Goal: Task Accomplishment & Management: Manage account settings

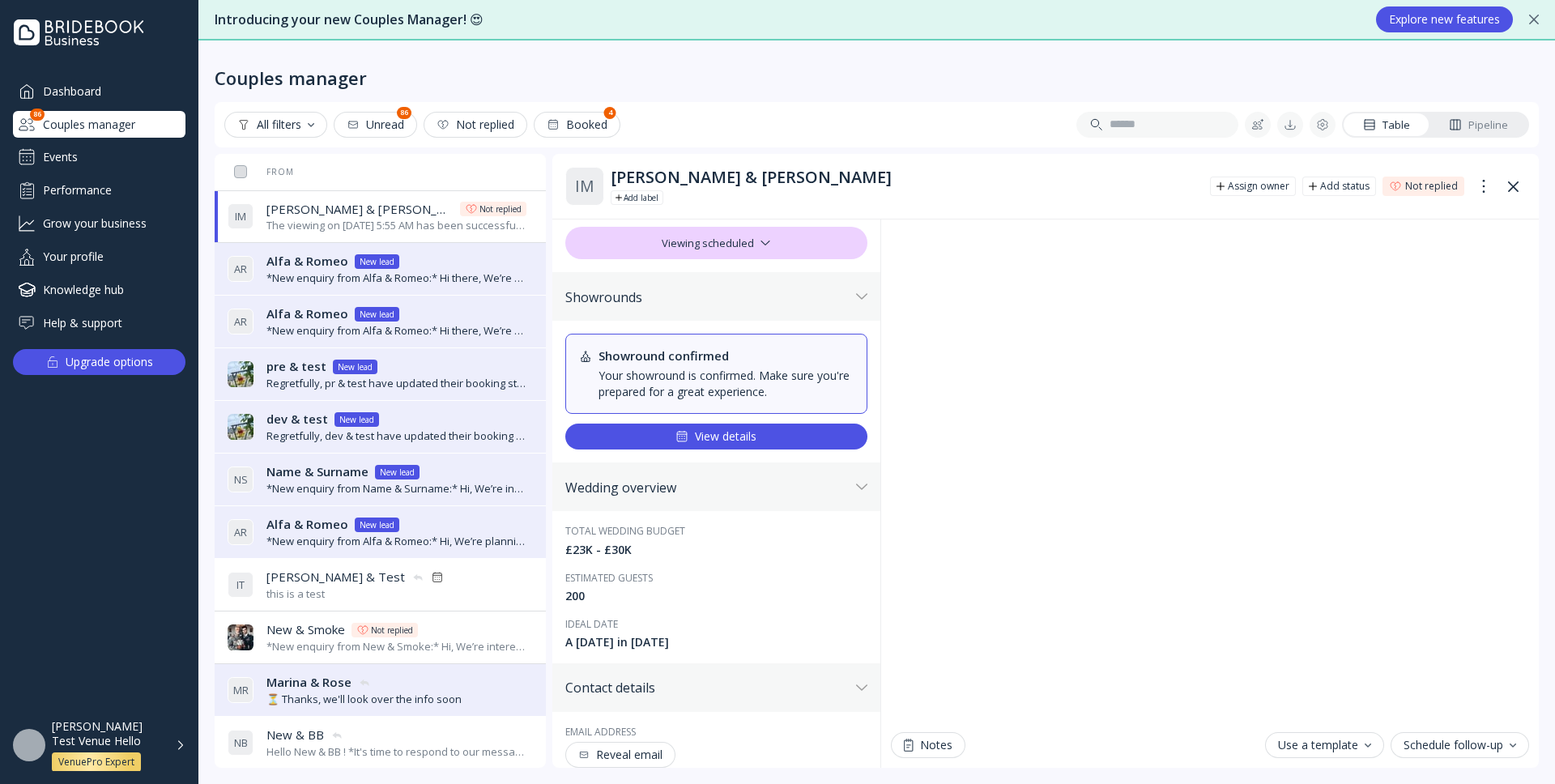
scroll to position [10, 0]
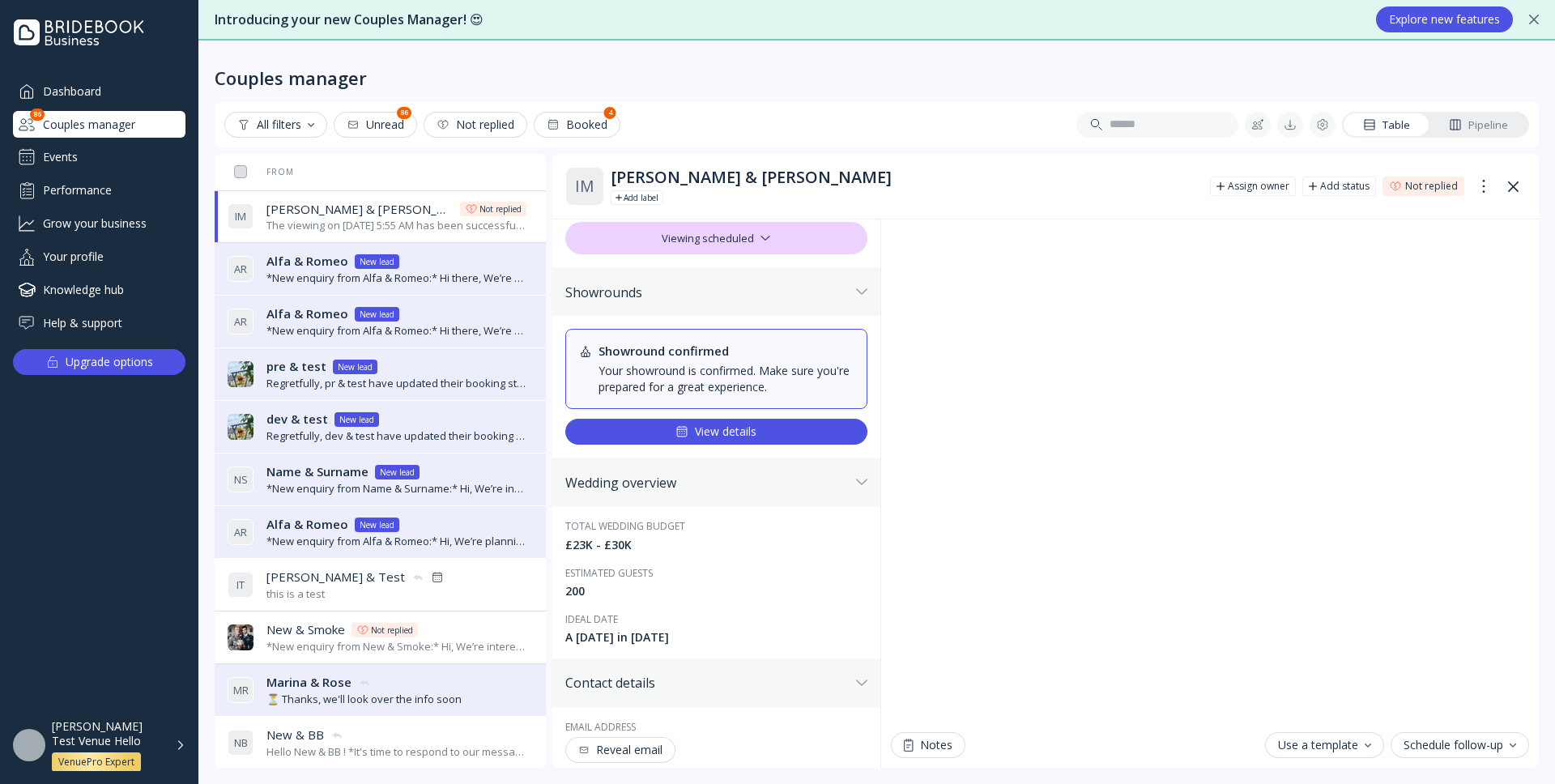
click at [839, 435] on button "View details" at bounding box center [716, 431] width 302 height 26
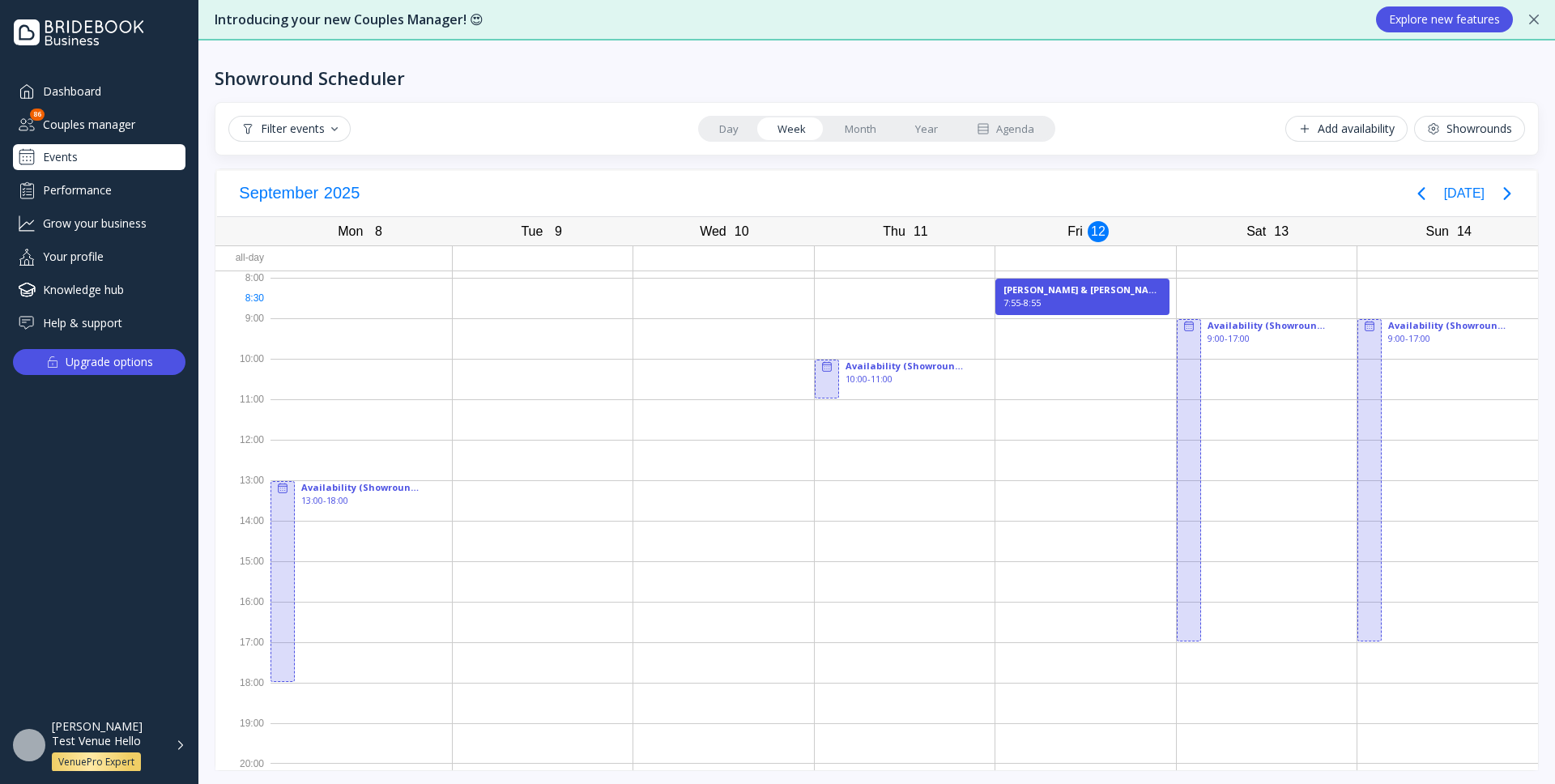
click at [1065, 298] on div "7:55 - 8:55" at bounding box center [1083, 303] width 158 height 13
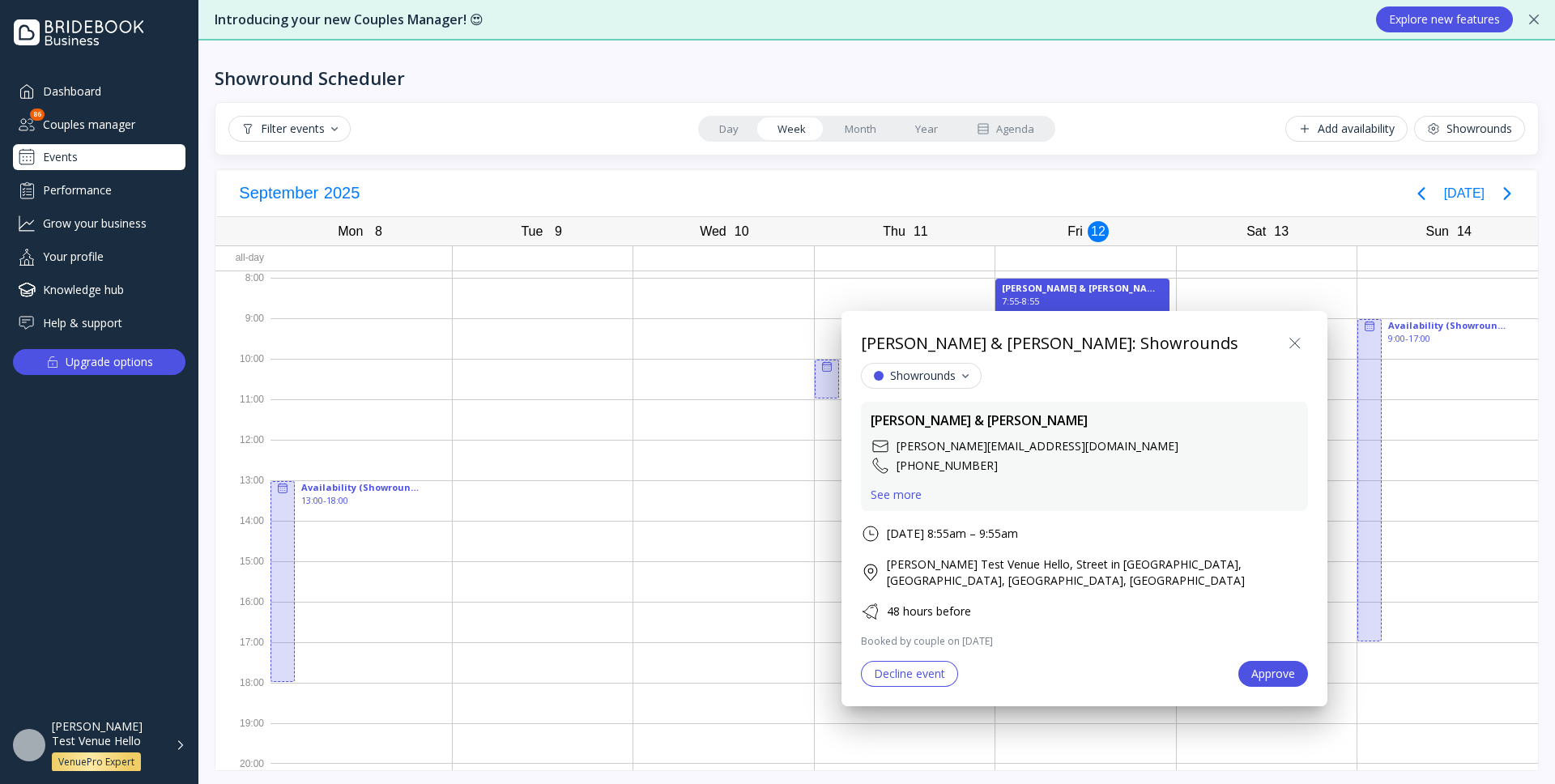
click at [899, 495] on div "See more" at bounding box center [896, 494] width 51 height 13
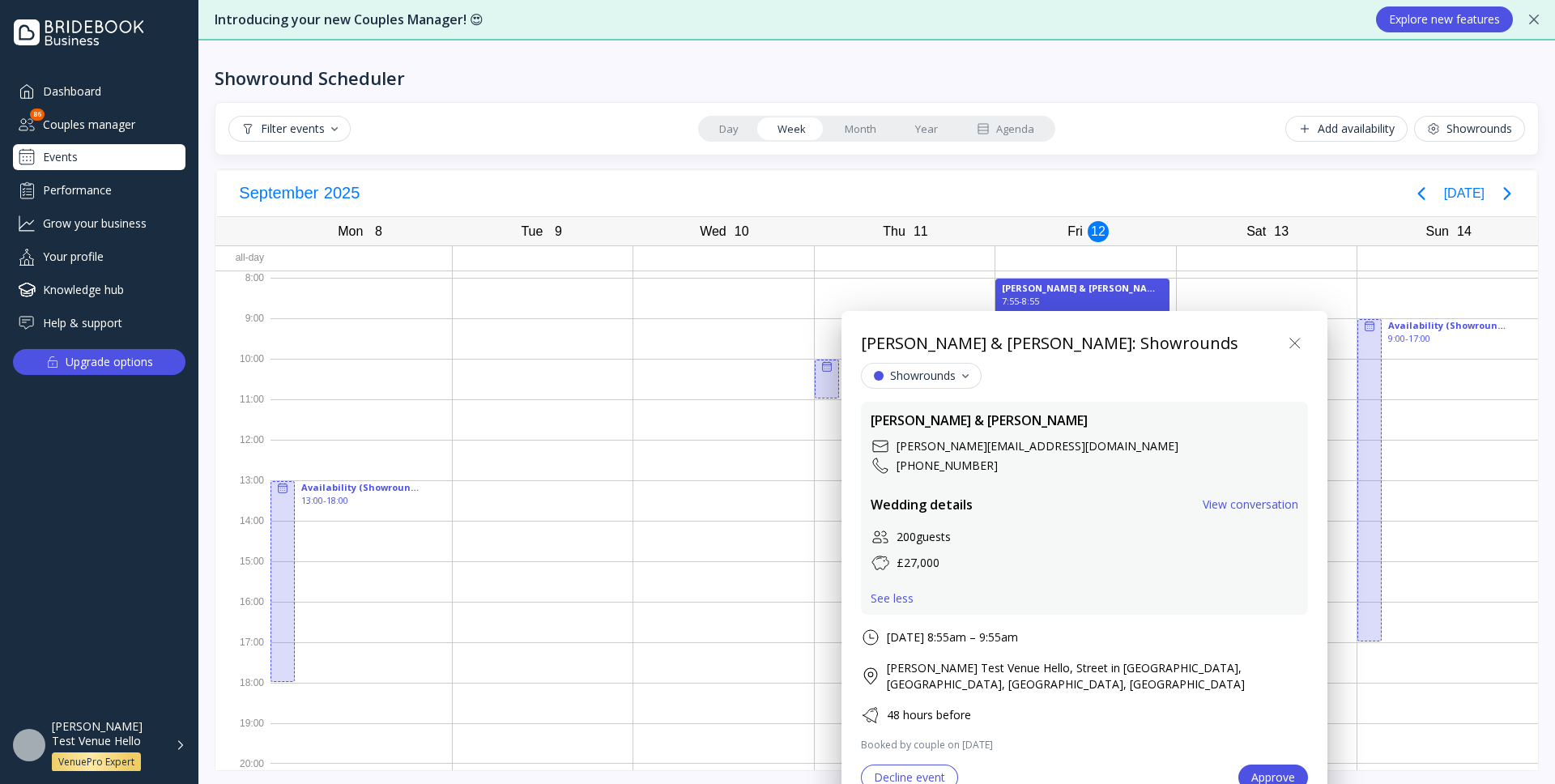
click at [1294, 346] on icon at bounding box center [1294, 343] width 19 height 19
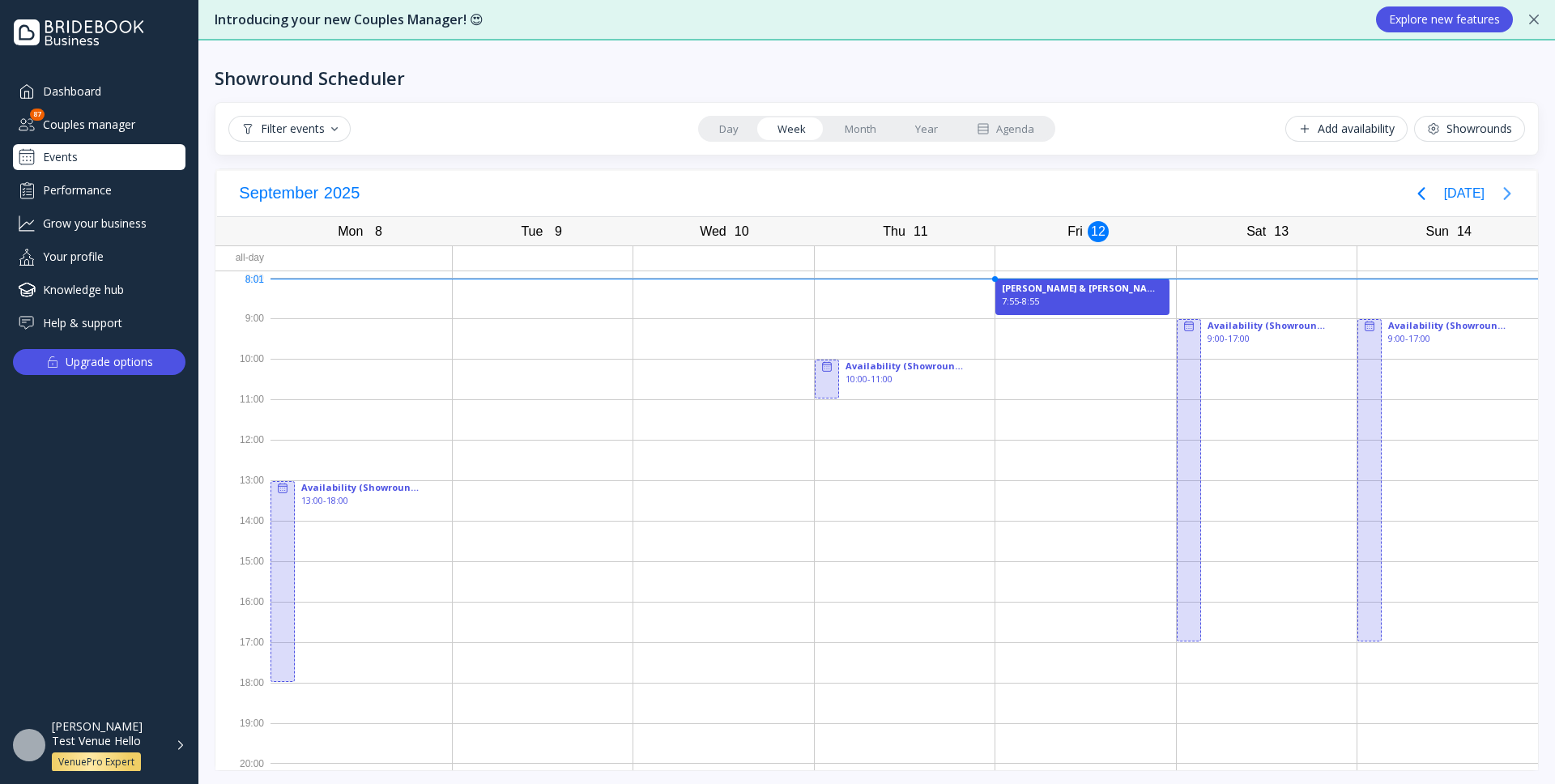
click at [1505, 194] on icon "Next page" at bounding box center [1506, 193] width 19 height 19
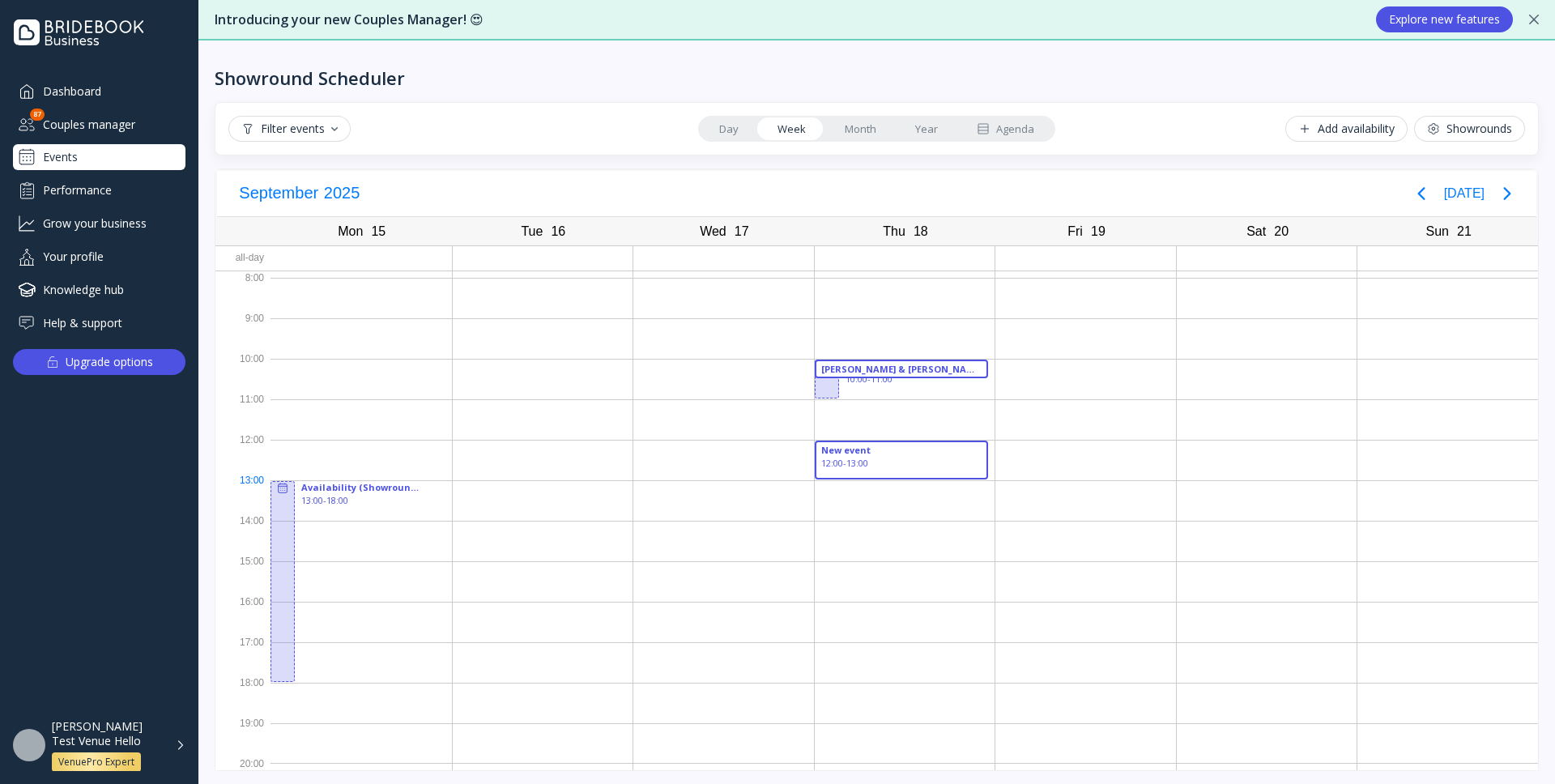
drag, startPoint x: 963, startPoint y: 444, endPoint x: 963, endPoint y: 473, distance: 29.0
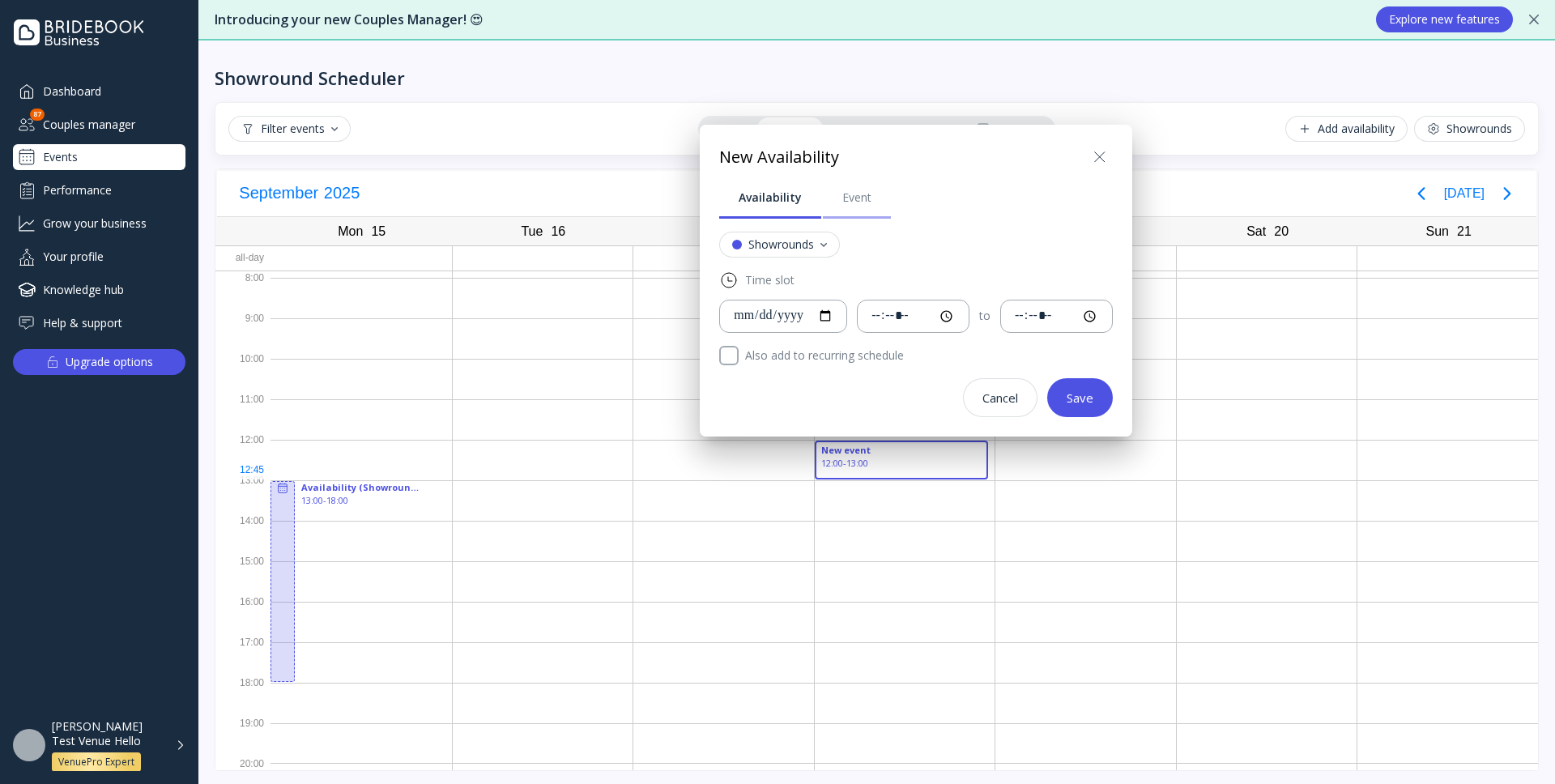
click at [854, 202] on div "Event" at bounding box center [857, 198] width 29 height 17
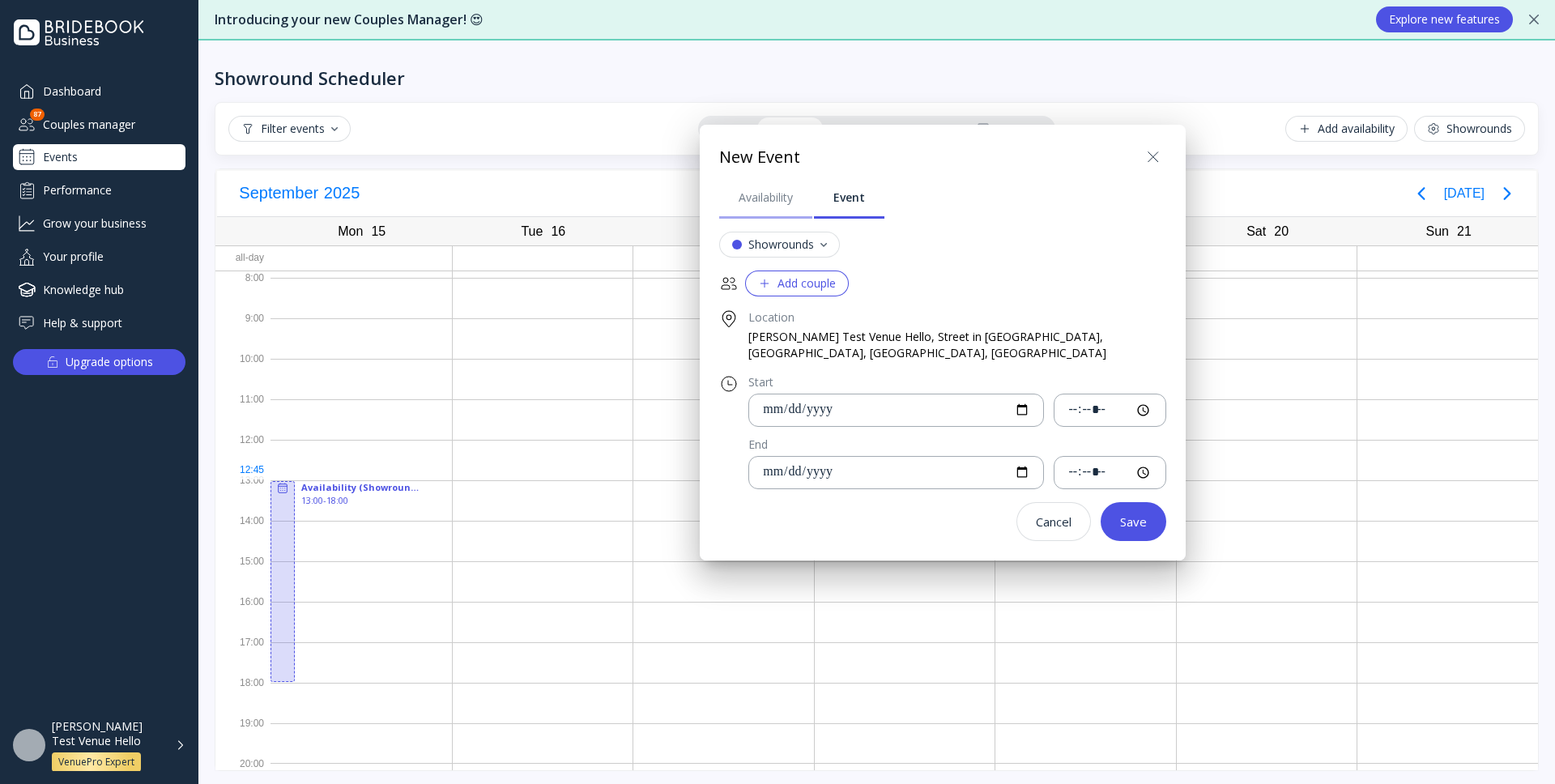
click at [785, 197] on div "Availability" at bounding box center [765, 198] width 54 height 17
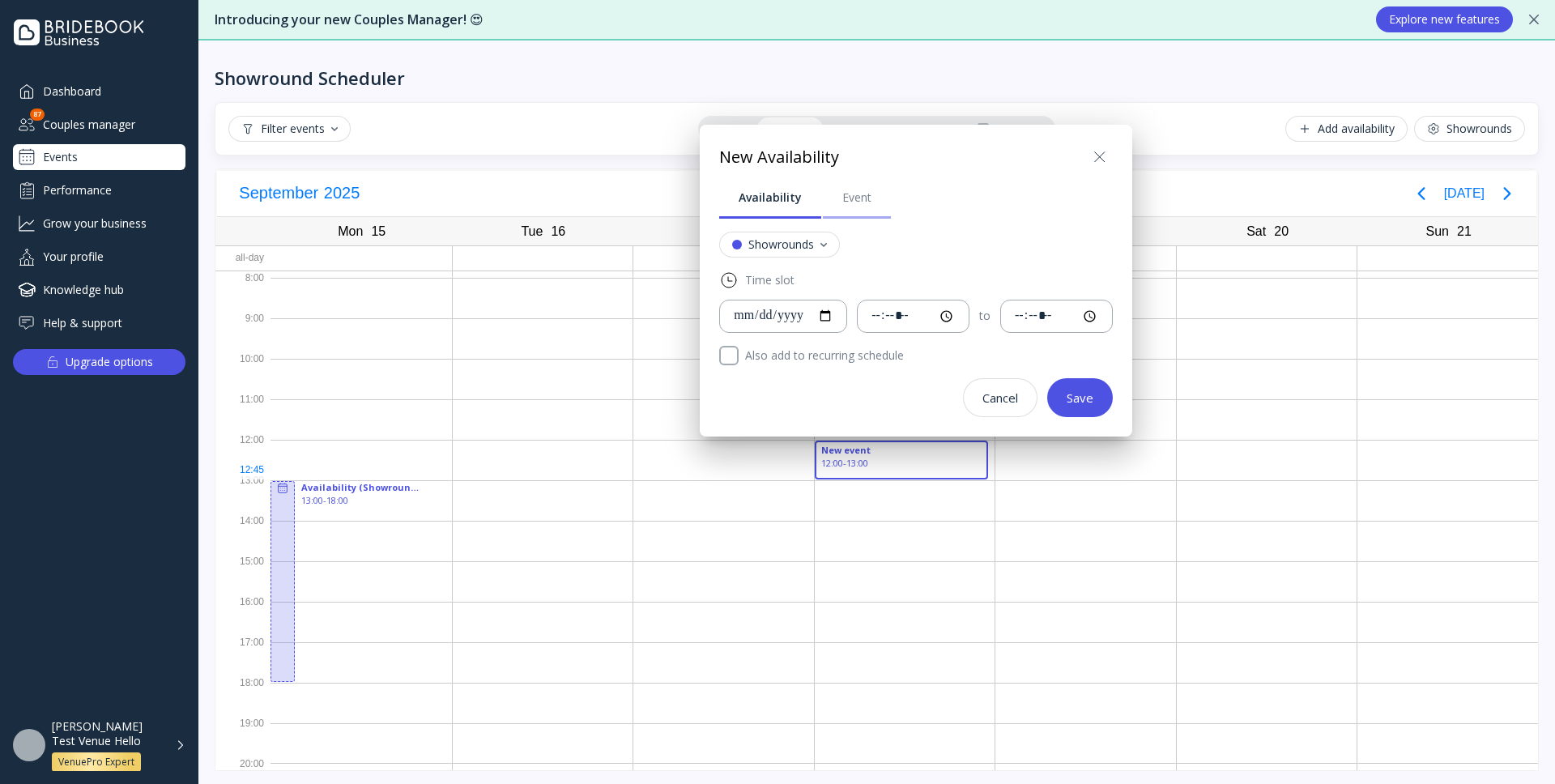
click at [850, 200] on div "Event" at bounding box center [857, 198] width 29 height 17
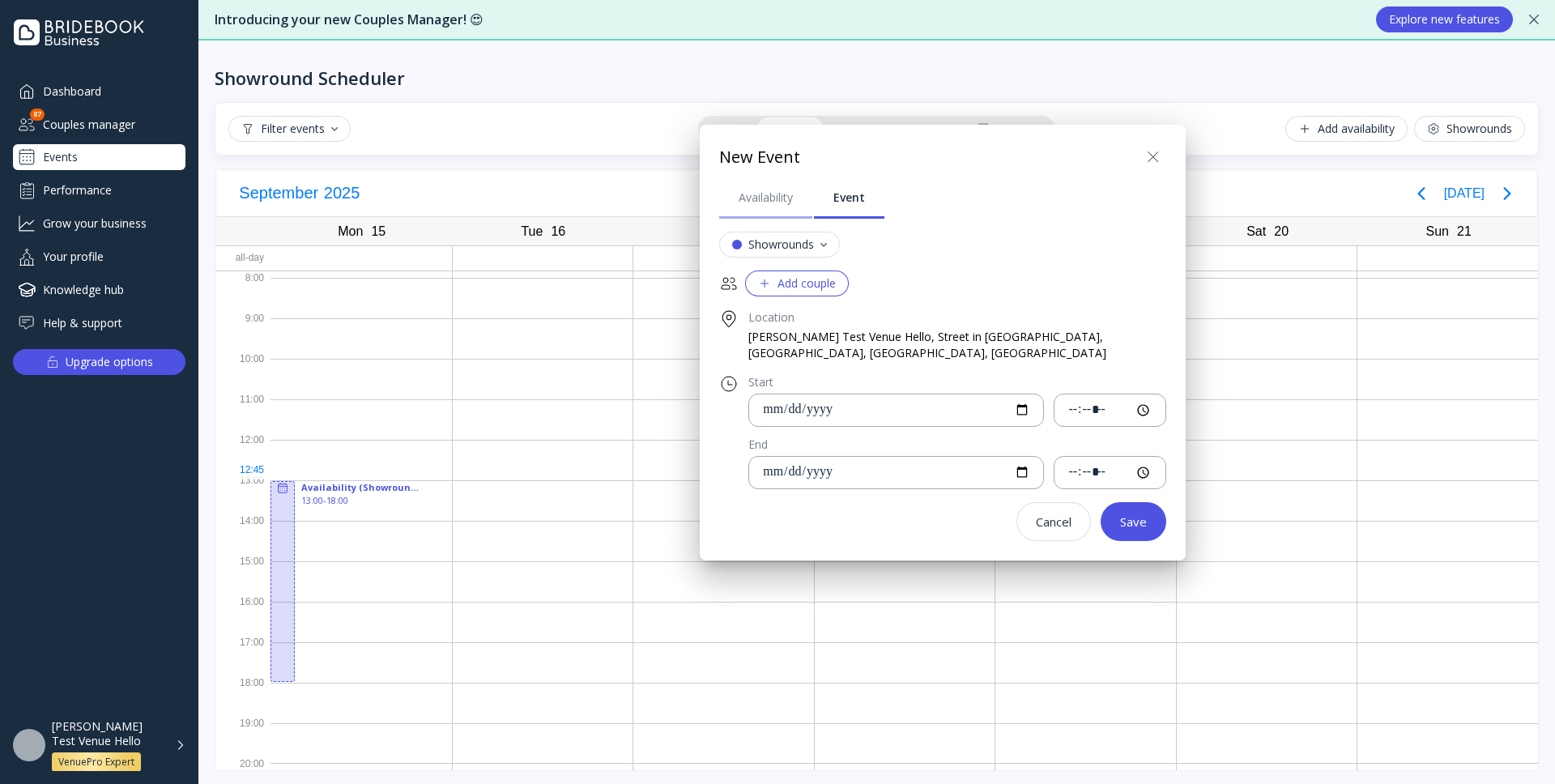
click at [782, 208] on link "Availability" at bounding box center [766, 197] width 94 height 42
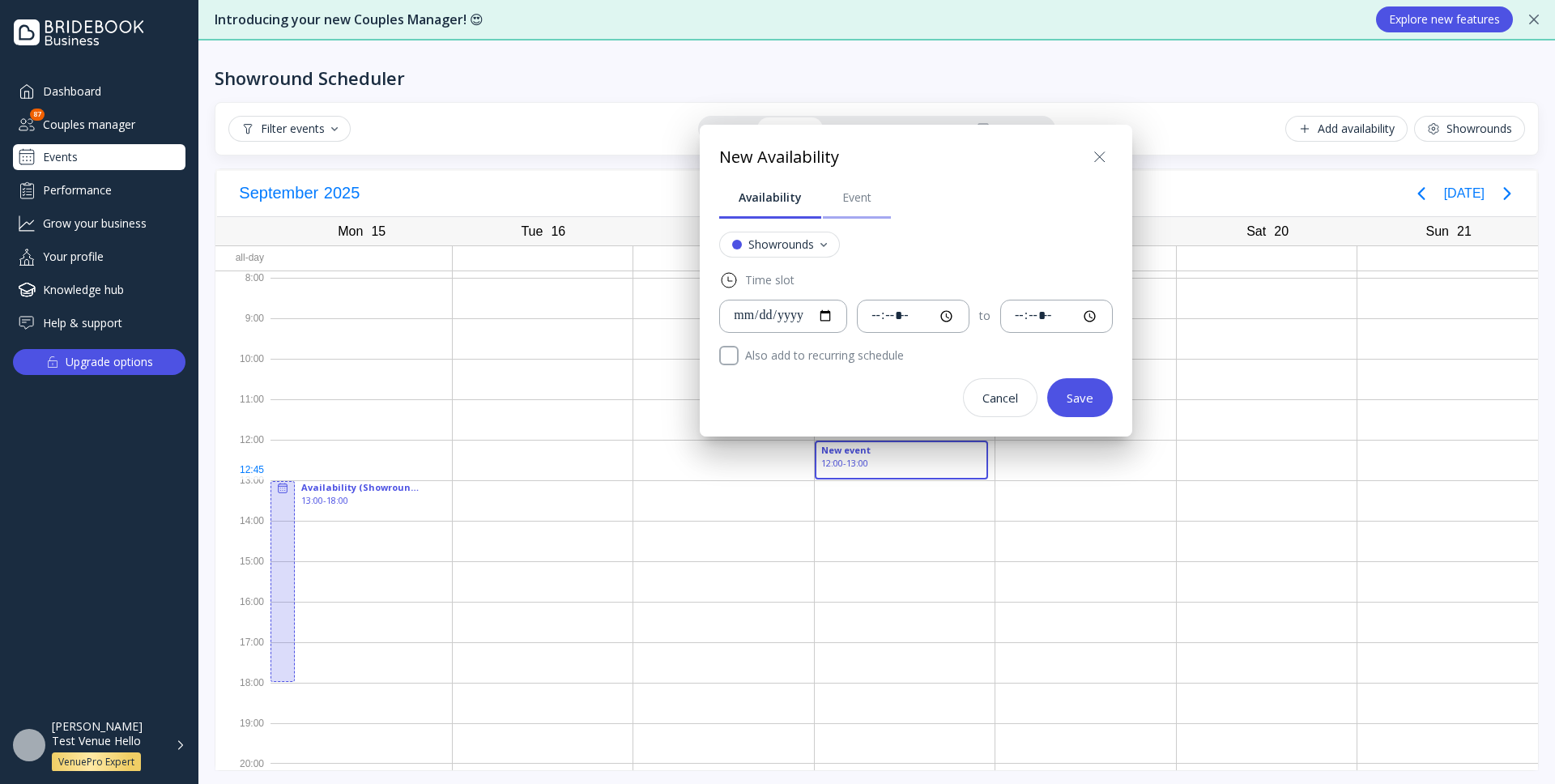
click at [842, 204] on div "Event" at bounding box center [857, 198] width 29 height 17
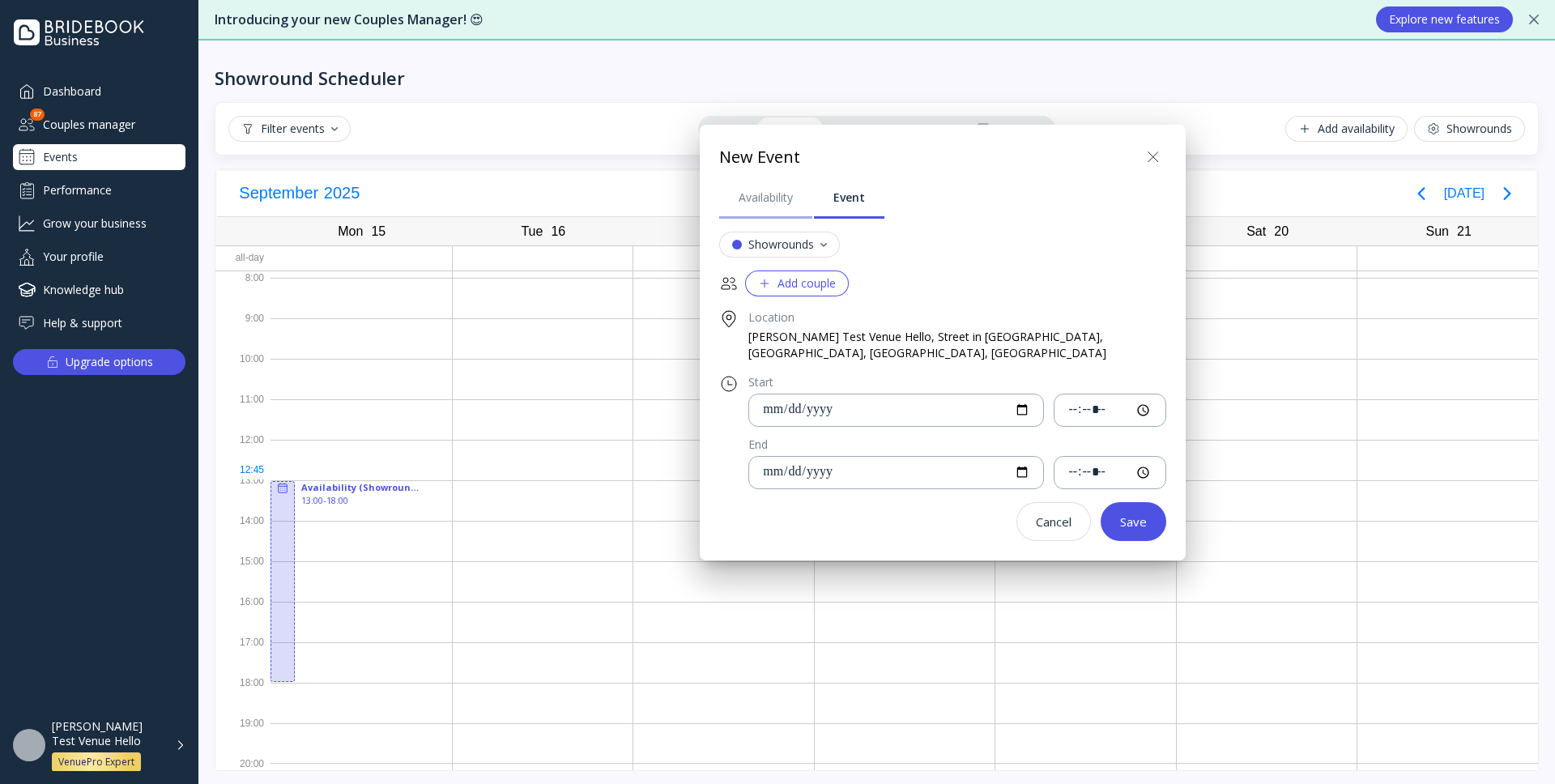
click at [781, 207] on link "Availability" at bounding box center [766, 197] width 94 height 42
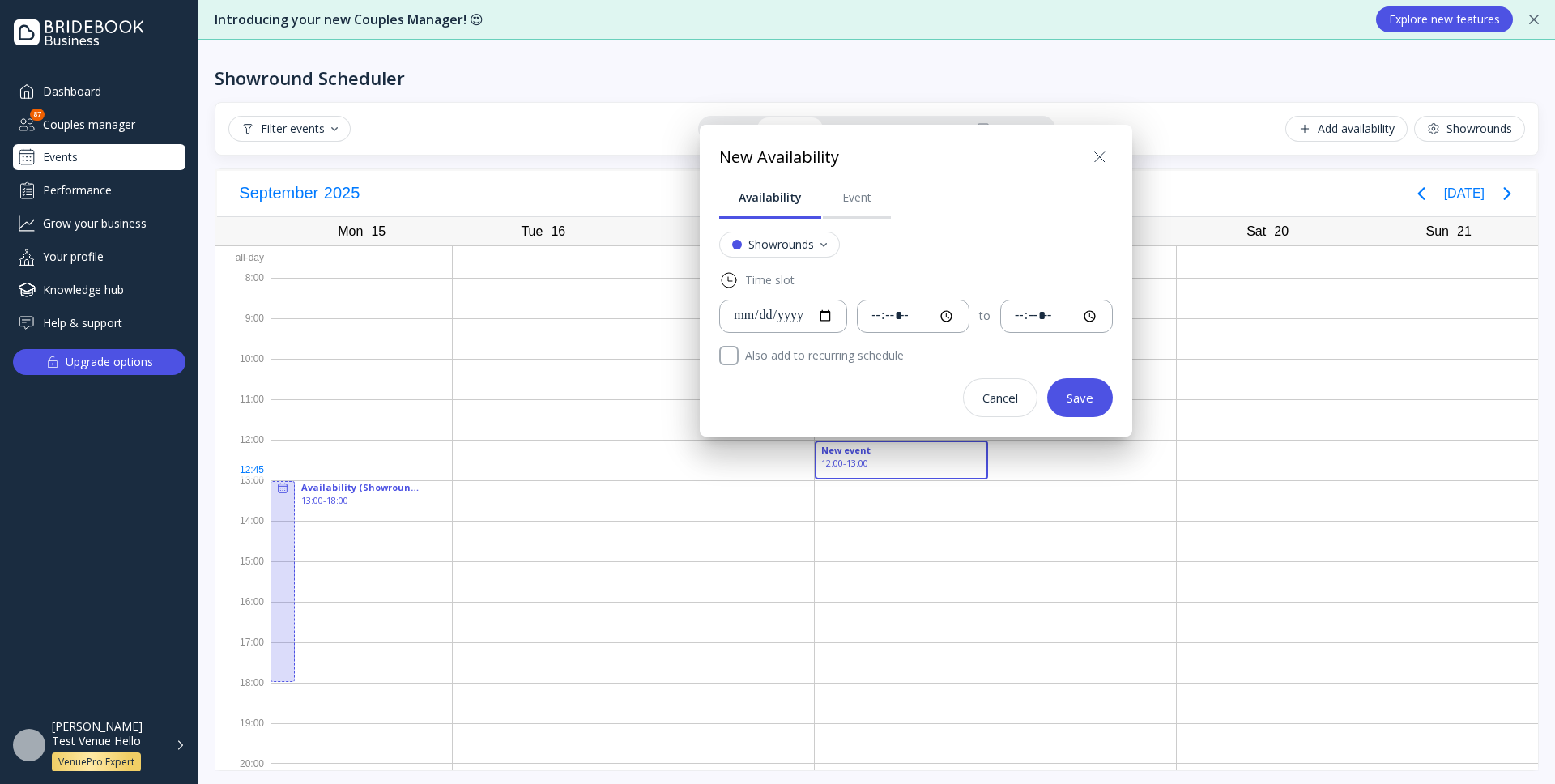
click at [1090, 161] on icon at bounding box center [1099, 157] width 19 height 19
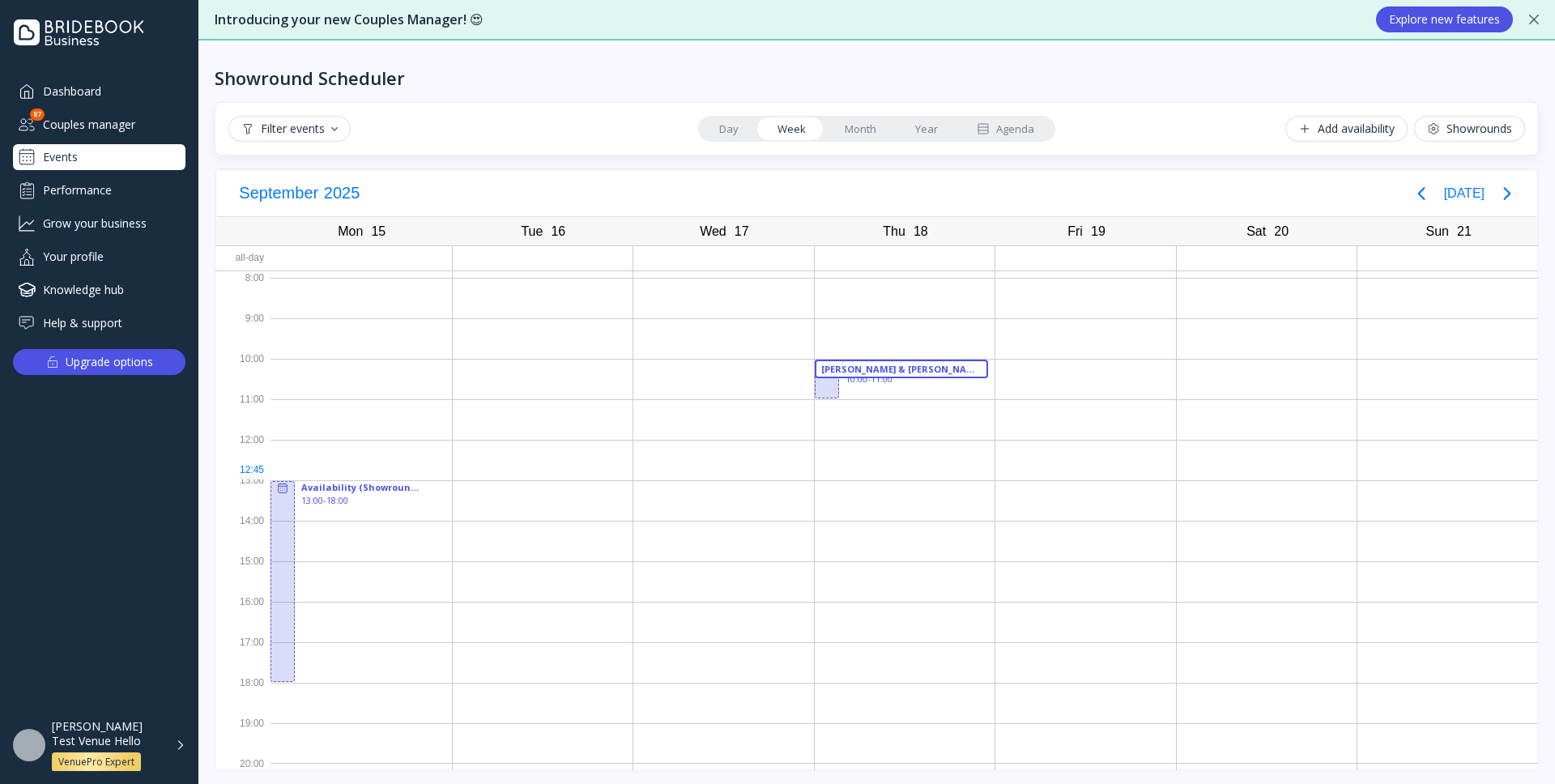
click at [866, 134] on link "Month" at bounding box center [861, 128] width 71 height 23
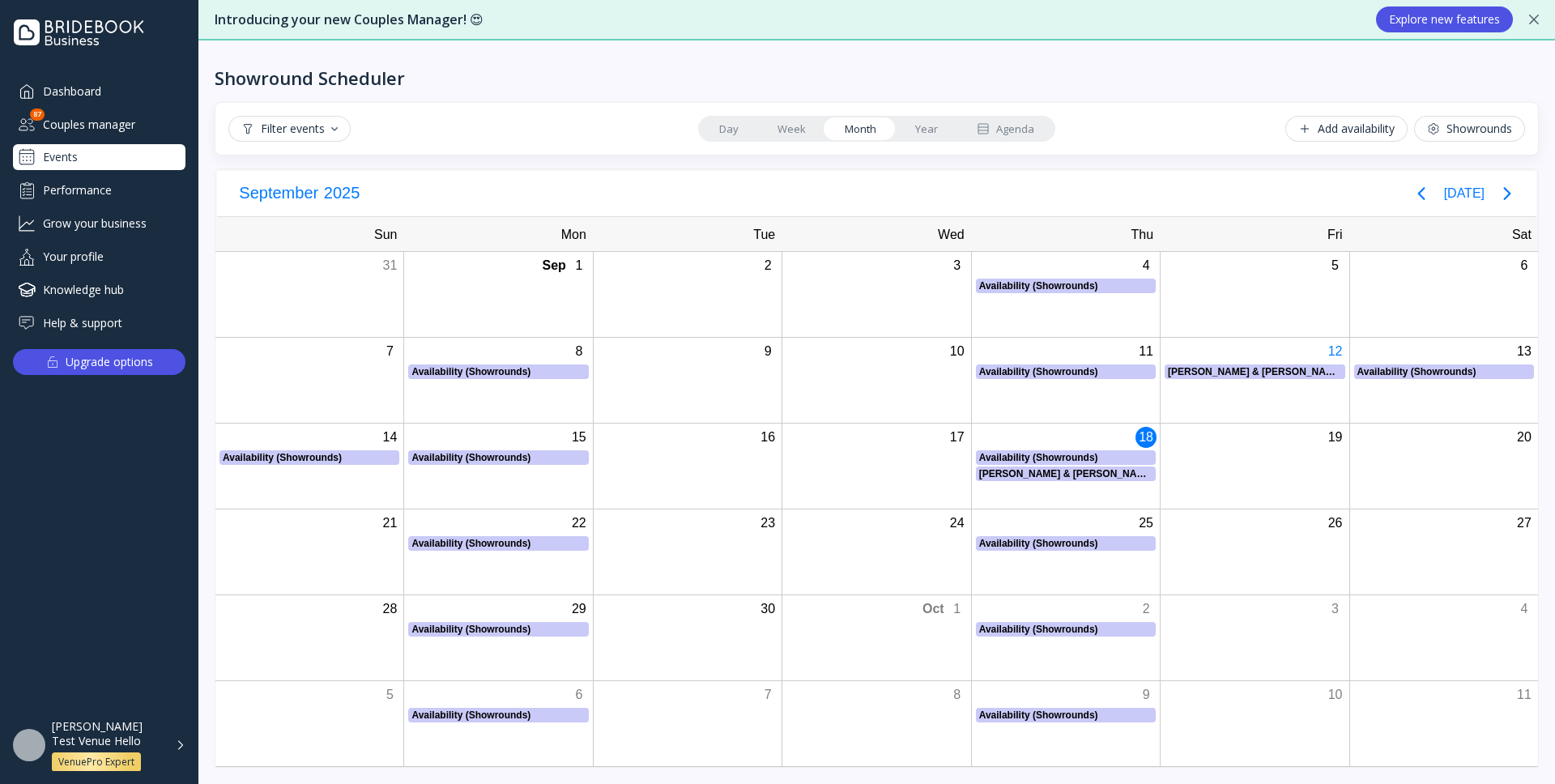
click at [1003, 130] on div "Agenda" at bounding box center [1005, 128] width 58 height 16
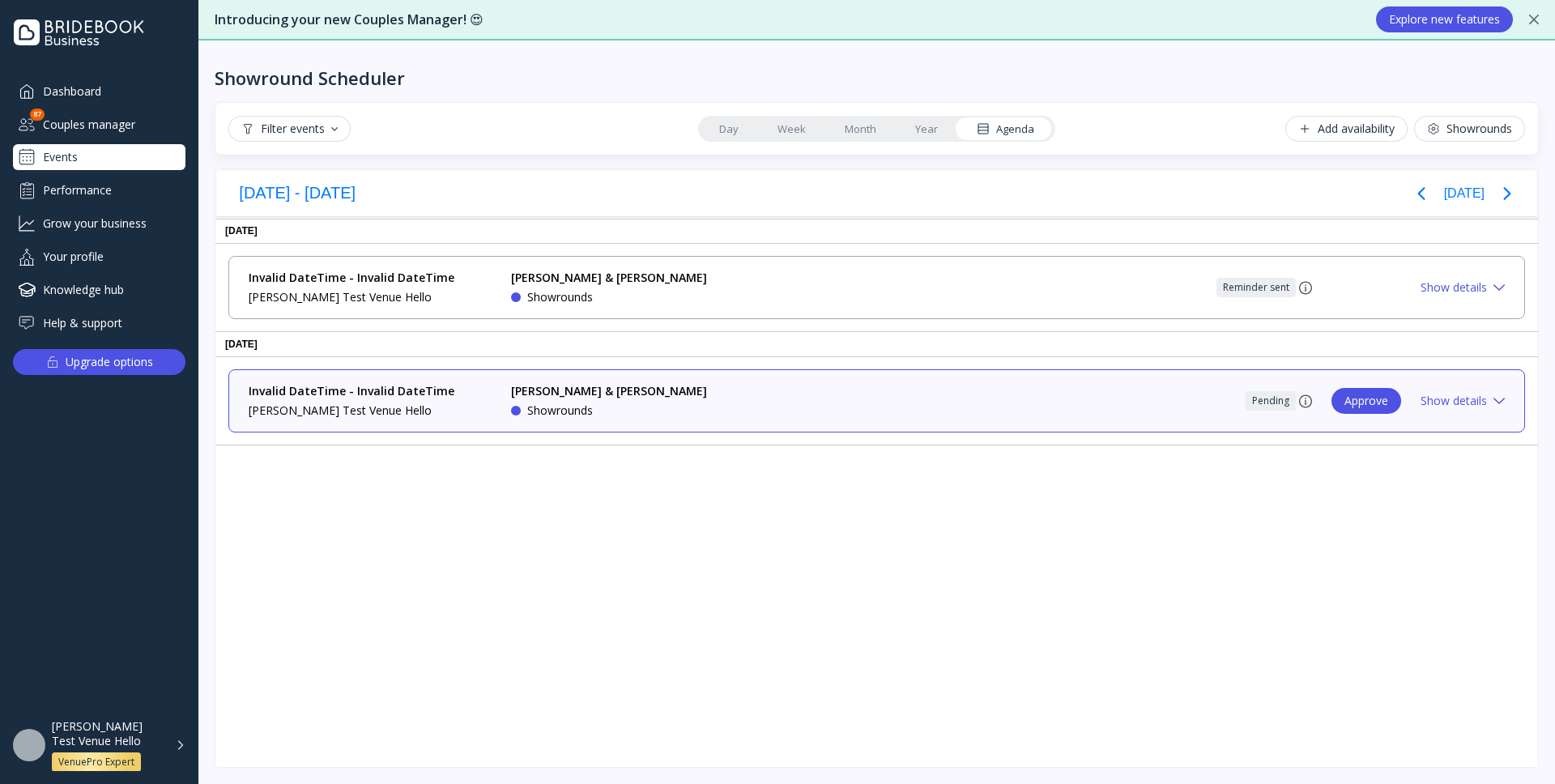
click at [1482, 125] on div "Showrounds" at bounding box center [1470, 128] width 85 height 13
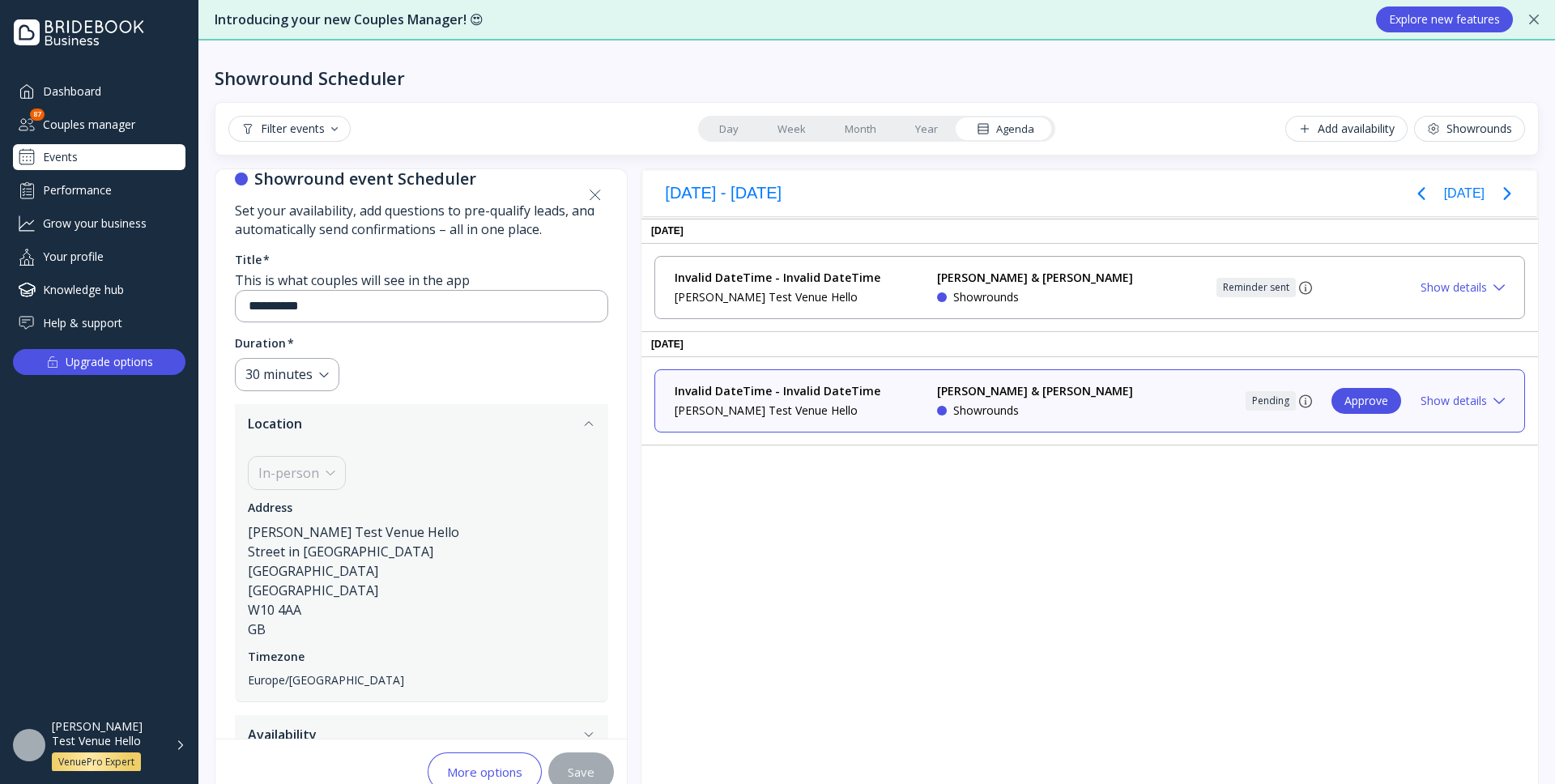
scroll to position [59, 0]
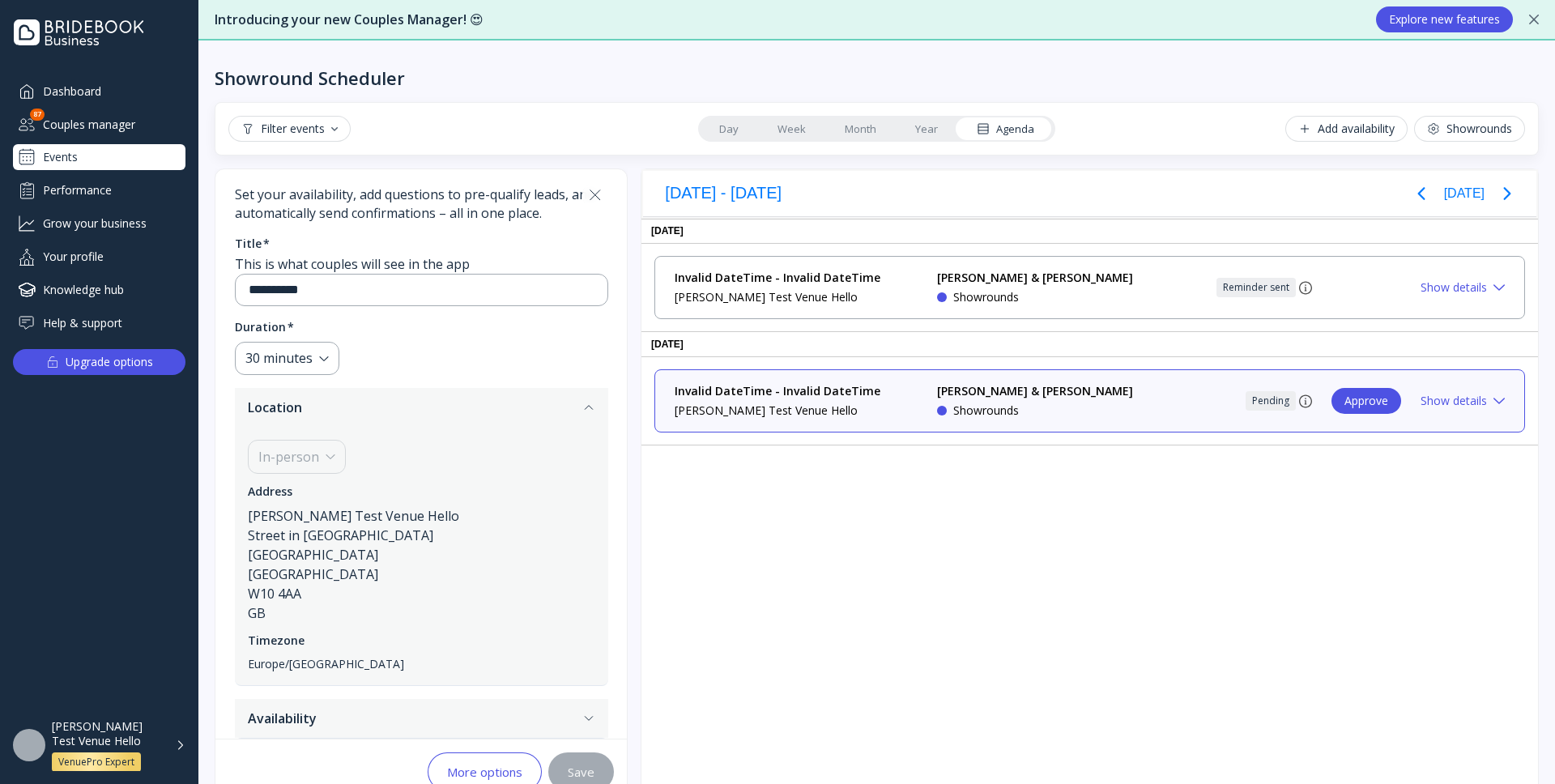
click at [594, 714] on icon "button" at bounding box center [589, 718] width 13 height 13
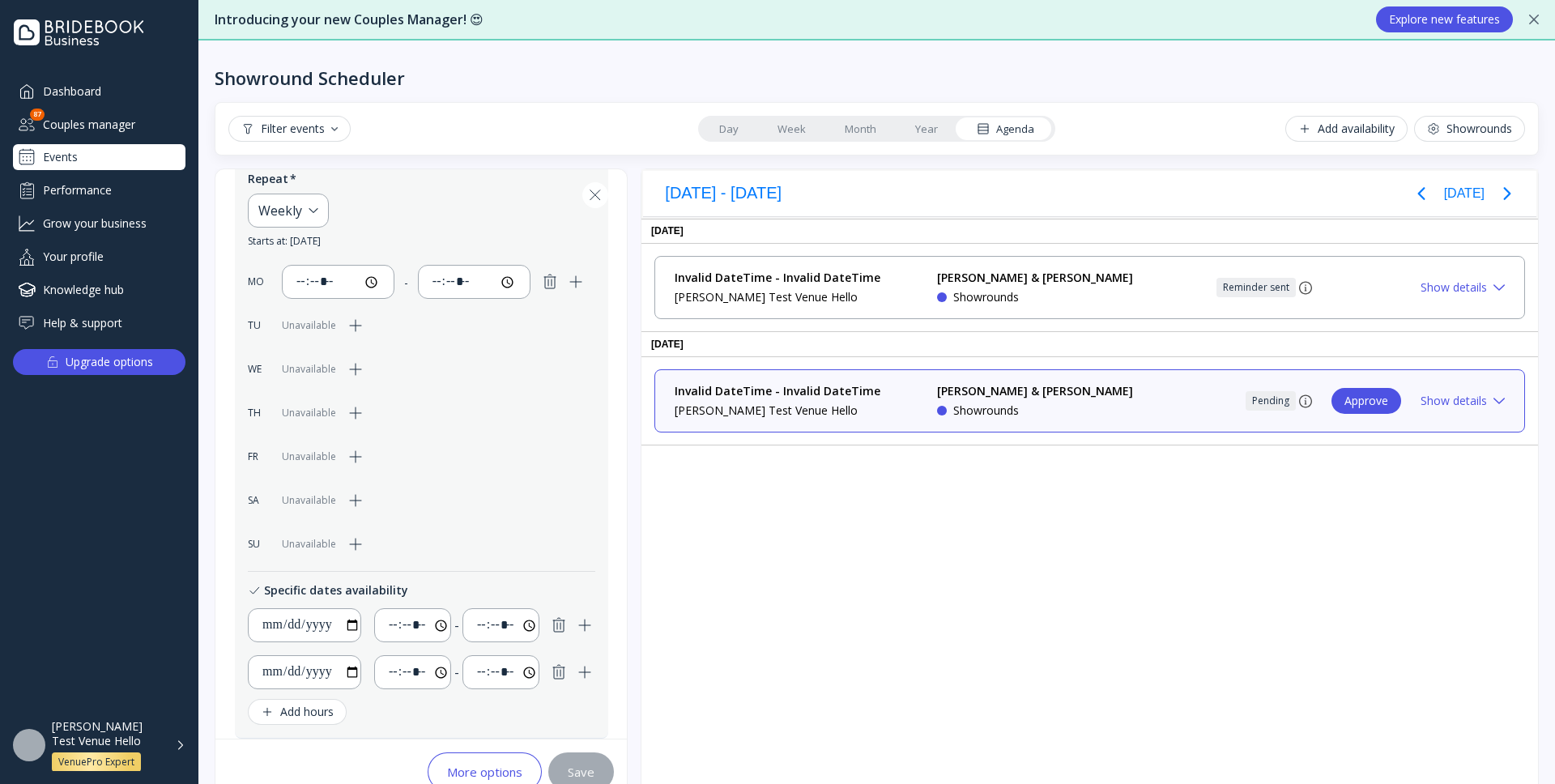
scroll to position [0, 0]
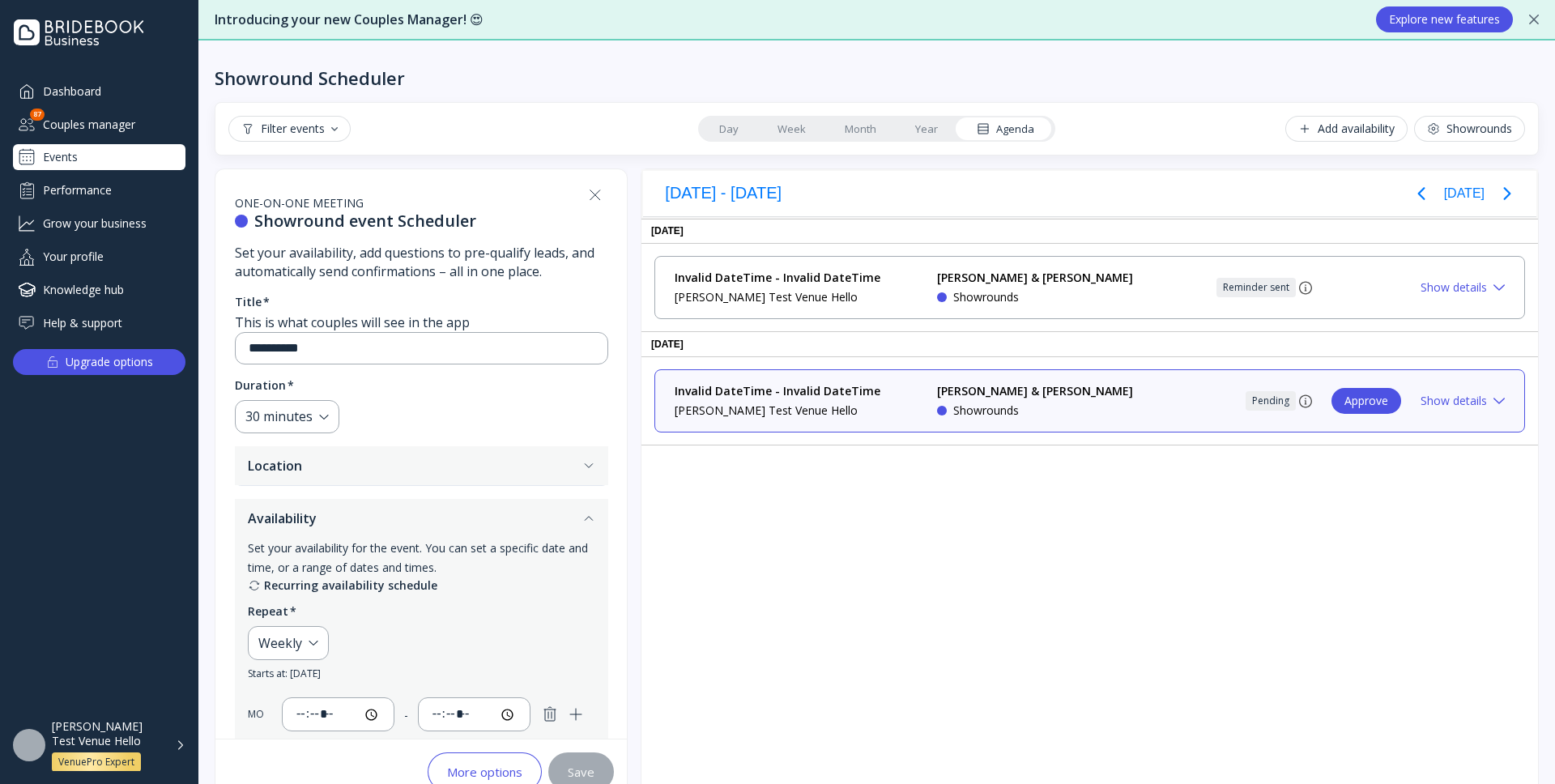
click at [600, 193] on icon at bounding box center [595, 194] width 10 height 10
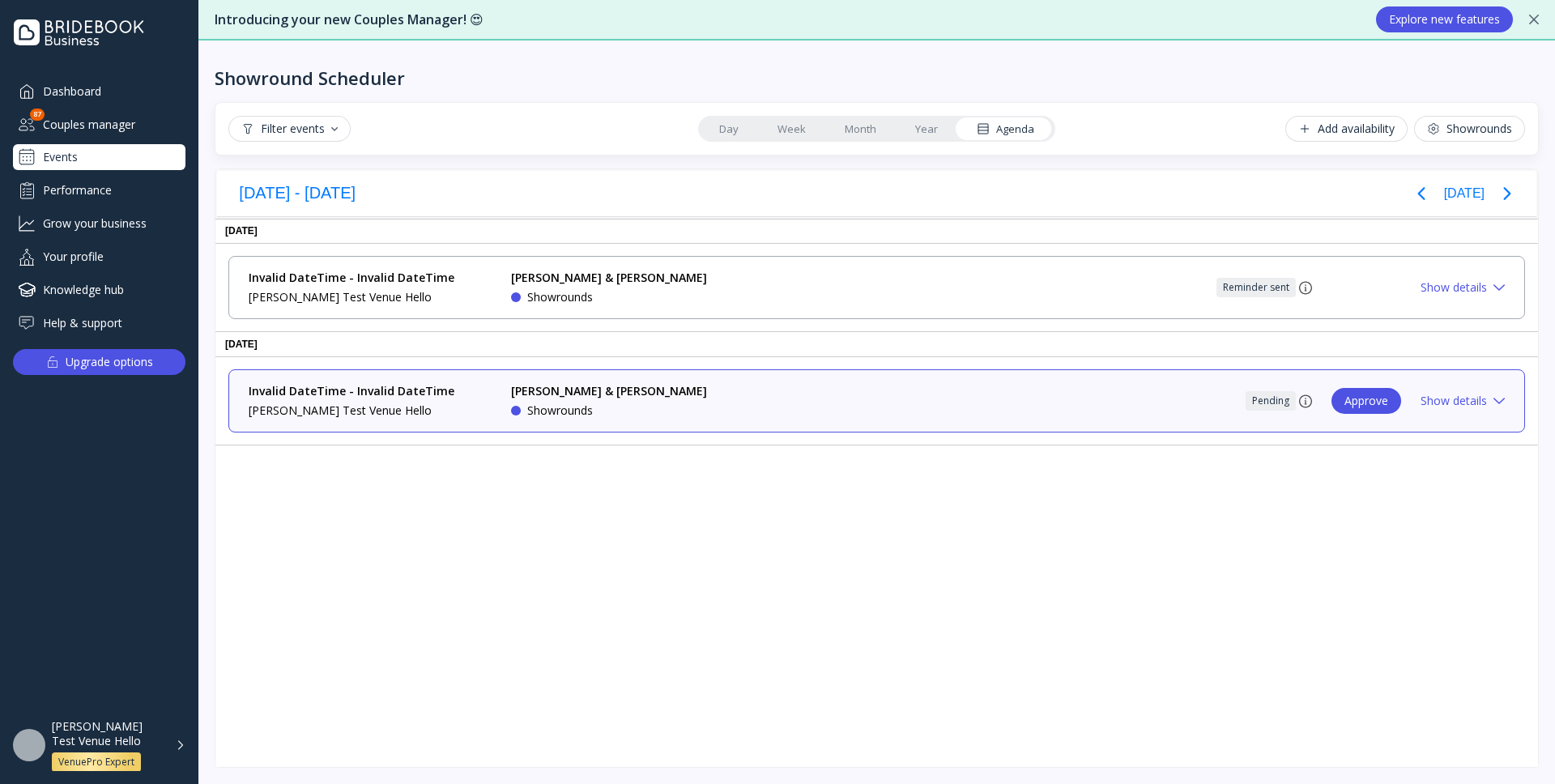
click at [787, 129] on link "Week" at bounding box center [791, 128] width 67 height 23
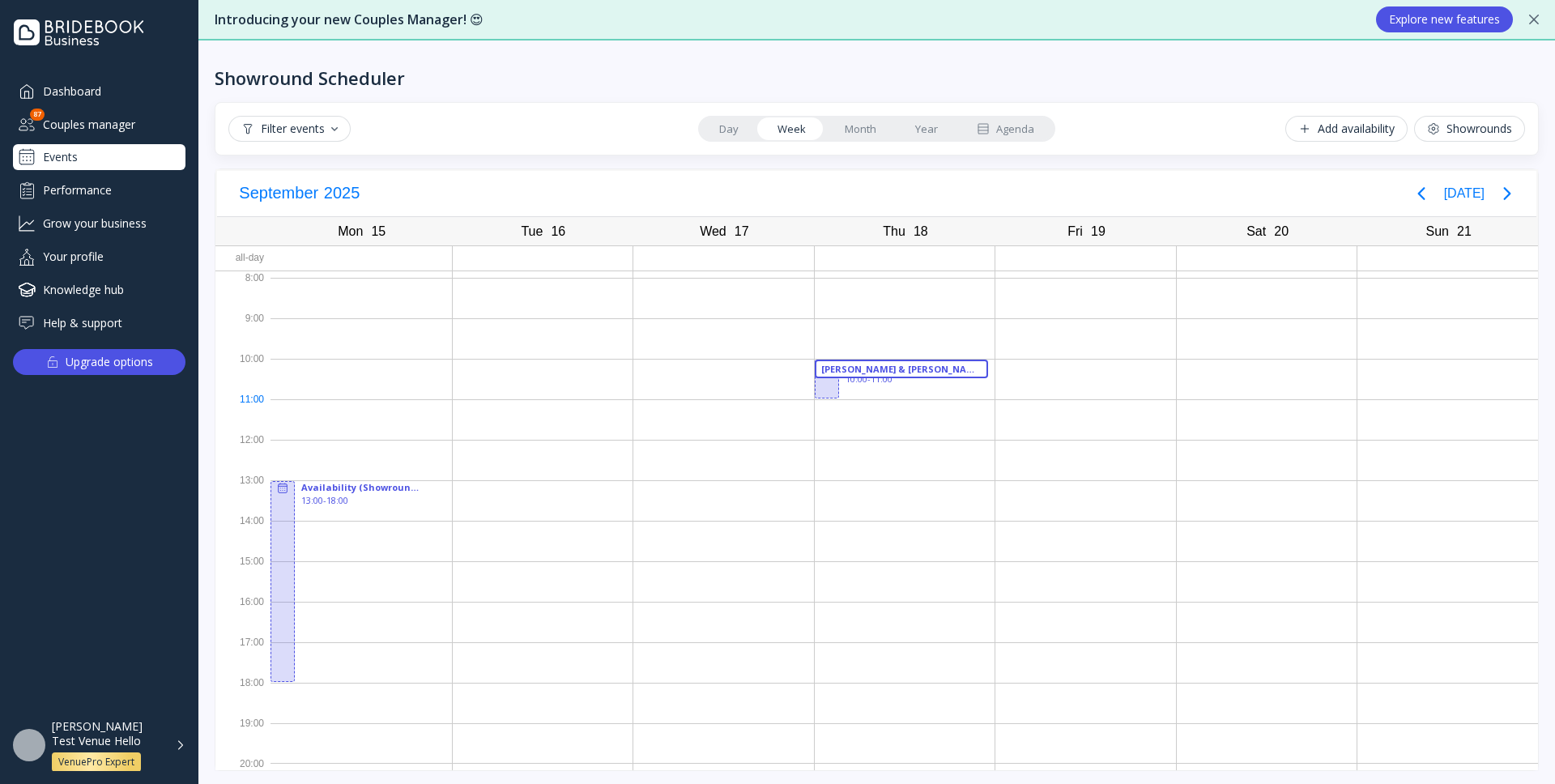
scroll to position [4, 0]
click at [1425, 192] on icon "Previous page" at bounding box center [1421, 190] width 7 height 13
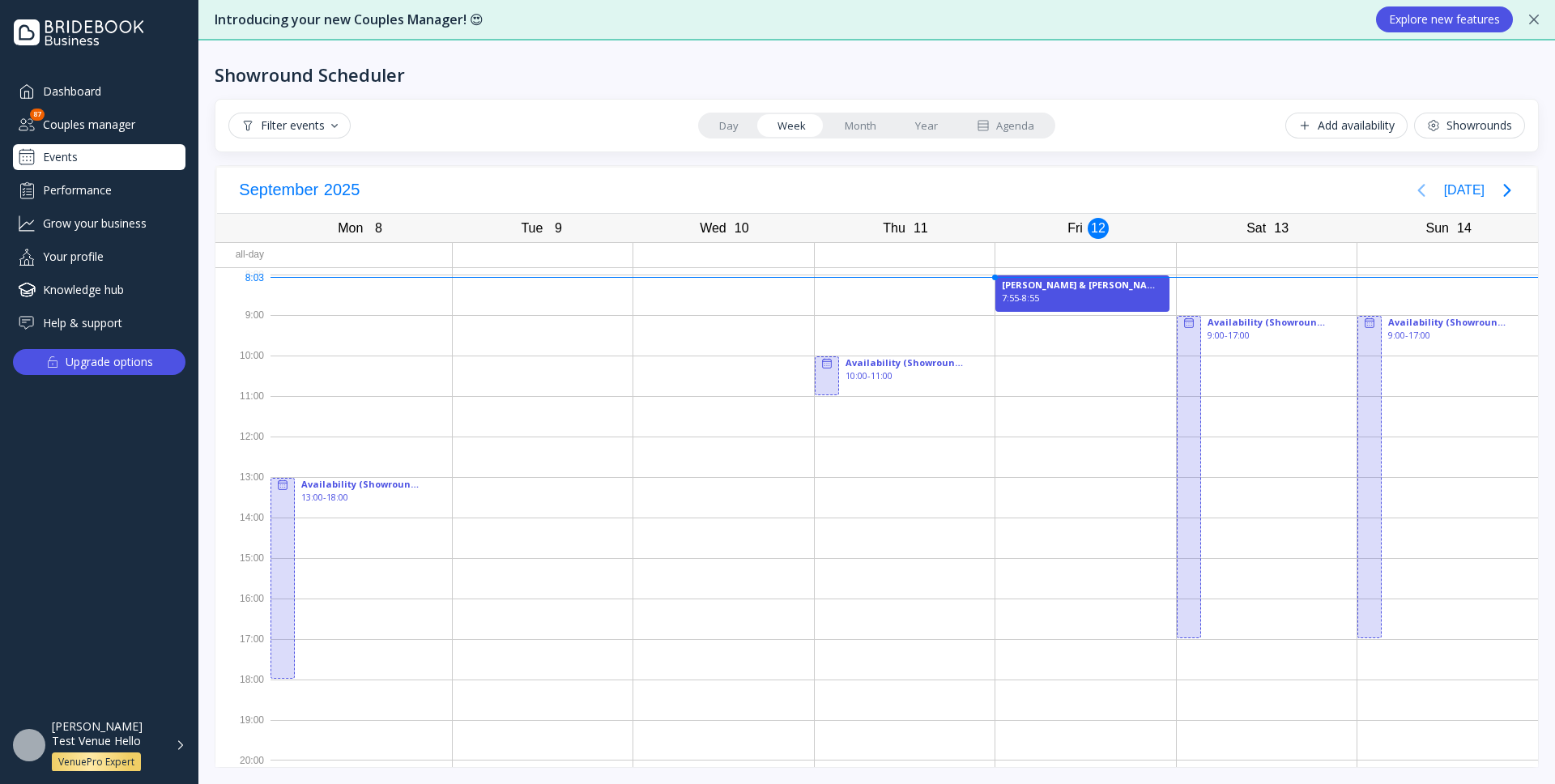
click at [1425, 192] on icon "Previous page" at bounding box center [1421, 190] width 7 height 13
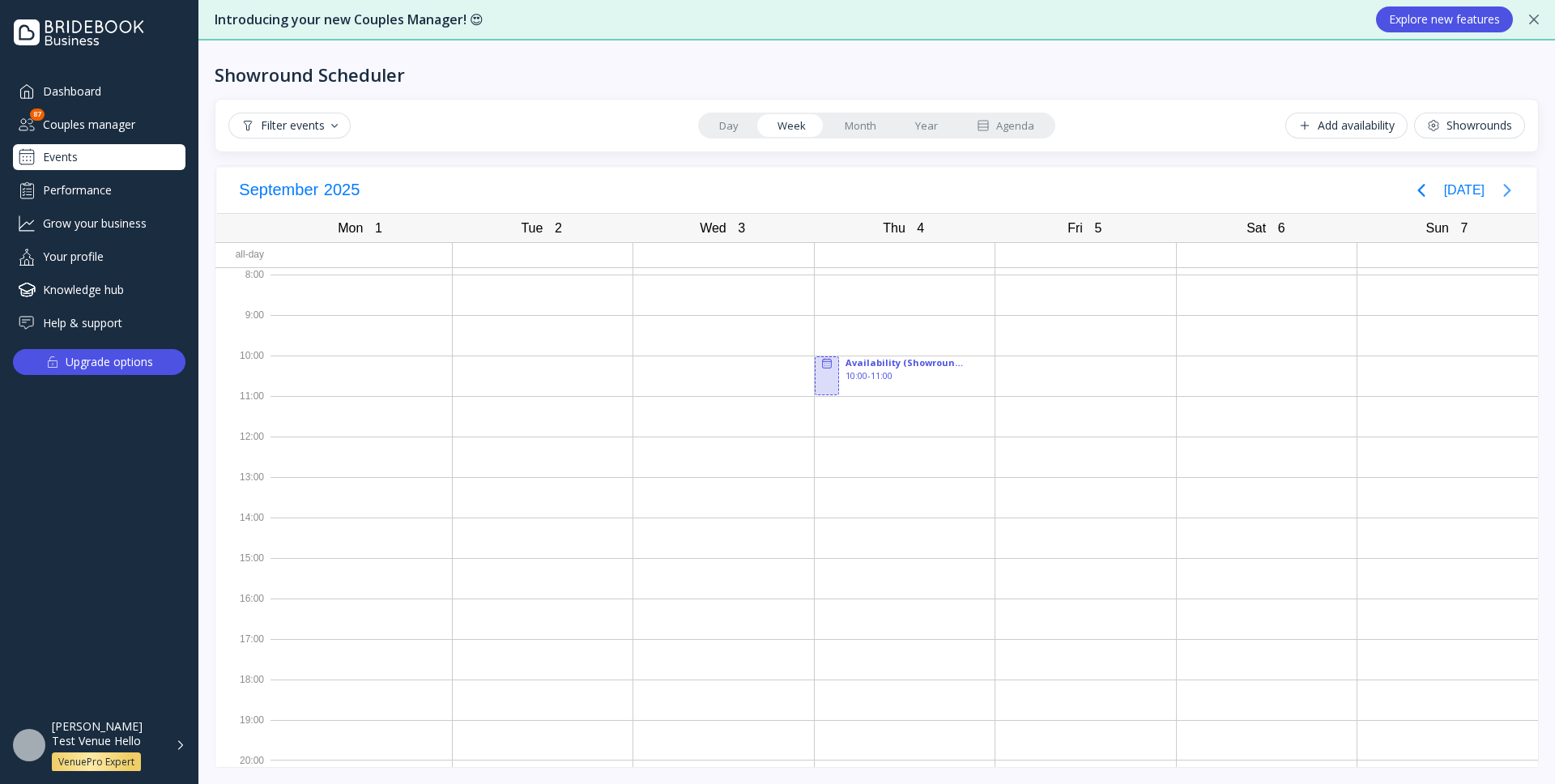
click at [1507, 187] on icon "Next page" at bounding box center [1507, 190] width 7 height 13
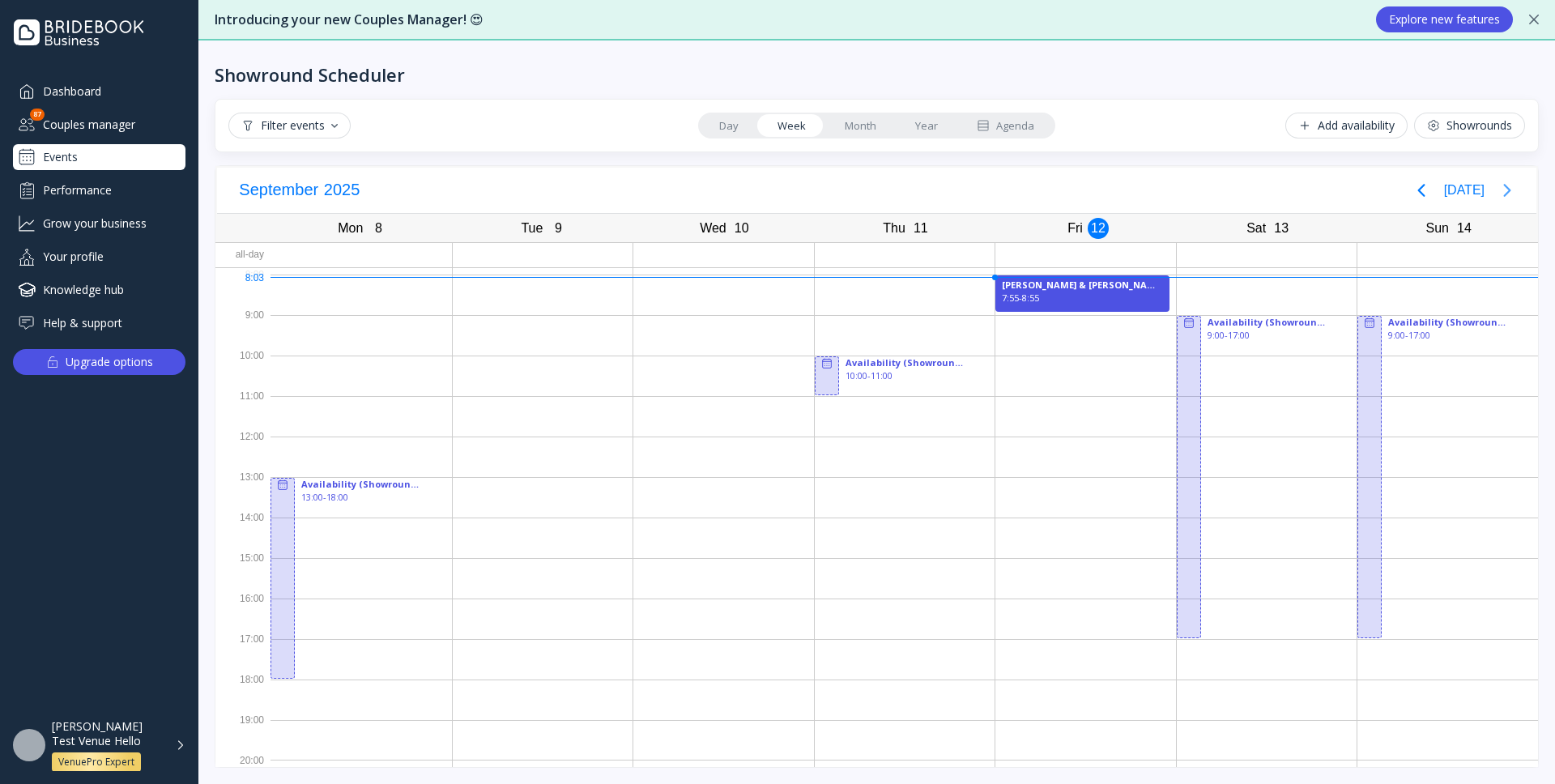
click at [1507, 187] on icon "Next page" at bounding box center [1507, 190] width 7 height 13
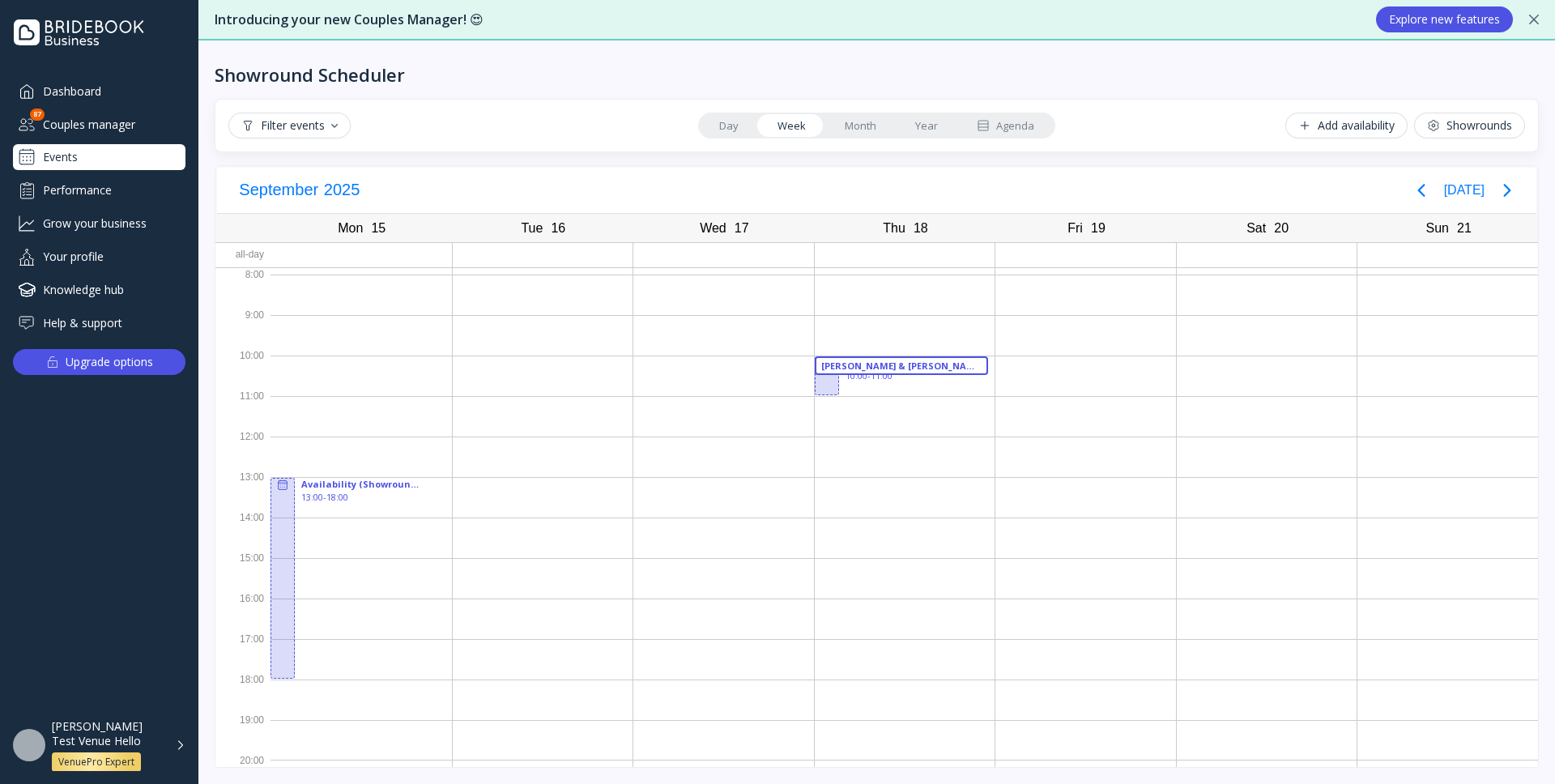
click at [1494, 133] on button "Showrounds" at bounding box center [1470, 126] width 111 height 26
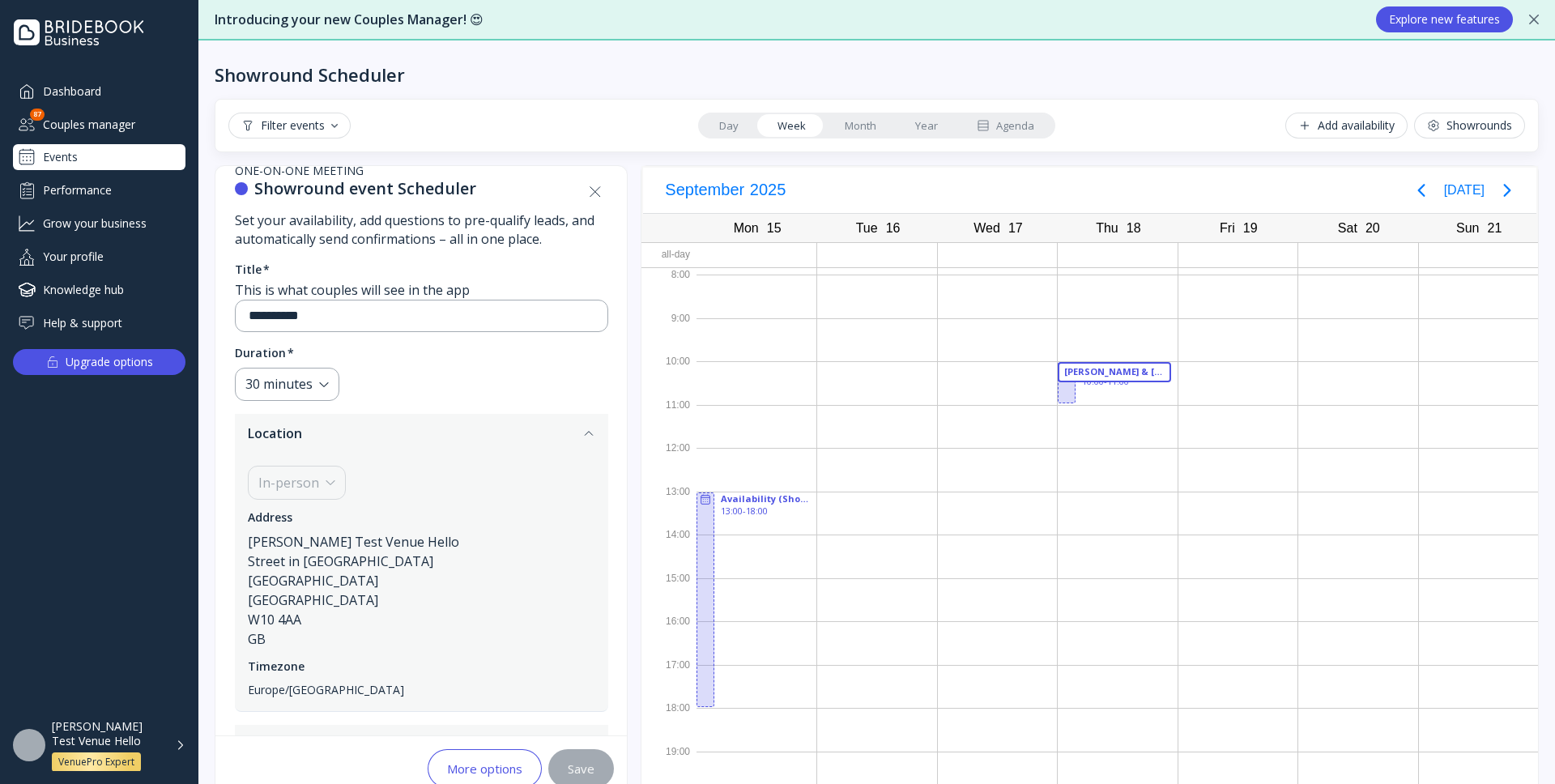
scroll to position [59, 0]
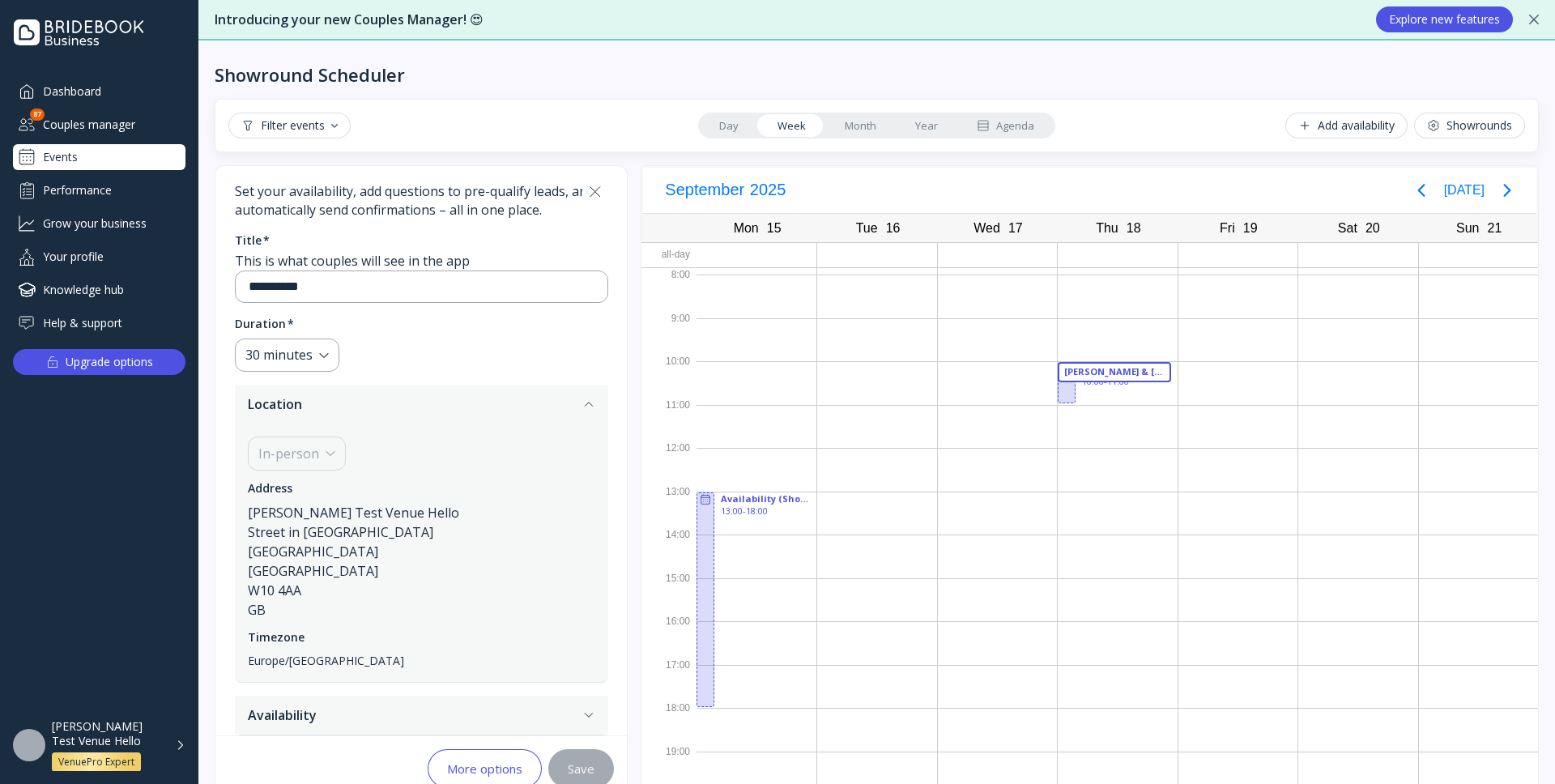
click at [513, 762] on div "More options" at bounding box center [484, 768] width 75 height 13
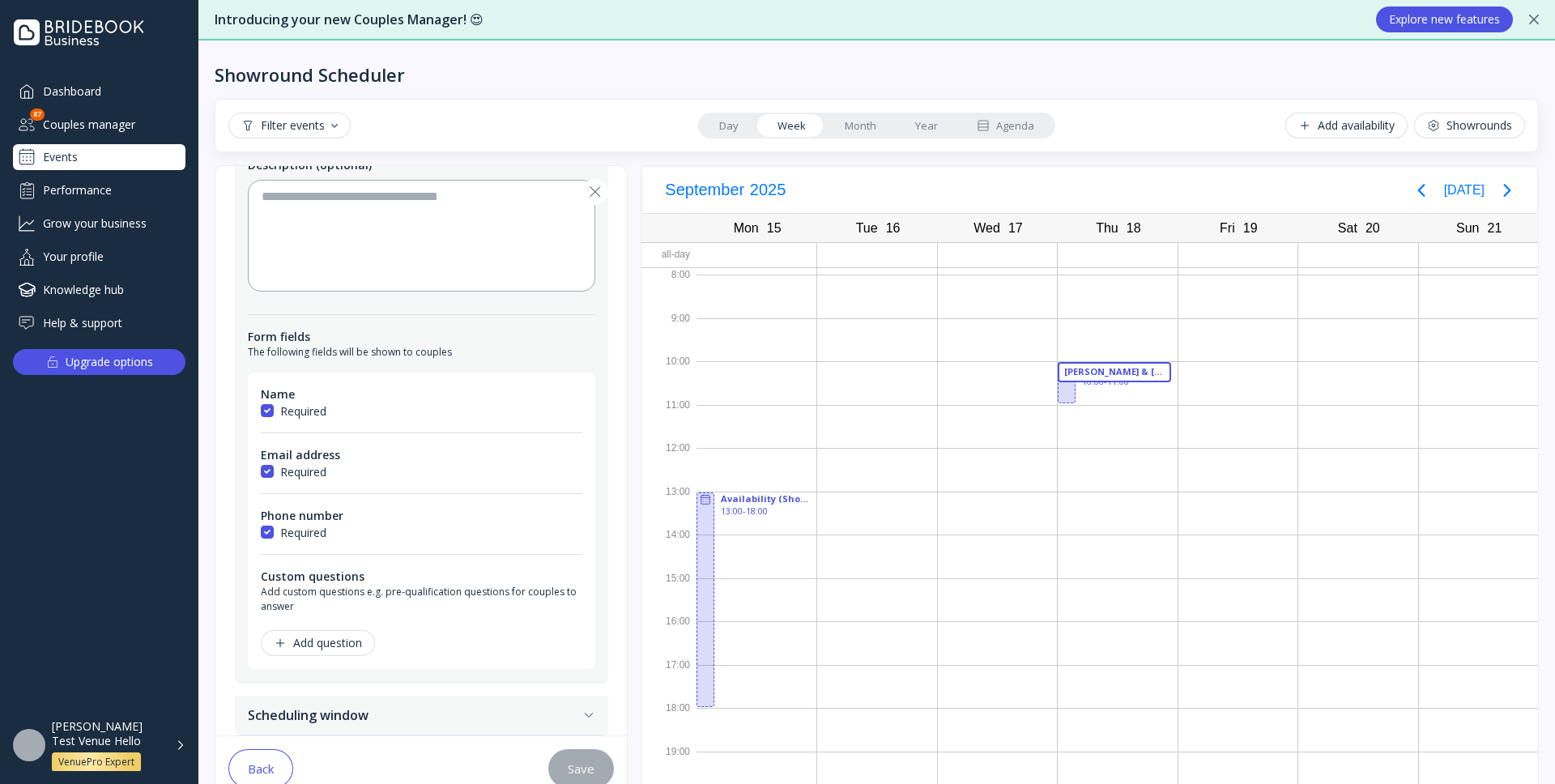
scroll to position [0, 0]
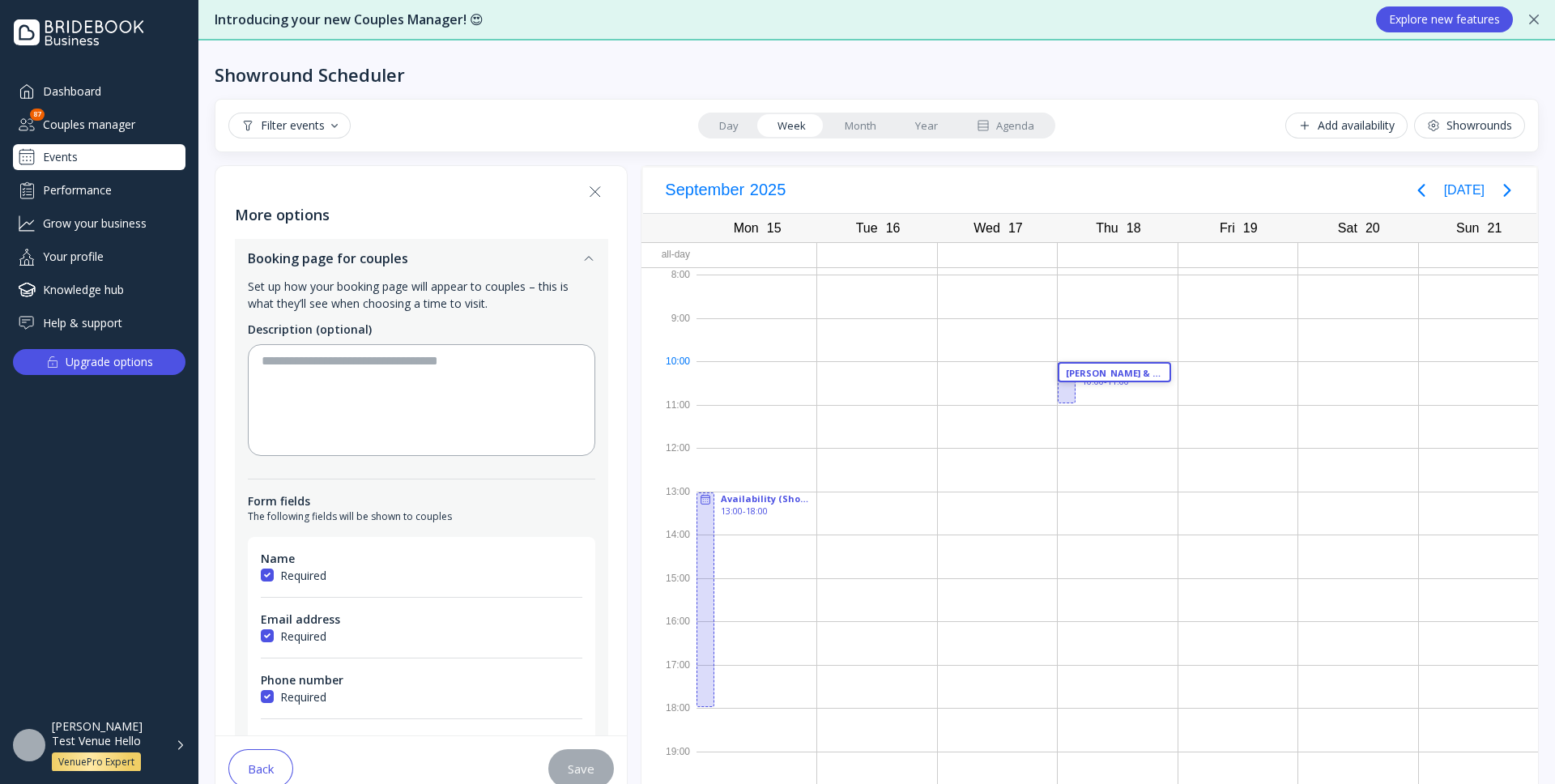
click at [1108, 365] on div "[PERSON_NAME] & [PERSON_NAME]" at bounding box center [1114, 372] width 113 height 20
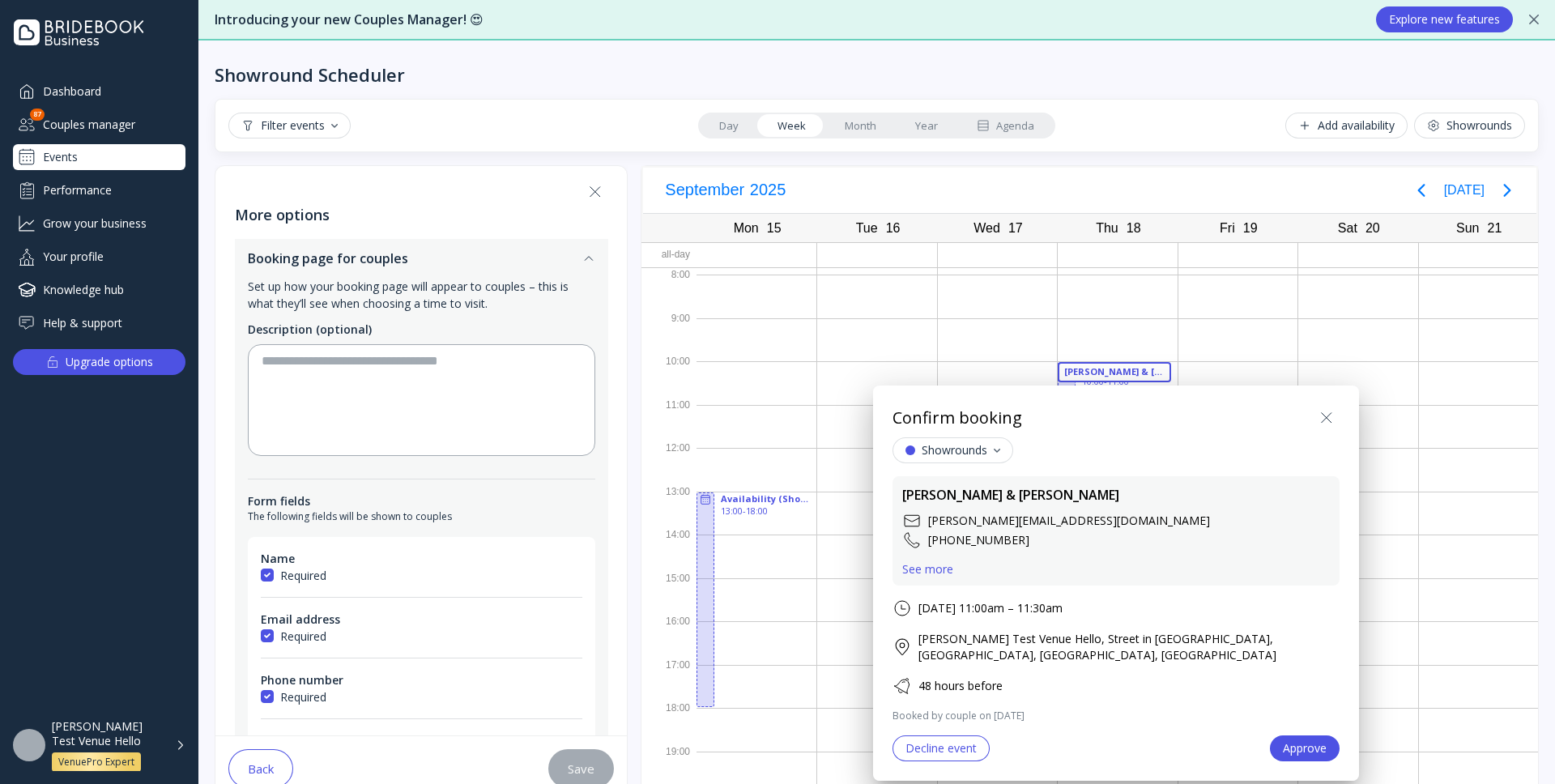
click at [936, 566] on div "See more" at bounding box center [928, 569] width 51 height 13
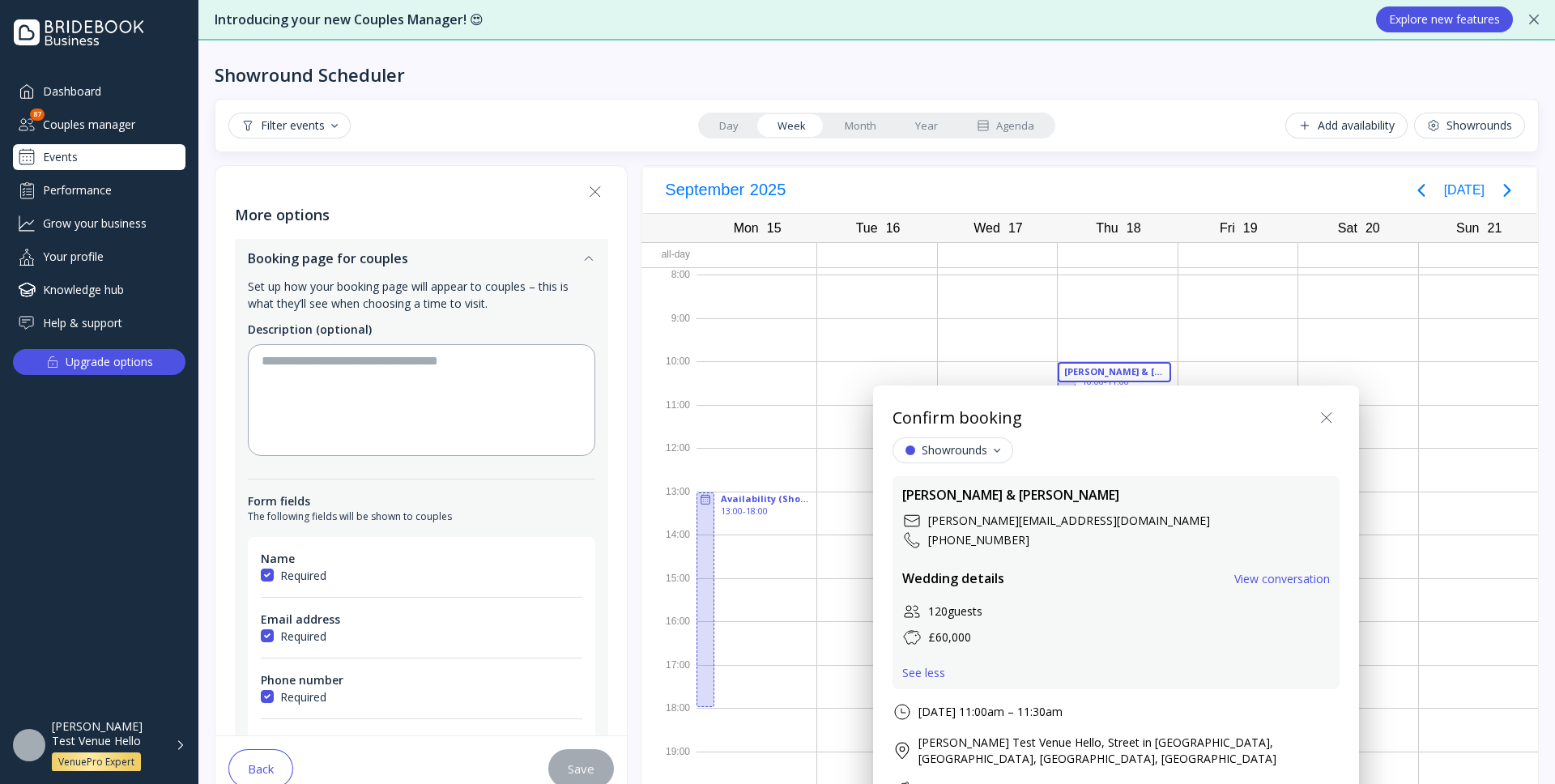
click at [1266, 580] on div "View conversation" at bounding box center [1283, 579] width 95 height 13
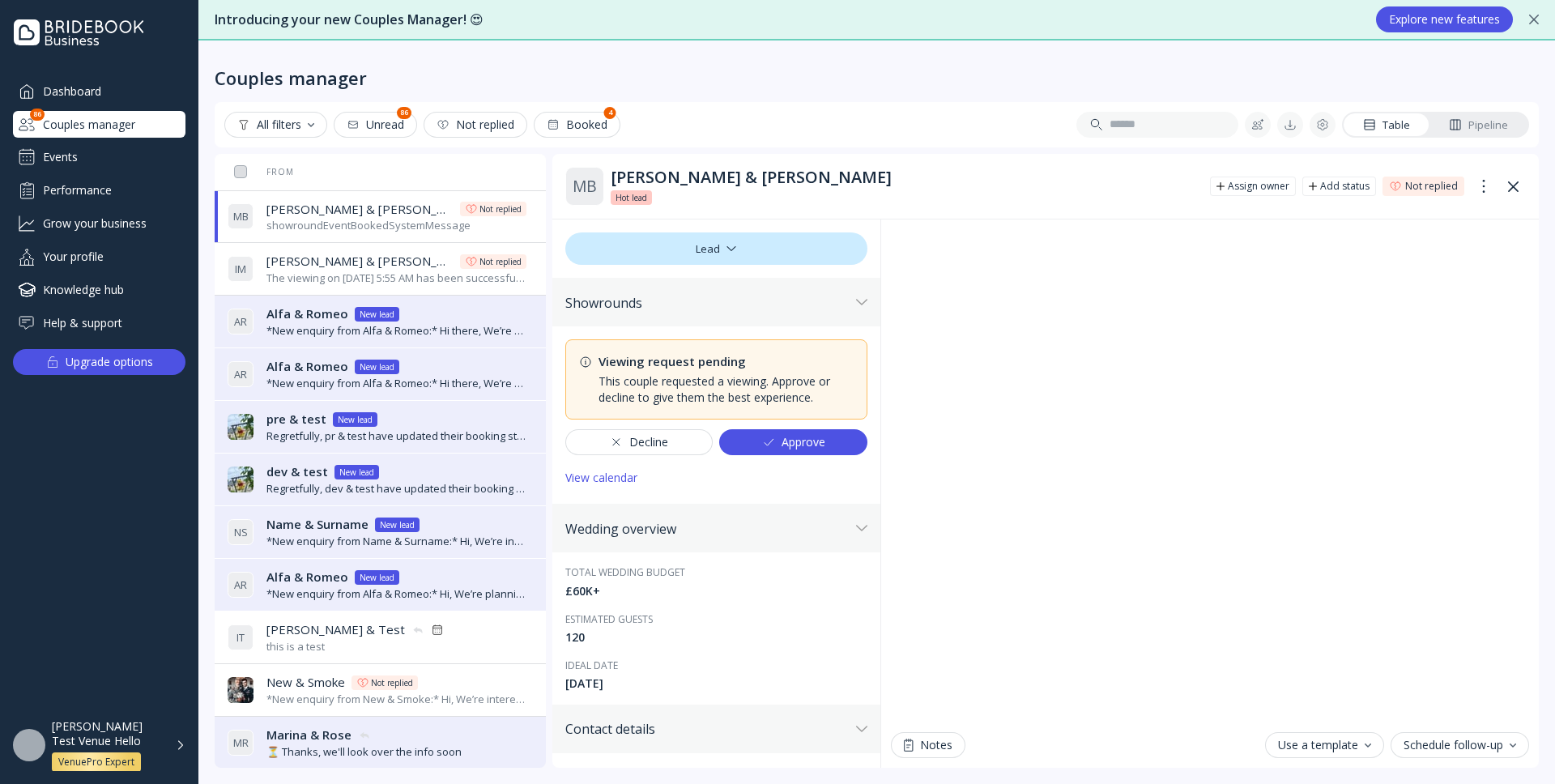
click at [827, 445] on button "Approve" at bounding box center [794, 442] width 149 height 26
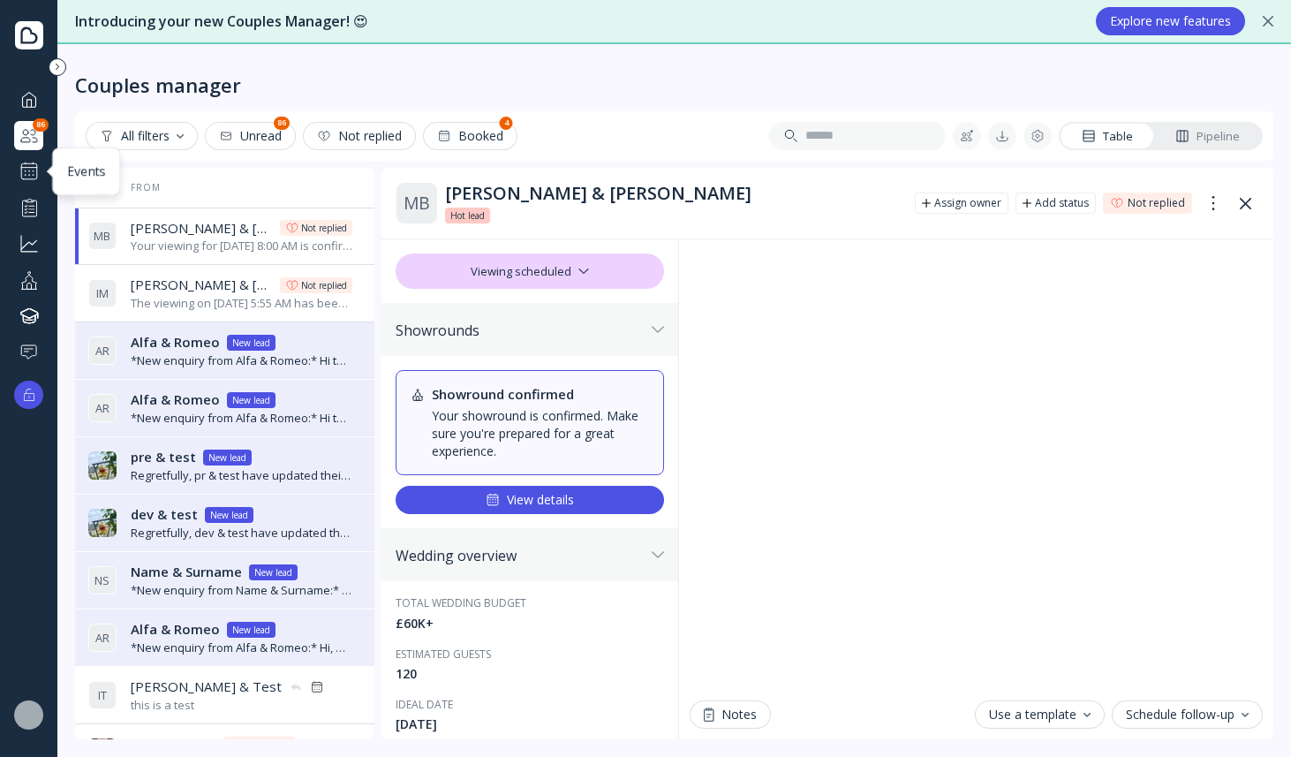
click at [36, 170] on div at bounding box center [29, 171] width 21 height 21
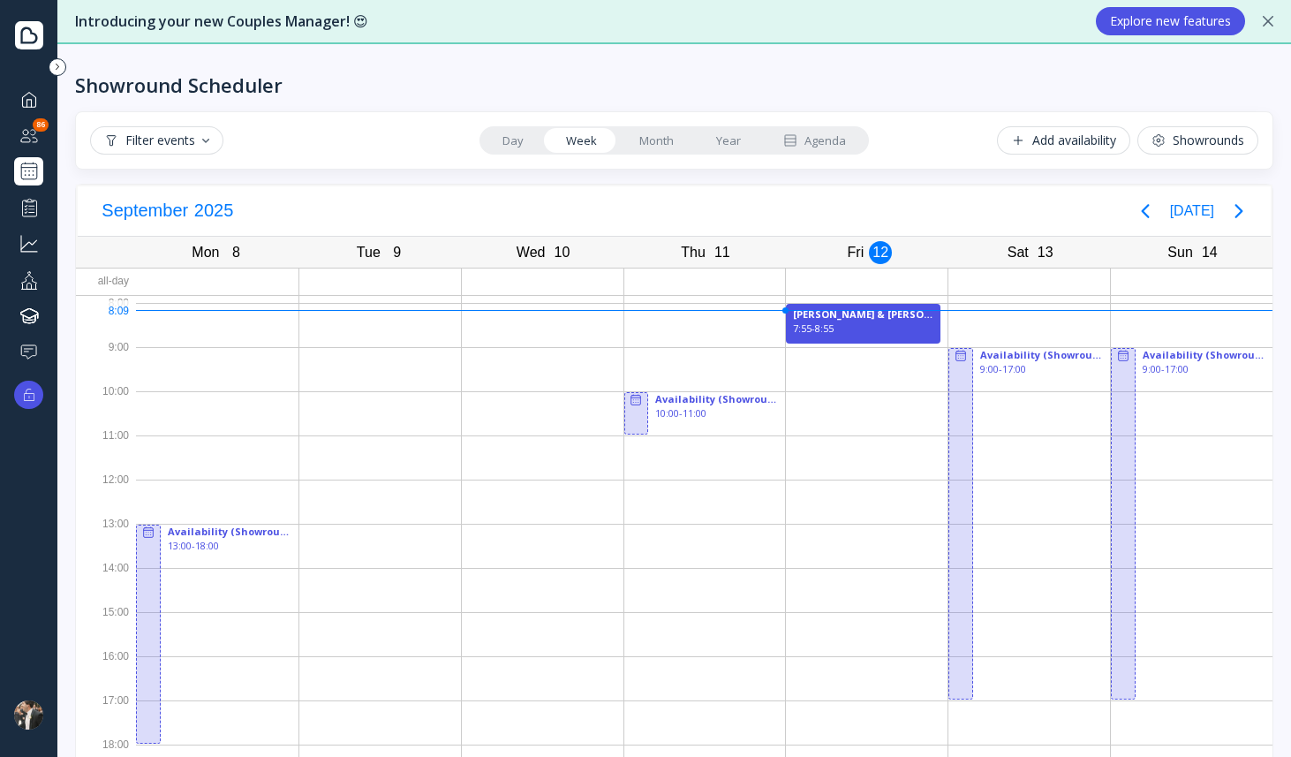
click at [1001, 23] on div "Introducing your new Couples Manager! 😍" at bounding box center [576, 21] width 1003 height 20
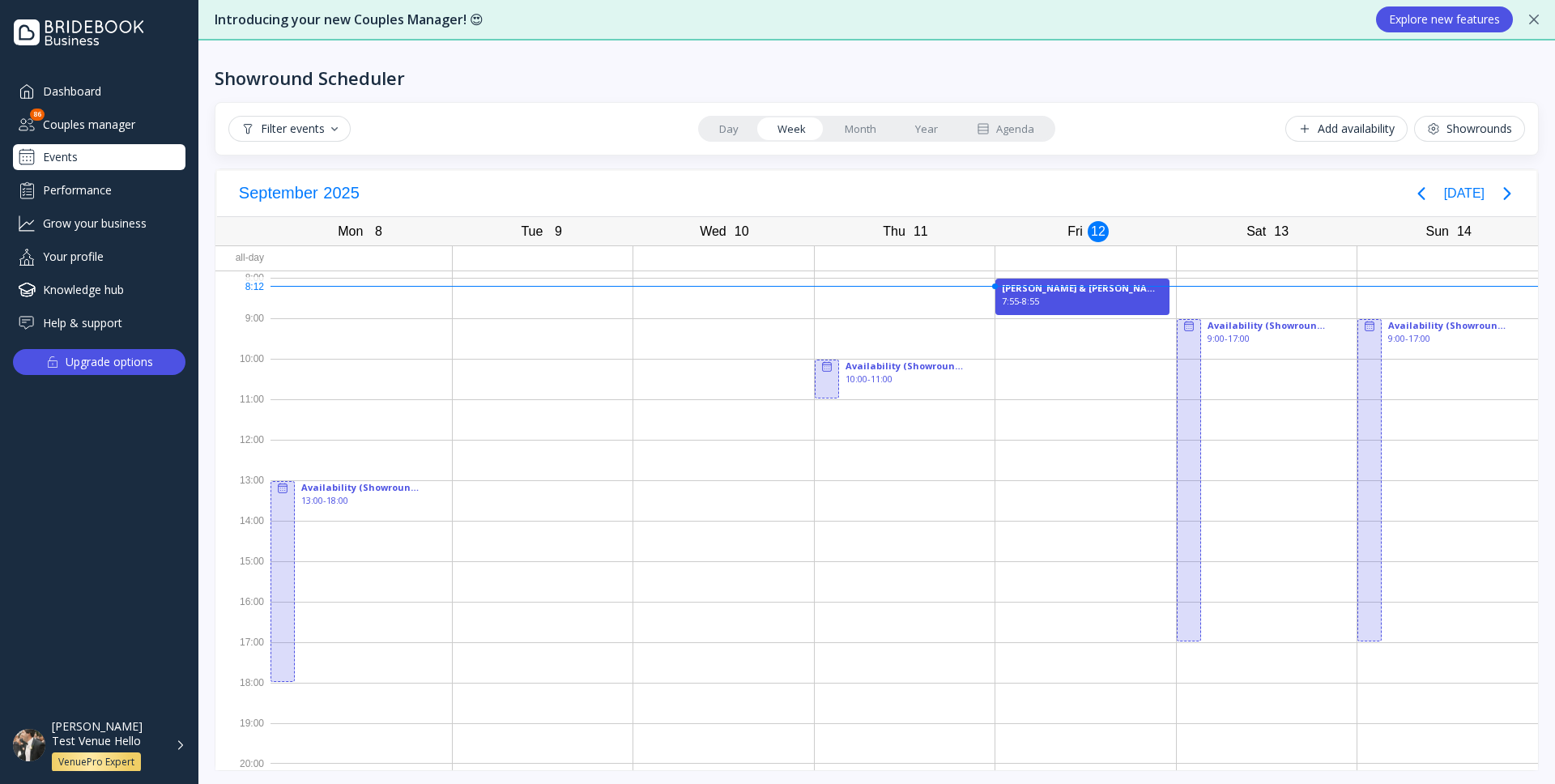
click at [735, 131] on link "Day" at bounding box center [729, 128] width 59 height 23
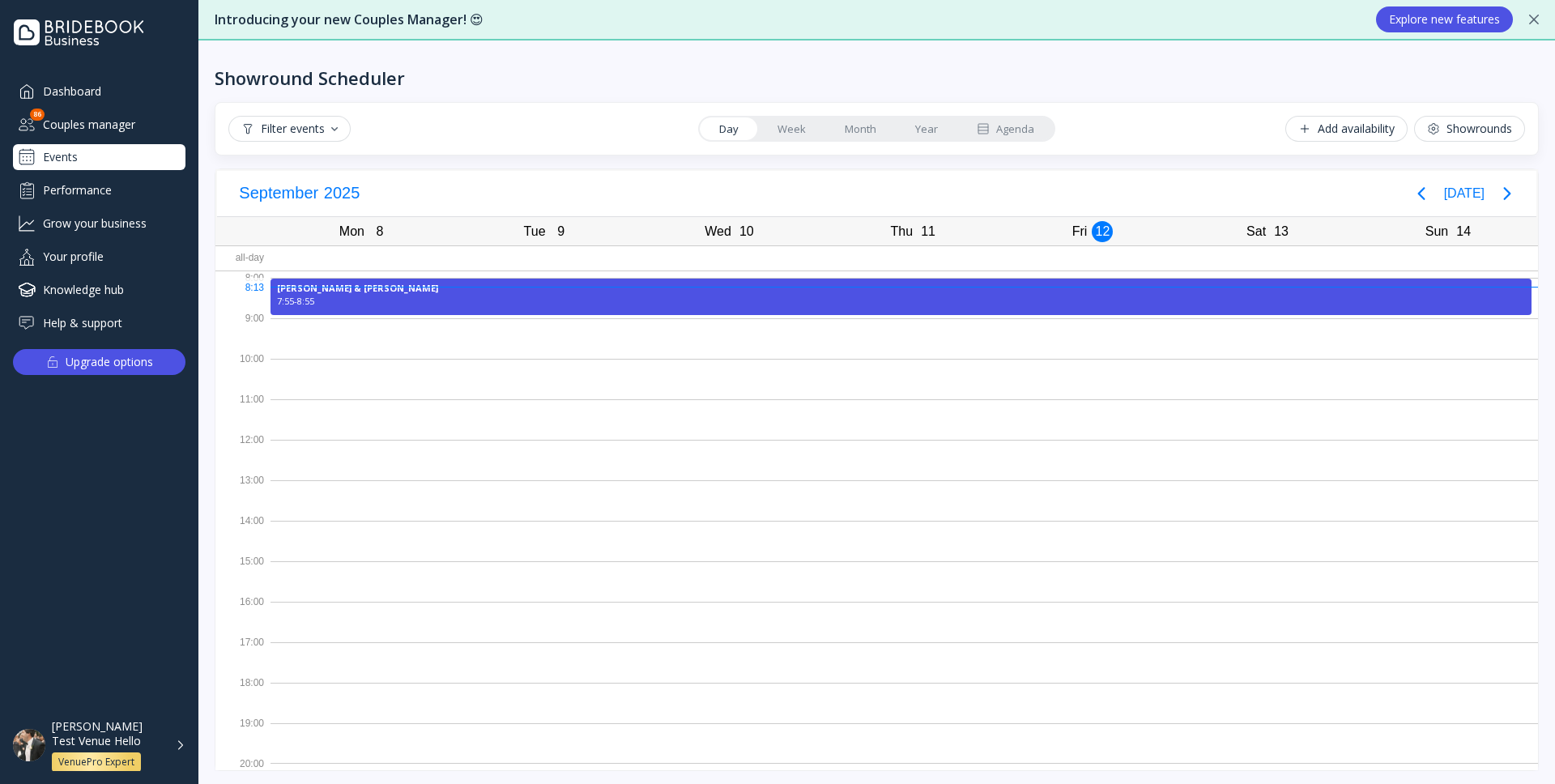
click at [805, 131] on link "Week" at bounding box center [791, 128] width 67 height 23
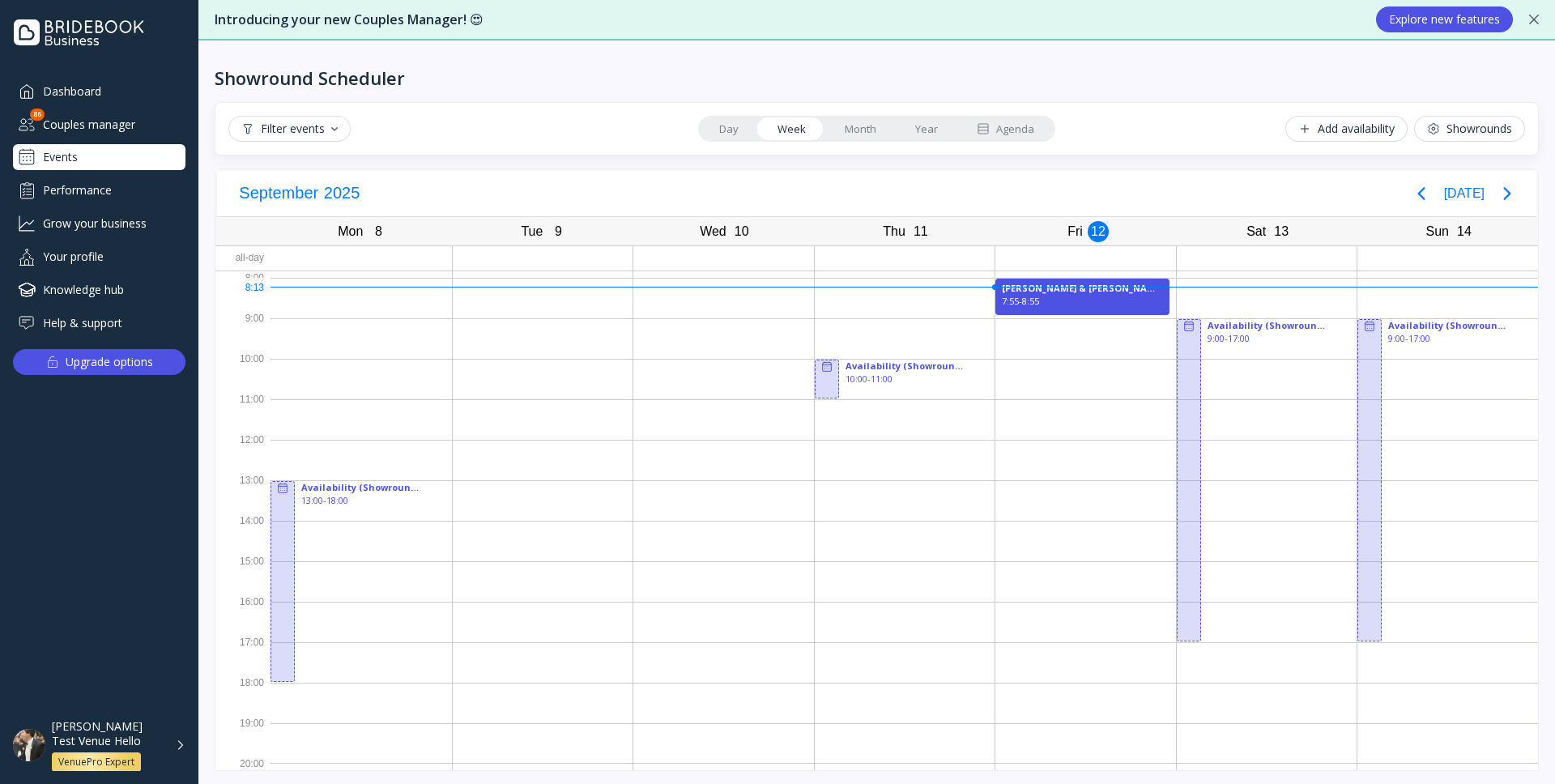
click at [737, 140] on div "Day Week Month Year Agenda" at bounding box center [876, 128] width 357 height 26
click at [719, 132] on link "Day" at bounding box center [729, 128] width 59 height 23
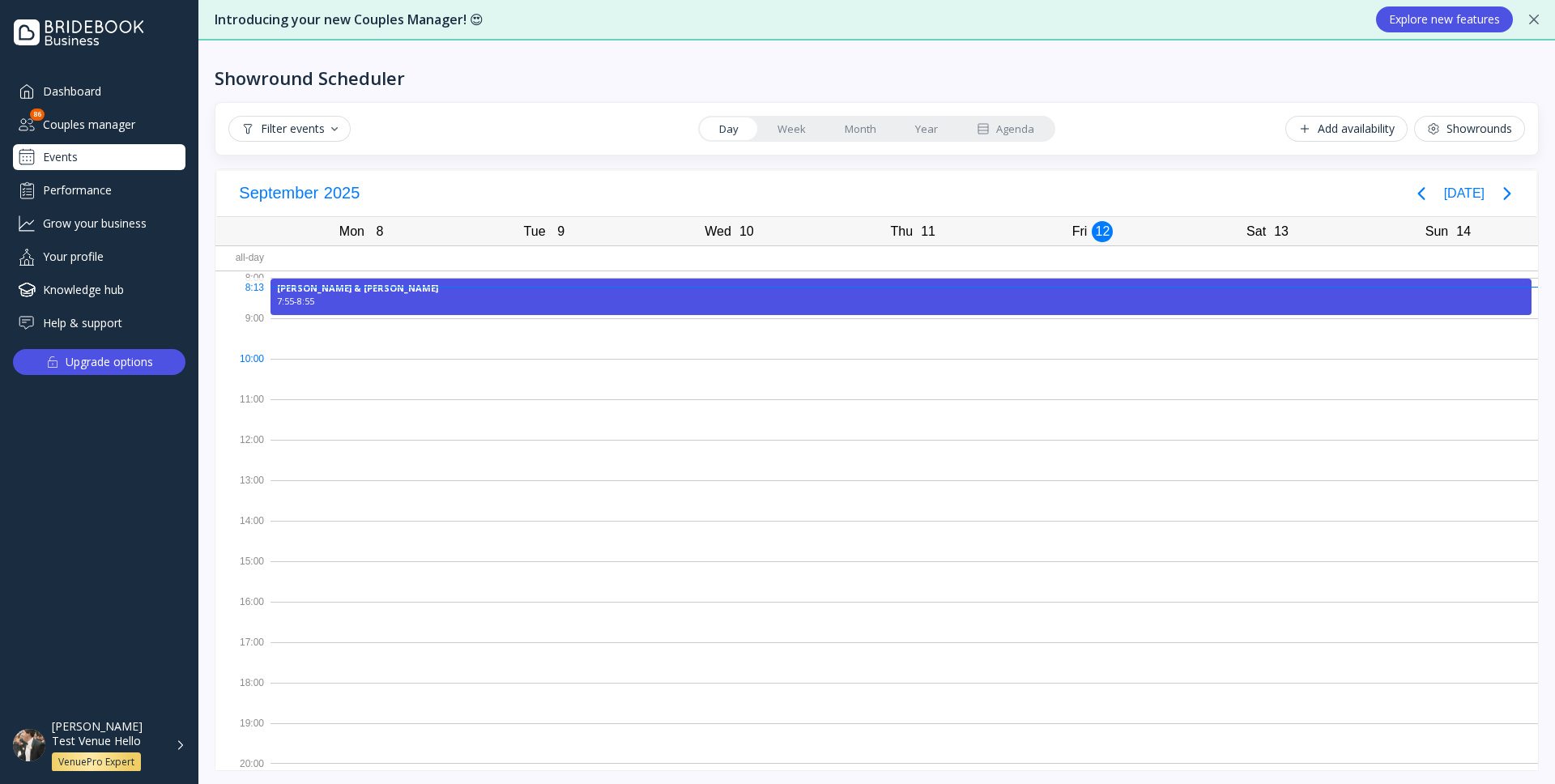
scroll to position [4, 0]
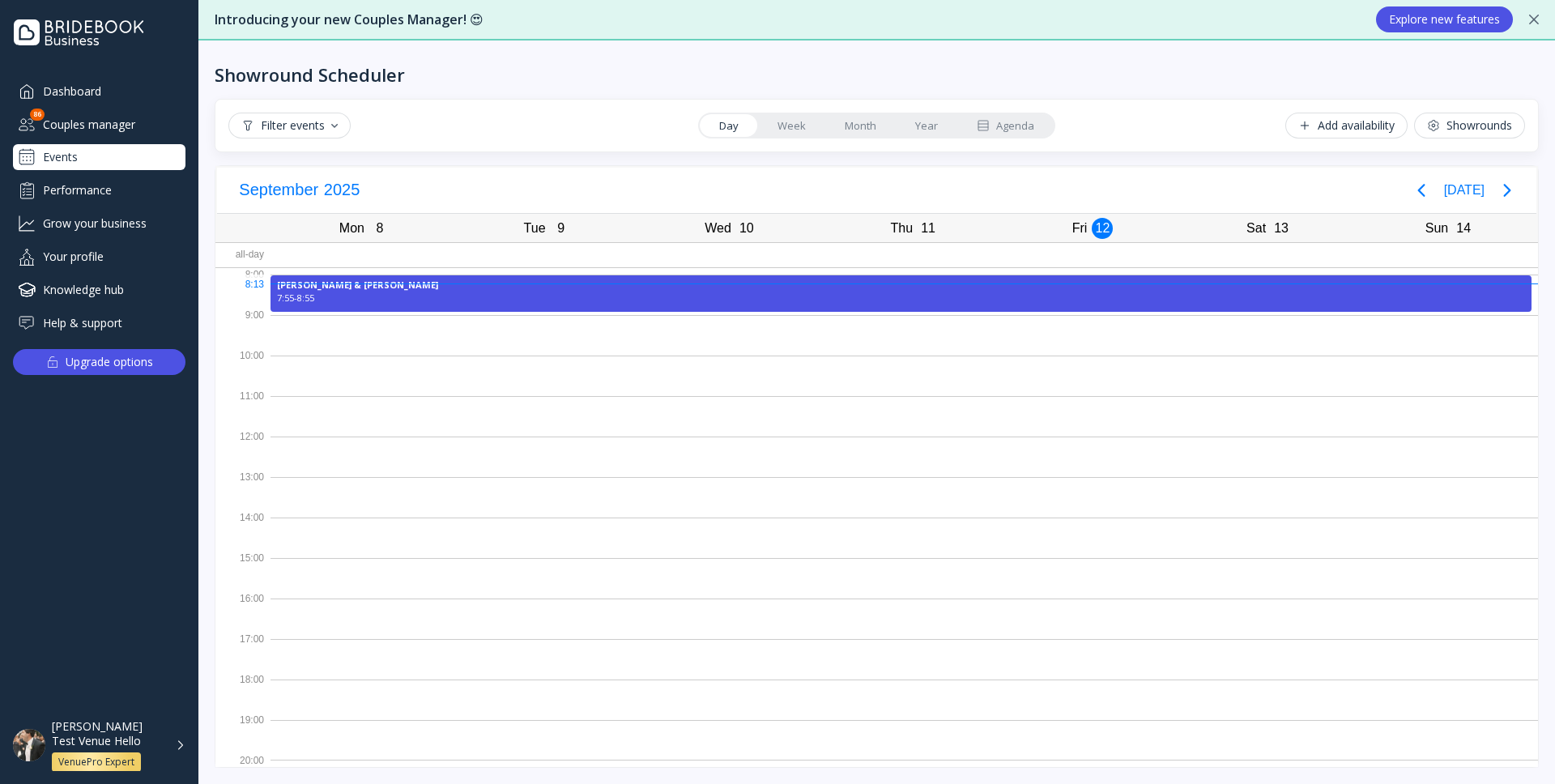
click at [339, 128] on button "Filter events" at bounding box center [289, 126] width 122 height 26
click at [317, 165] on div "Pending" at bounding box center [337, 168] width 203 height 28
click at [317, 229] on div "Cancelled" at bounding box center [294, 226] width 54 height 15
click at [388, 132] on div "Filter events Day Week Month Year Agenda Add availability Showrounds" at bounding box center [877, 126] width 1297 height 26
click at [336, 127] on div "button" at bounding box center [334, 126] width 6 height 4
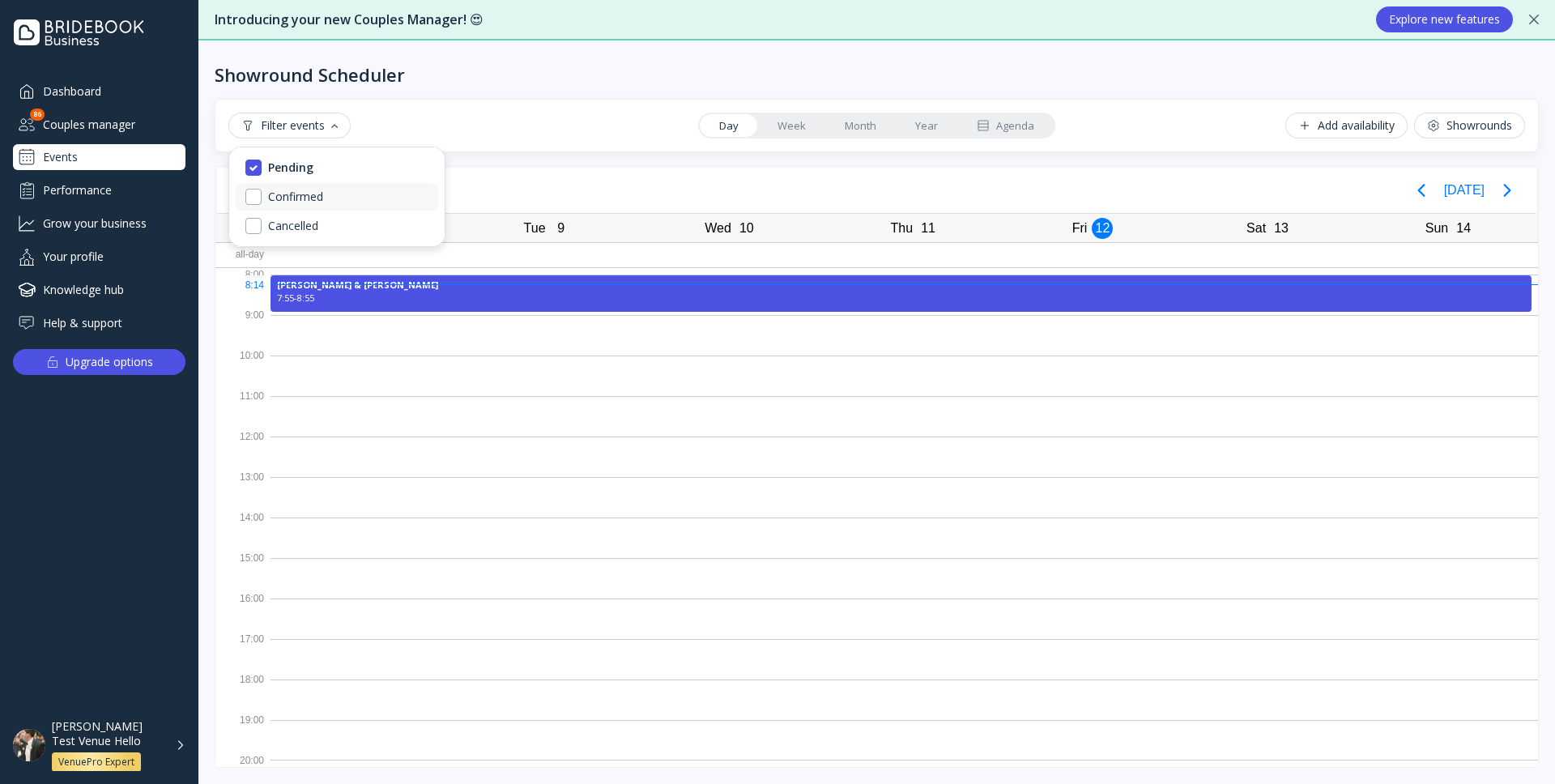
click at [311, 197] on div "Confirmed" at bounding box center [295, 197] width 55 height 15
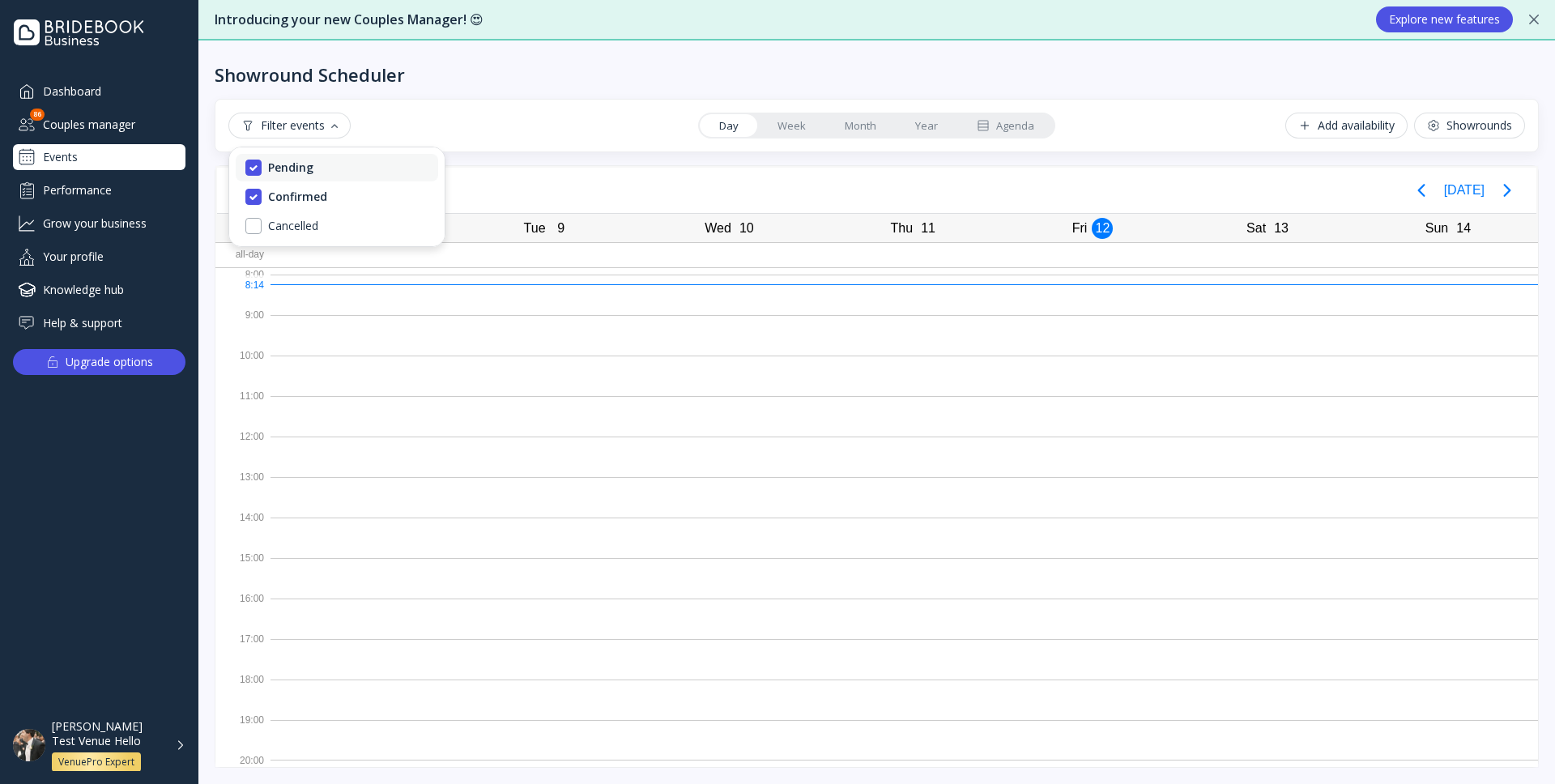
click at [311, 170] on div "Pending" at bounding box center [290, 168] width 45 height 15
click at [301, 228] on div "Cancelled" at bounding box center [293, 226] width 50 height 15
click at [301, 195] on div "Confirmed" at bounding box center [297, 197] width 59 height 15
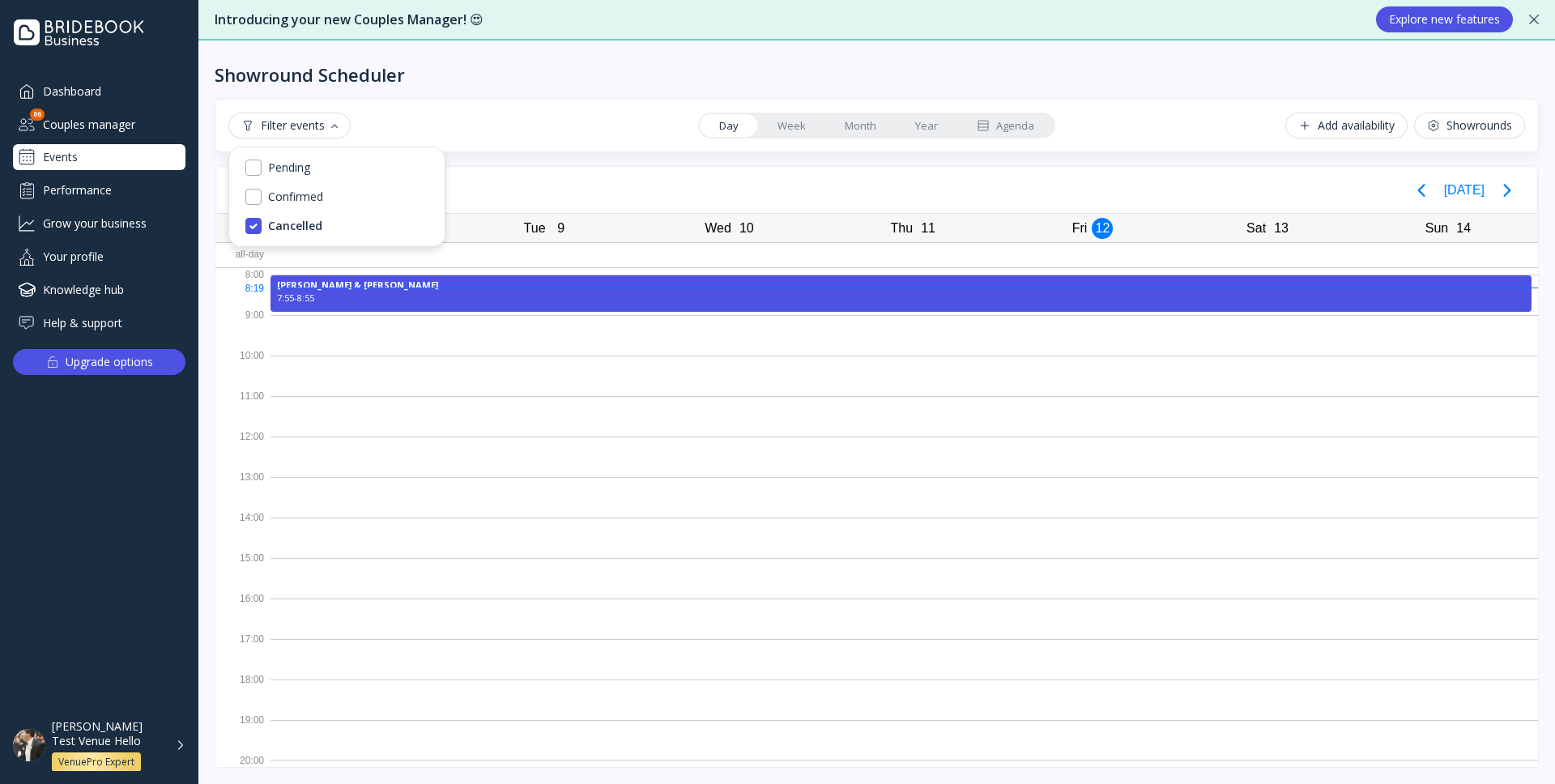
click at [1016, 134] on link "Agenda" at bounding box center [1005, 125] width 96 height 23
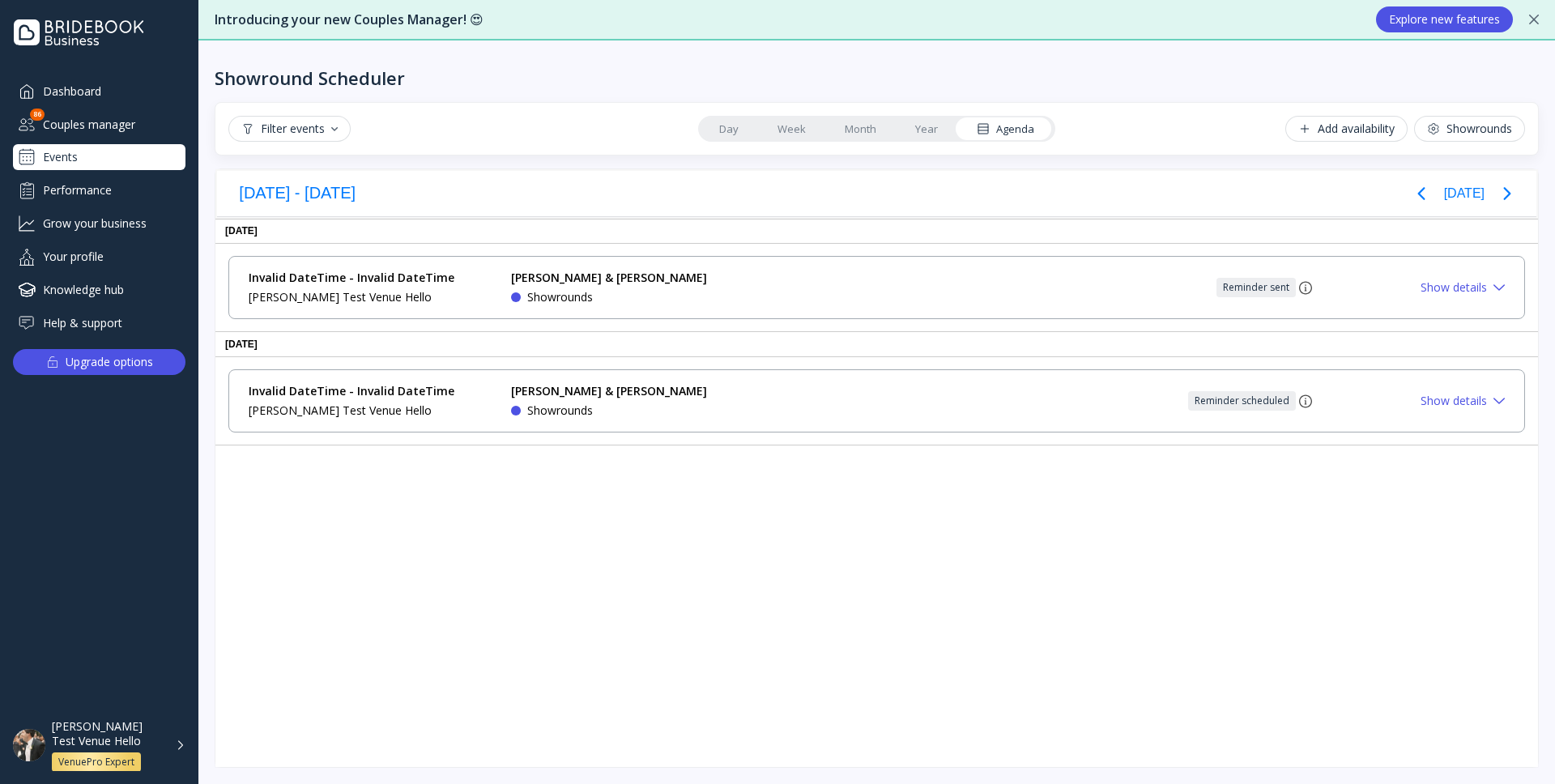
scroll to position [0, 0]
click at [335, 128] on div "button" at bounding box center [334, 129] width 6 height 4
click at [315, 172] on div "Pending" at bounding box center [337, 171] width 203 height 28
click at [477, 69] on div "Showround Scheduler" at bounding box center [877, 64] width 1325 height 49
click at [346, 133] on button "Filter events" at bounding box center [289, 128] width 122 height 26
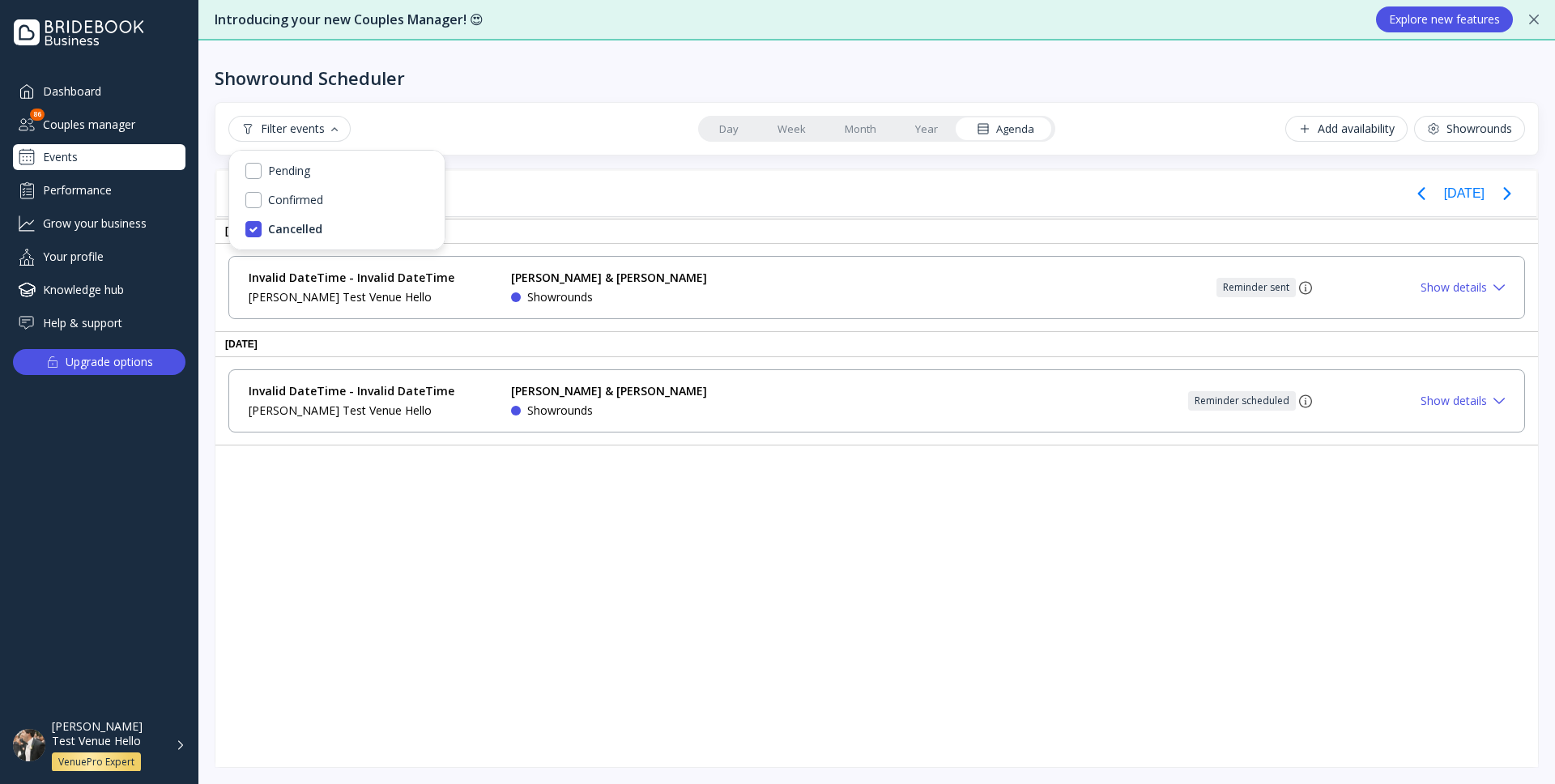
click at [433, 94] on div "Showround Scheduler Filter events Day Week Month Year Agenda Add availability S…" at bounding box center [876, 412] width 1357 height 743
click at [324, 131] on div "Filter events" at bounding box center [289, 128] width 96 height 13
click at [311, 162] on div "Pending" at bounding box center [337, 171] width 203 height 28
click at [274, 198] on div "Confirmed" at bounding box center [295, 200] width 55 height 15
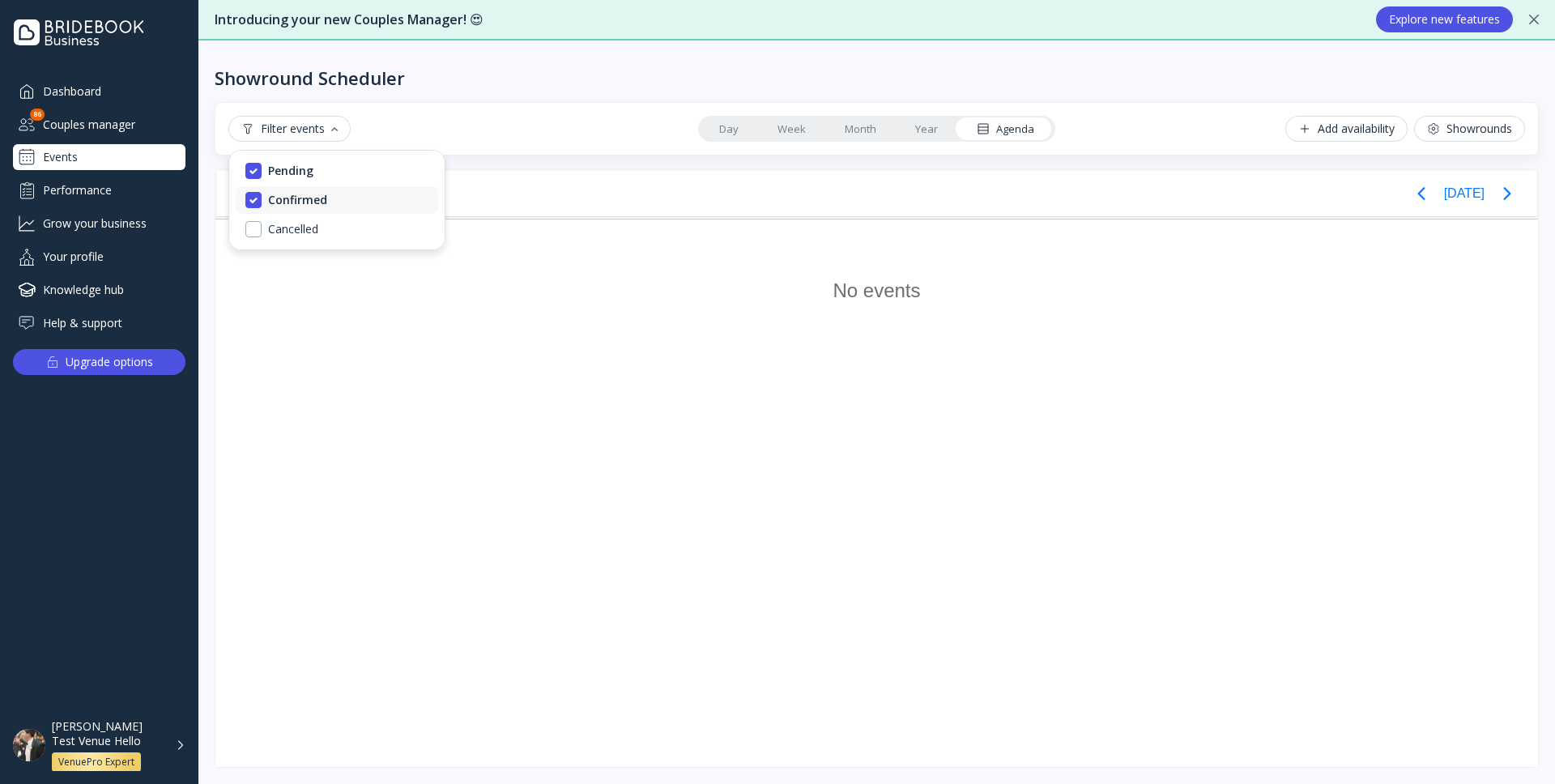
click at [249, 190] on div "Confirmed" at bounding box center [337, 200] width 203 height 28
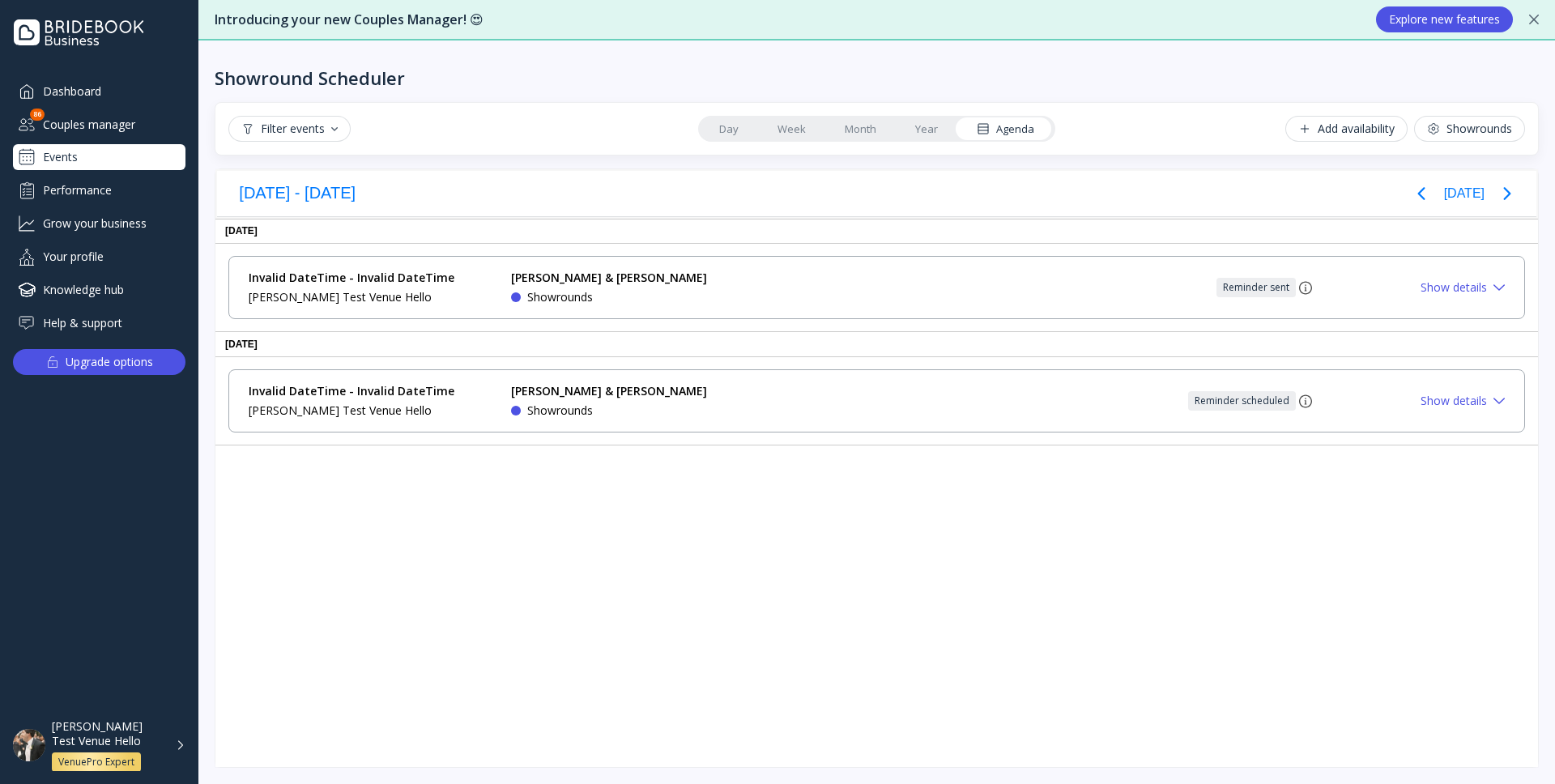
click at [408, 116] on div "Filter events Day Week Month Year Agenda Add availability Showrounds" at bounding box center [877, 128] width 1297 height 26
click at [332, 134] on div "Filter events" at bounding box center [289, 128] width 96 height 13
click at [392, 133] on div "Filter events Day Week Month Year Agenda Add availability Showrounds" at bounding box center [877, 128] width 1297 height 26
click at [339, 134] on button "Filter events" at bounding box center [289, 128] width 122 height 26
click at [407, 109] on div "Filter events Day Week Month Year Agenda Add availability Showrounds" at bounding box center [877, 128] width 1325 height 53
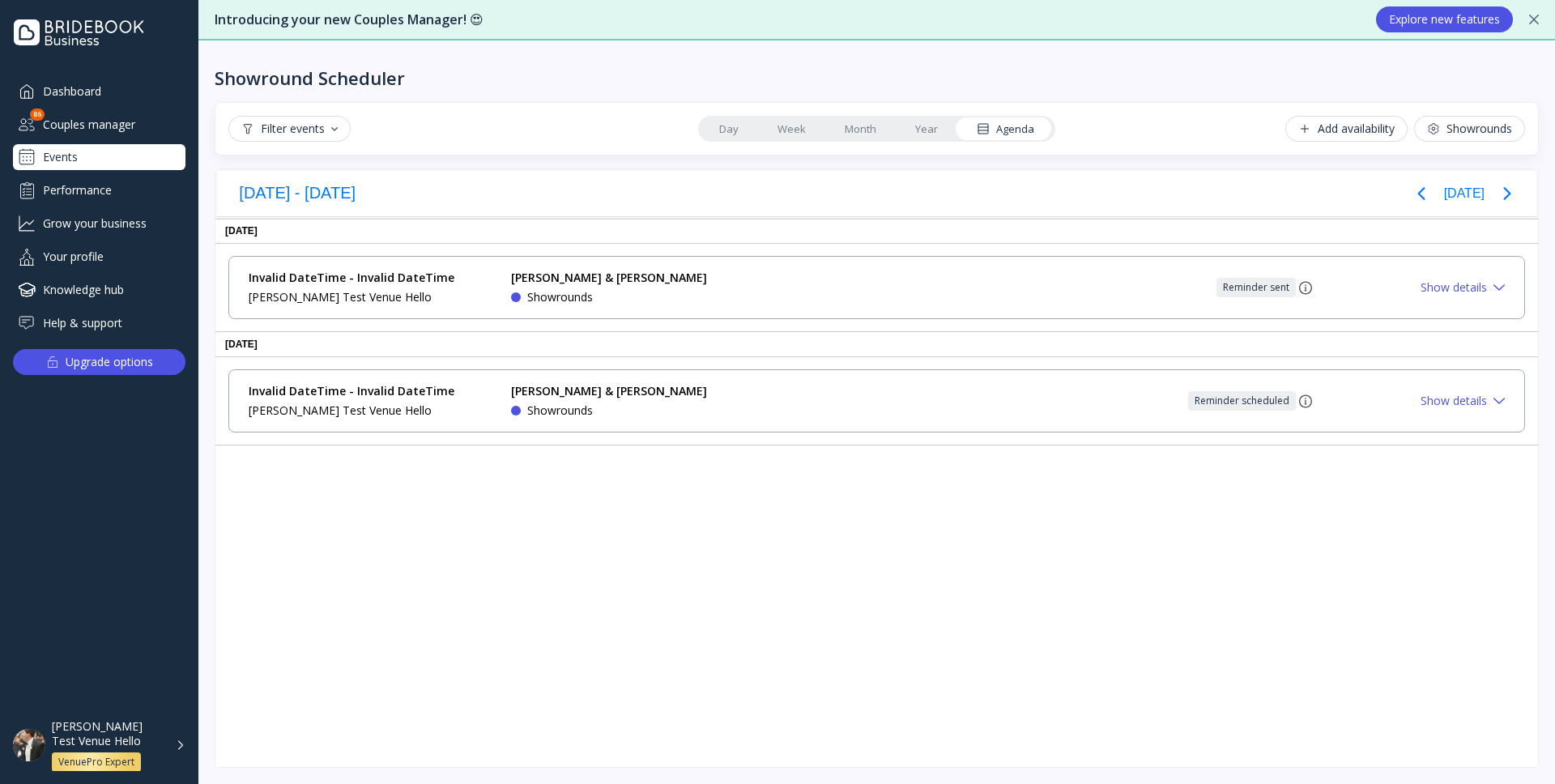
click at [334, 135] on button "Filter events" at bounding box center [289, 128] width 122 height 26
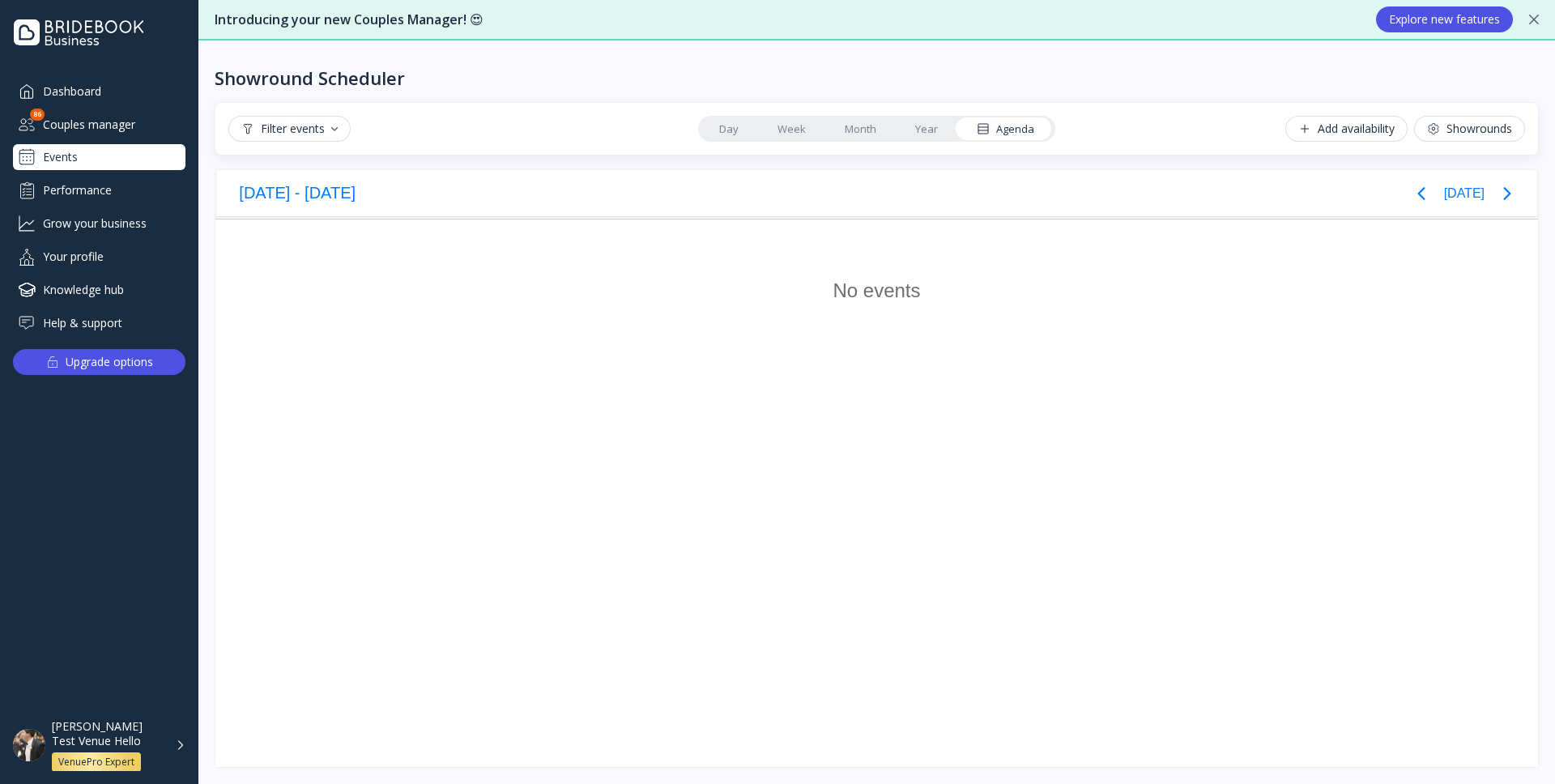
click at [395, 140] on div "Filter events Day Week Month Year Agenda Add availability Showrounds" at bounding box center [877, 128] width 1297 height 26
click at [336, 128] on div "button" at bounding box center [334, 129] width 6 height 4
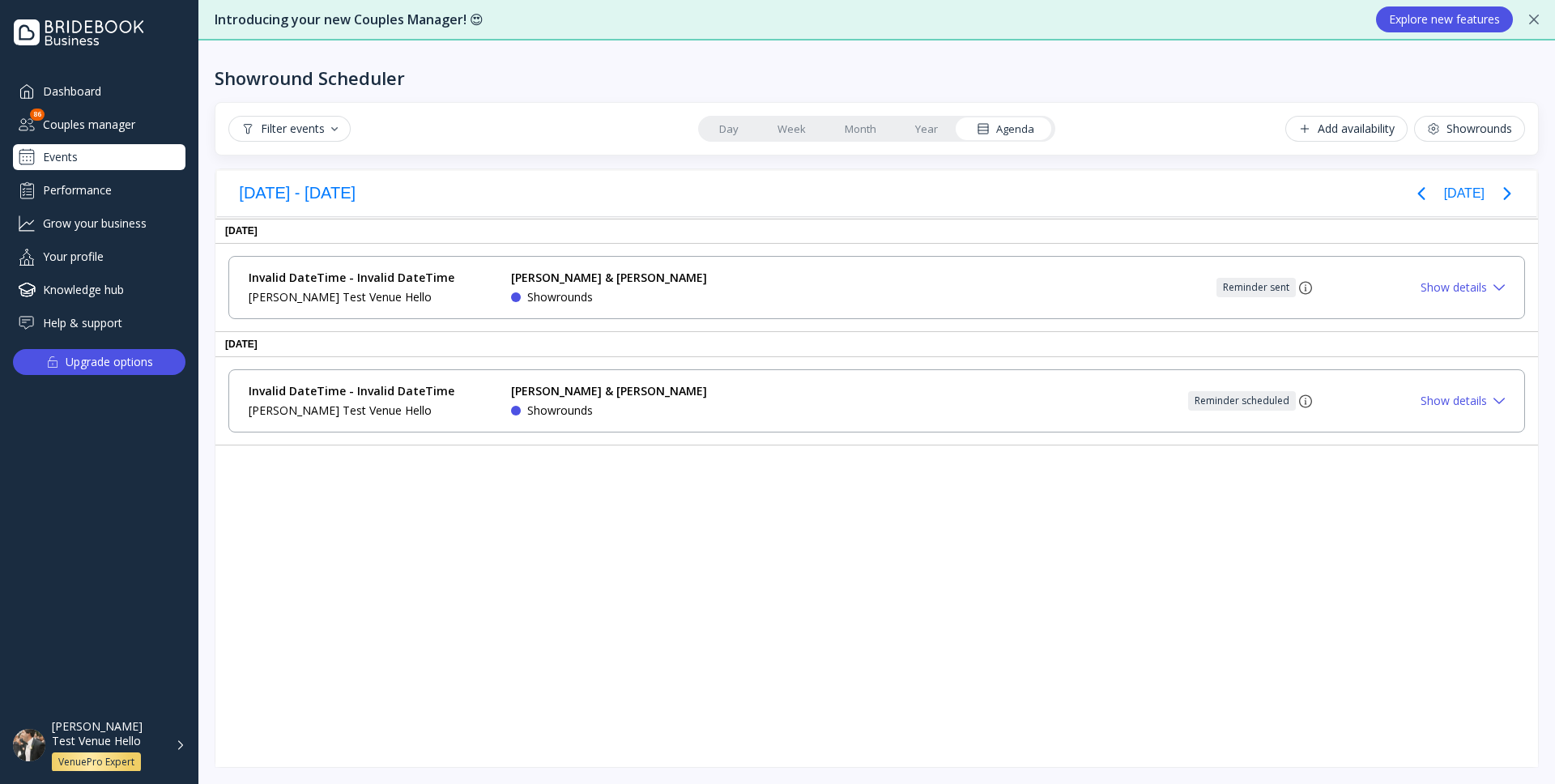
click at [407, 138] on div "Filter events Day Week Month Year Agenda Add availability Showrounds" at bounding box center [877, 128] width 1297 height 26
click at [392, 119] on div "Filter events Day Week Month Year Agenda Add availability Showrounds" at bounding box center [877, 128] width 1297 height 26
click at [350, 138] on div "Filter events" at bounding box center [289, 128] width 122 height 26
click at [342, 138] on button "Filter events" at bounding box center [289, 128] width 122 height 26
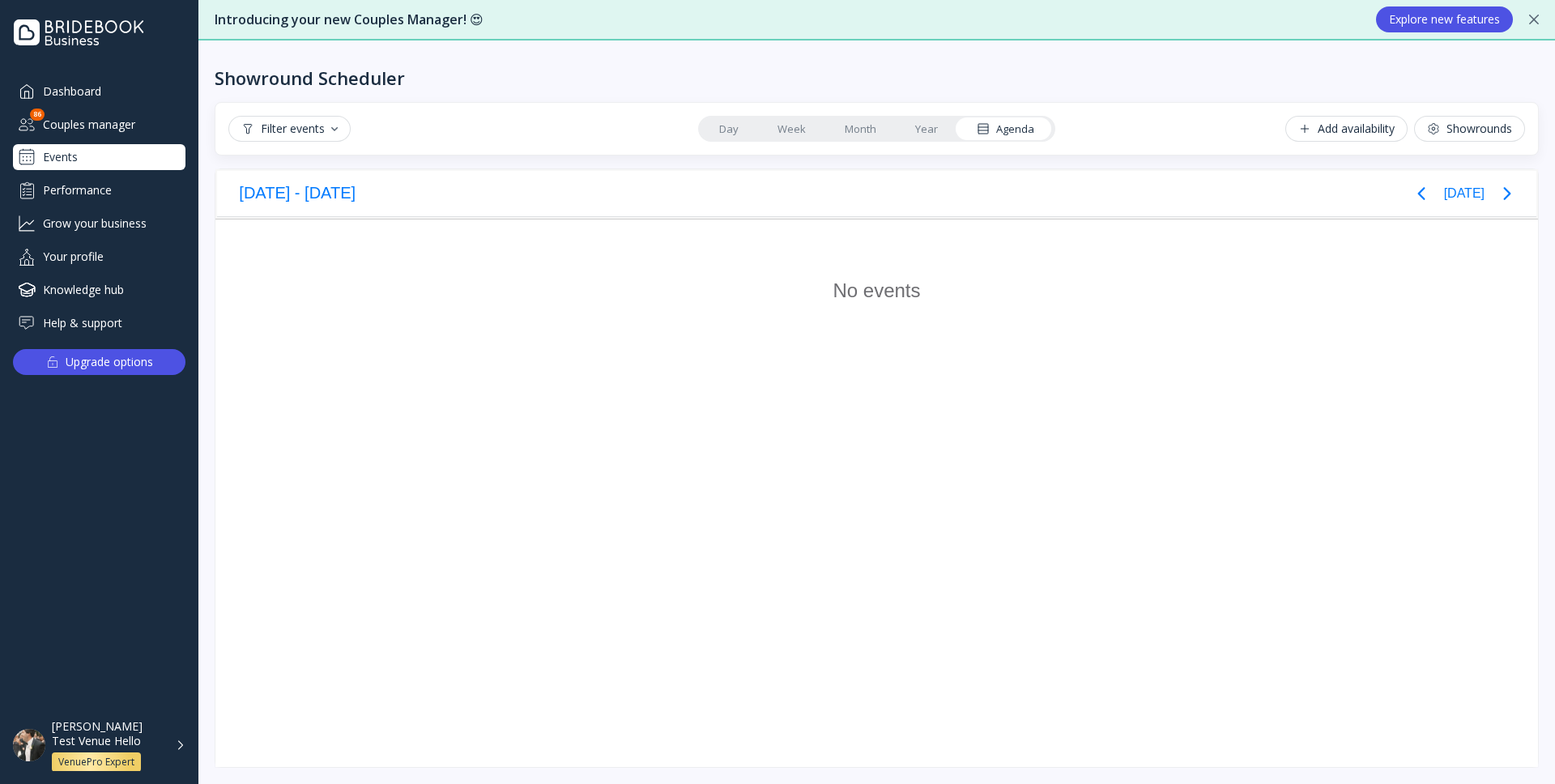
click at [381, 127] on div "Filter events Day Week Month Year Agenda Add availability Showrounds" at bounding box center [877, 128] width 1297 height 26
click at [331, 135] on div "Filter events" at bounding box center [289, 128] width 96 height 13
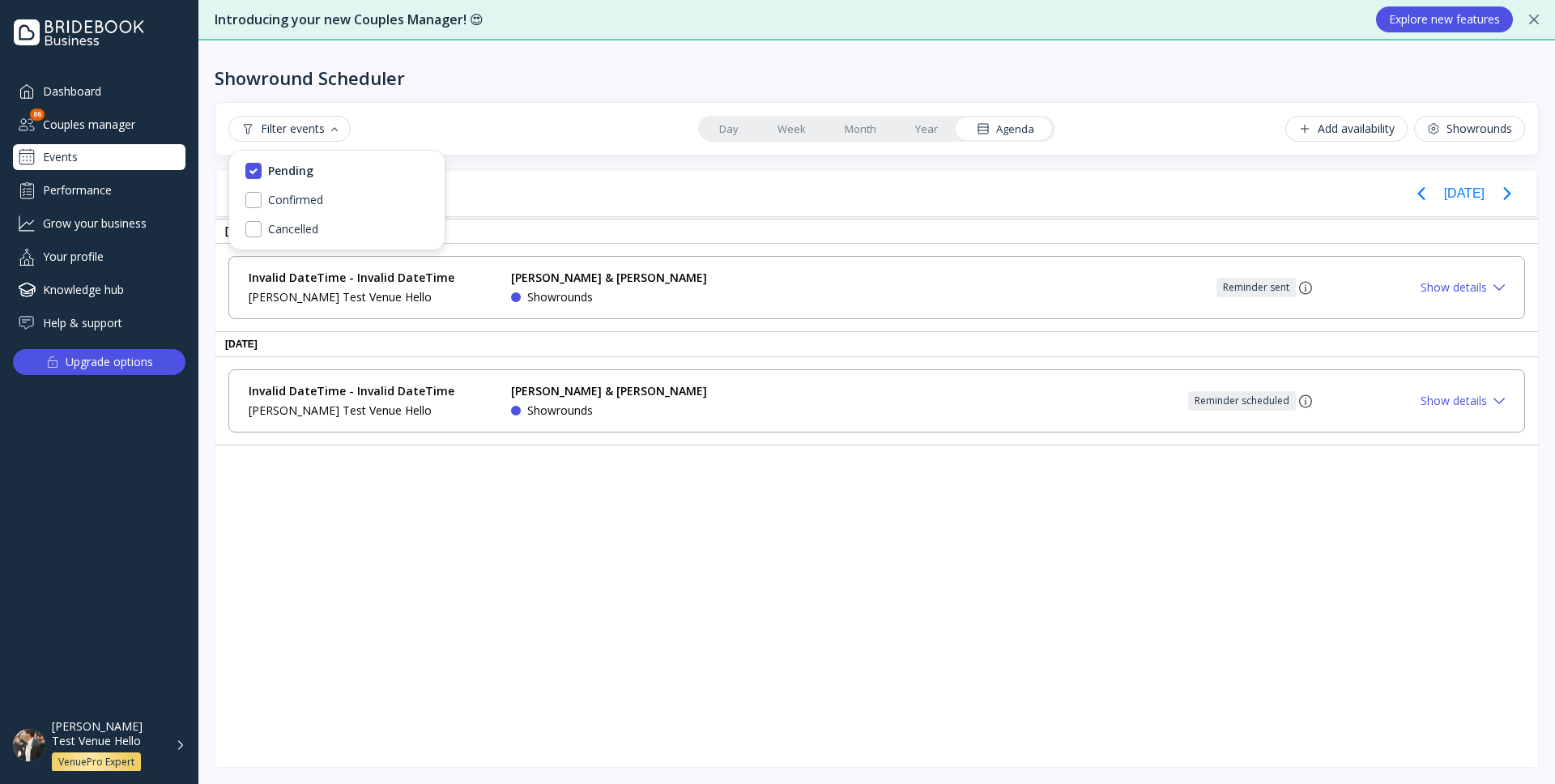
click at [391, 132] on div "Filter events Day Week Month Year Agenda Add availability Showrounds" at bounding box center [877, 128] width 1297 height 26
click at [329, 130] on div "Filter events" at bounding box center [289, 128] width 96 height 13
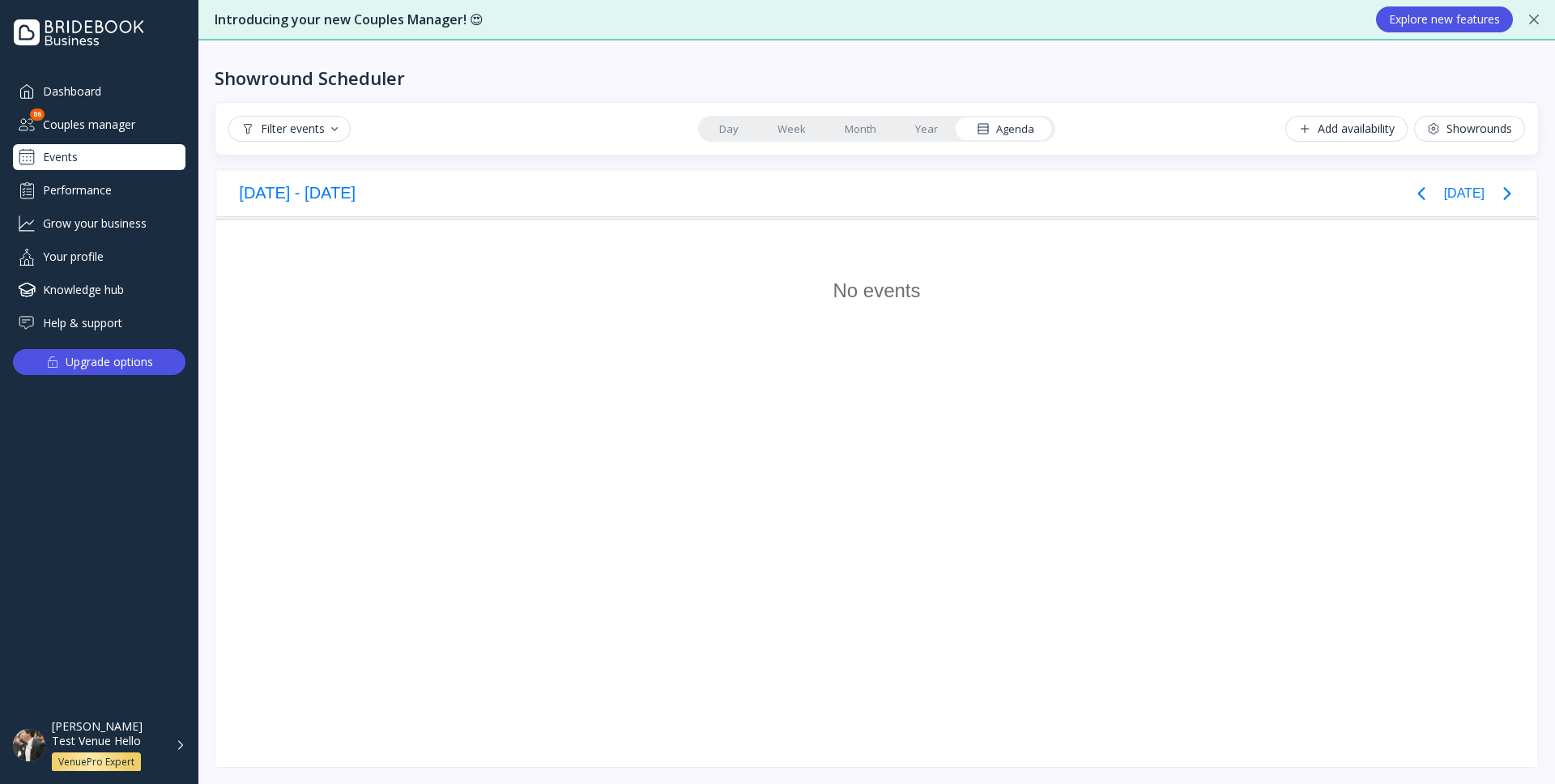
click at [376, 130] on div "Filter events Day Week Month Year Agenda Add availability Showrounds" at bounding box center [877, 128] width 1297 height 26
click at [333, 133] on div "Filter events" at bounding box center [289, 128] width 96 height 13
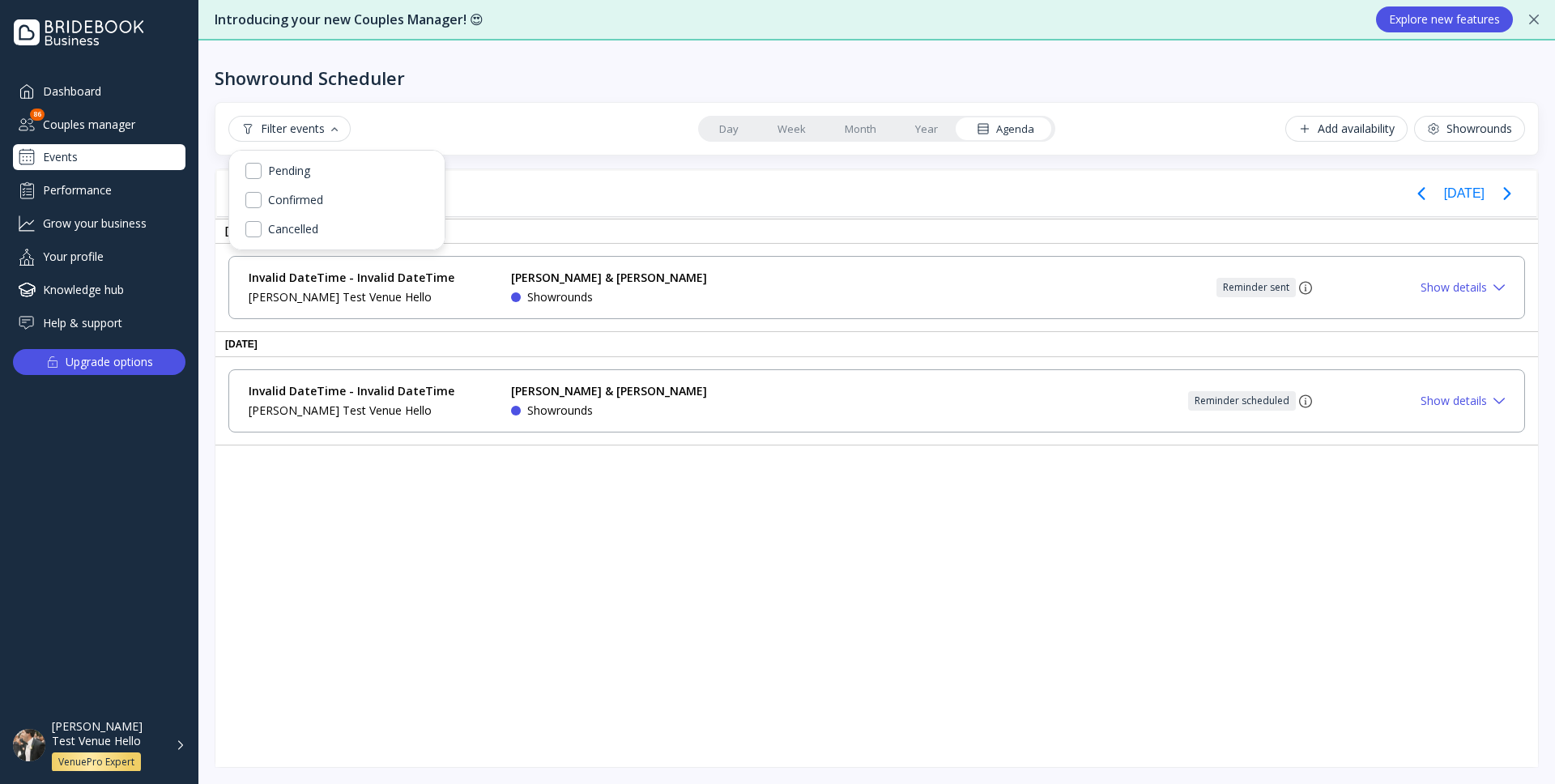
click at [739, 123] on link "Day" at bounding box center [729, 128] width 59 height 23
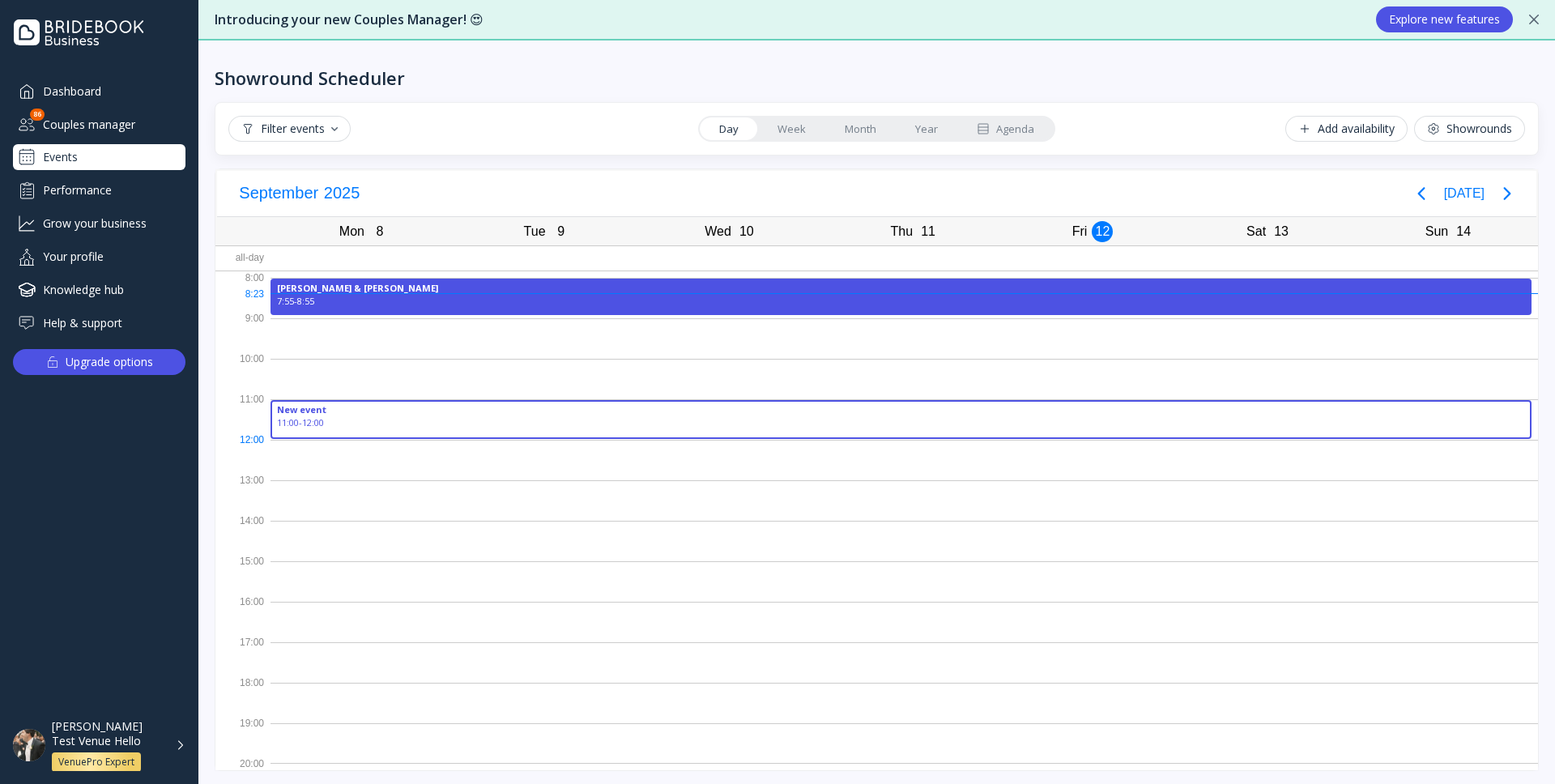
drag, startPoint x: 730, startPoint y: 405, endPoint x: 731, endPoint y: 436, distance: 31.0
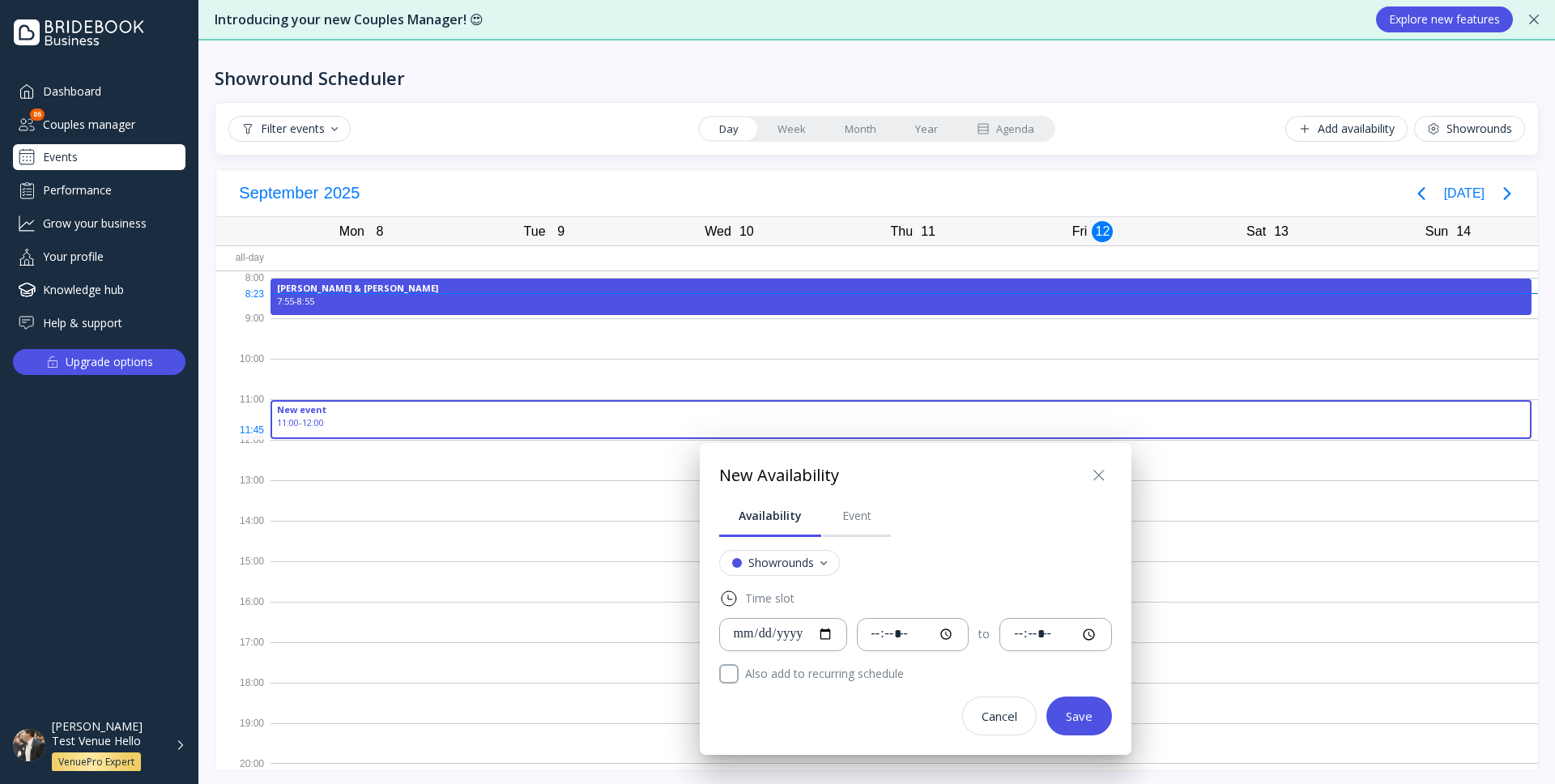
click at [1511, 195] on div at bounding box center [778, 392] width 1815 height 1043
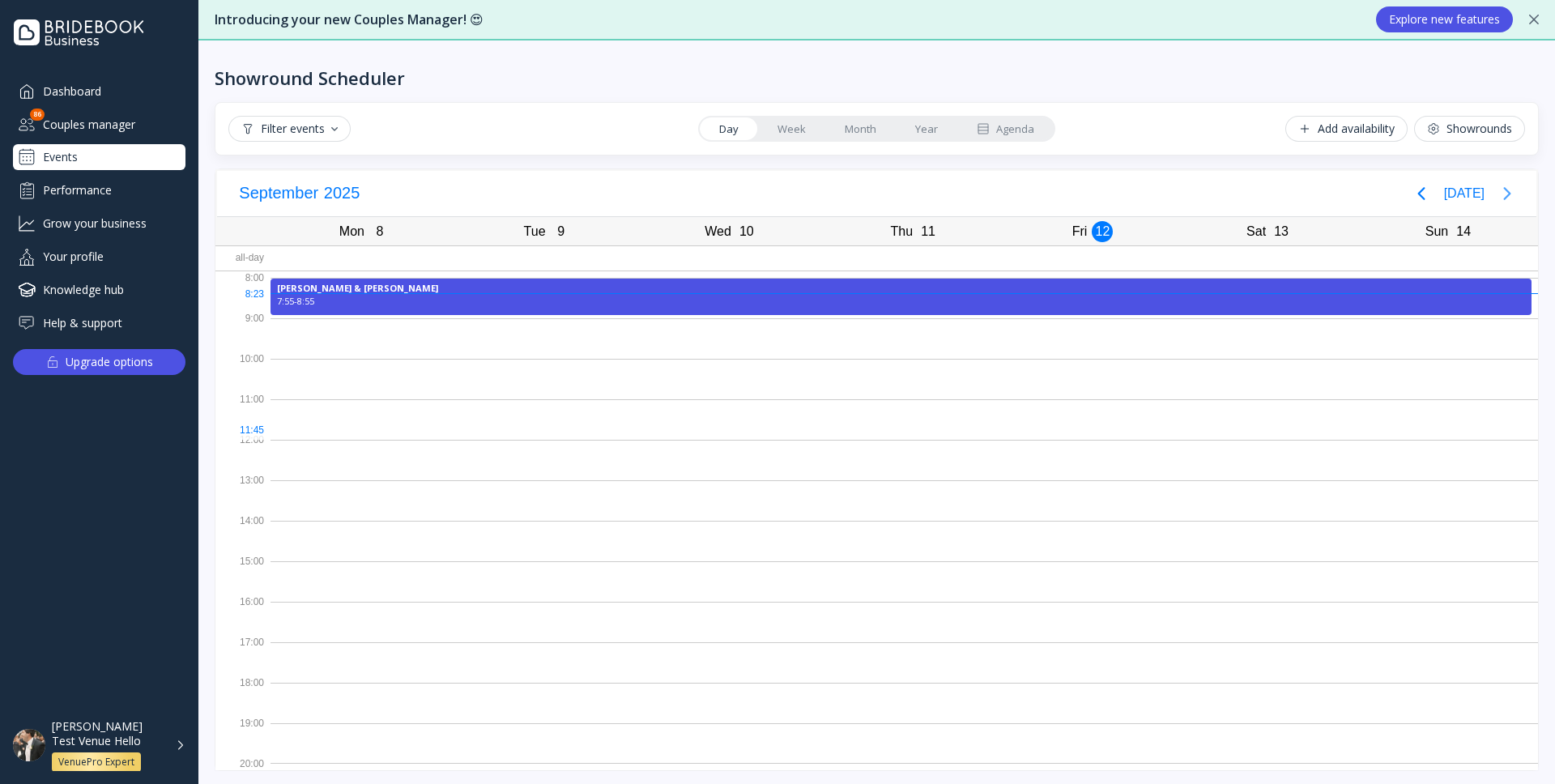
click at [1500, 195] on icon "Next page" at bounding box center [1506, 193] width 19 height 19
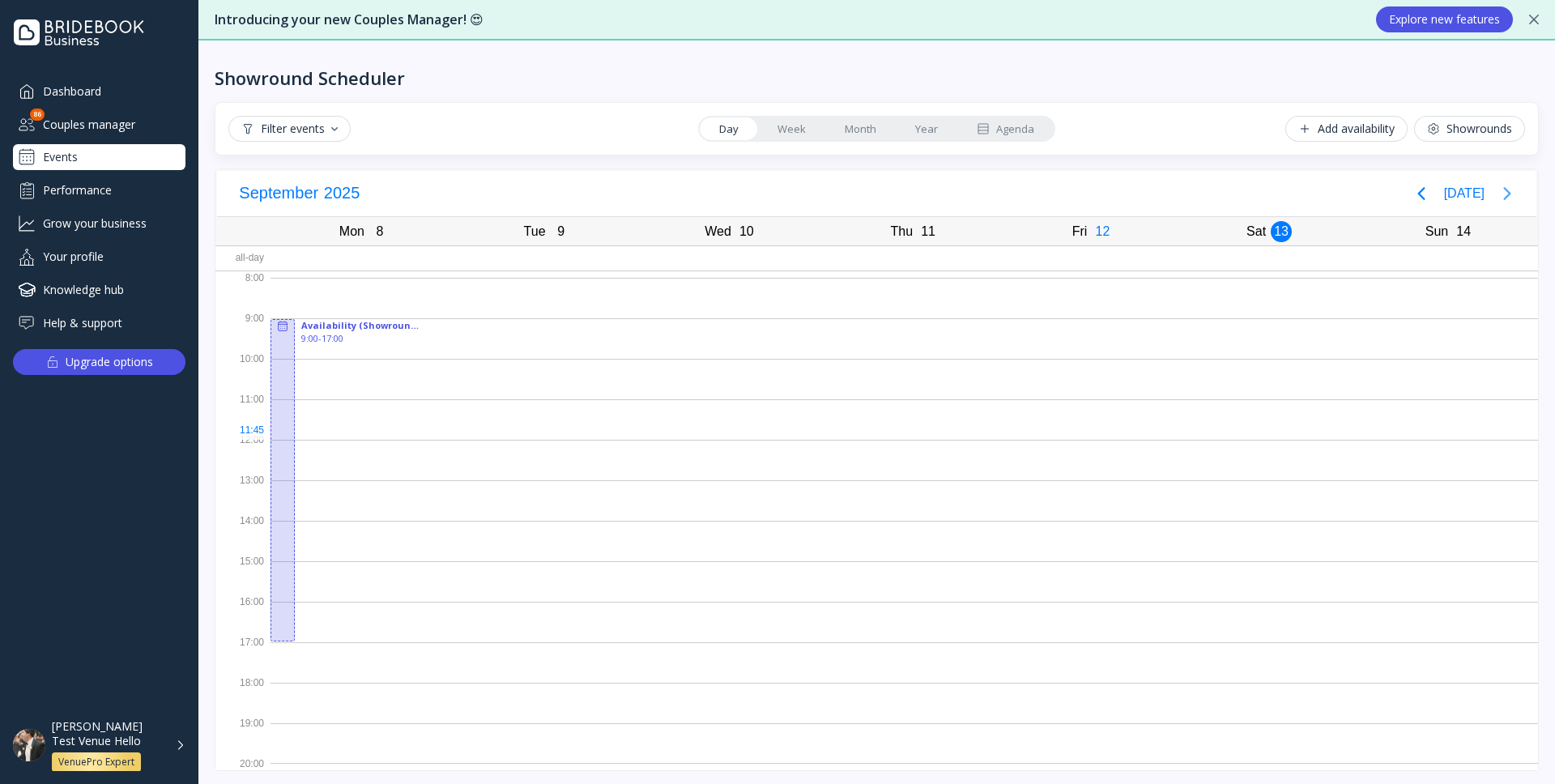
click at [1500, 195] on icon "Next page" at bounding box center [1506, 193] width 19 height 19
click at [924, 231] on div "11" at bounding box center [927, 231] width 21 height 21
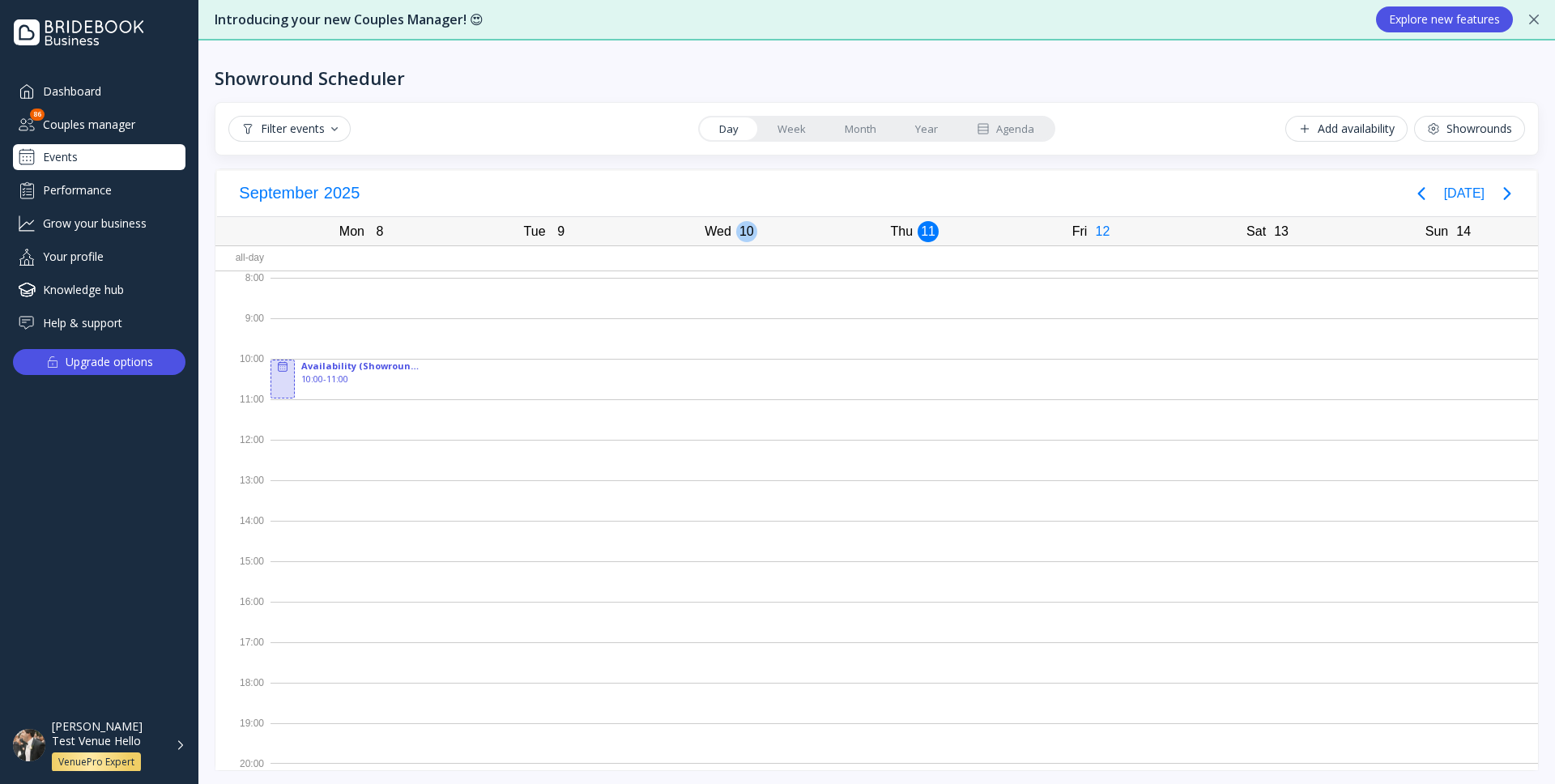
click at [750, 237] on div "10" at bounding box center [747, 231] width 21 height 21
click at [567, 230] on div "9" at bounding box center [561, 231] width 21 height 21
click at [790, 125] on link "Week" at bounding box center [791, 128] width 67 height 23
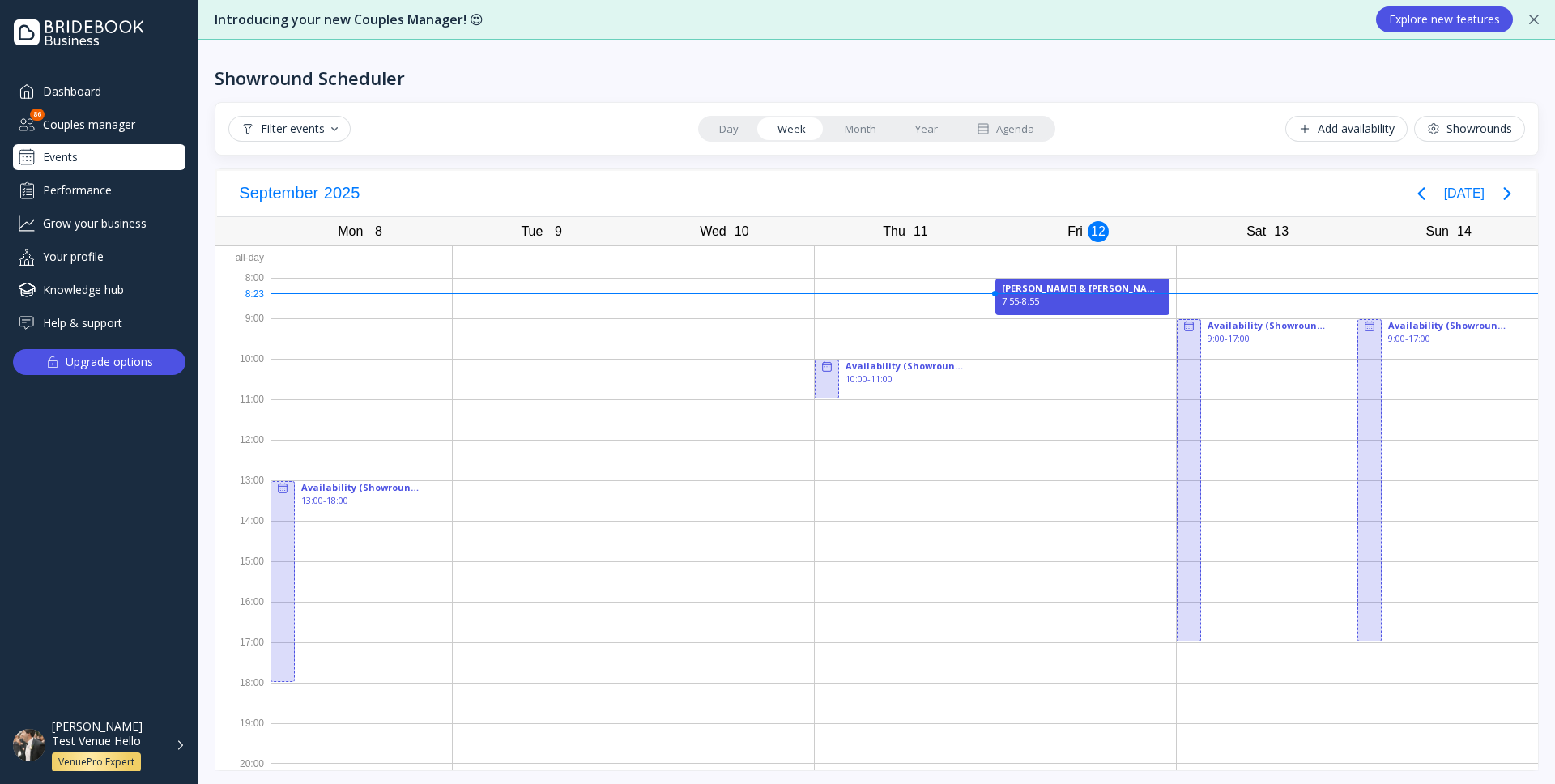
click at [724, 127] on link "Day" at bounding box center [729, 128] width 59 height 23
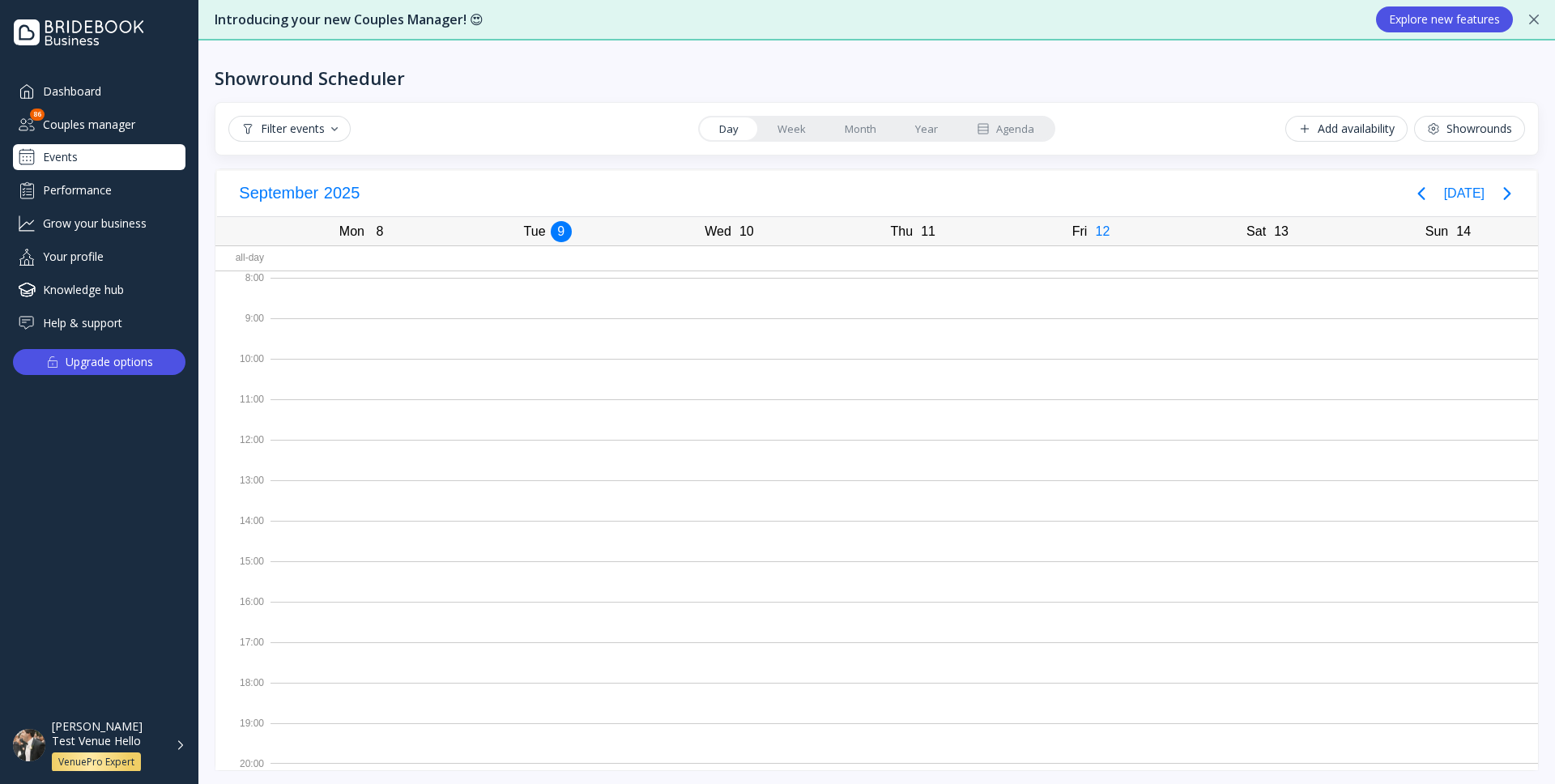
click at [791, 129] on link "Week" at bounding box center [791, 128] width 67 height 23
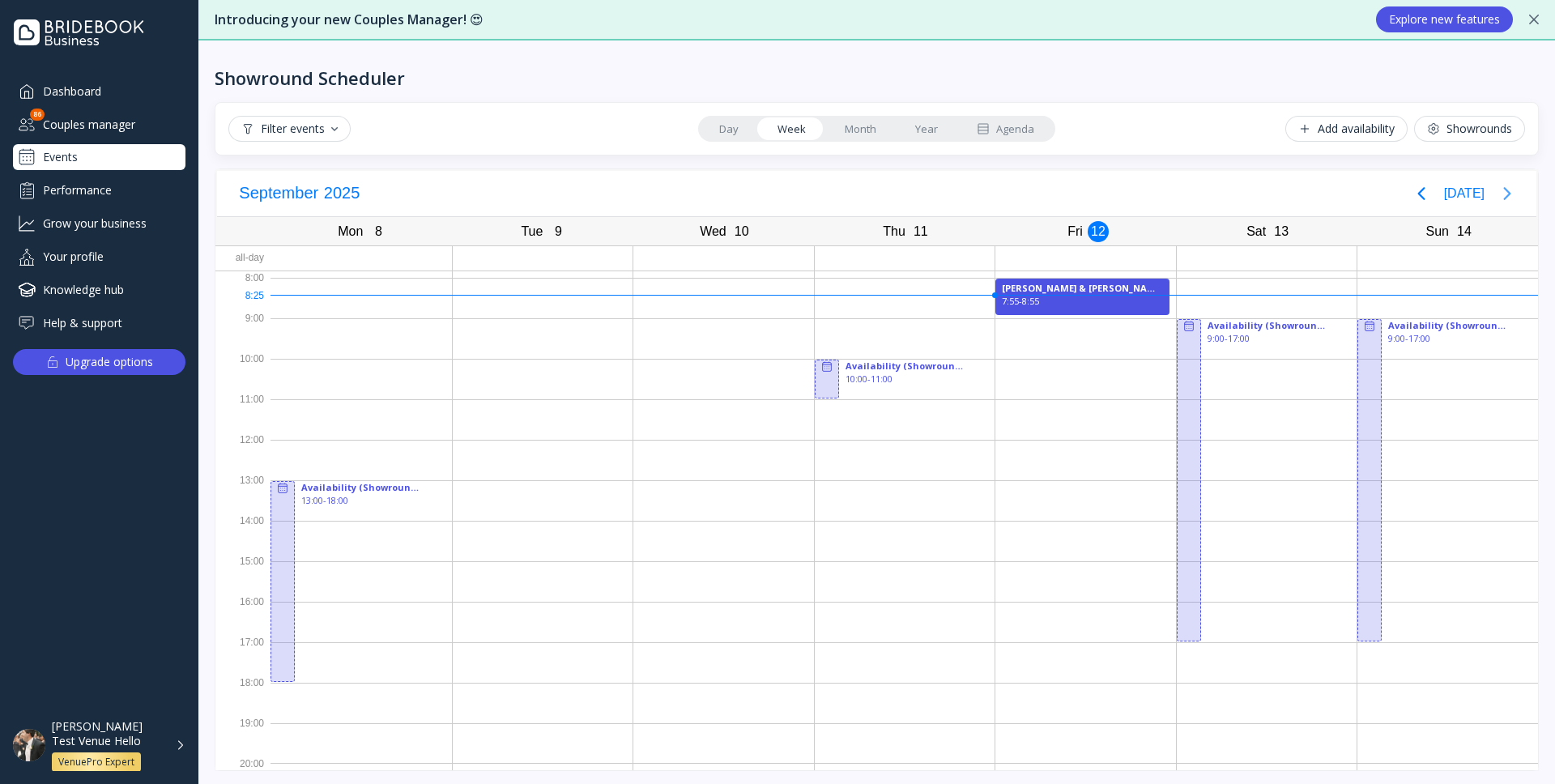
click at [1506, 193] on icon "Next page" at bounding box center [1506, 193] width 19 height 19
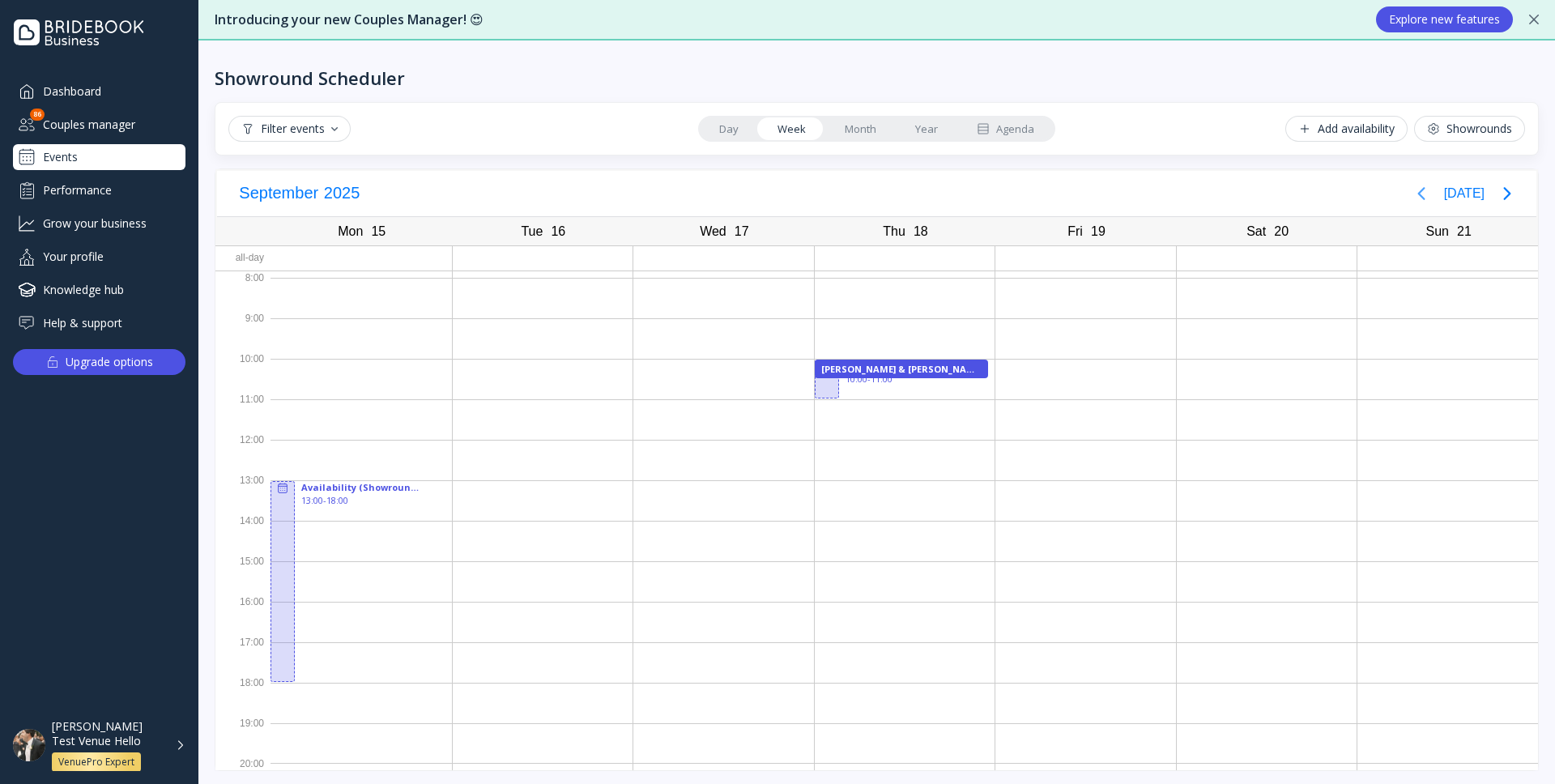
click at [1428, 194] on icon "Previous page" at bounding box center [1421, 193] width 19 height 19
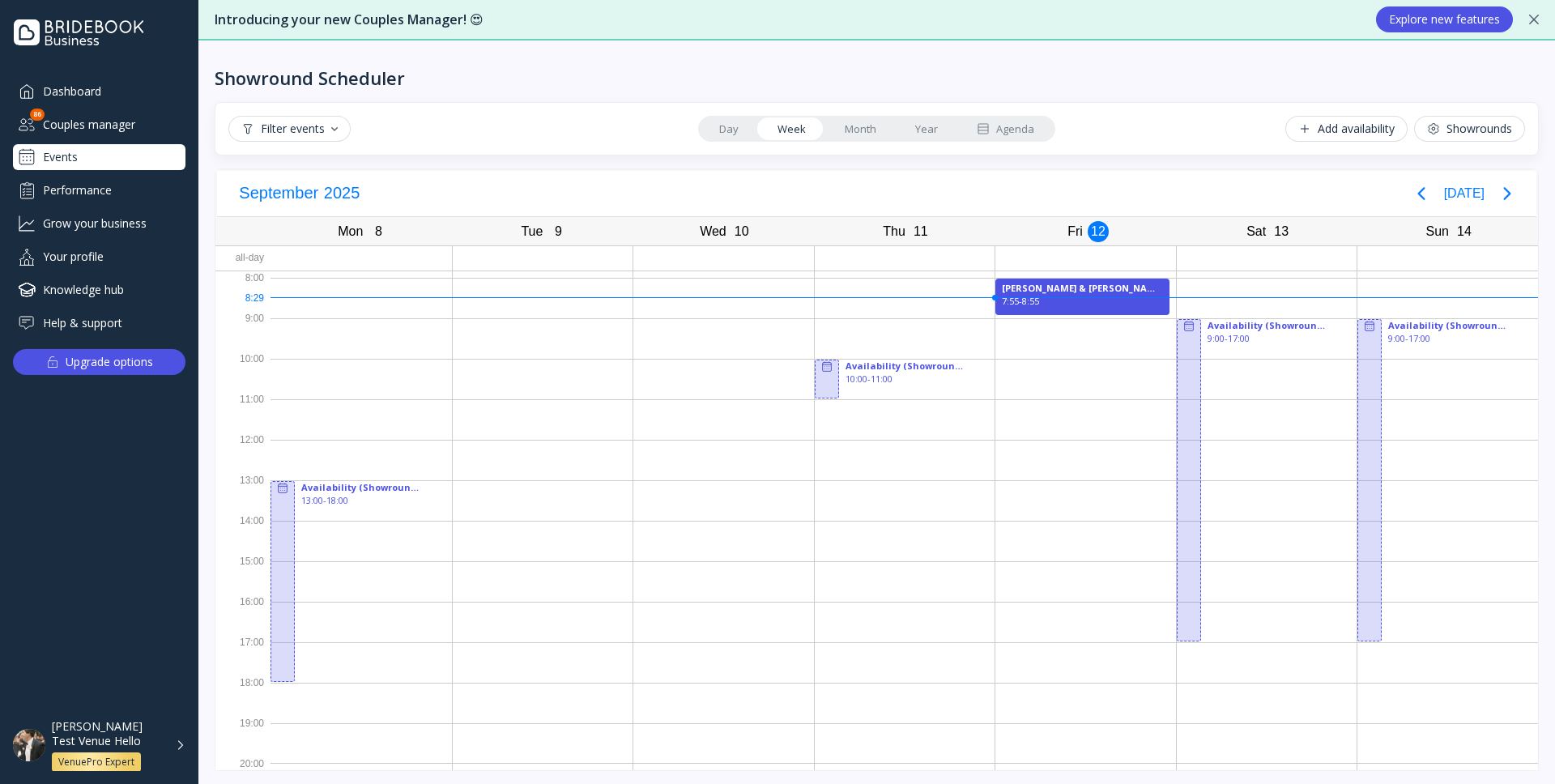
click at [933, 126] on link "Year" at bounding box center [926, 128] width 61 height 23
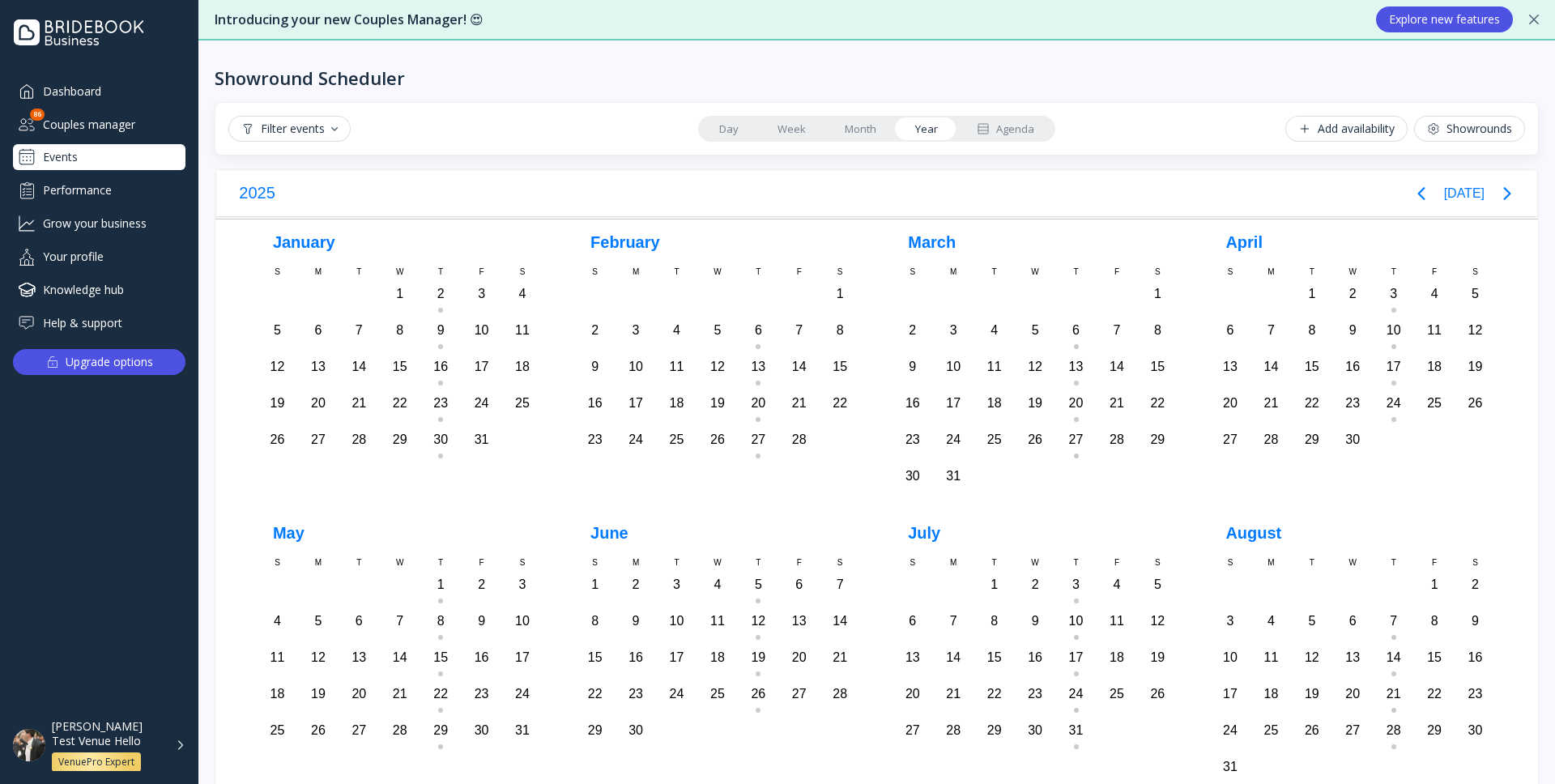
click at [855, 138] on link "Month" at bounding box center [861, 128] width 71 height 23
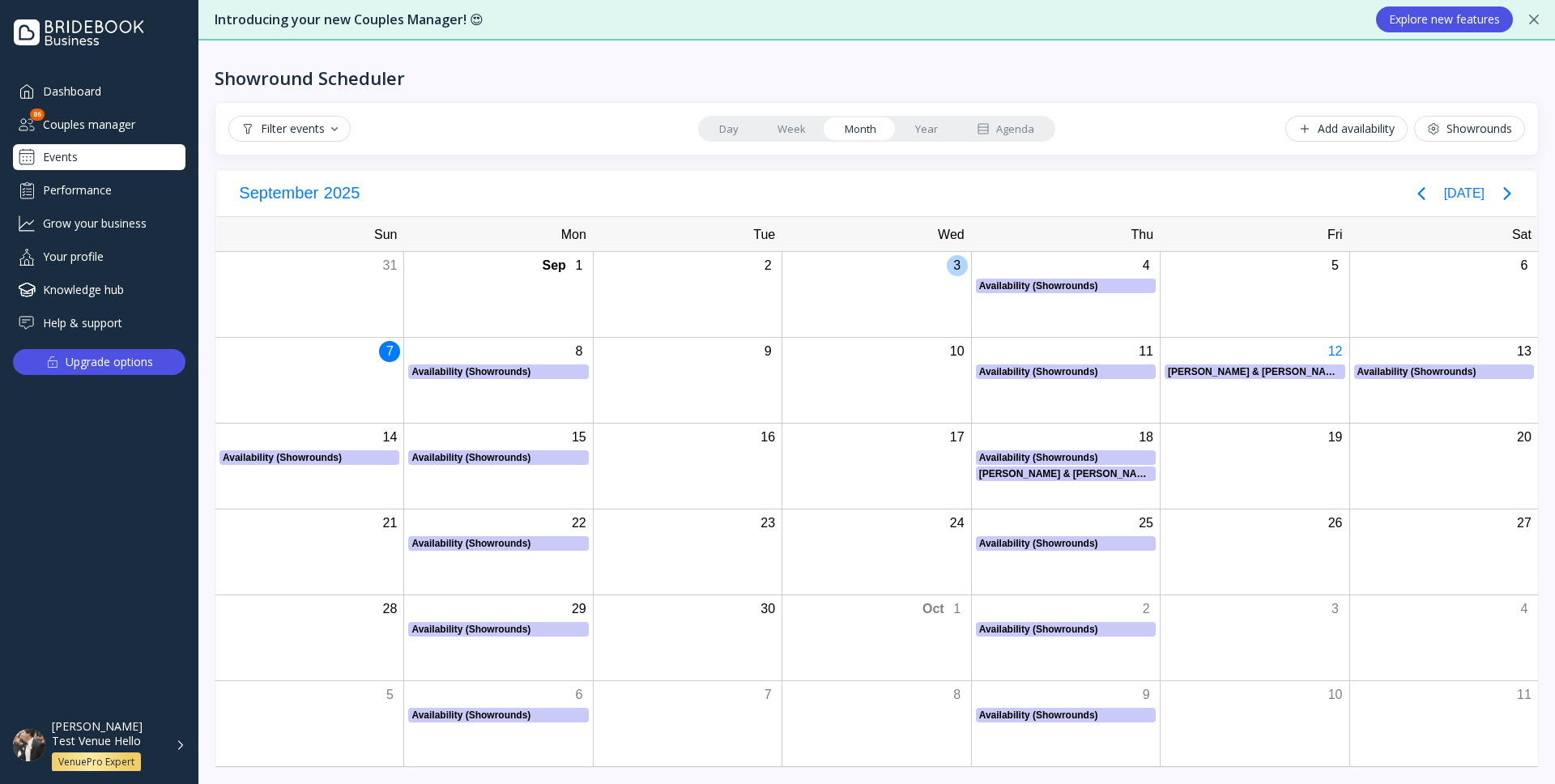
click at [906, 319] on div "3" at bounding box center [876, 294] width 189 height 85
click at [789, 136] on link "Week" at bounding box center [791, 128] width 67 height 23
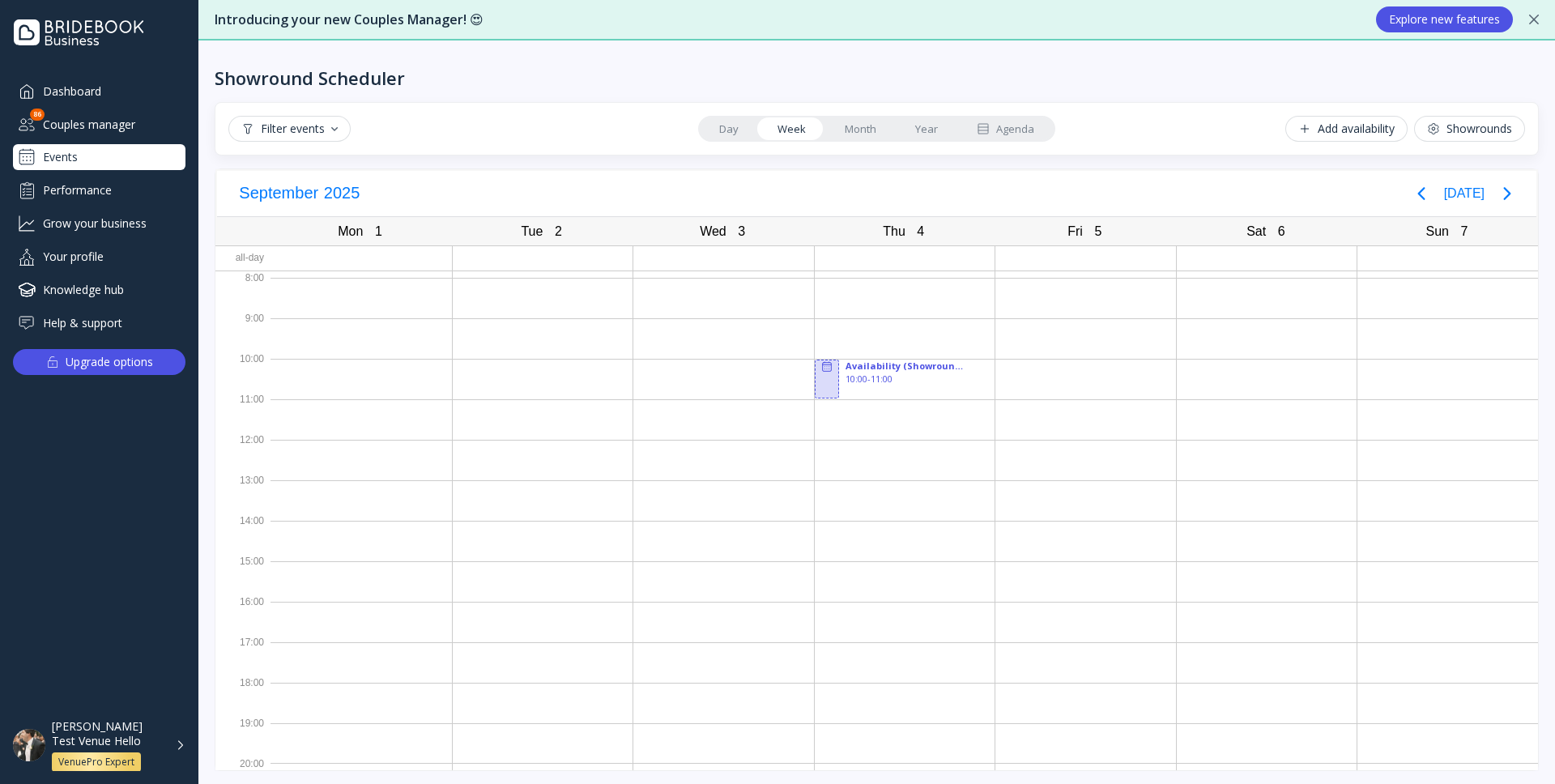
click at [891, 232] on div "Thu" at bounding box center [894, 231] width 32 height 23
click at [894, 311] on div at bounding box center [905, 298] width 181 height 40
click at [875, 301] on div at bounding box center [905, 298] width 181 height 40
click at [735, 132] on link "Day" at bounding box center [729, 128] width 59 height 23
click at [547, 236] on div "Tue" at bounding box center [535, 231] width 31 height 23
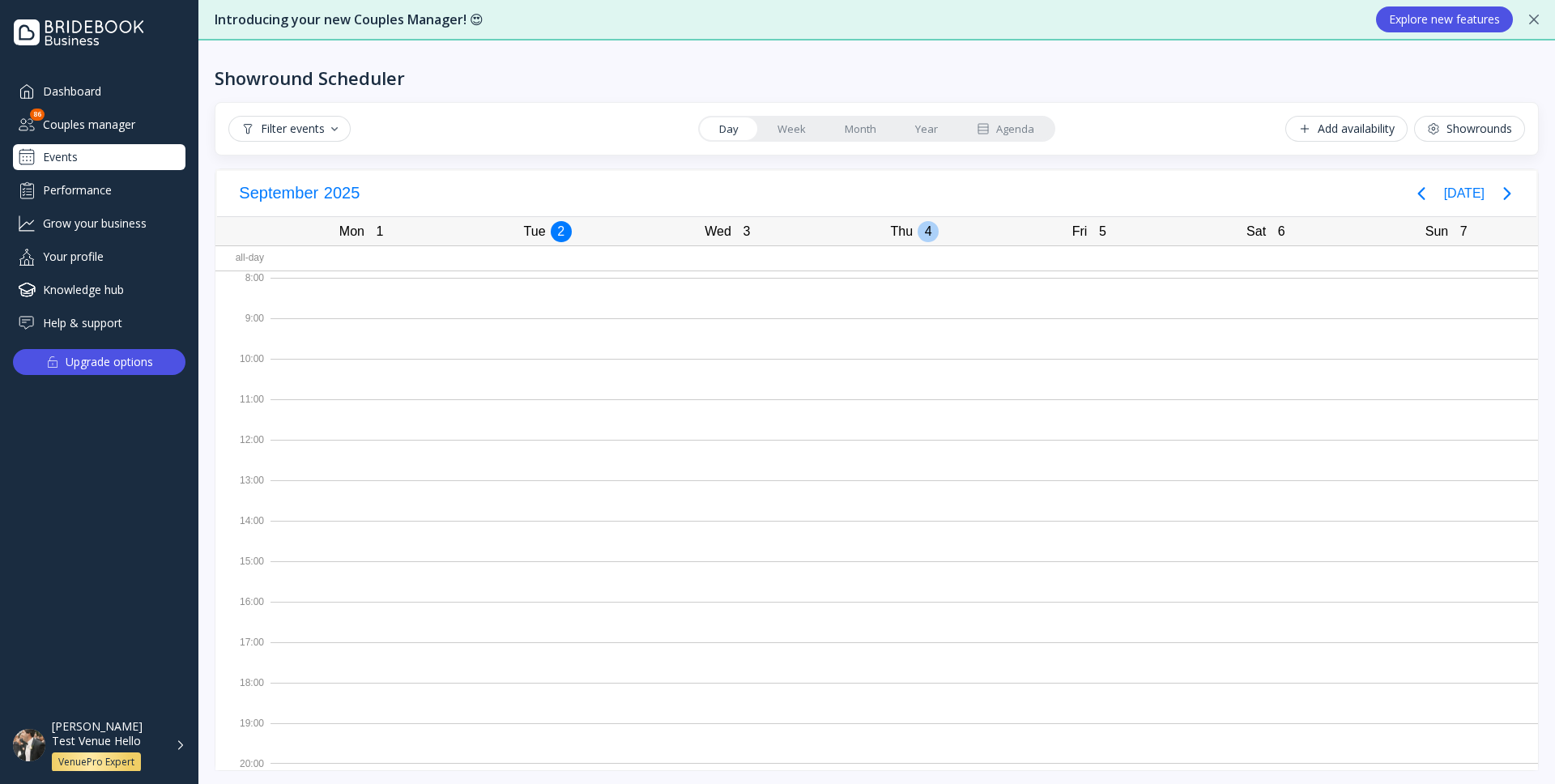
click at [897, 234] on div "Thu" at bounding box center [902, 231] width 32 height 23
click at [1095, 232] on div "5" at bounding box center [1102, 231] width 21 height 21
click at [1271, 232] on div "6" at bounding box center [1281, 231] width 21 height 21
click at [1446, 232] on div "Sun" at bounding box center [1437, 231] width 32 height 23
click at [1233, 229] on div "Sat 6 [DATE]" at bounding box center [1266, 231] width 179 height 28
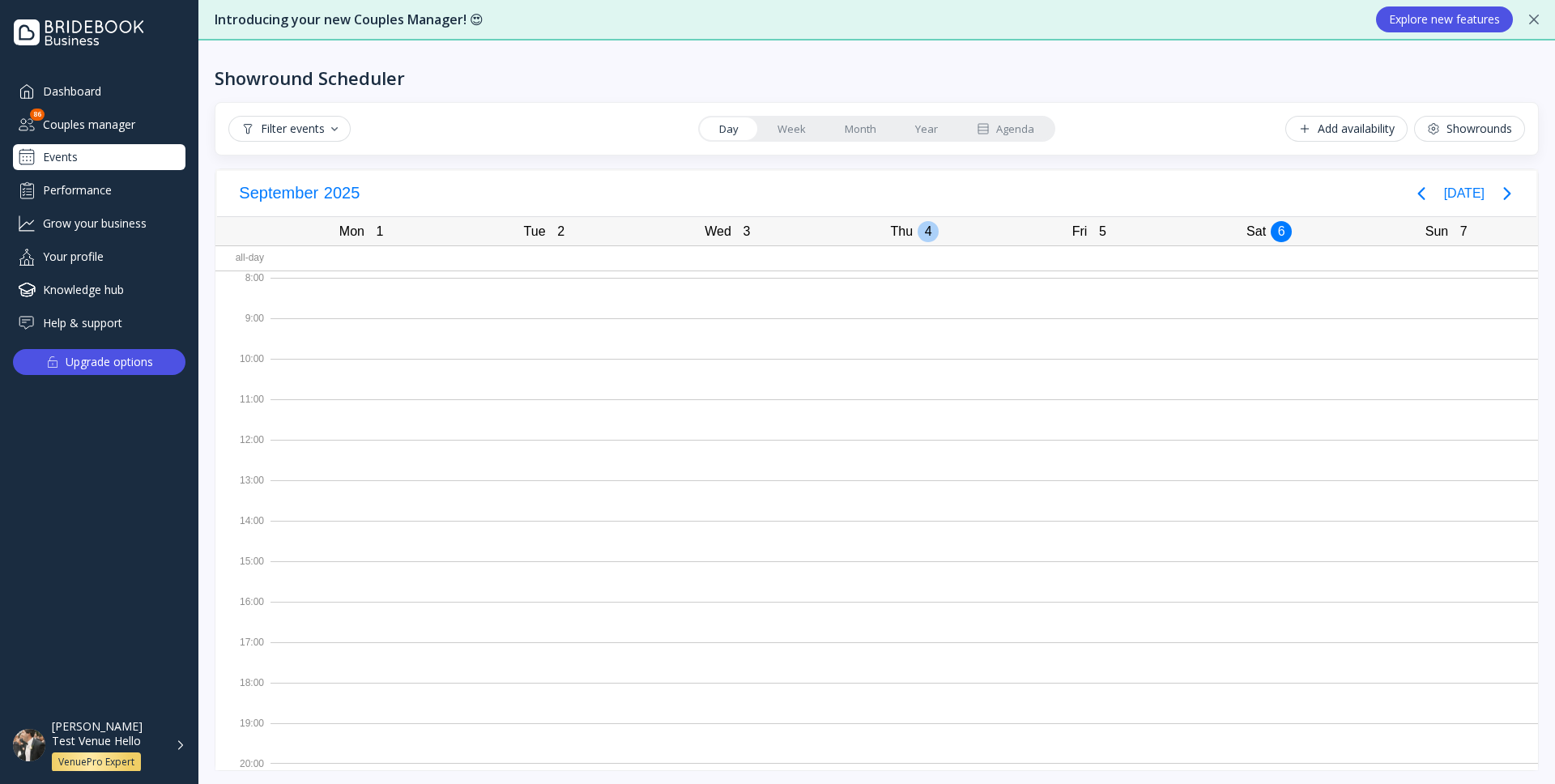
click at [936, 232] on div "4" at bounding box center [927, 231] width 21 height 21
click at [739, 223] on div "3" at bounding box center [747, 231] width 21 height 21
click at [545, 228] on div "Tue" at bounding box center [535, 231] width 31 height 23
click at [802, 129] on link "Week" at bounding box center [791, 128] width 67 height 23
click at [850, 121] on link "Month" at bounding box center [861, 128] width 71 height 23
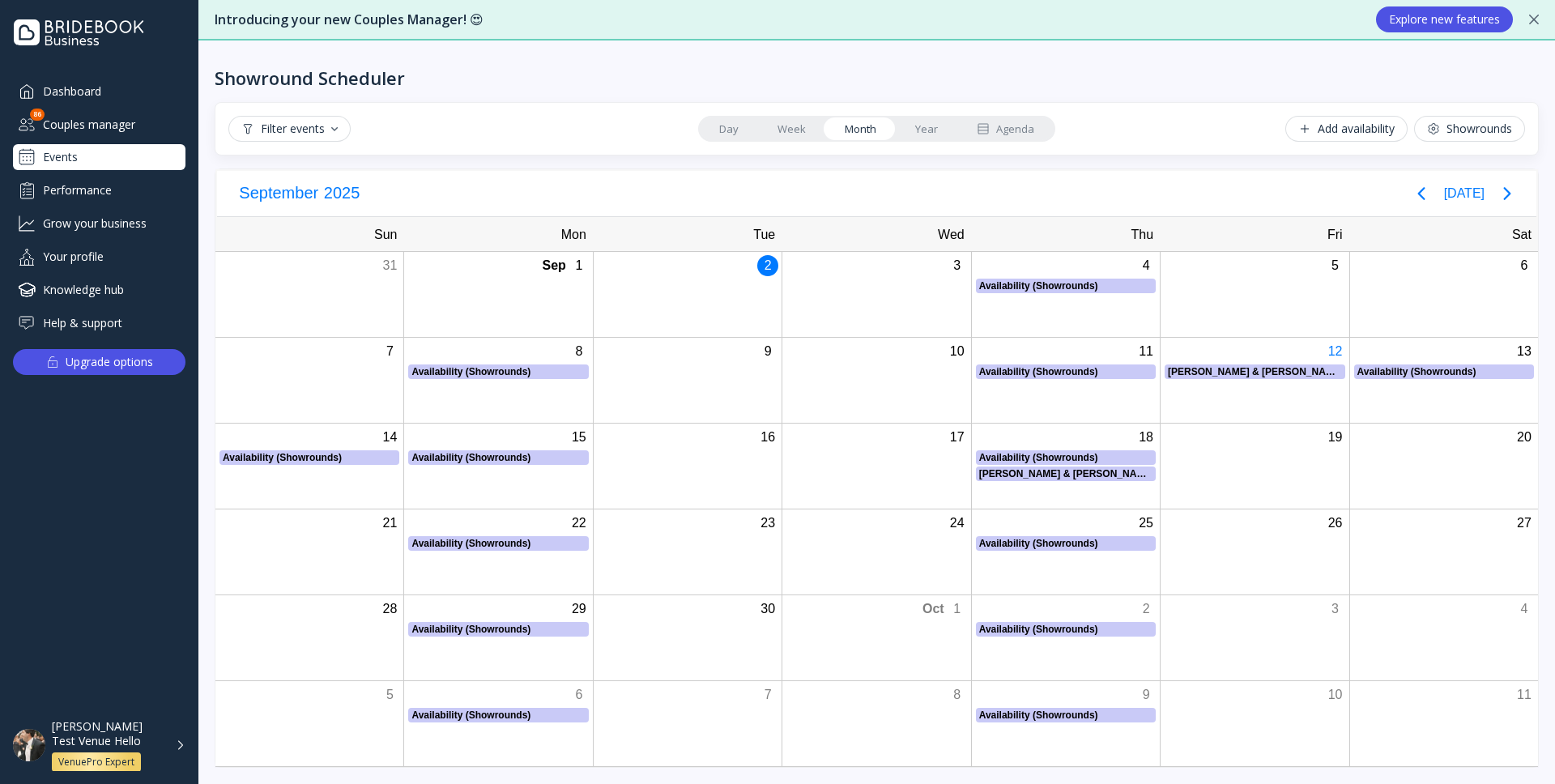
click at [926, 128] on link "Year" at bounding box center [926, 128] width 61 height 23
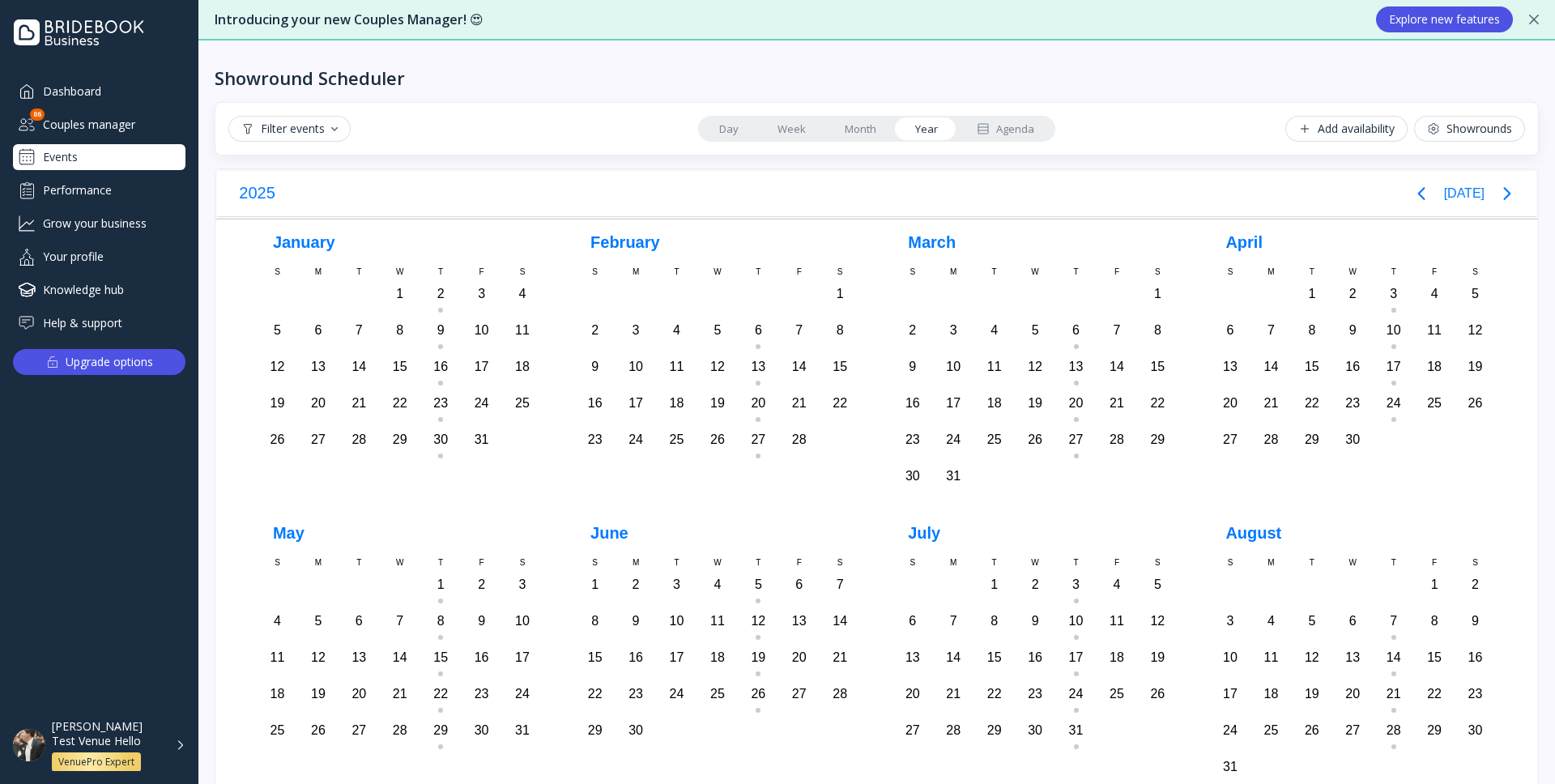
click at [735, 128] on link "Day" at bounding box center [729, 128] width 59 height 23
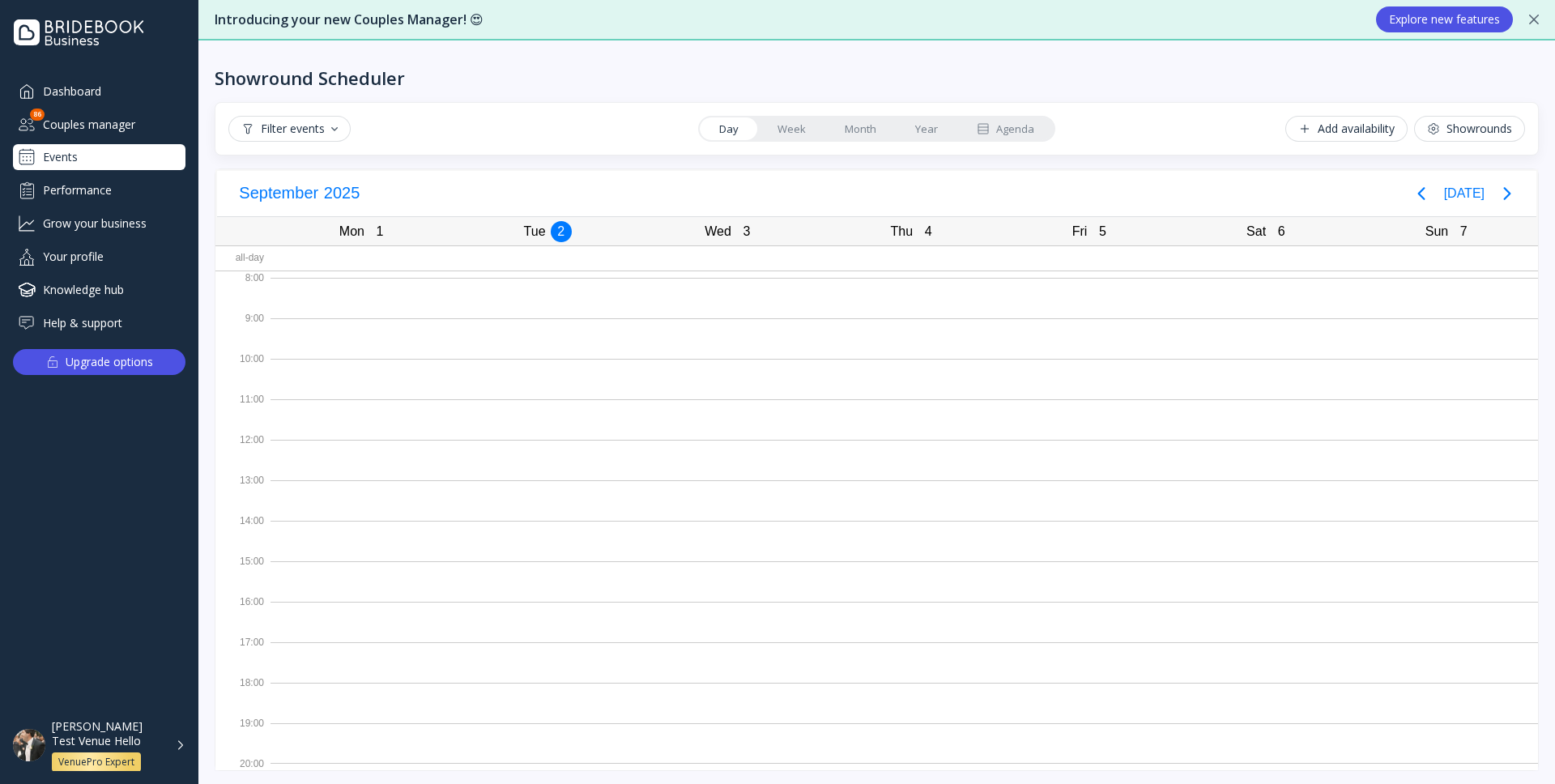
click at [792, 128] on link "Week" at bounding box center [791, 128] width 67 height 23
click at [725, 127] on link "Day" at bounding box center [729, 128] width 59 height 23
click at [1460, 193] on button "[DATE]" at bounding box center [1464, 193] width 40 height 29
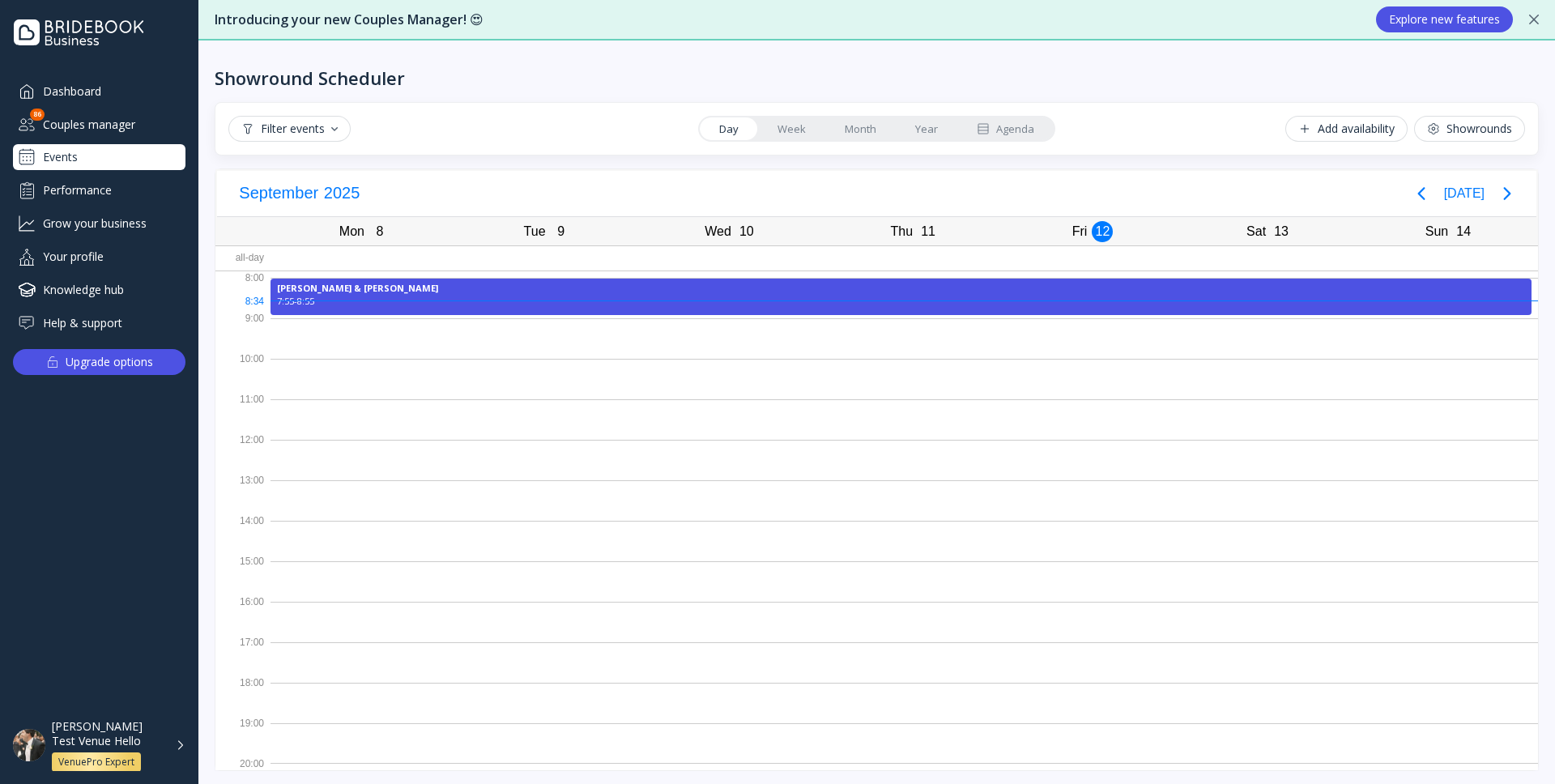
click at [795, 130] on link "Week" at bounding box center [791, 128] width 67 height 23
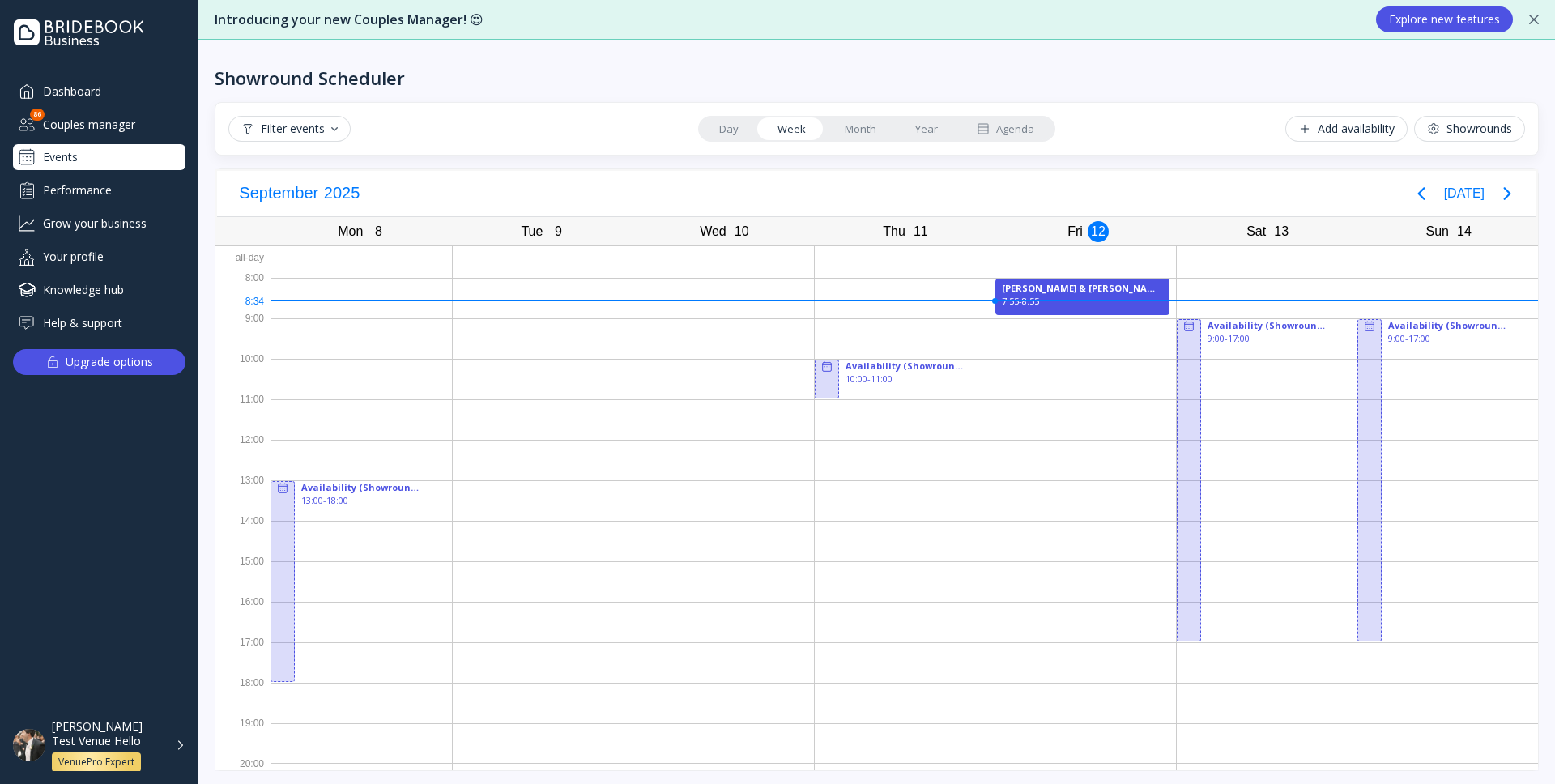
click at [749, 234] on div "10" at bounding box center [741, 231] width 21 height 21
click at [737, 234] on div "10" at bounding box center [741, 231] width 21 height 21
click at [733, 135] on link "Day" at bounding box center [729, 128] width 59 height 23
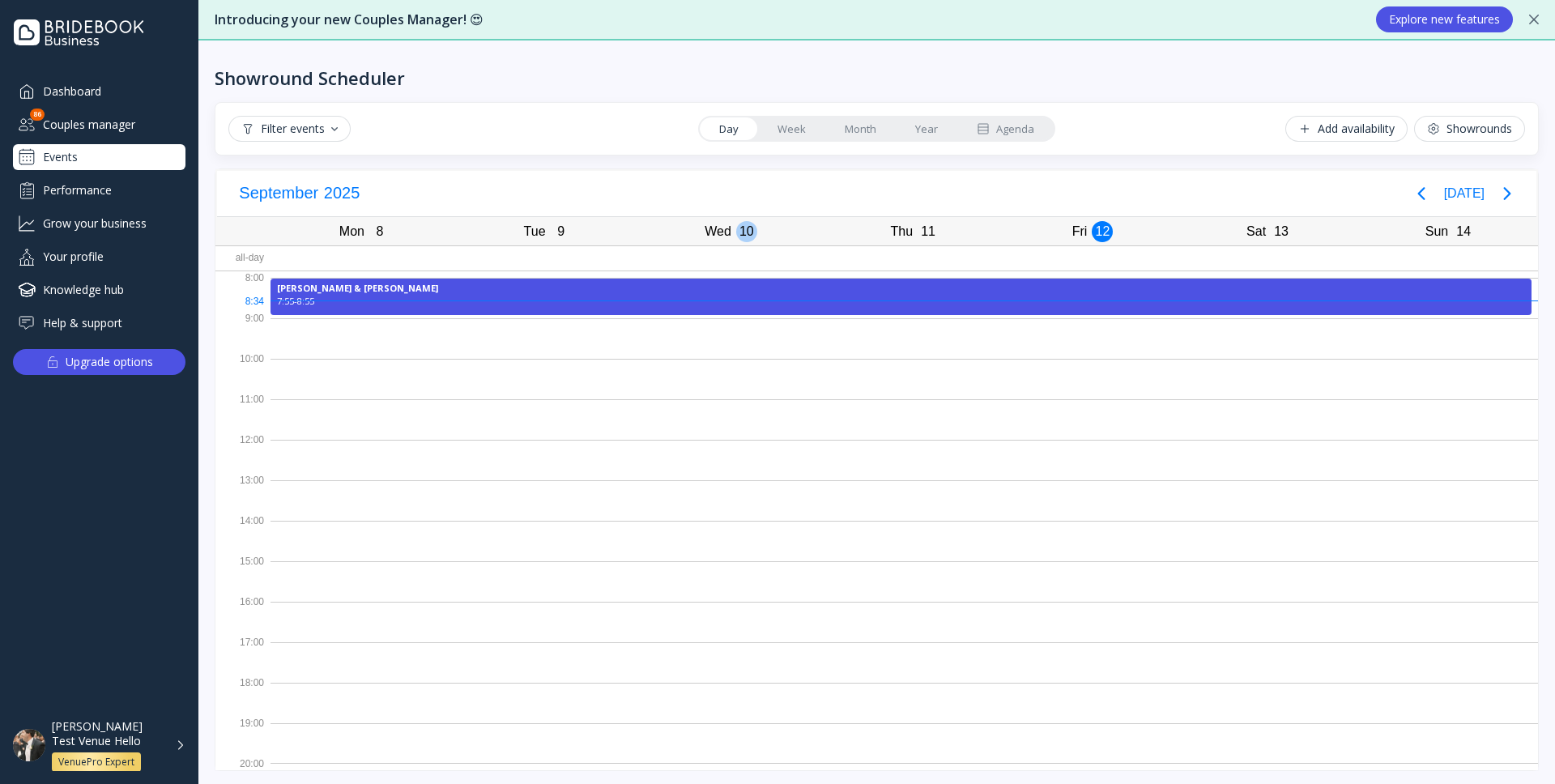
click at [748, 225] on div "10" at bounding box center [747, 231] width 21 height 21
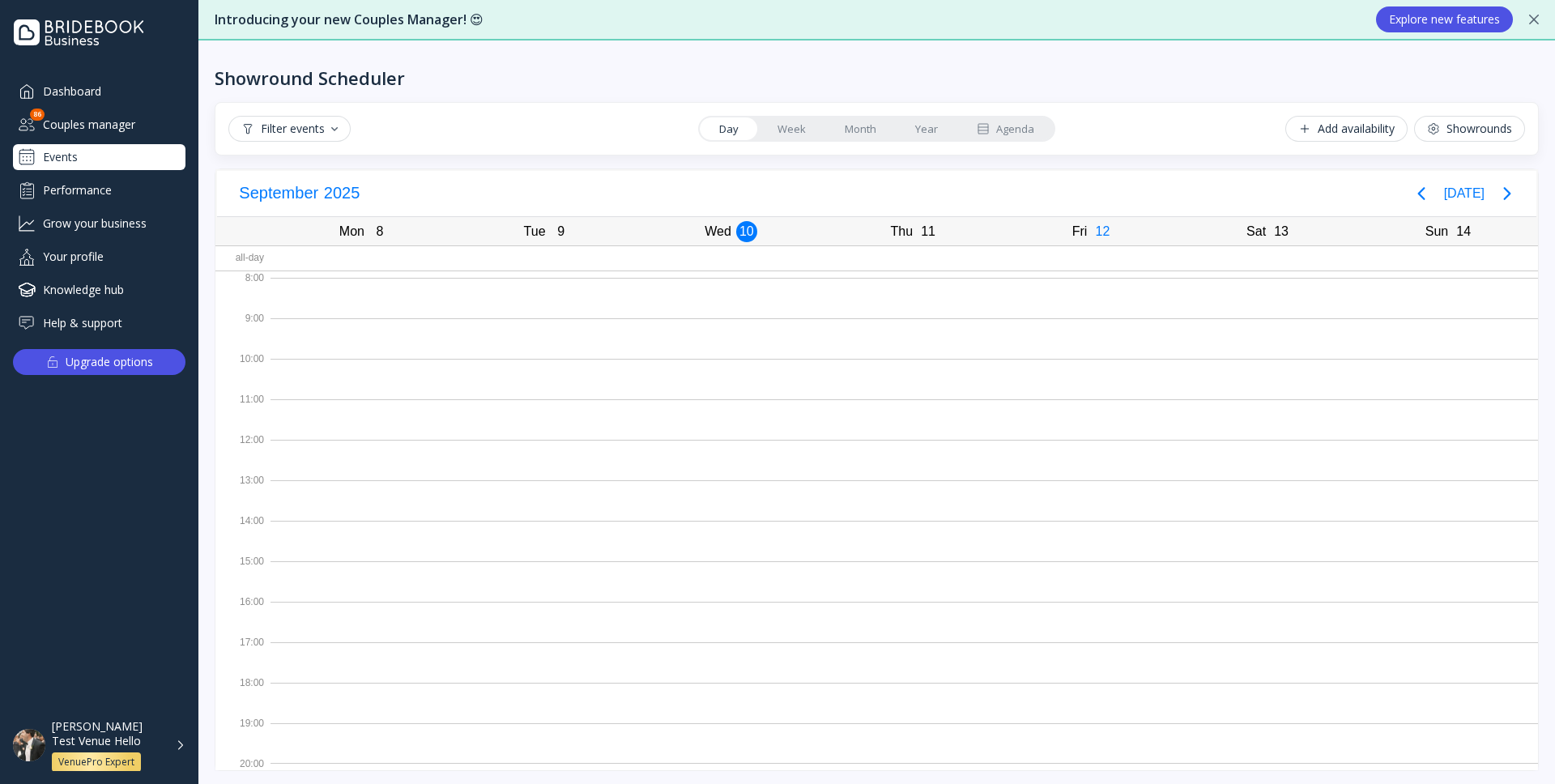
click at [799, 127] on link "Week" at bounding box center [791, 128] width 67 height 23
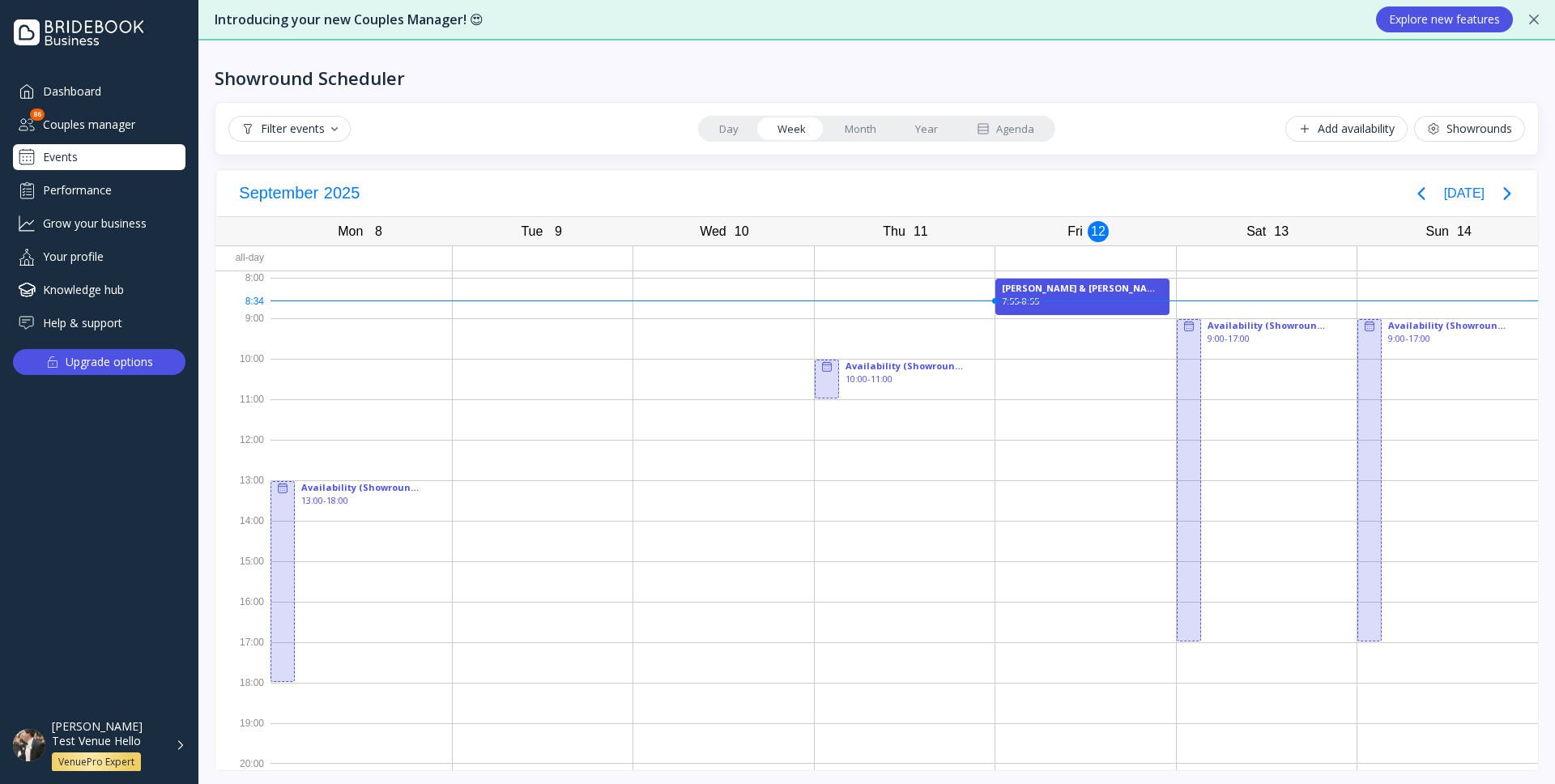
click at [735, 233] on div "10" at bounding box center [741, 231] width 21 height 21
click at [901, 226] on div "Thu" at bounding box center [894, 231] width 32 height 23
click at [1280, 231] on div "13" at bounding box center [1281, 231] width 21 height 21
click at [865, 130] on link "Month" at bounding box center [861, 128] width 71 height 23
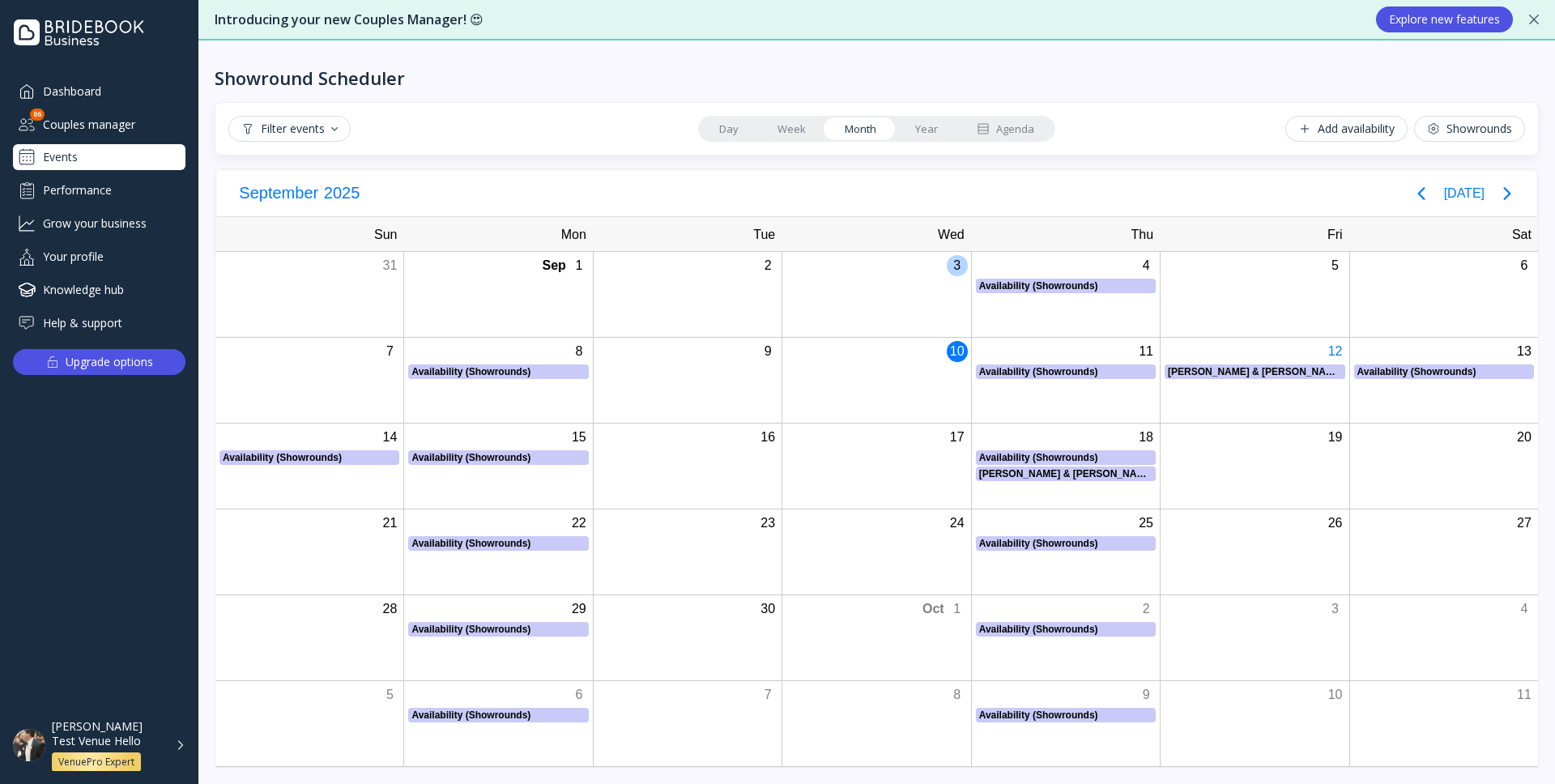
click at [901, 273] on div "3" at bounding box center [876, 294] width 189 height 85
click at [800, 127] on link "Week" at bounding box center [791, 128] width 67 height 23
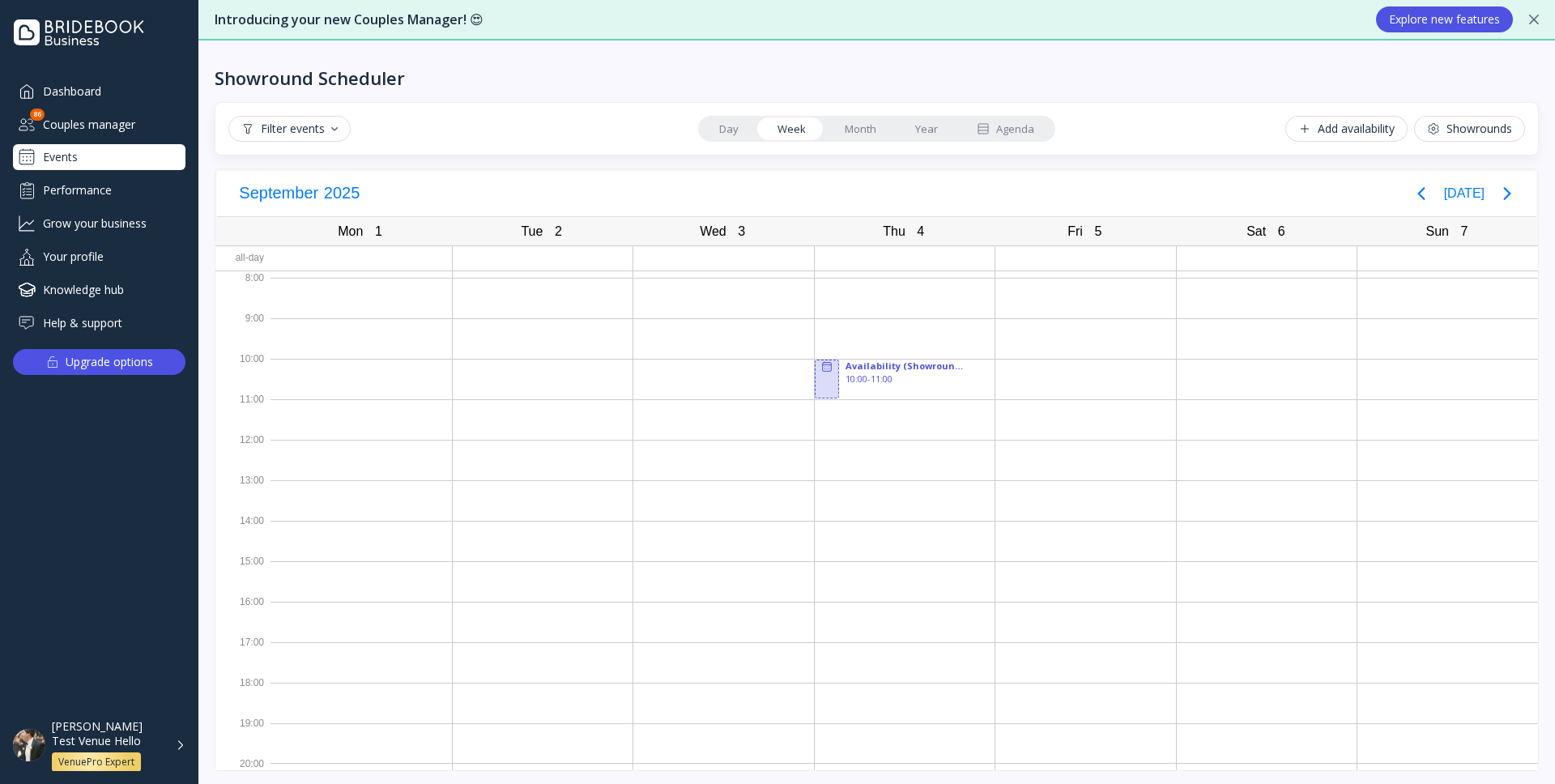
click at [739, 131] on link "Day" at bounding box center [729, 128] width 59 height 23
click at [791, 129] on link "Week" at bounding box center [791, 128] width 67 height 23
click at [856, 298] on div at bounding box center [905, 298] width 181 height 40
click at [882, 230] on div "Thu" at bounding box center [894, 231] width 32 height 23
click at [1077, 228] on div "Fri" at bounding box center [1074, 231] width 25 height 23
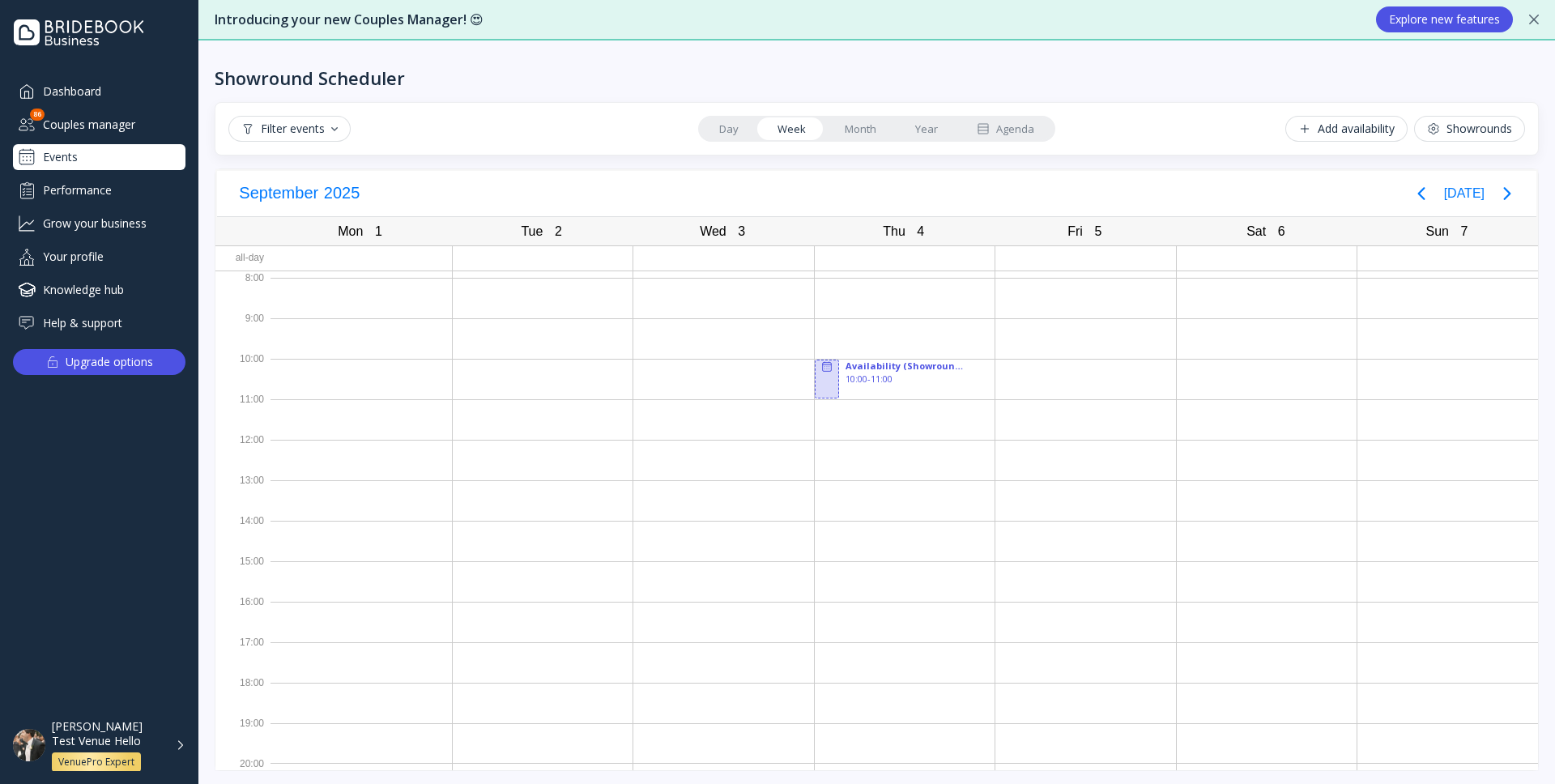
click at [873, 138] on link "Month" at bounding box center [861, 128] width 71 height 23
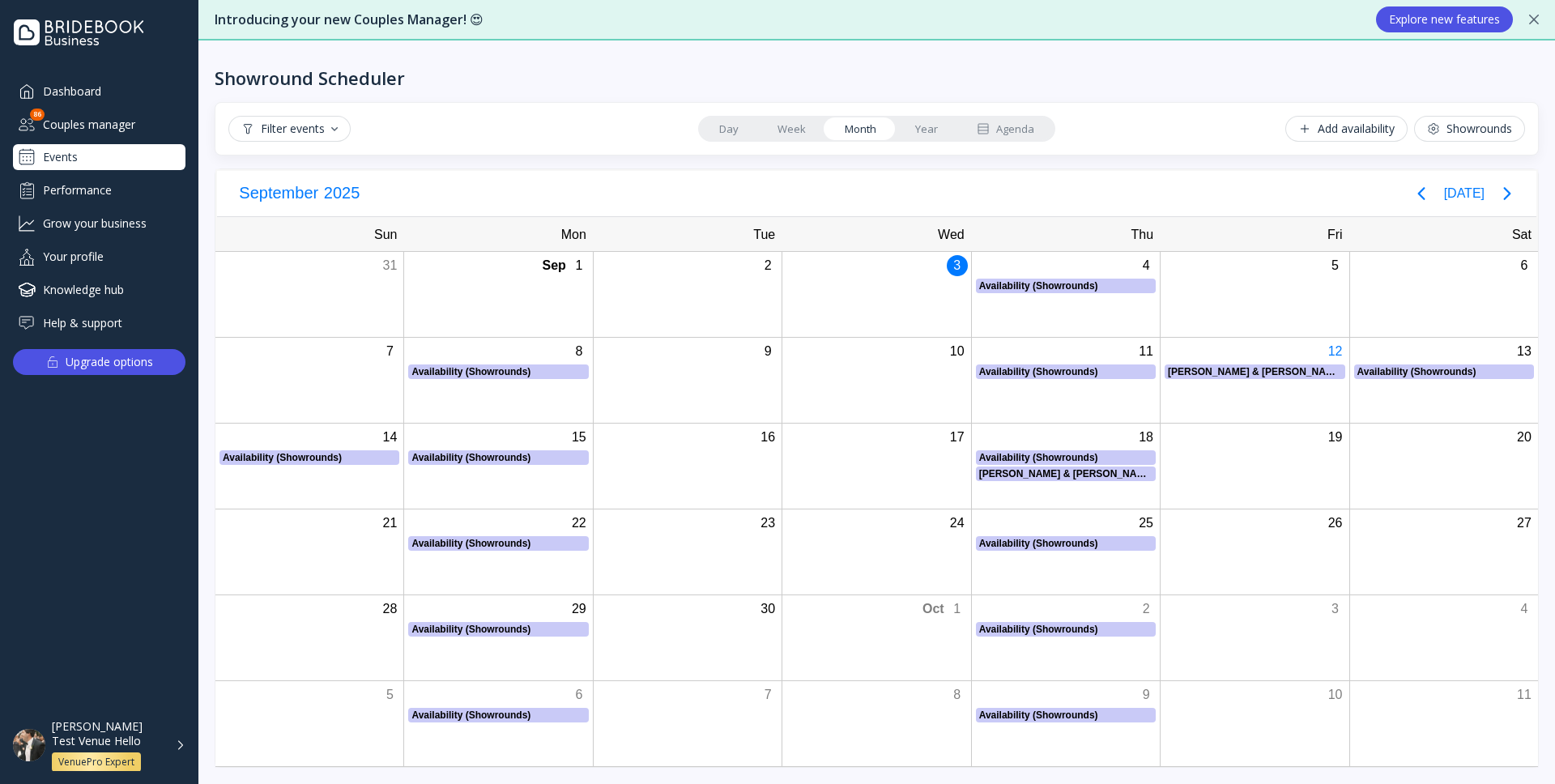
click at [737, 133] on link "Day" at bounding box center [729, 128] width 59 height 23
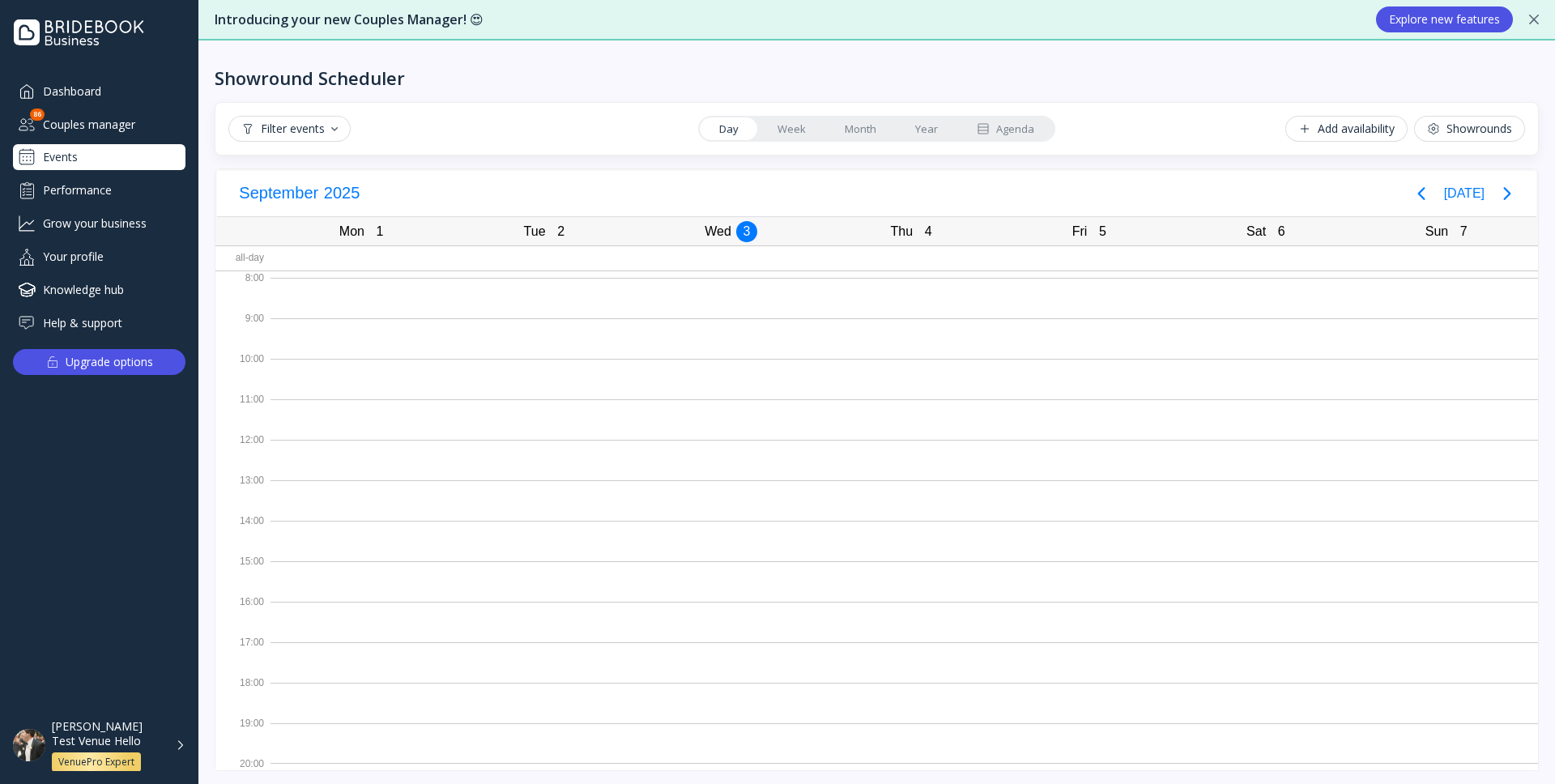
click at [808, 133] on link "Week" at bounding box center [791, 128] width 67 height 23
click at [718, 137] on link "Day" at bounding box center [729, 128] width 59 height 23
click at [923, 229] on div "4" at bounding box center [927, 231] width 21 height 21
click at [1087, 225] on div "Fri" at bounding box center [1080, 231] width 25 height 23
click at [1229, 240] on div "Sat 6 [DATE]" at bounding box center [1266, 231] width 179 height 28
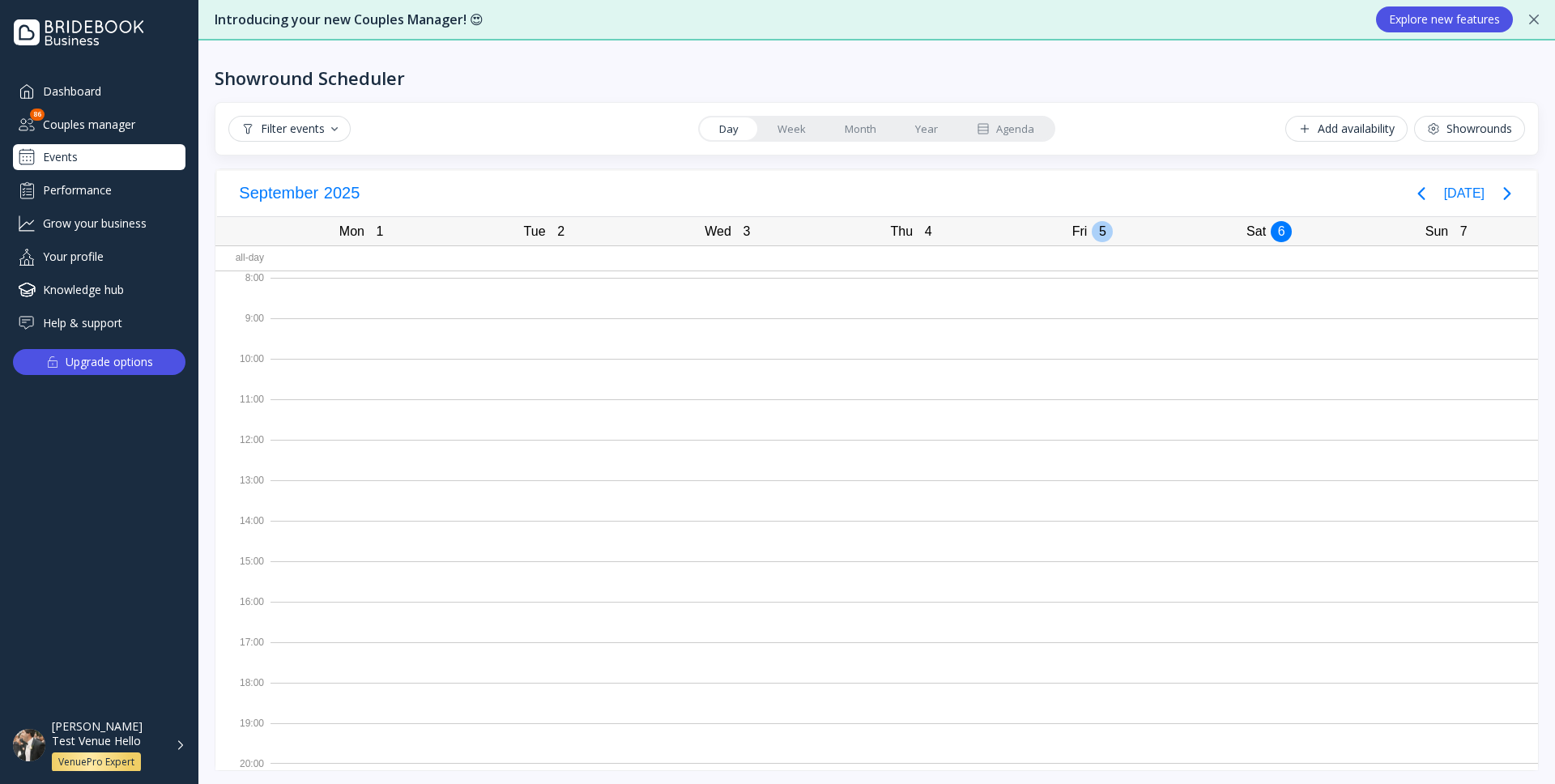
click at [1090, 229] on div "Fri" at bounding box center [1080, 231] width 25 height 23
click at [909, 225] on div "Thu" at bounding box center [902, 231] width 32 height 23
click at [788, 130] on link "Week" at bounding box center [791, 128] width 67 height 23
click at [761, 226] on div "Wed 3 [DATE]" at bounding box center [724, 231] width 182 height 28
click at [857, 123] on link "Month" at bounding box center [861, 128] width 71 height 23
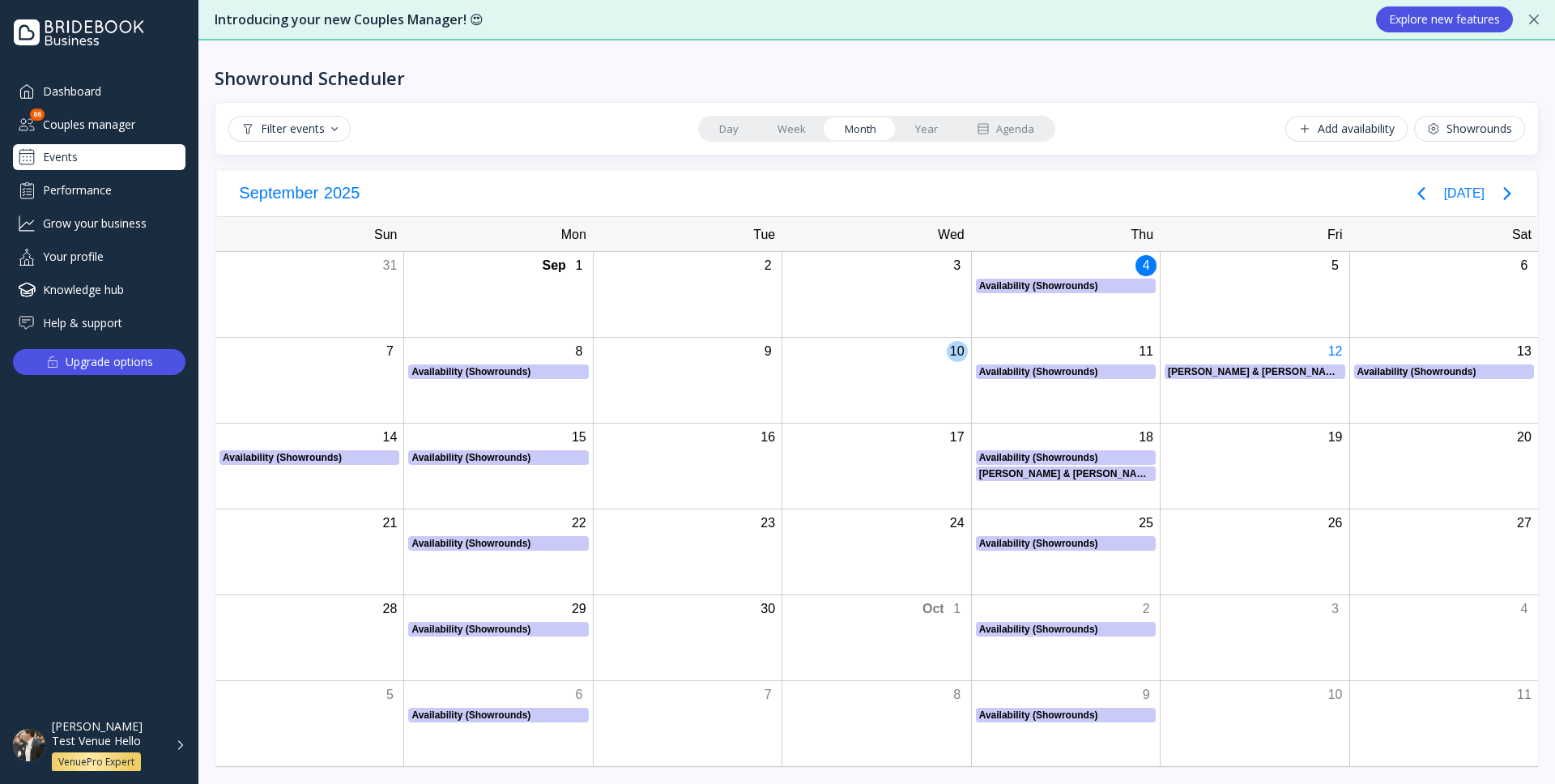
click at [838, 381] on div "10" at bounding box center [876, 380] width 189 height 85
click at [918, 383] on div "10" at bounding box center [876, 380] width 189 height 85
click at [1338, 129] on div "Add availability" at bounding box center [1346, 128] width 96 height 13
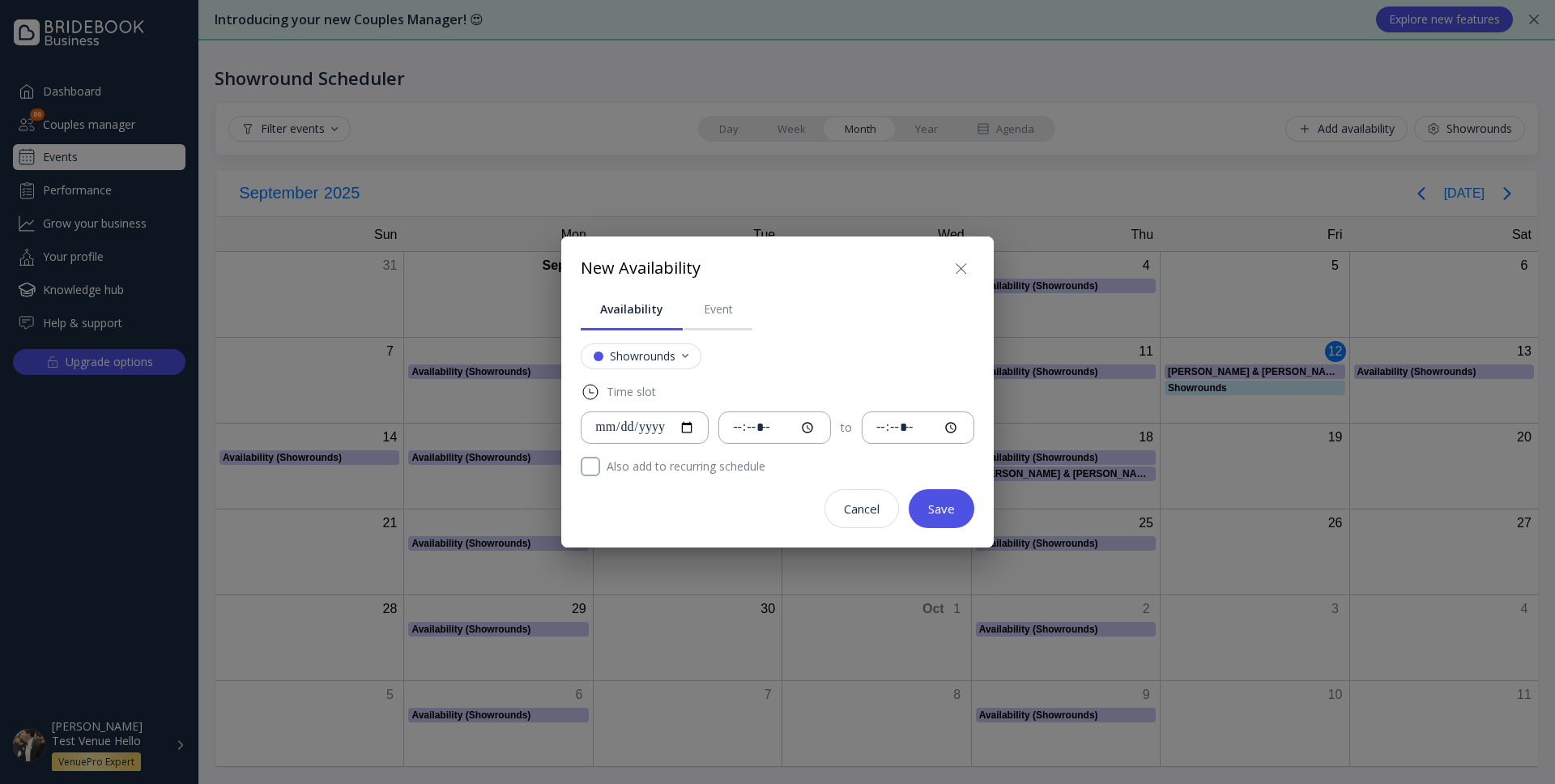
click at [951, 271] on icon at bounding box center [961, 269] width 19 height 19
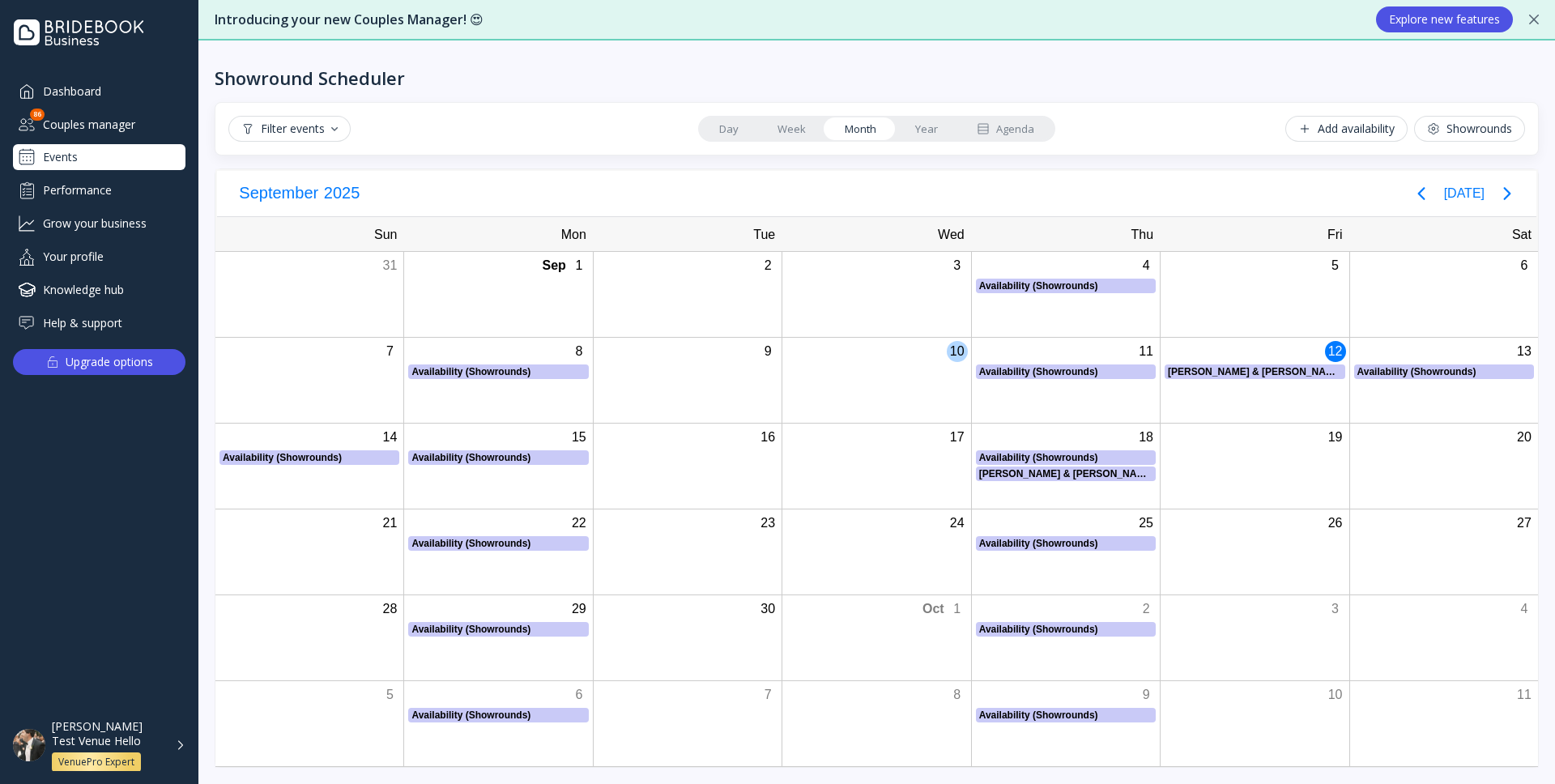
click at [896, 375] on div at bounding box center [876, 371] width 187 height 15
click at [1369, 127] on div "Add availability" at bounding box center [1346, 128] width 96 height 13
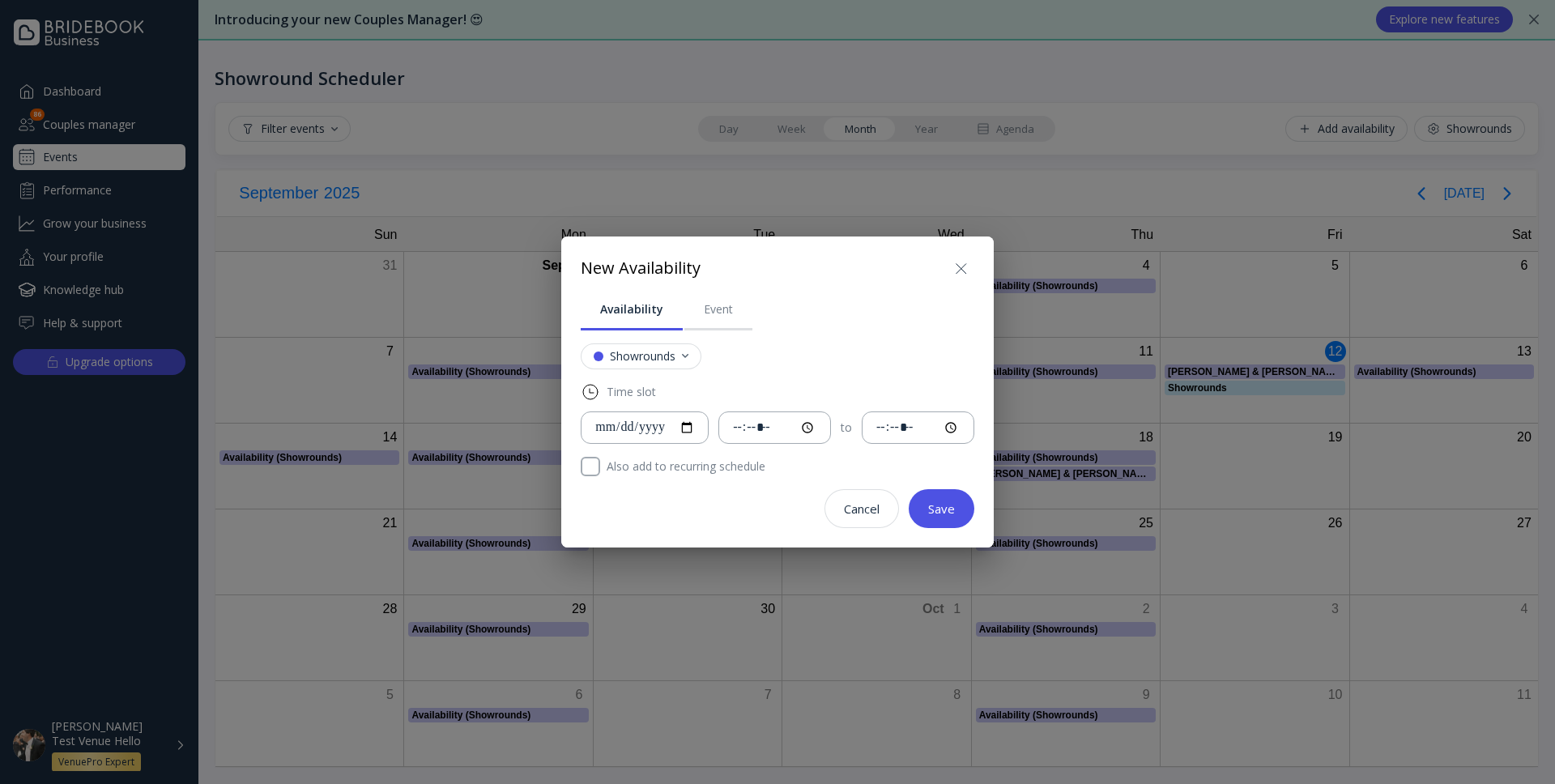
click at [951, 272] on icon at bounding box center [961, 269] width 19 height 19
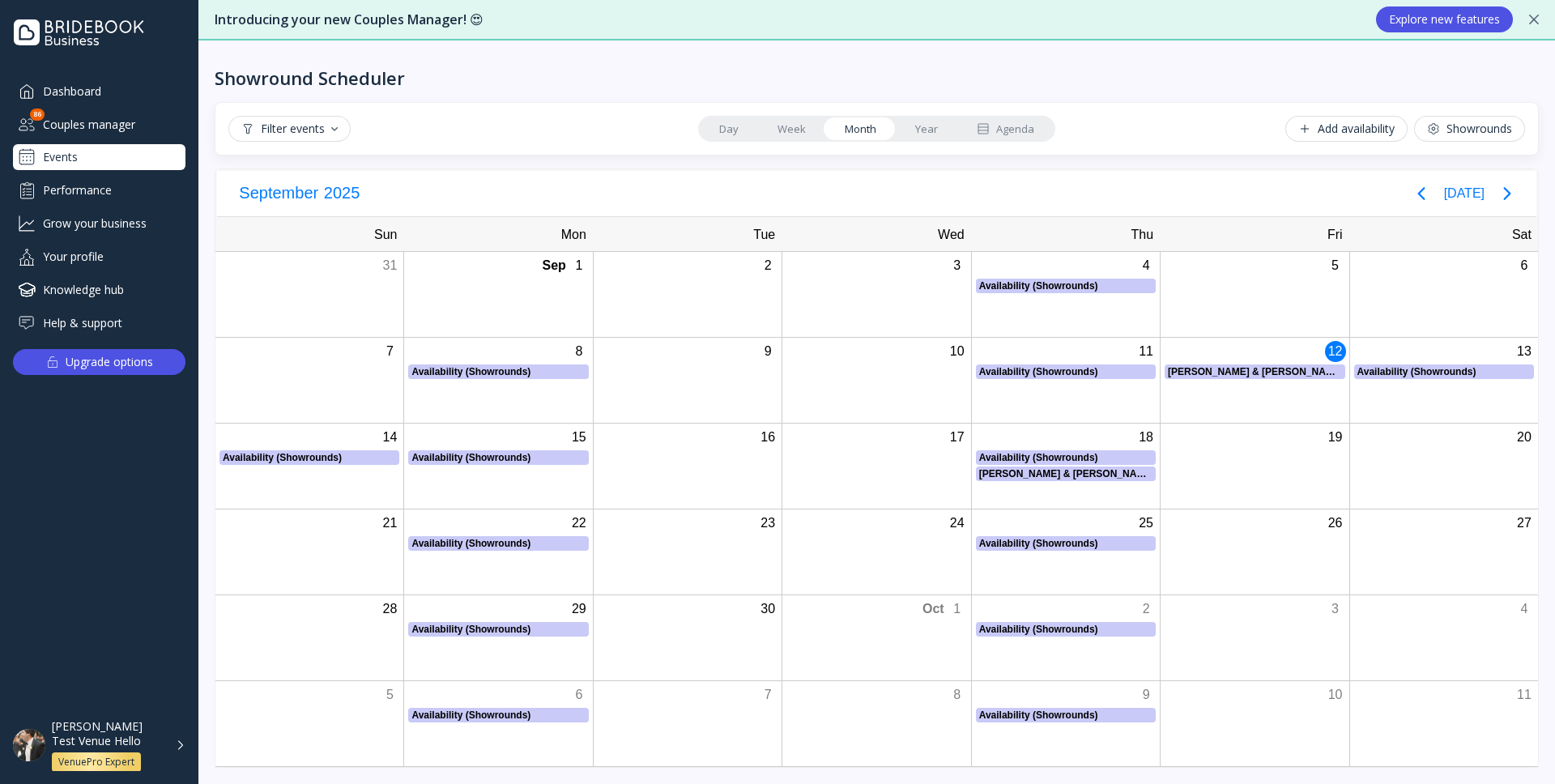
click at [1441, 127] on div "Showrounds" at bounding box center [1470, 128] width 85 height 13
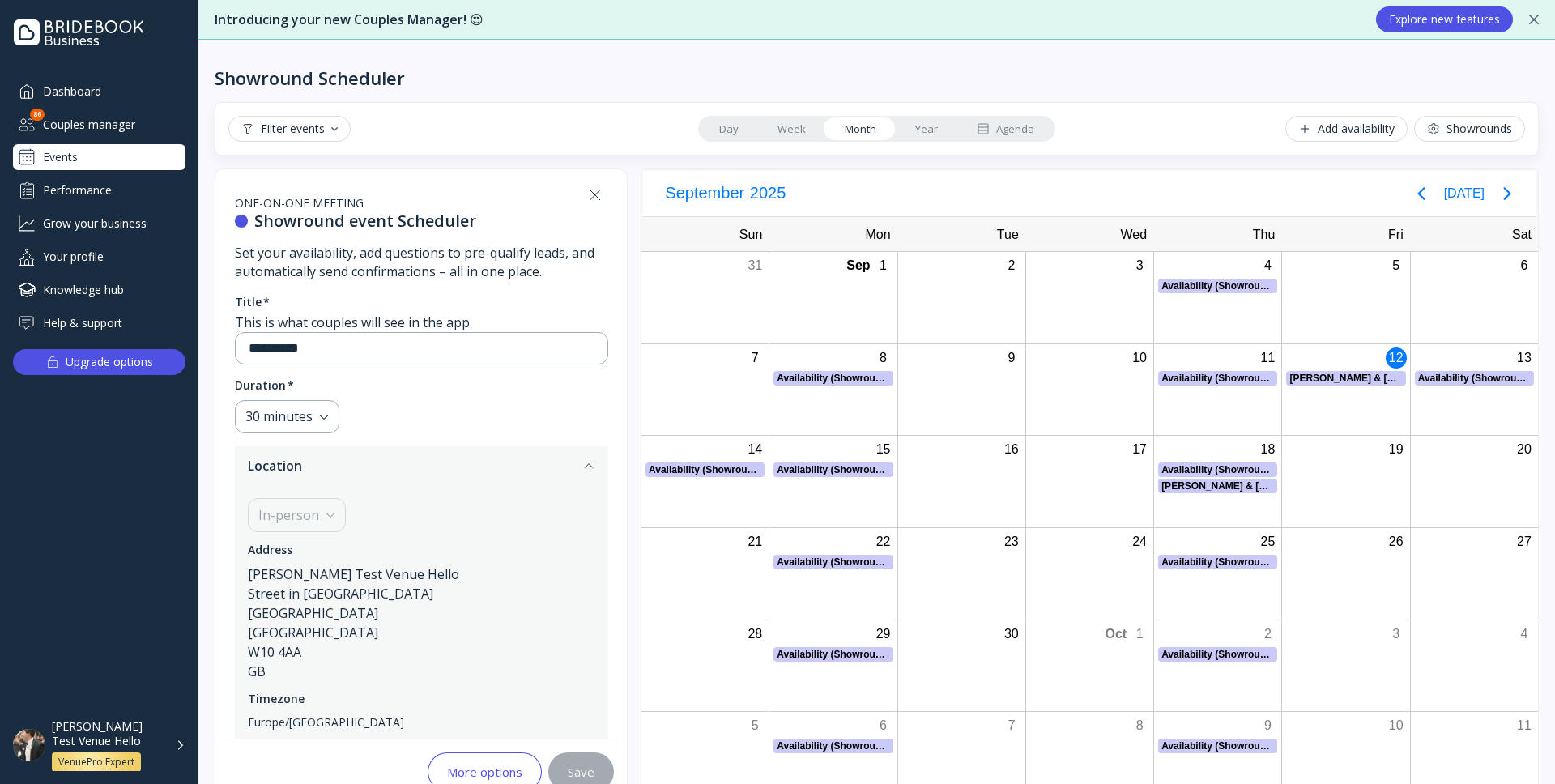
click at [170, 751] on div "[PERSON_NAME] Test Venue Hello VenuePro Expert" at bounding box center [119, 745] width 134 height 52
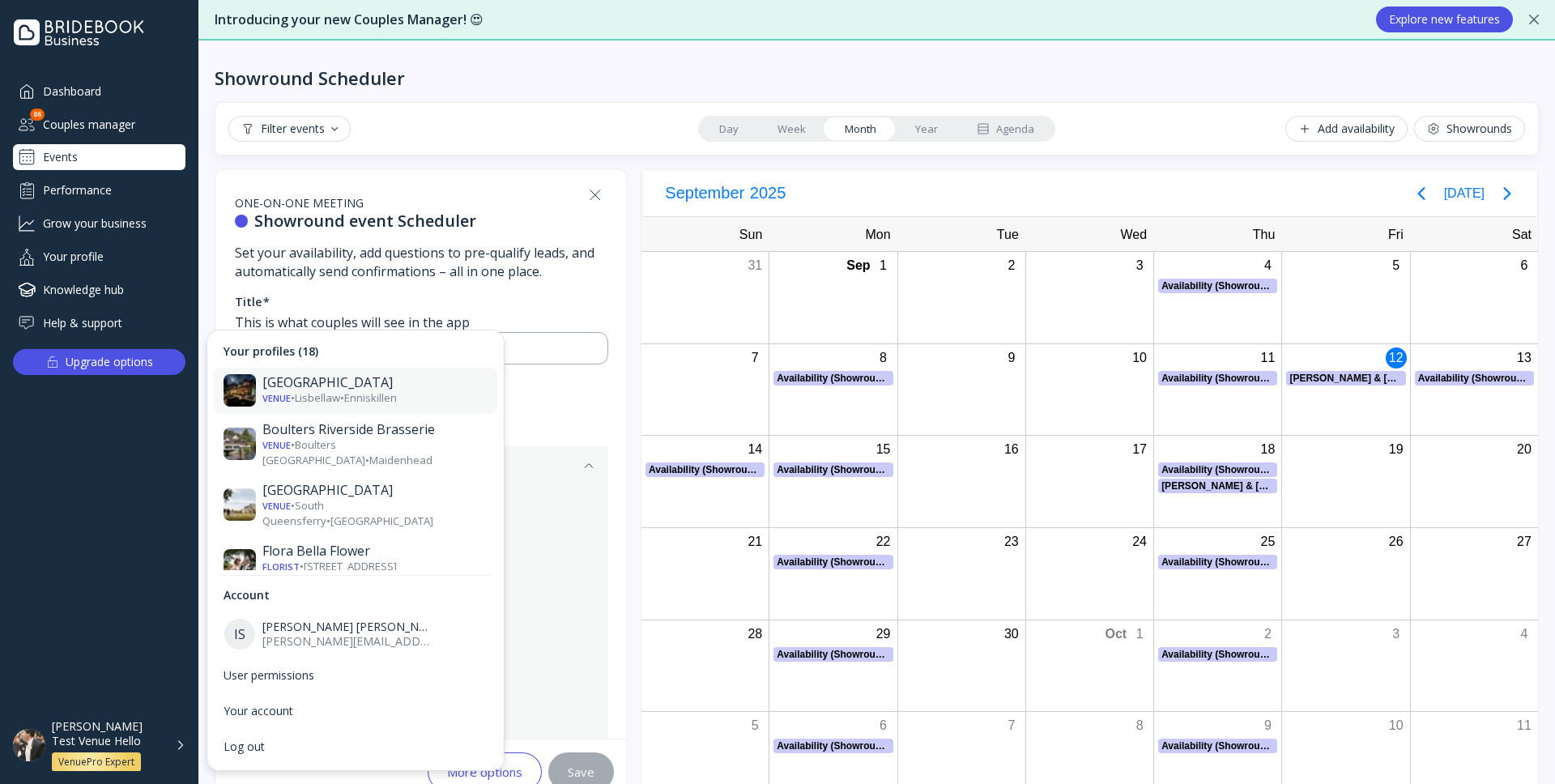
click at [330, 394] on div "Venue • [GEOGRAPHIC_DATA] • [GEOGRAPHIC_DATA]" at bounding box center [374, 398] width 225 height 16
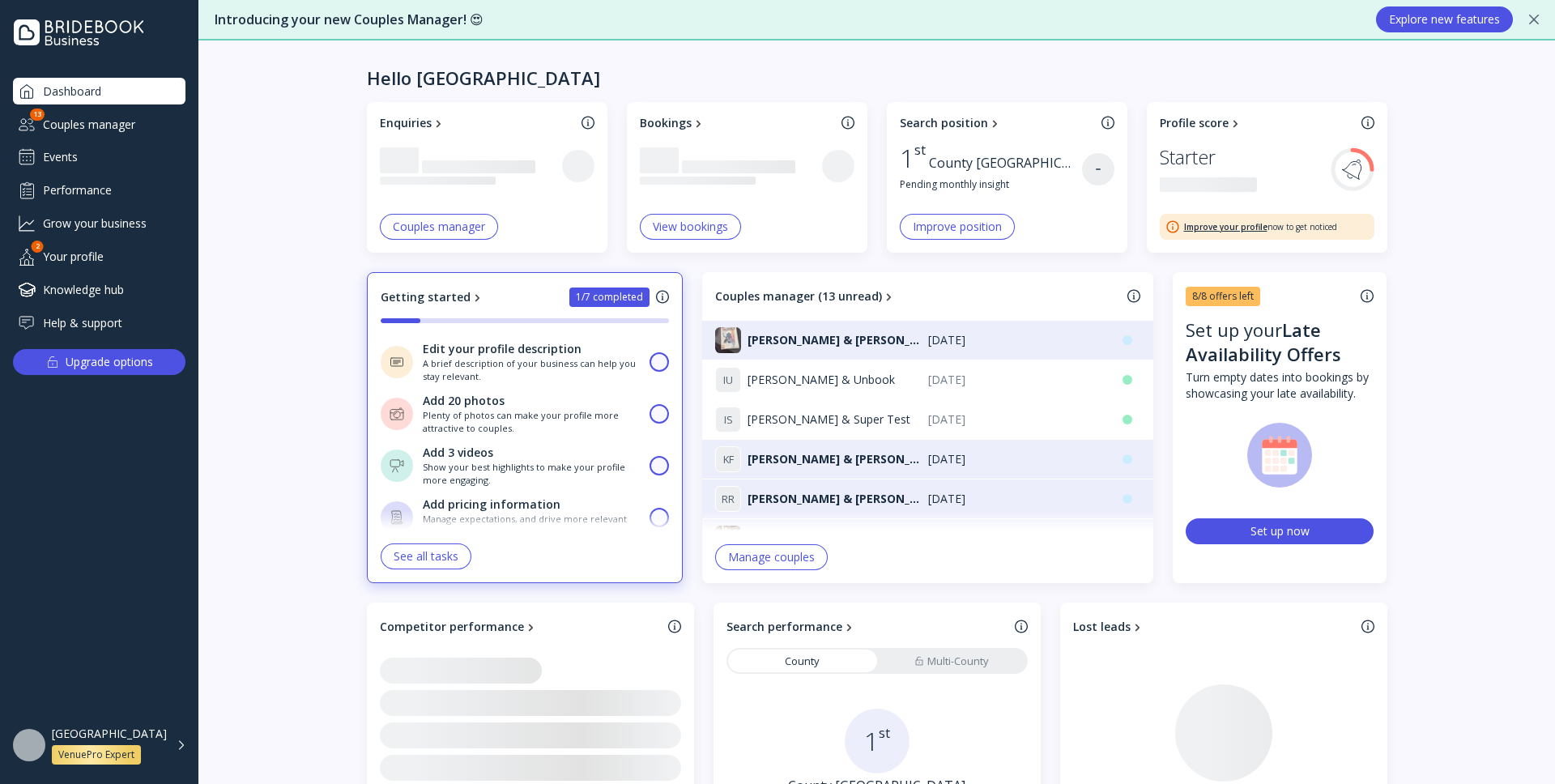
click at [113, 170] on div "Events" at bounding box center [99, 157] width 172 height 26
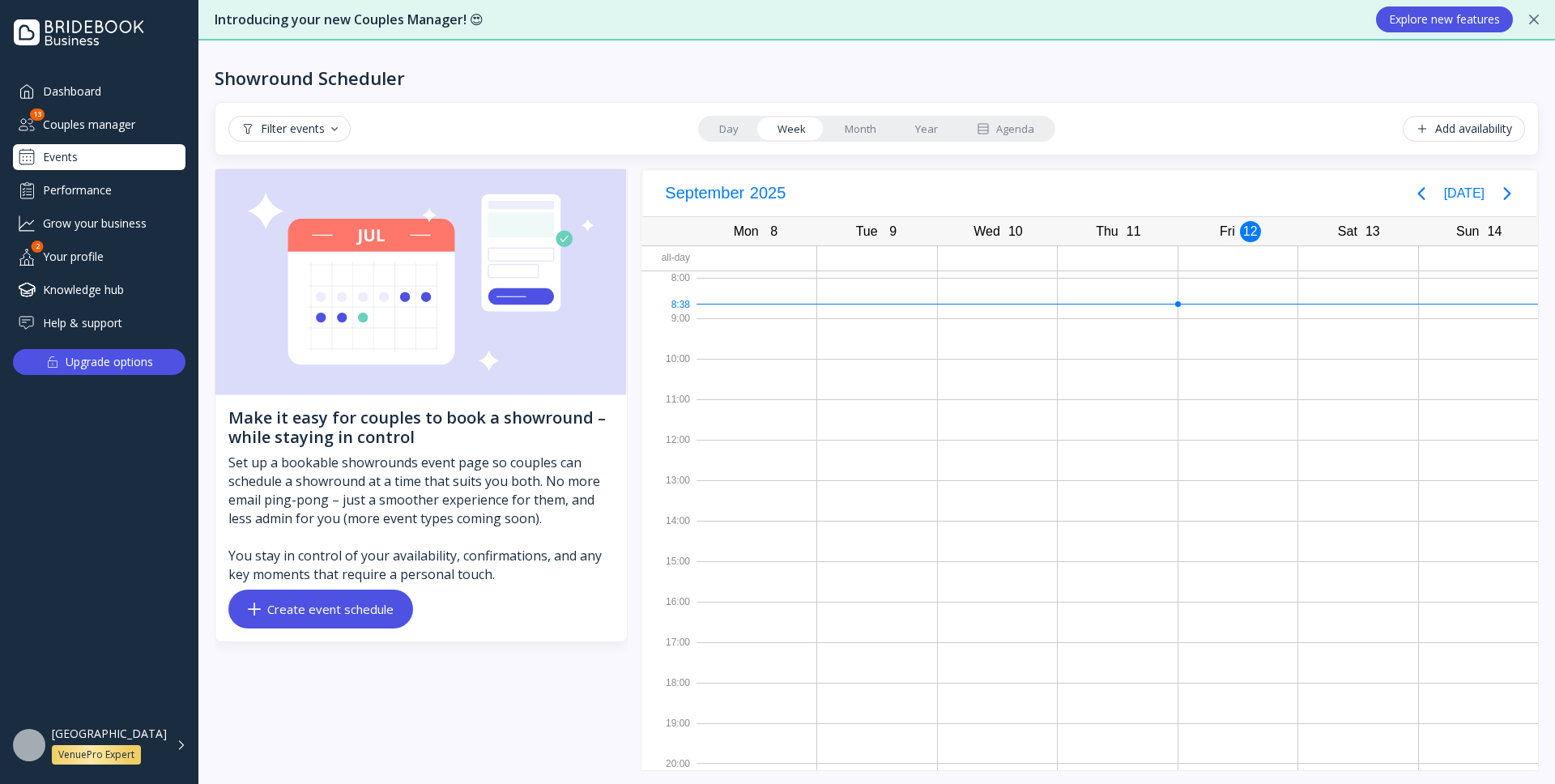
click at [734, 129] on link "Day" at bounding box center [729, 128] width 59 height 23
click at [795, 127] on link "Week" at bounding box center [791, 128] width 67 height 23
click at [864, 131] on link "Month" at bounding box center [861, 128] width 71 height 23
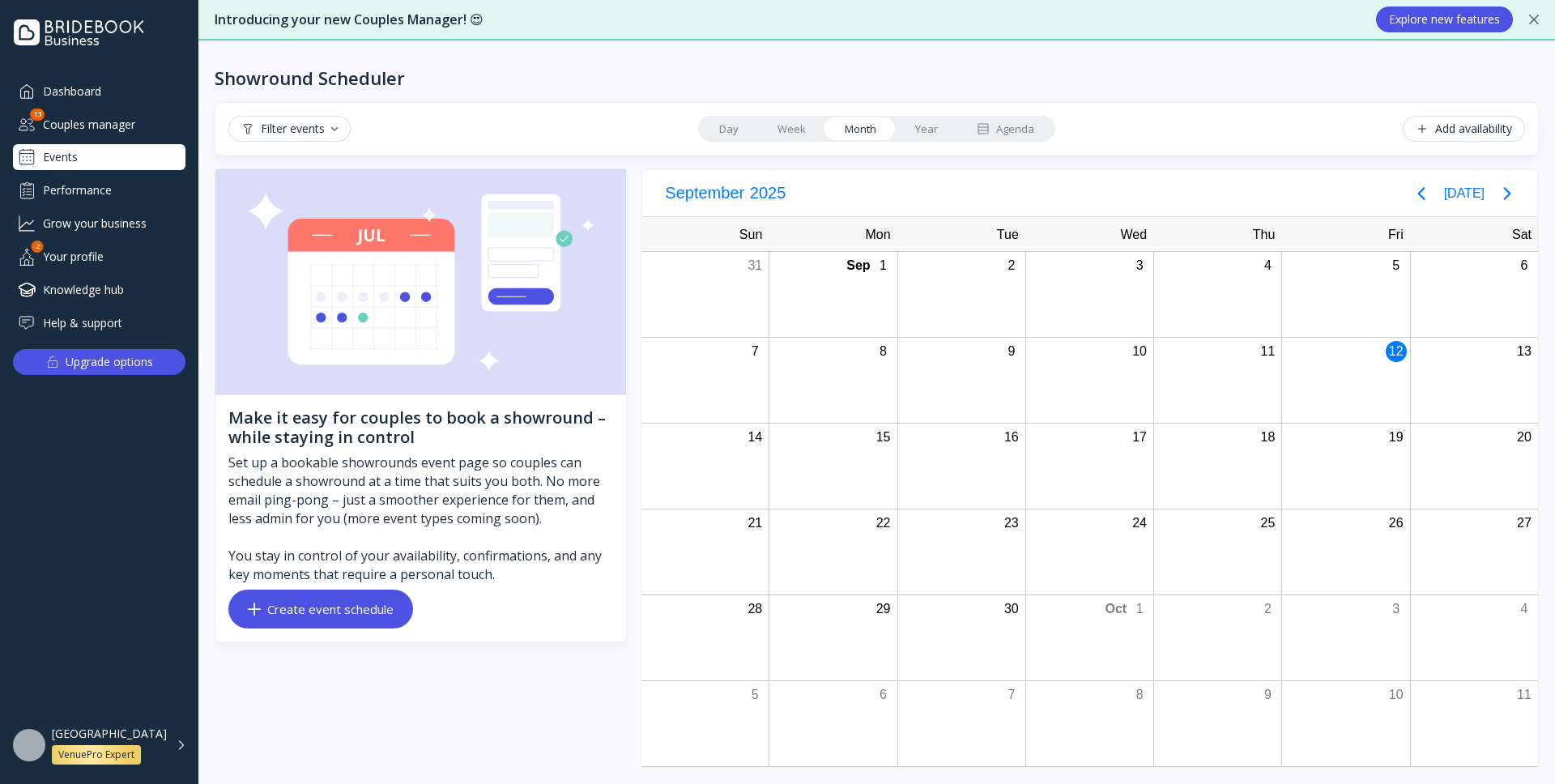
click at [926, 135] on link "Year" at bounding box center [926, 128] width 61 height 23
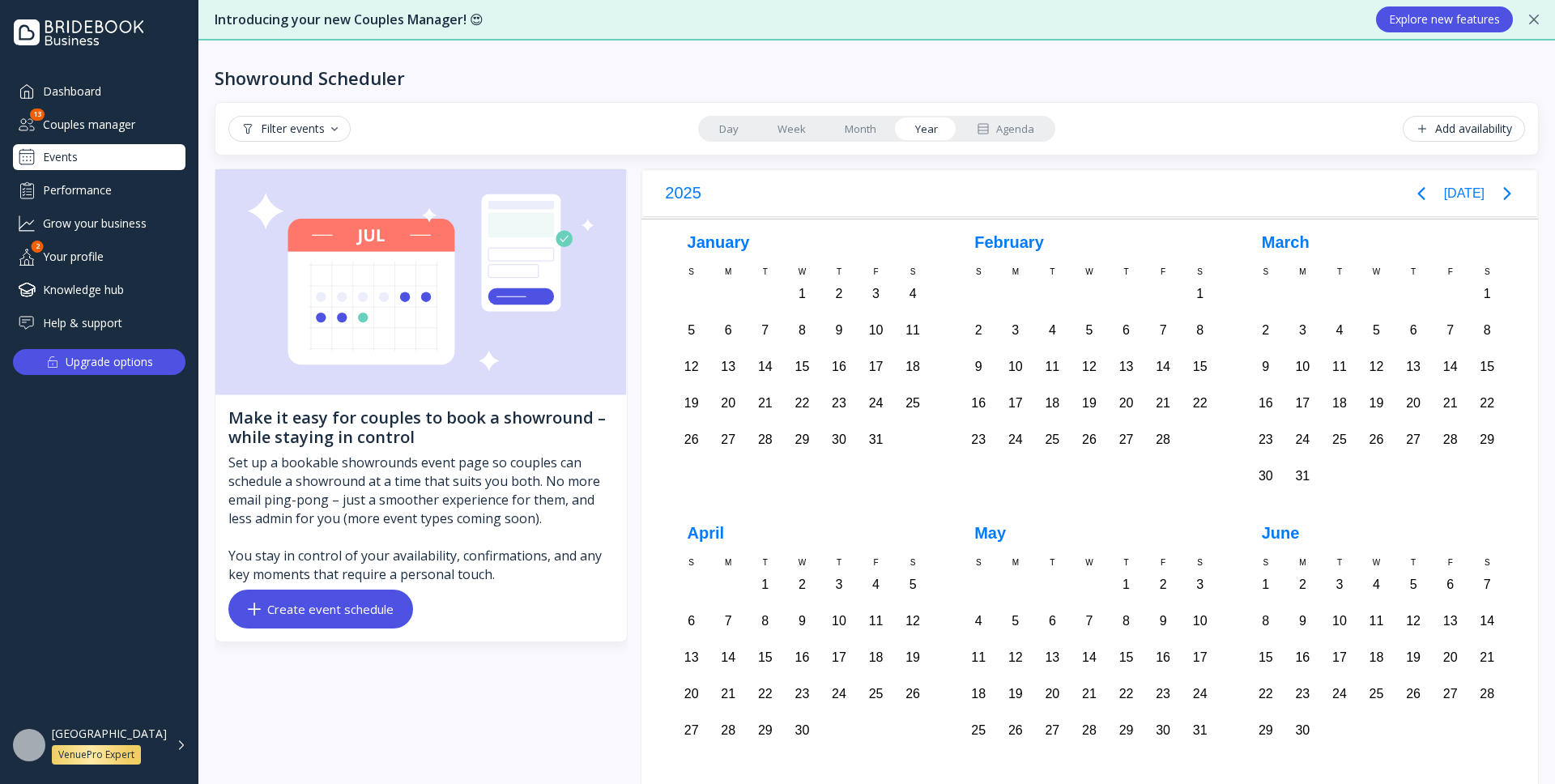
click at [1006, 133] on div "Agenda" at bounding box center [1005, 128] width 58 height 16
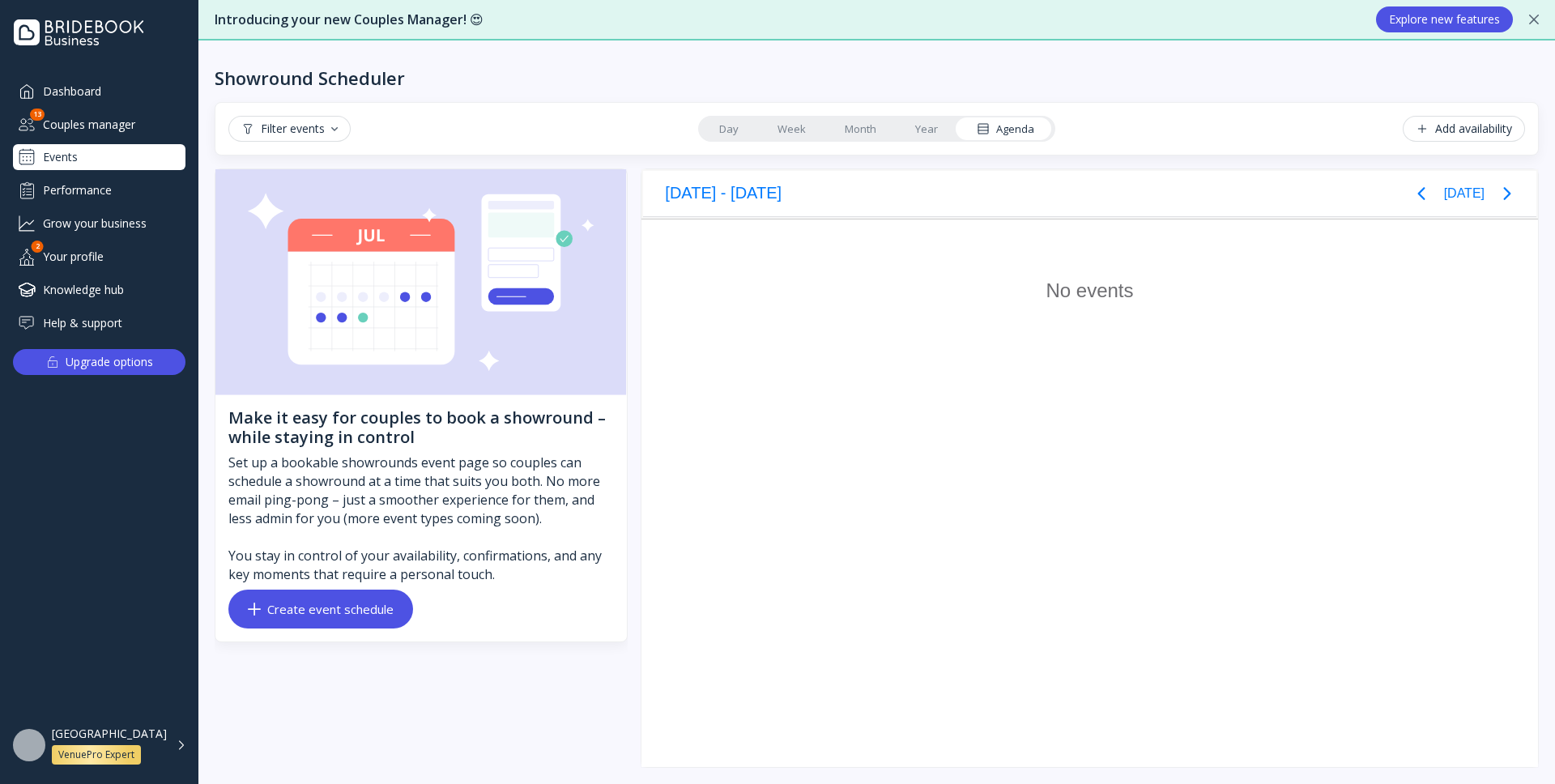
click at [732, 137] on link "Day" at bounding box center [729, 128] width 59 height 23
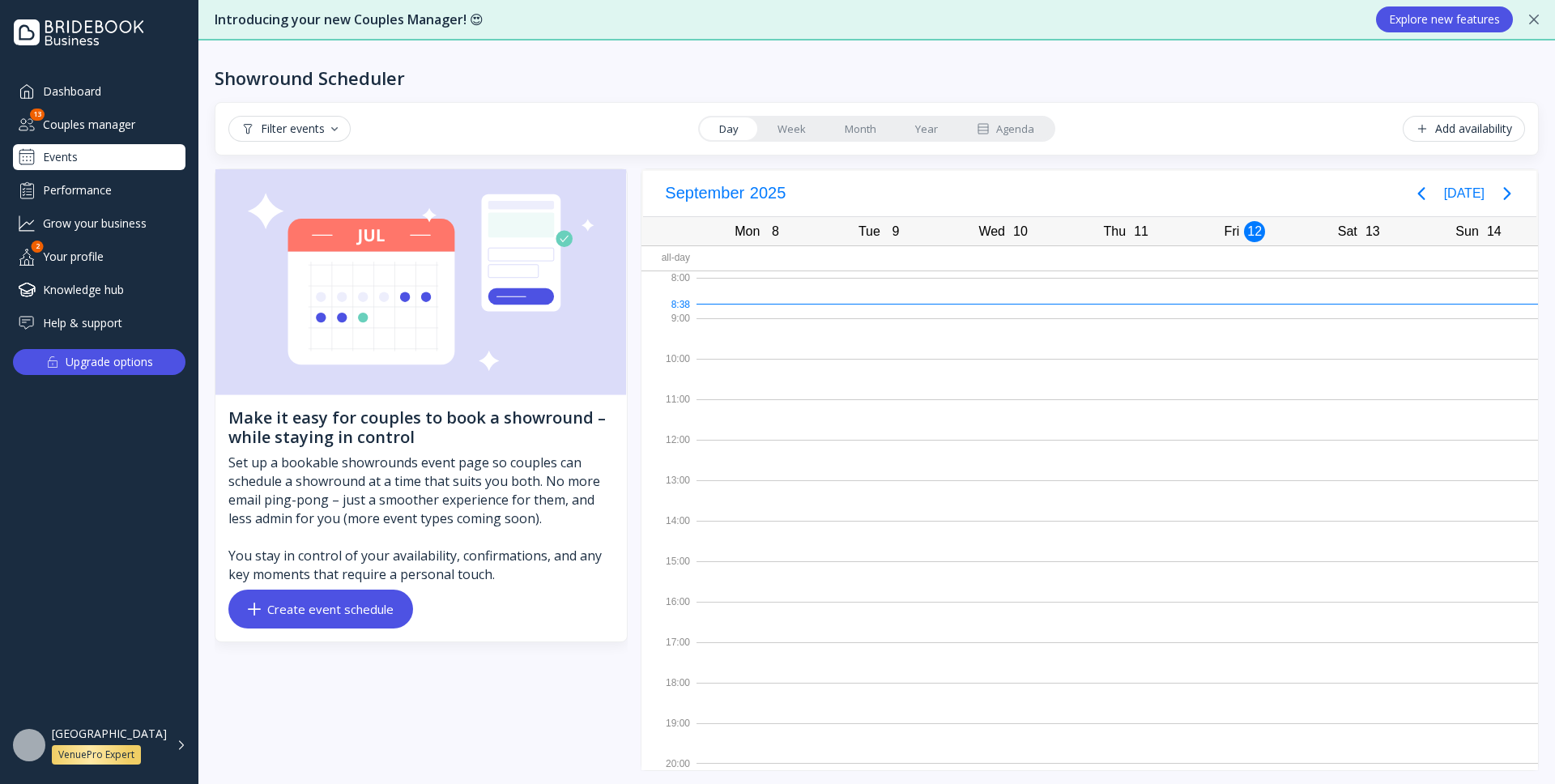
click at [365, 619] on button "Create event schedule" at bounding box center [320, 609] width 184 height 39
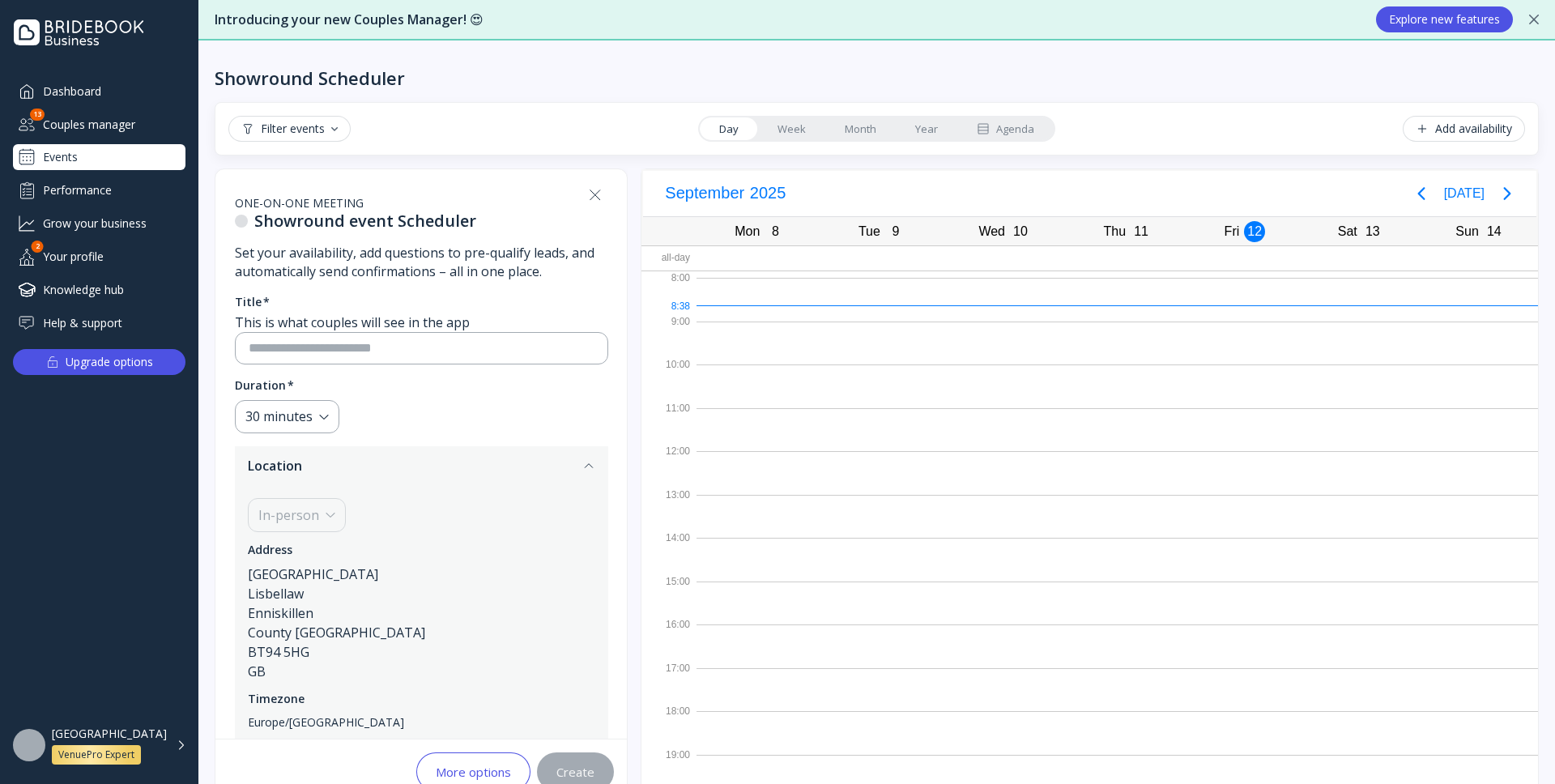
click at [605, 189] on icon at bounding box center [594, 194] width 19 height 19
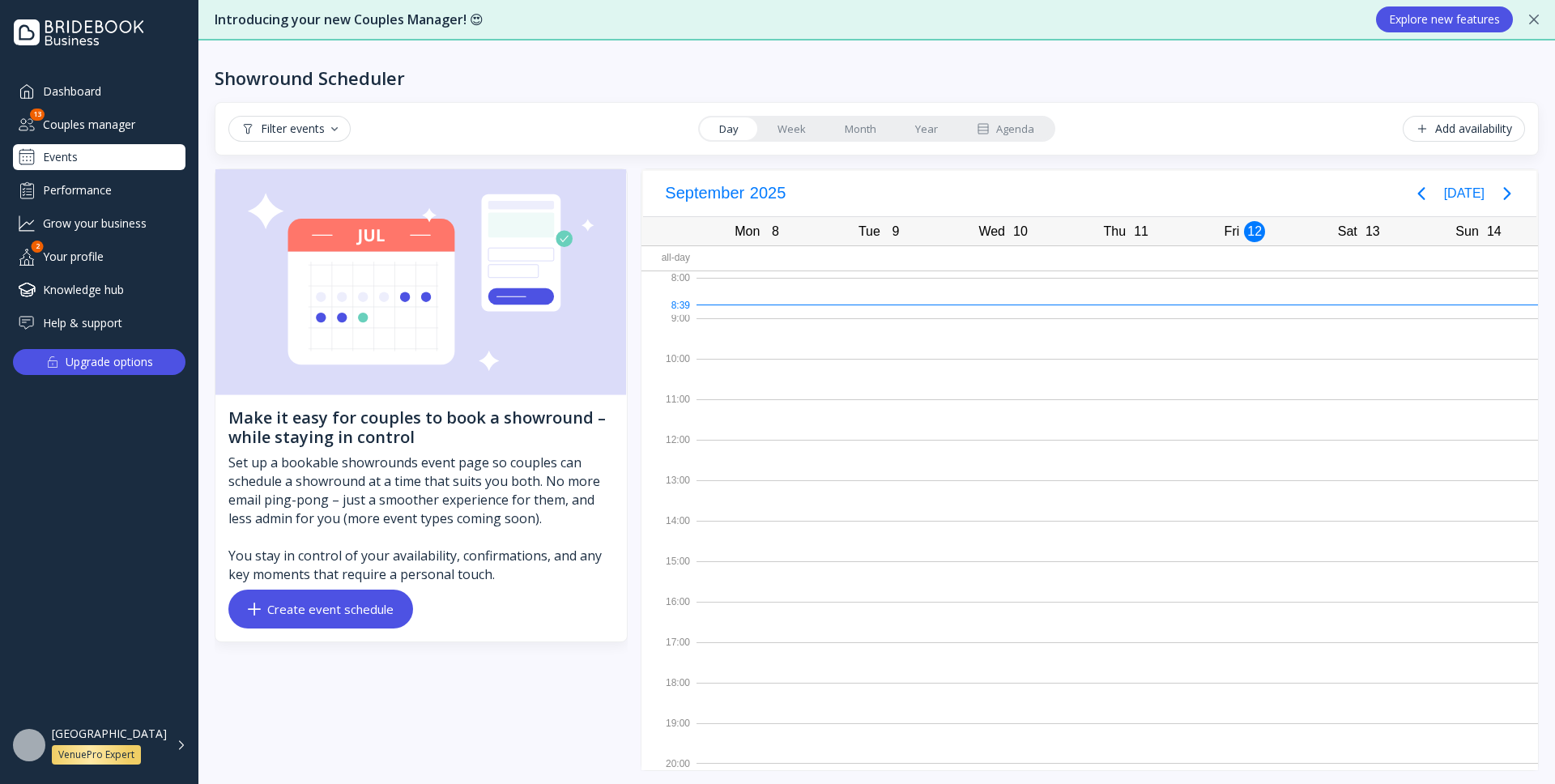
click at [383, 612] on div "Create event schedule" at bounding box center [320, 609] width 146 height 13
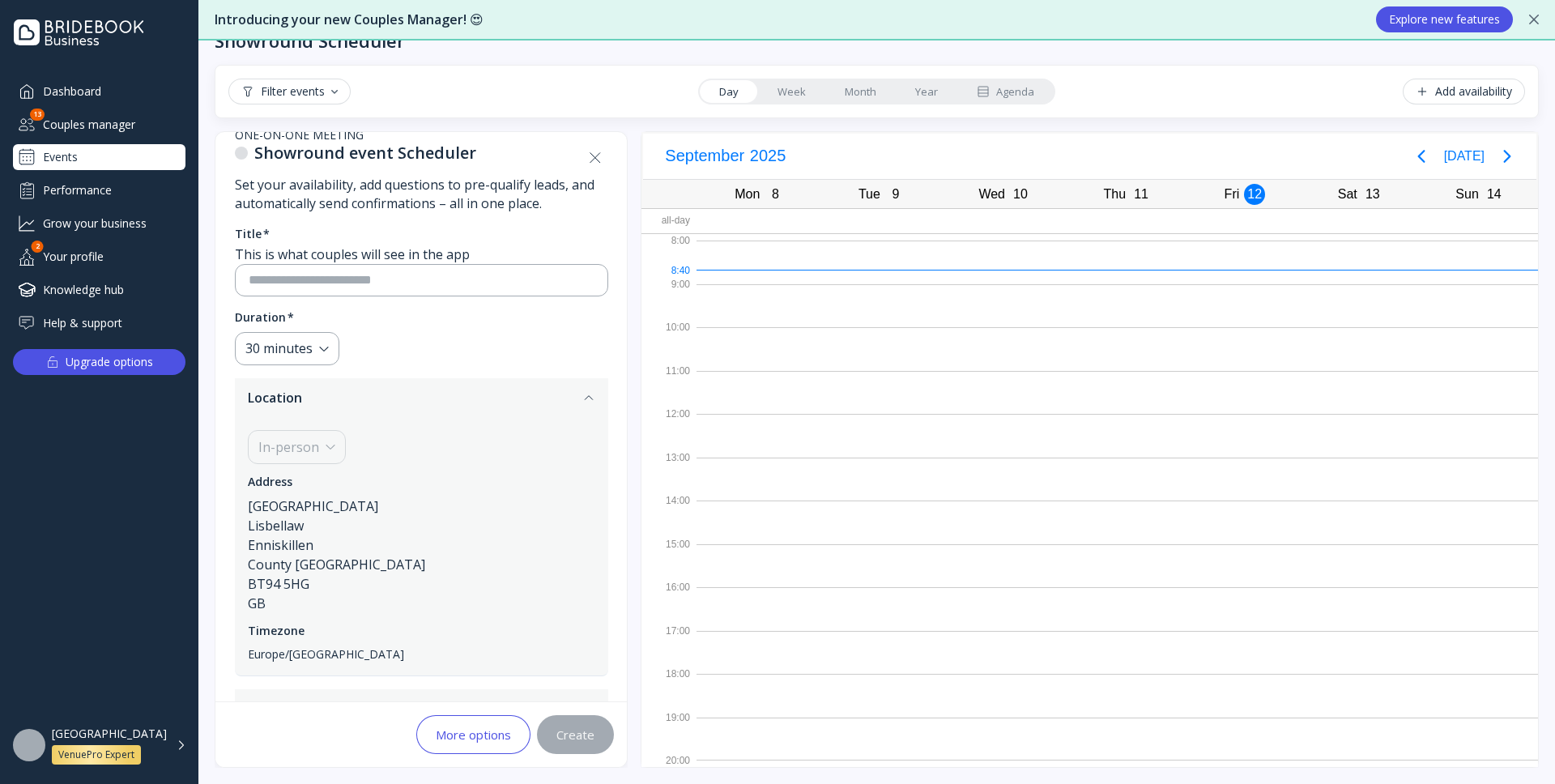
scroll to position [59, 0]
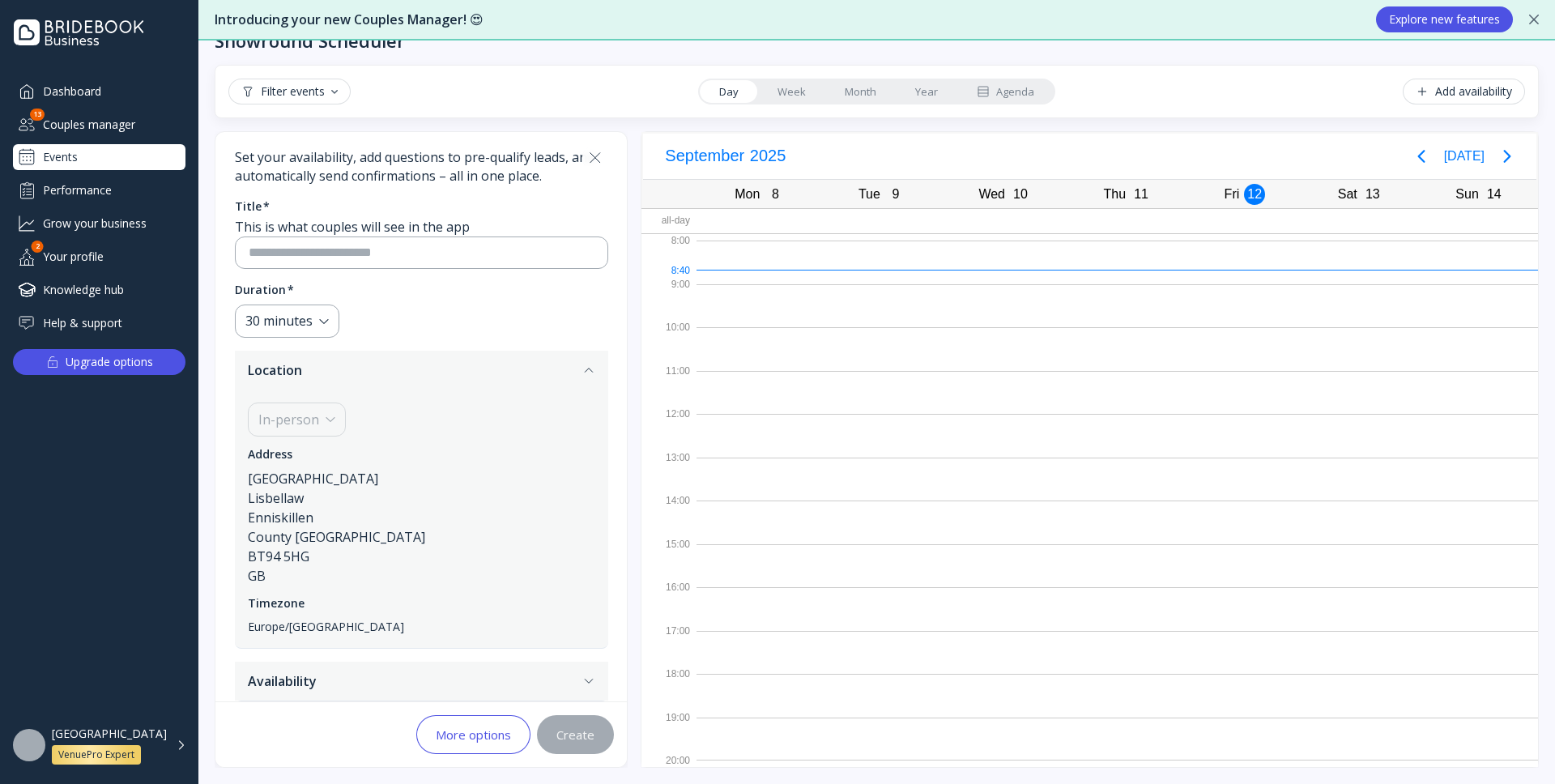
click at [595, 682] on icon "button" at bounding box center [589, 680] width 13 height 13
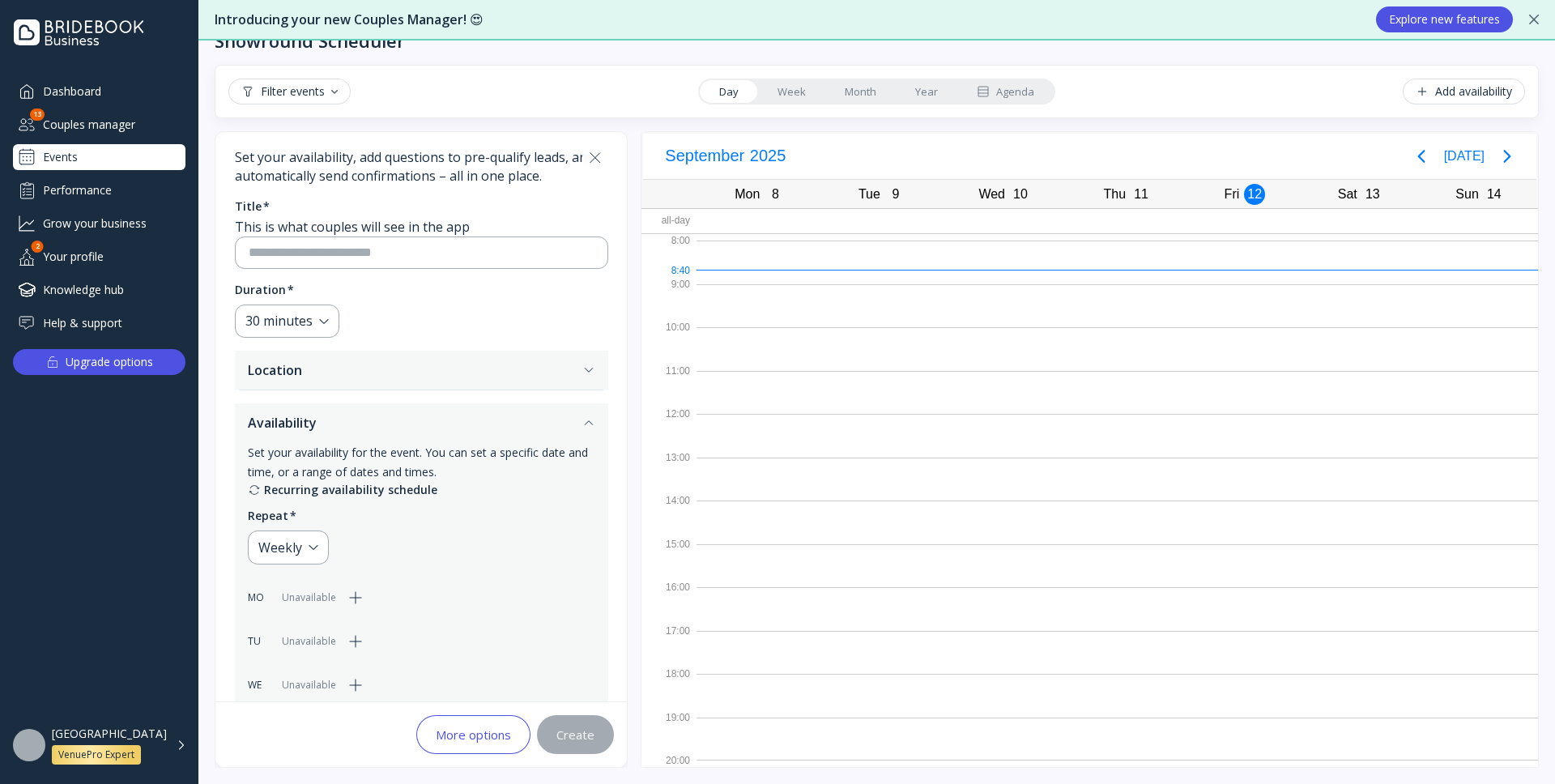
click at [595, 365] on icon "button" at bounding box center [589, 370] width 13 height 13
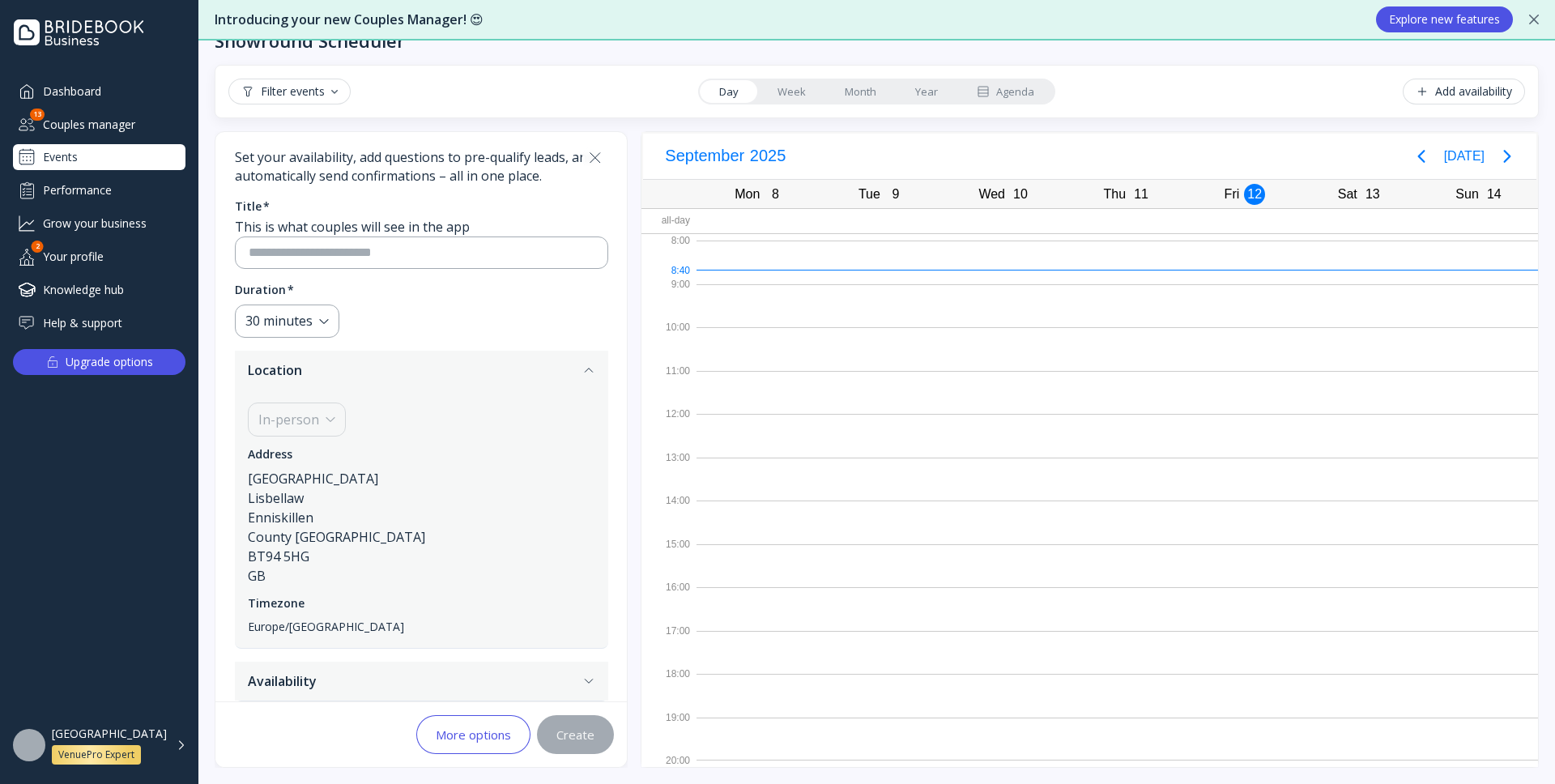
click at [595, 365] on icon "button" at bounding box center [589, 370] width 13 height 13
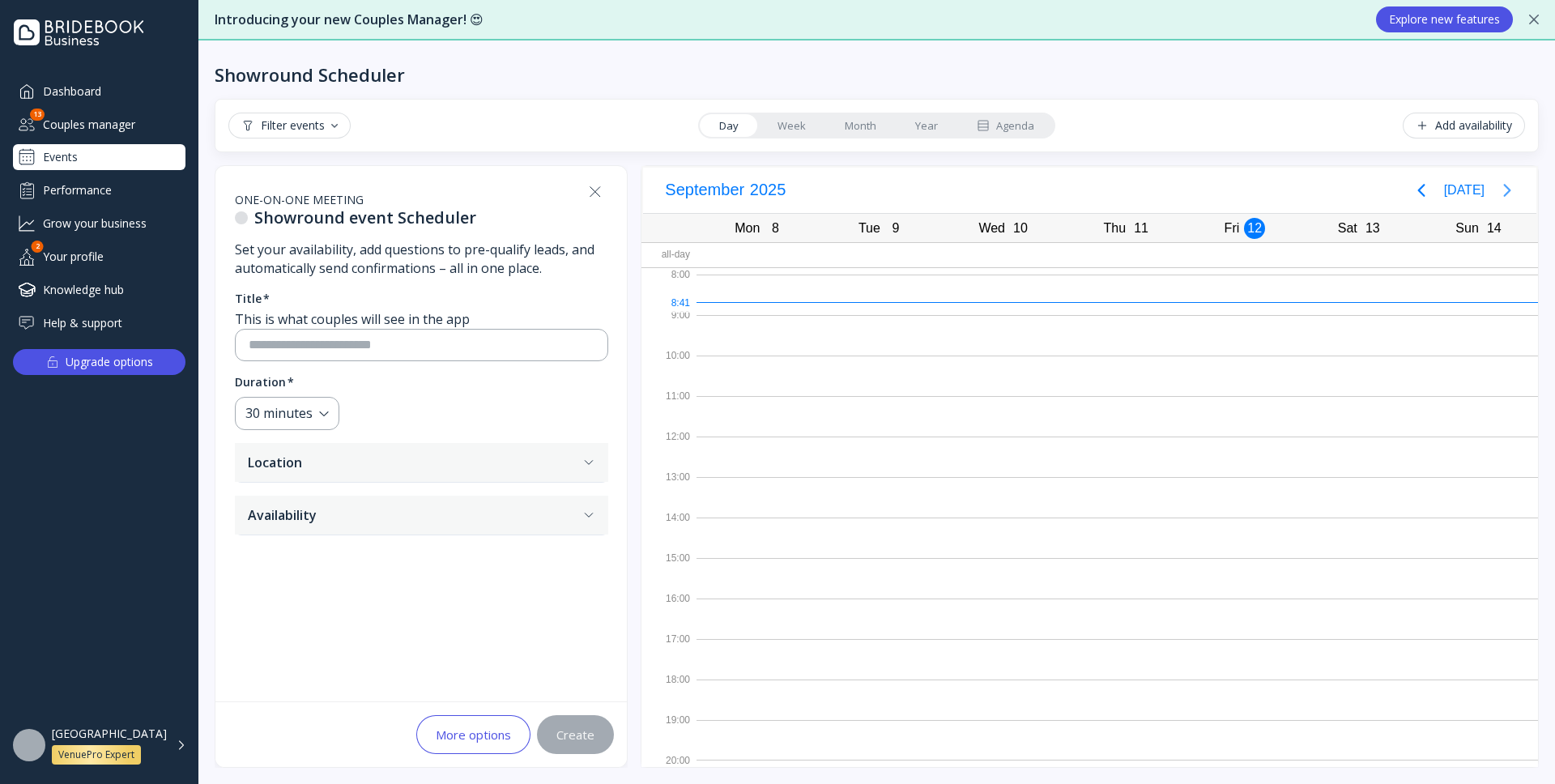
click at [1510, 193] on icon "Next page" at bounding box center [1506, 190] width 19 height 19
click at [1510, 195] on icon "Next page" at bounding box center [1506, 190] width 19 height 19
click at [1431, 195] on icon "Previous page" at bounding box center [1421, 190] width 19 height 19
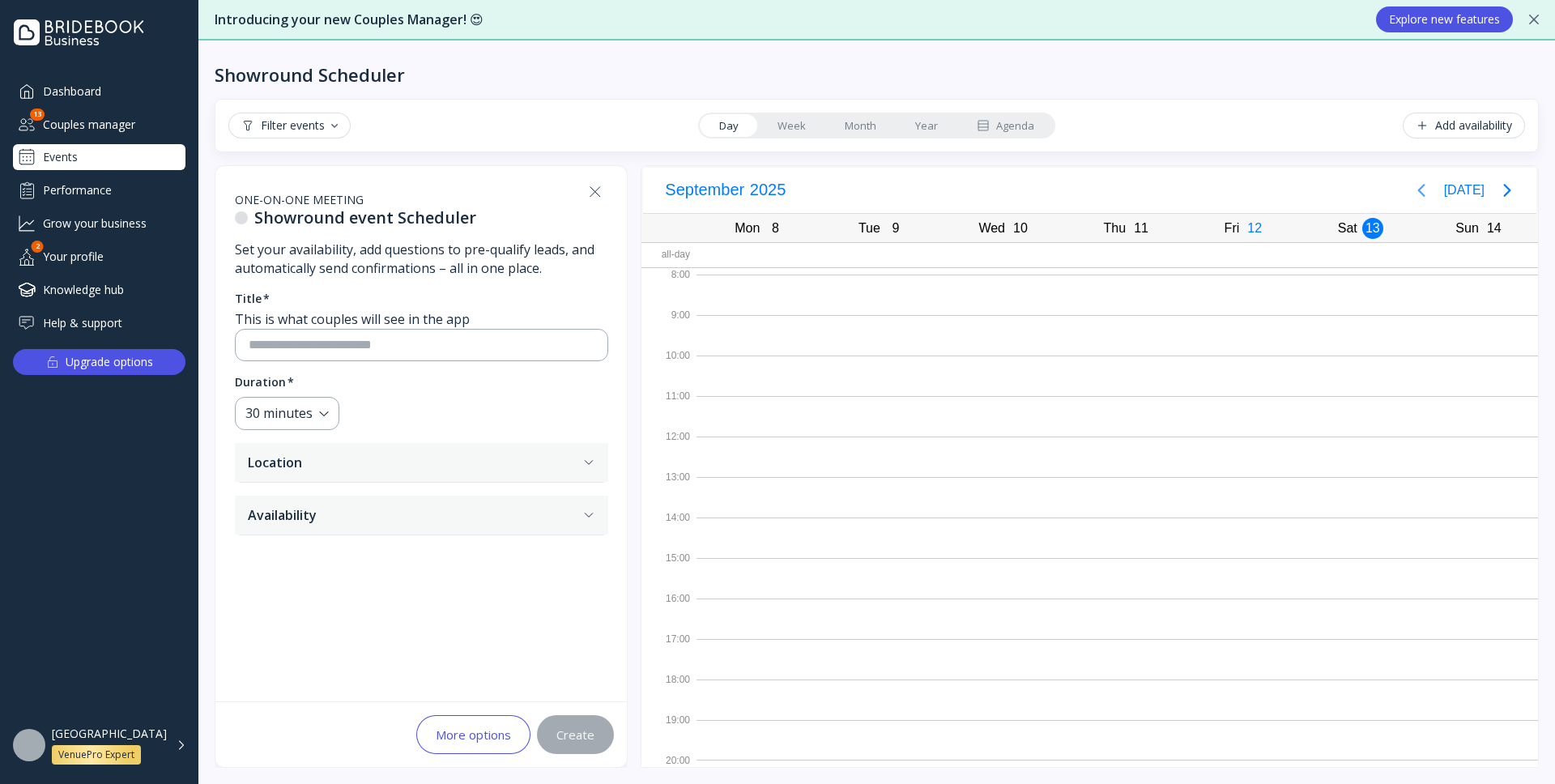
click at [1431, 195] on icon "Previous page" at bounding box center [1421, 190] width 19 height 19
click at [606, 522] on button "Availability" at bounding box center [421, 514] width 373 height 39
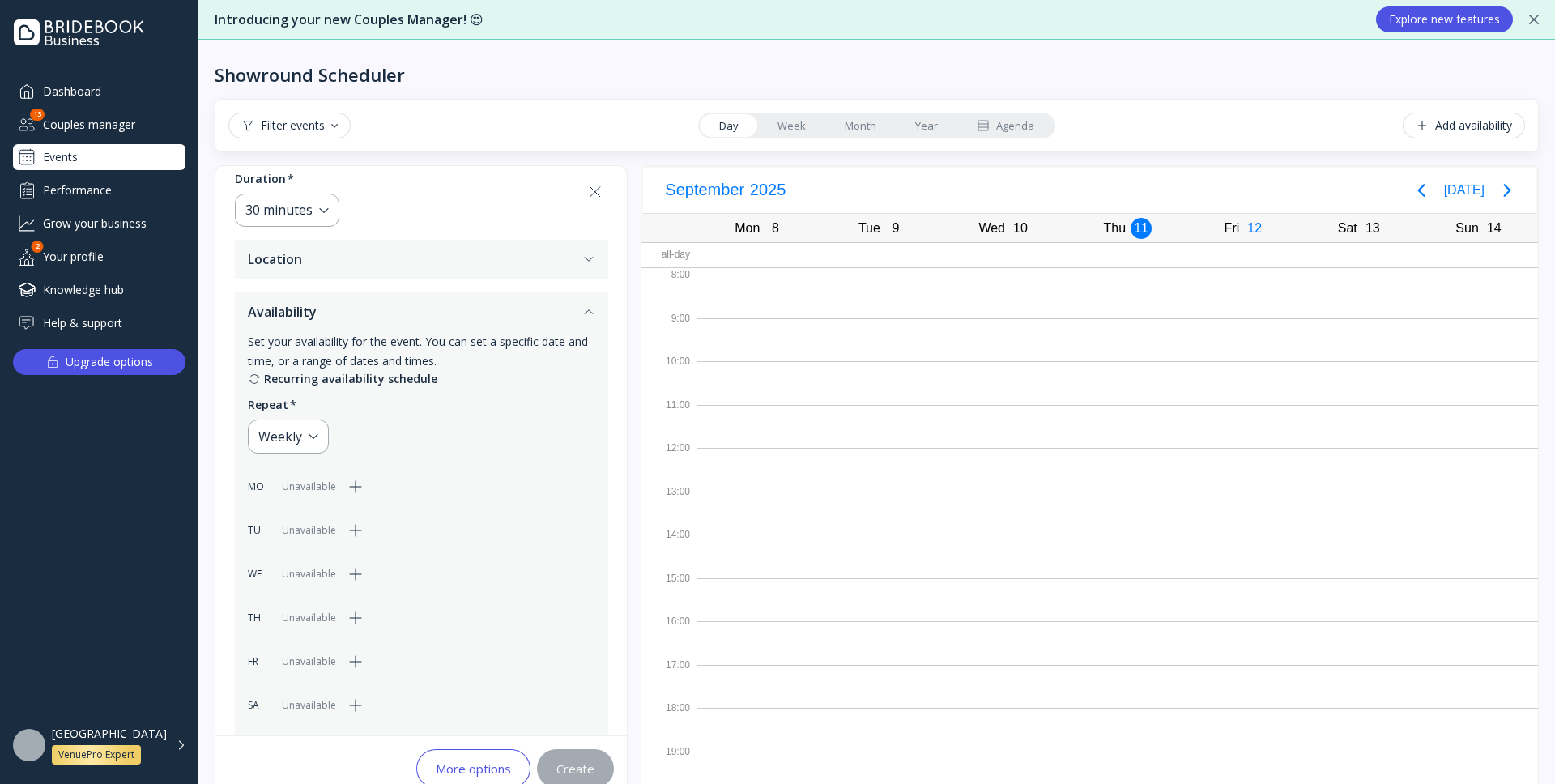
scroll to position [206, 0]
click at [346, 489] on icon "button" at bounding box center [355, 482] width 19 height 19
click at [308, 429] on div "Weekly" at bounding box center [288, 433] width 81 height 34
click at [307, 485] on div "Weekly" at bounding box center [357, 482] width 183 height 15
click at [350, 528] on icon "button" at bounding box center [355, 526] width 19 height 19
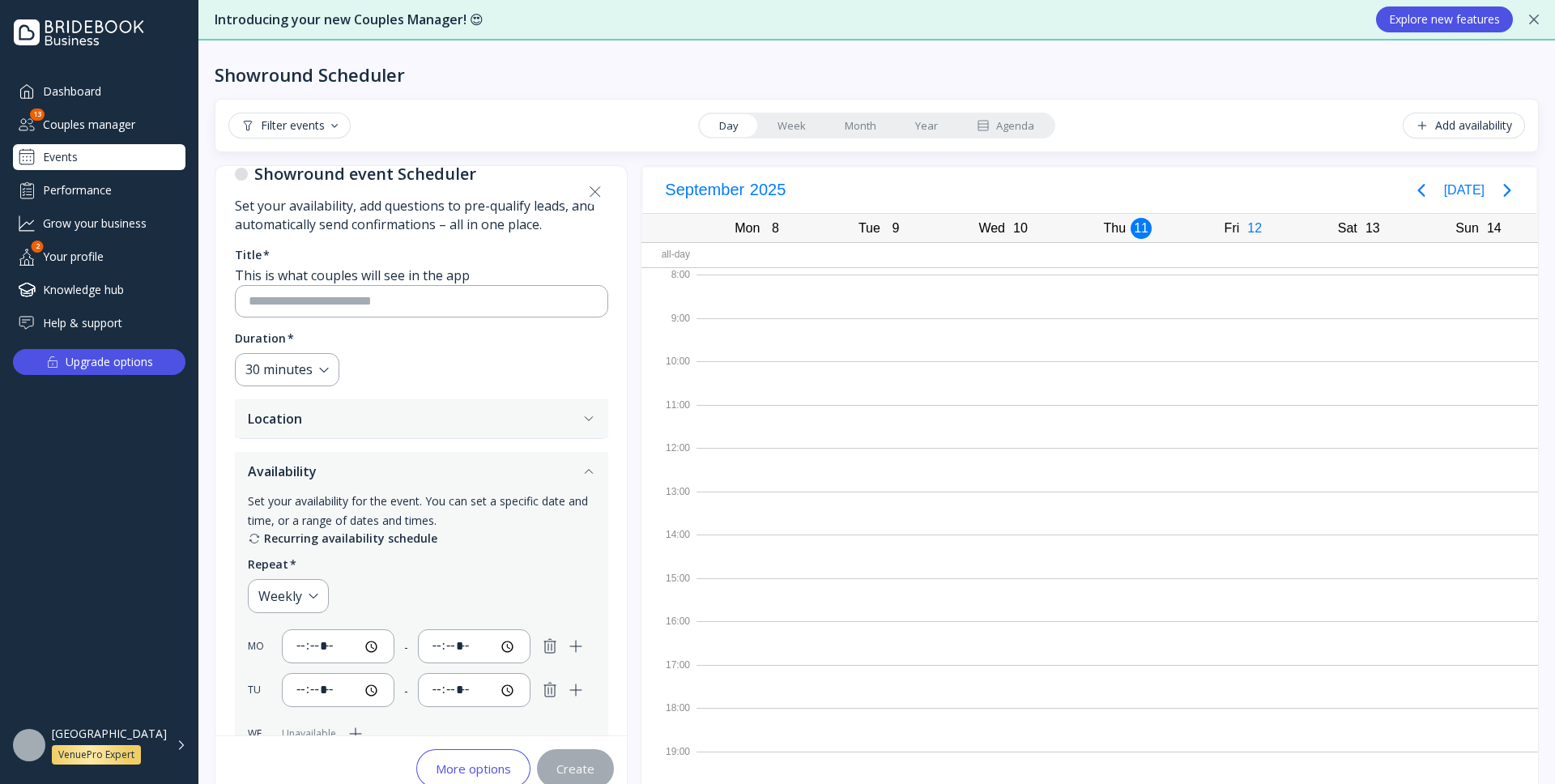
scroll to position [46, 0]
click at [595, 412] on icon "button" at bounding box center [589, 416] width 13 height 13
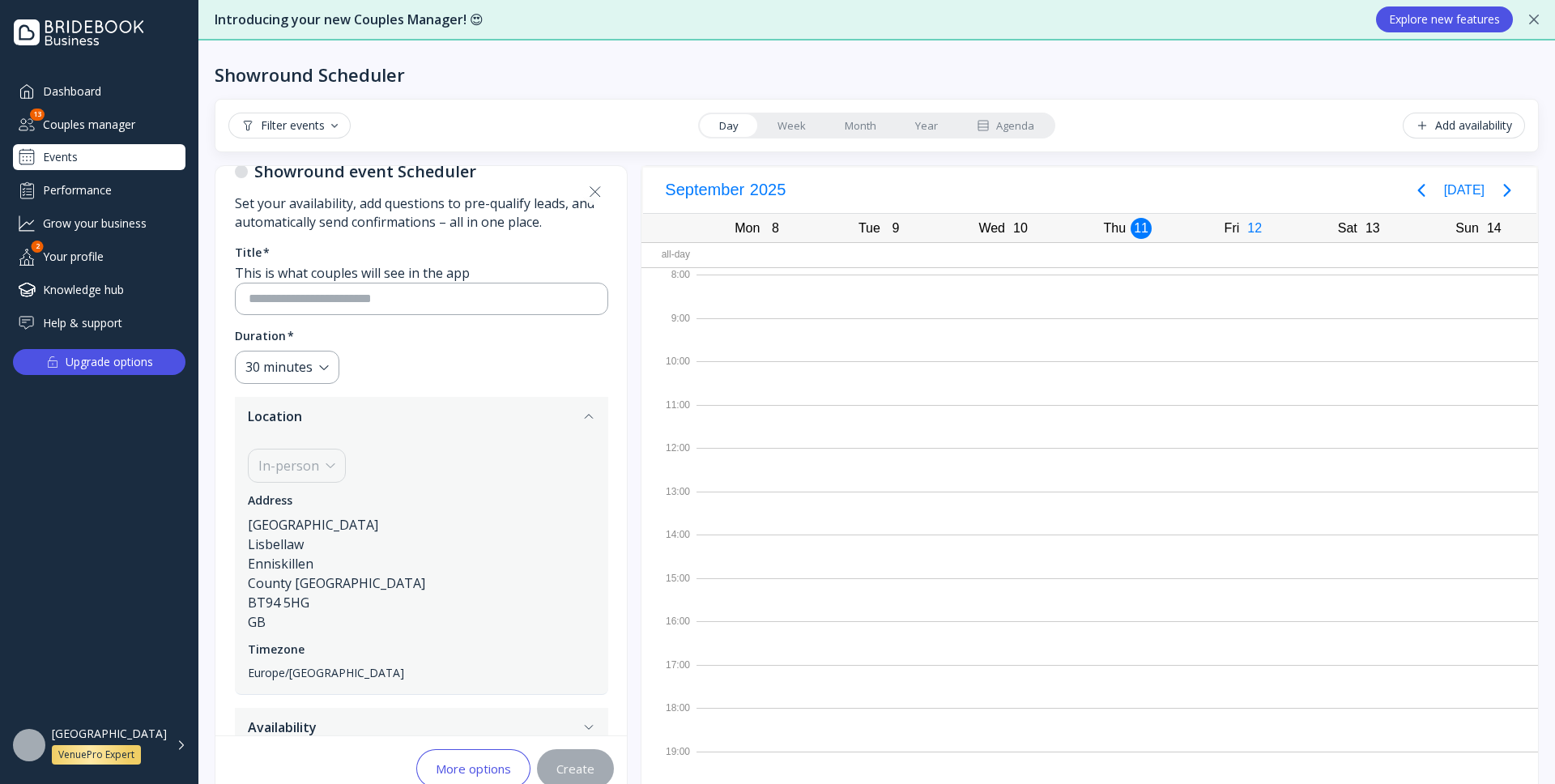
scroll to position [59, 0]
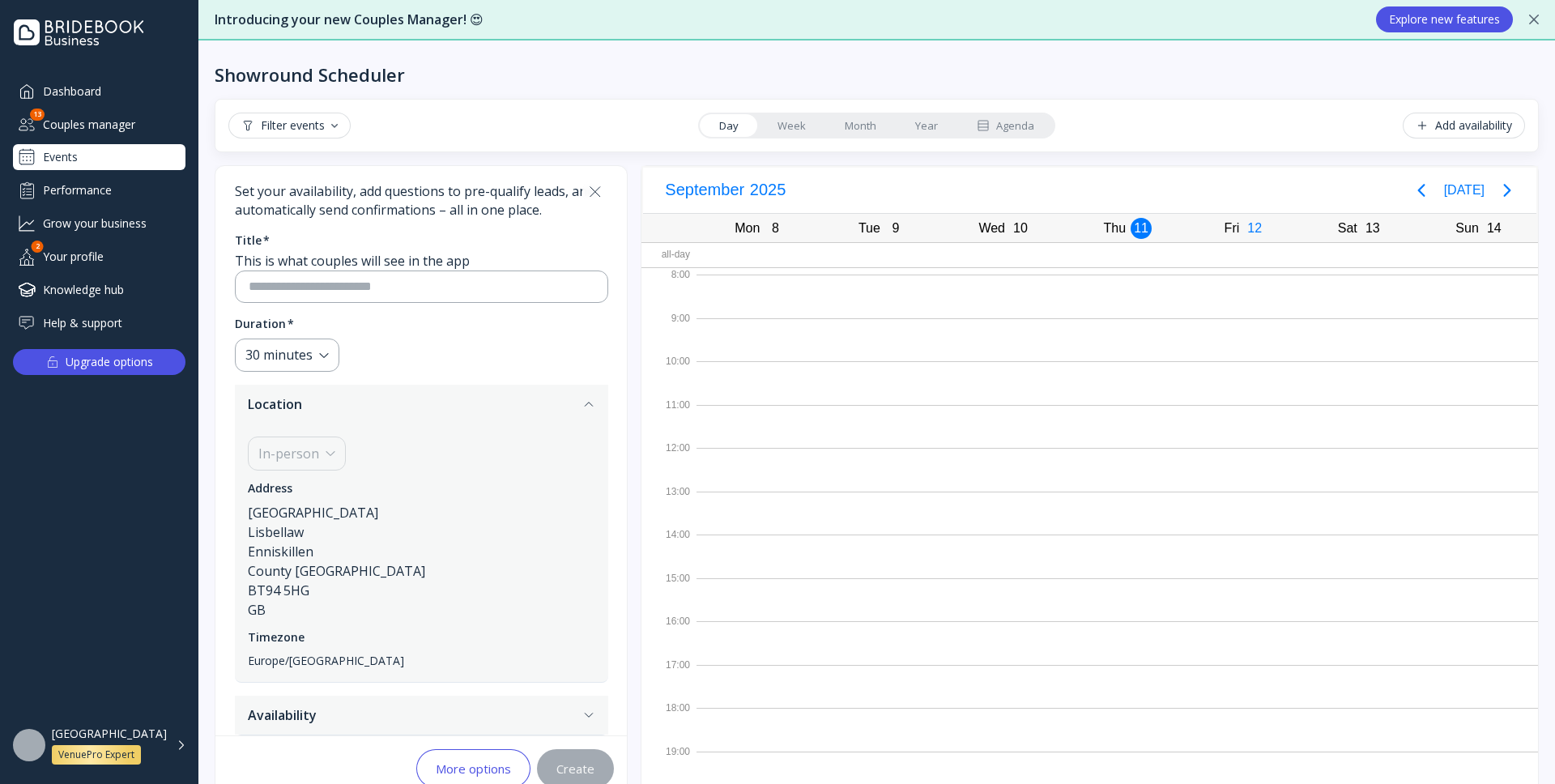
click at [608, 717] on button "Availability" at bounding box center [421, 714] width 373 height 39
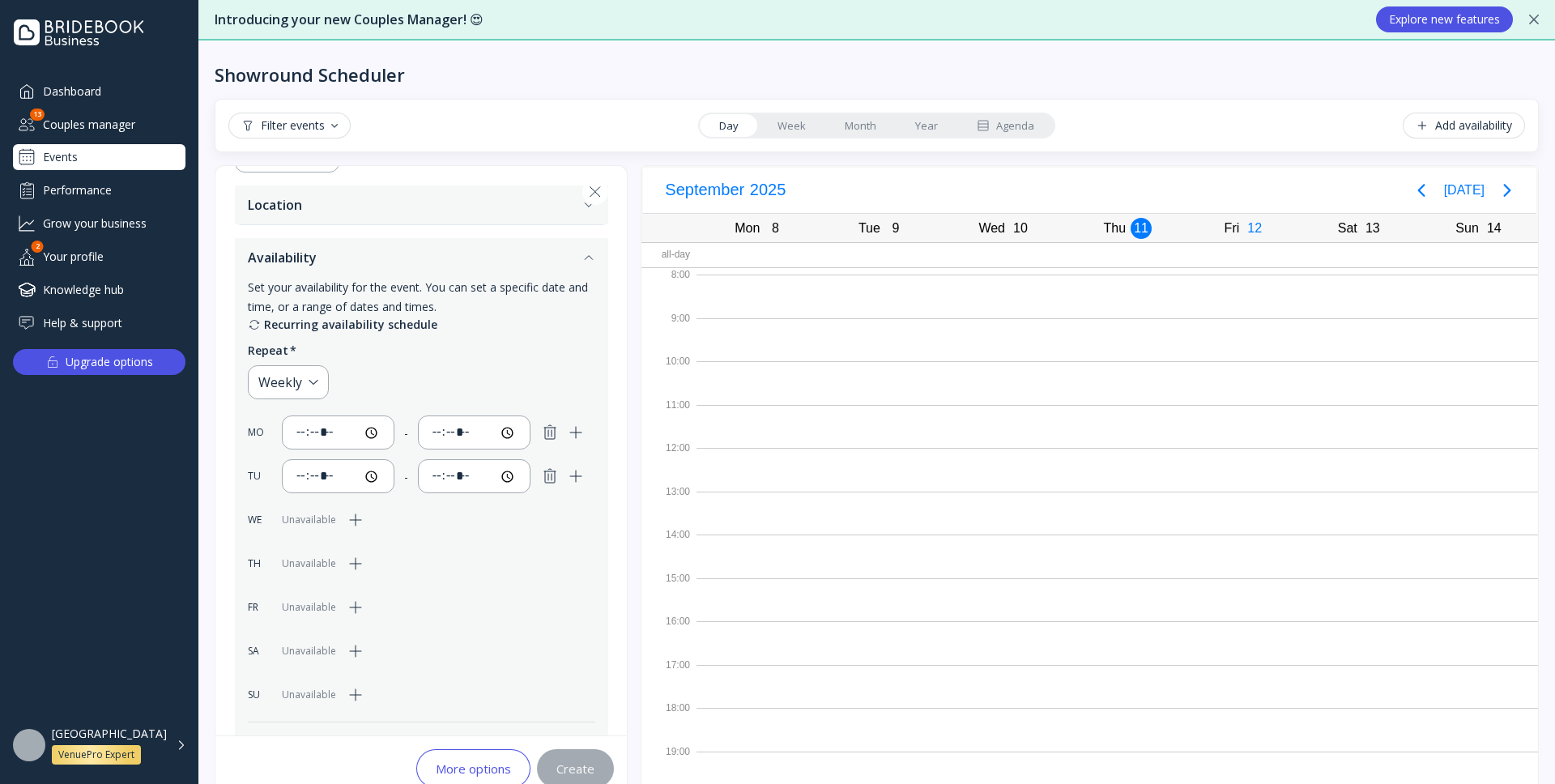
scroll to position [321, 0]
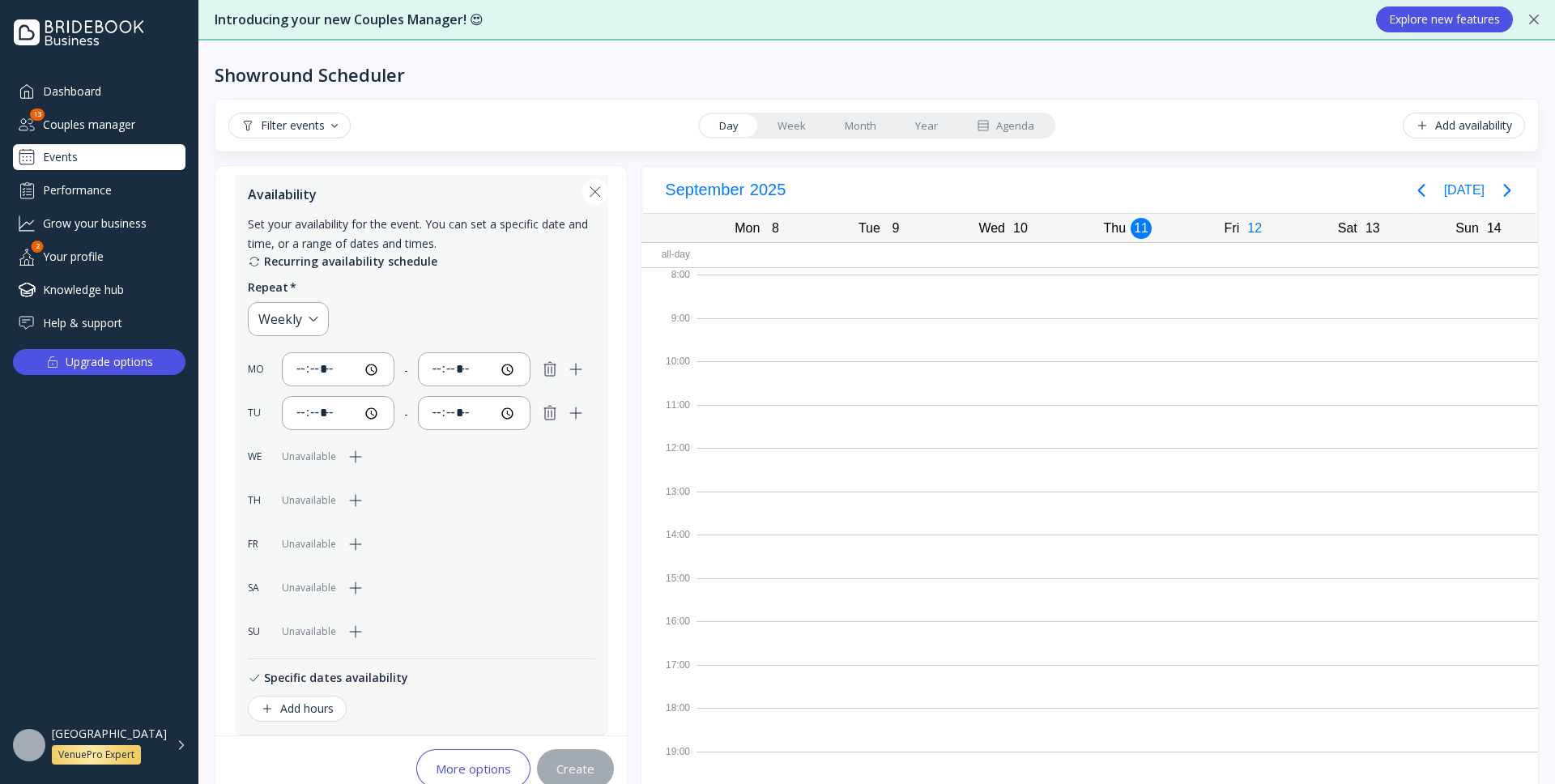
click at [336, 706] on button "Add hours" at bounding box center [297, 708] width 99 height 26
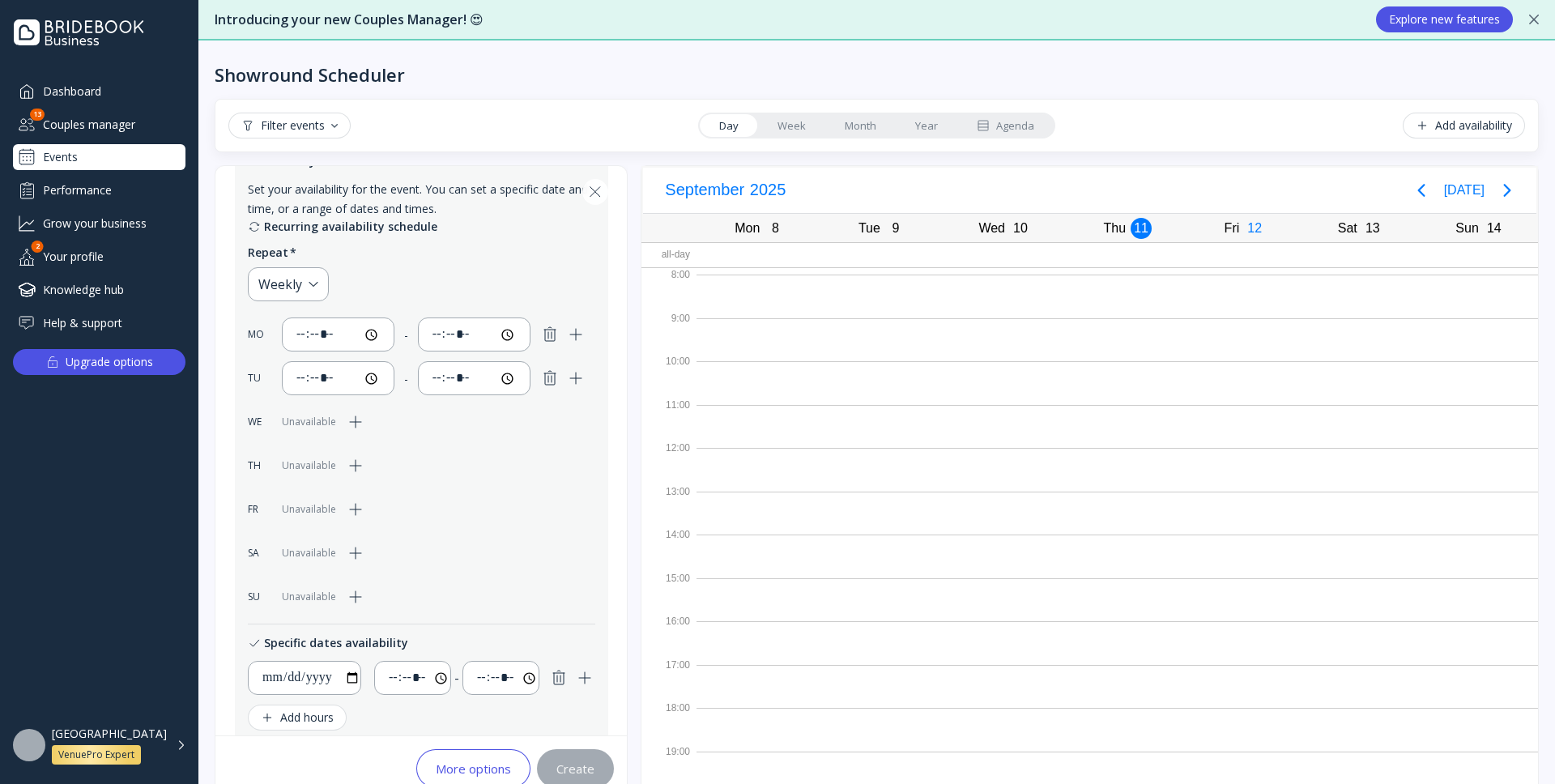
scroll to position [364, 0]
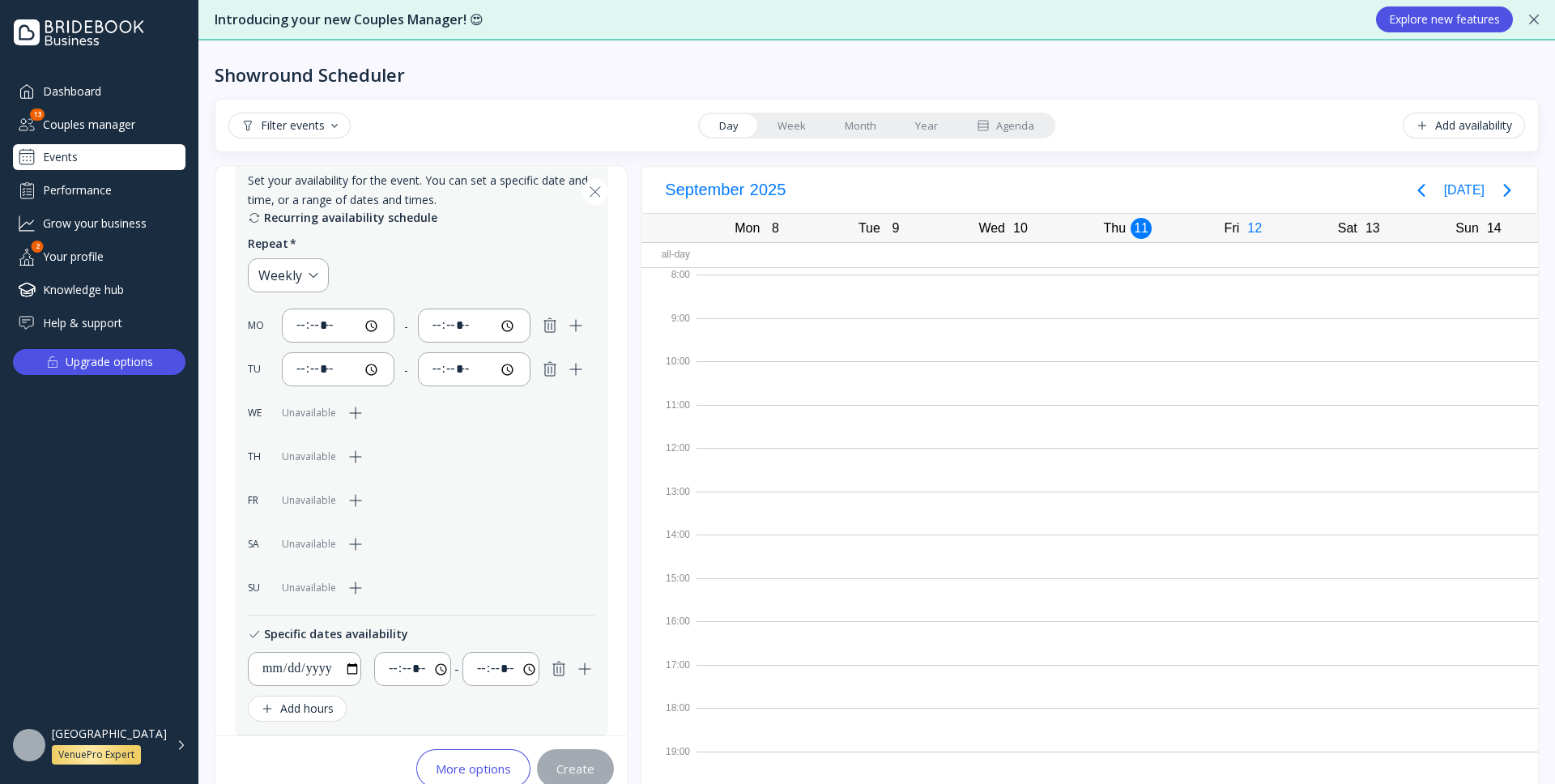
click at [356, 414] on icon "button" at bounding box center [355, 413] width 19 height 19
click at [1482, 132] on div "Add availability" at bounding box center [1463, 126] width 96 height 13
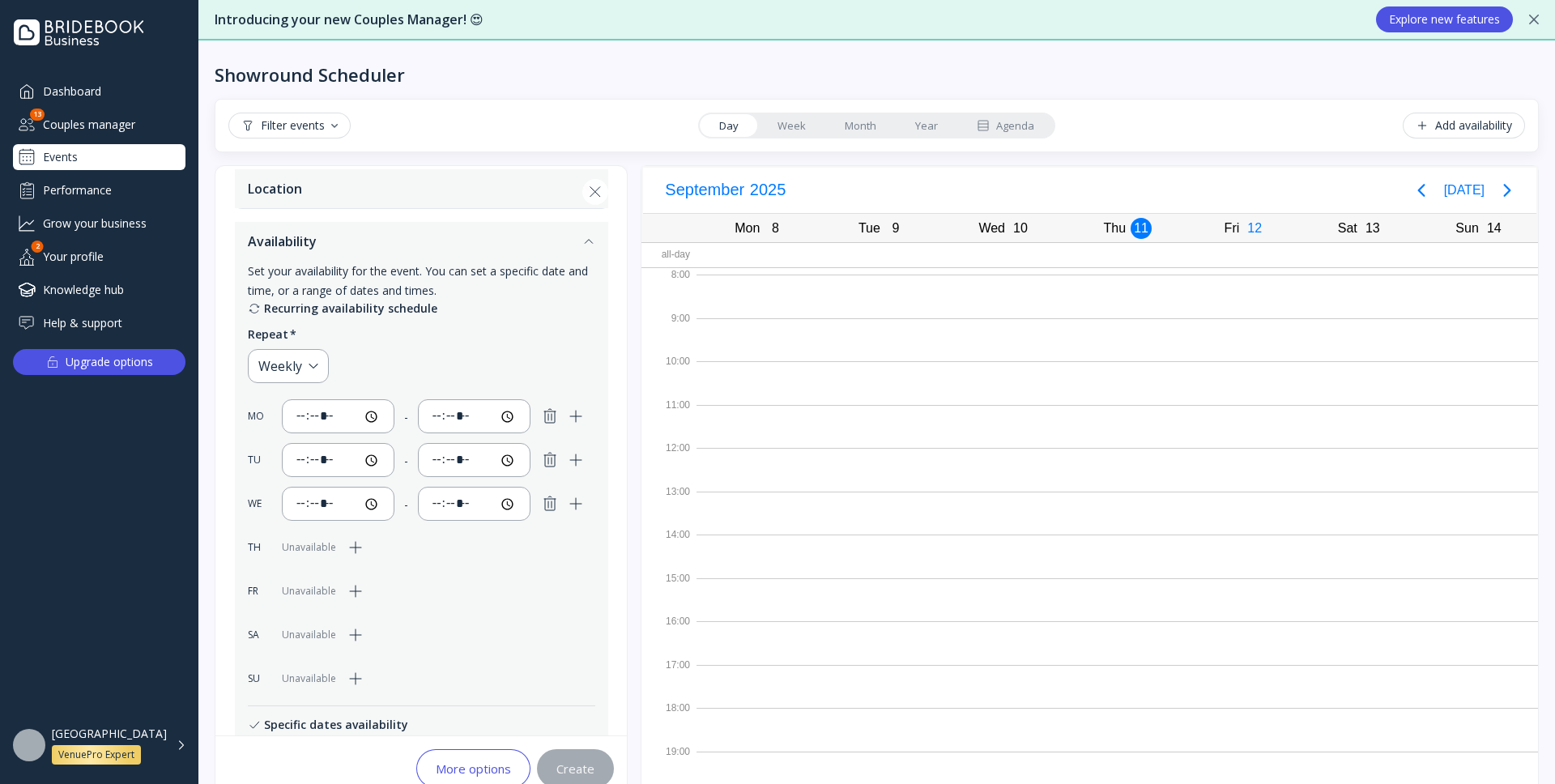
scroll to position [273, 0]
click at [171, 743] on div "[GEOGRAPHIC_DATA] VenuePro Expert" at bounding box center [119, 745] width 135 height 38
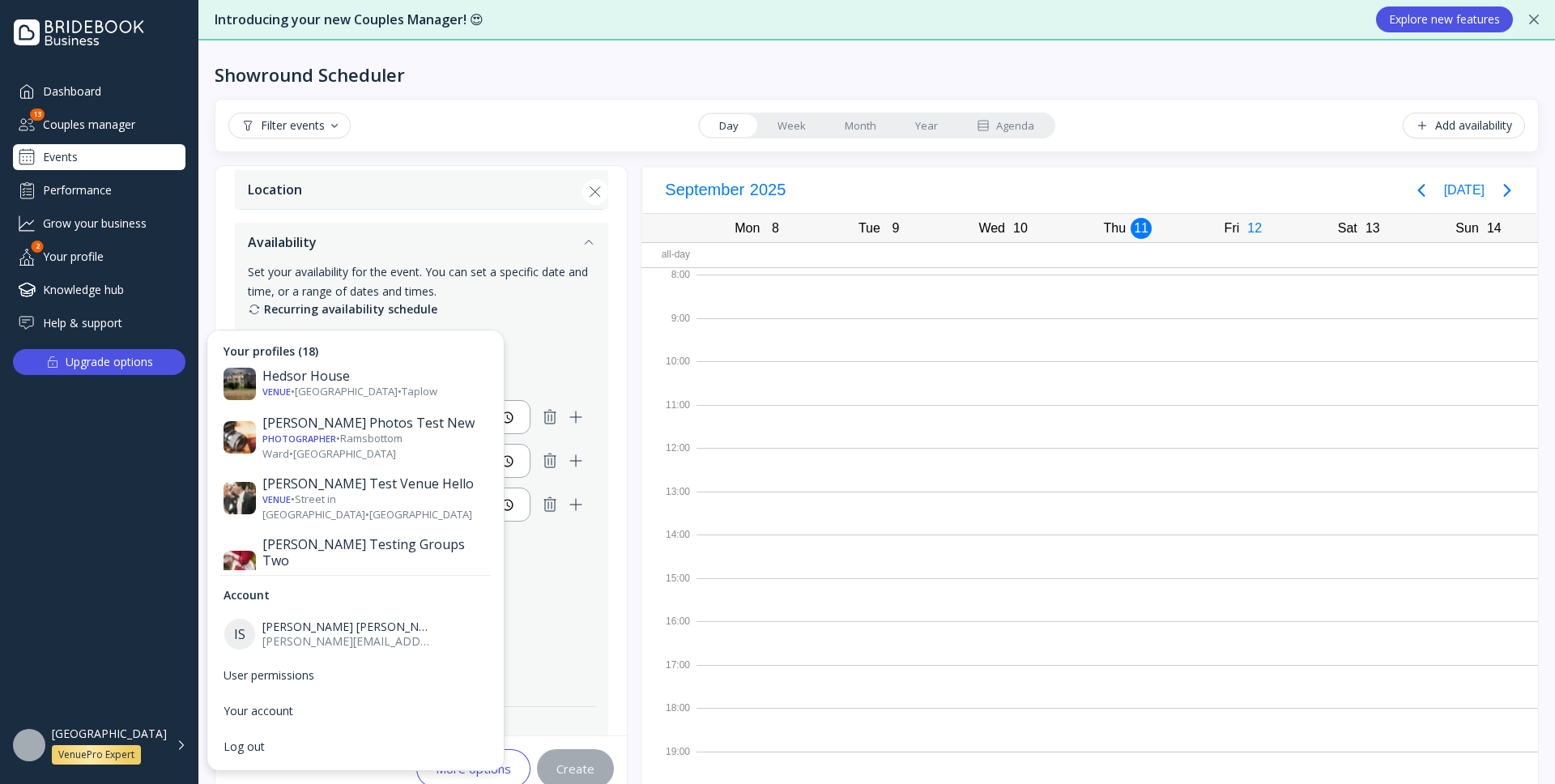
scroll to position [246, 0]
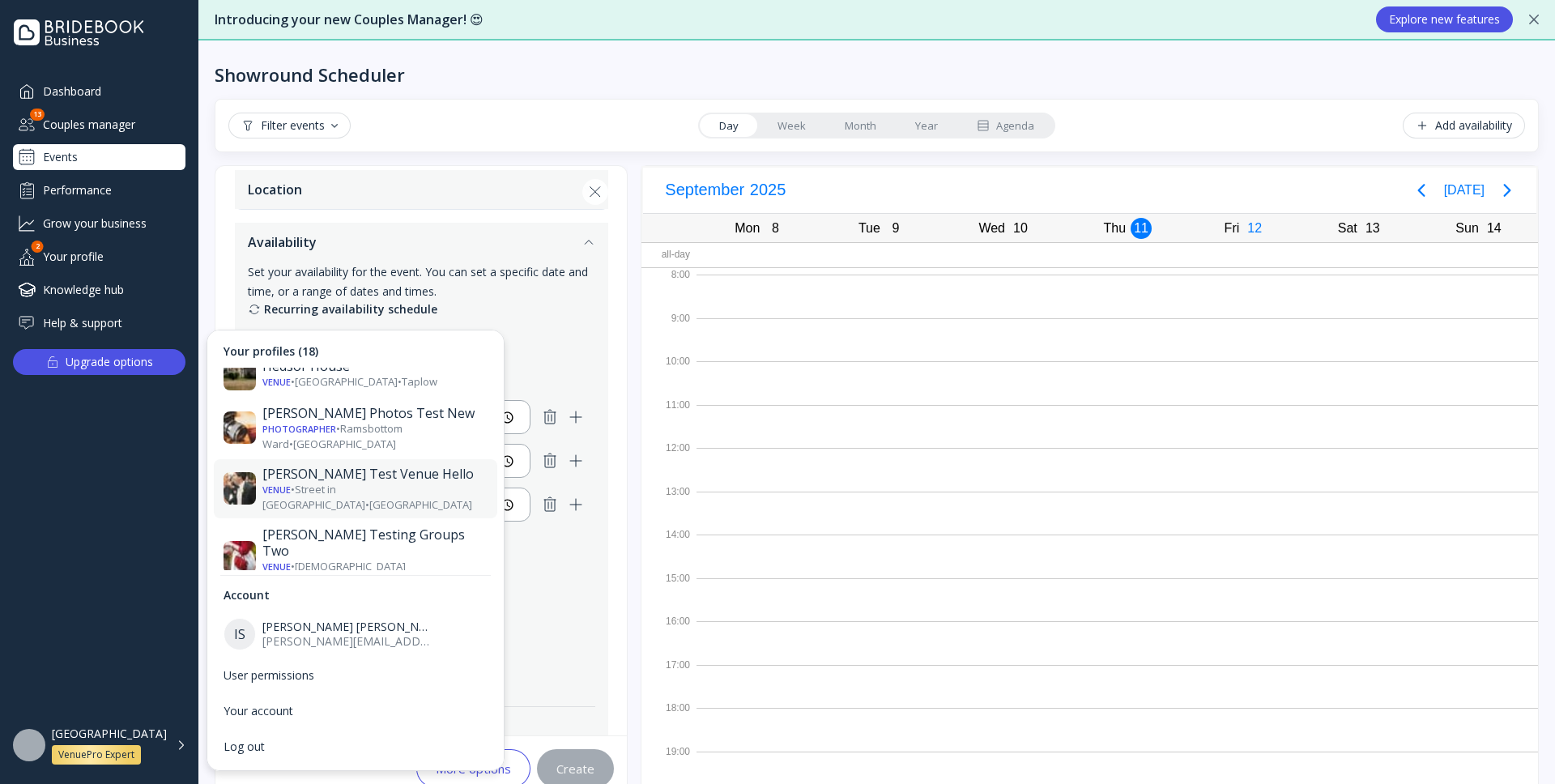
click at [309, 481] on div "Venue • Street in [GEOGRAPHIC_DATA] • [GEOGRAPHIC_DATA]" at bounding box center [374, 496] width 225 height 30
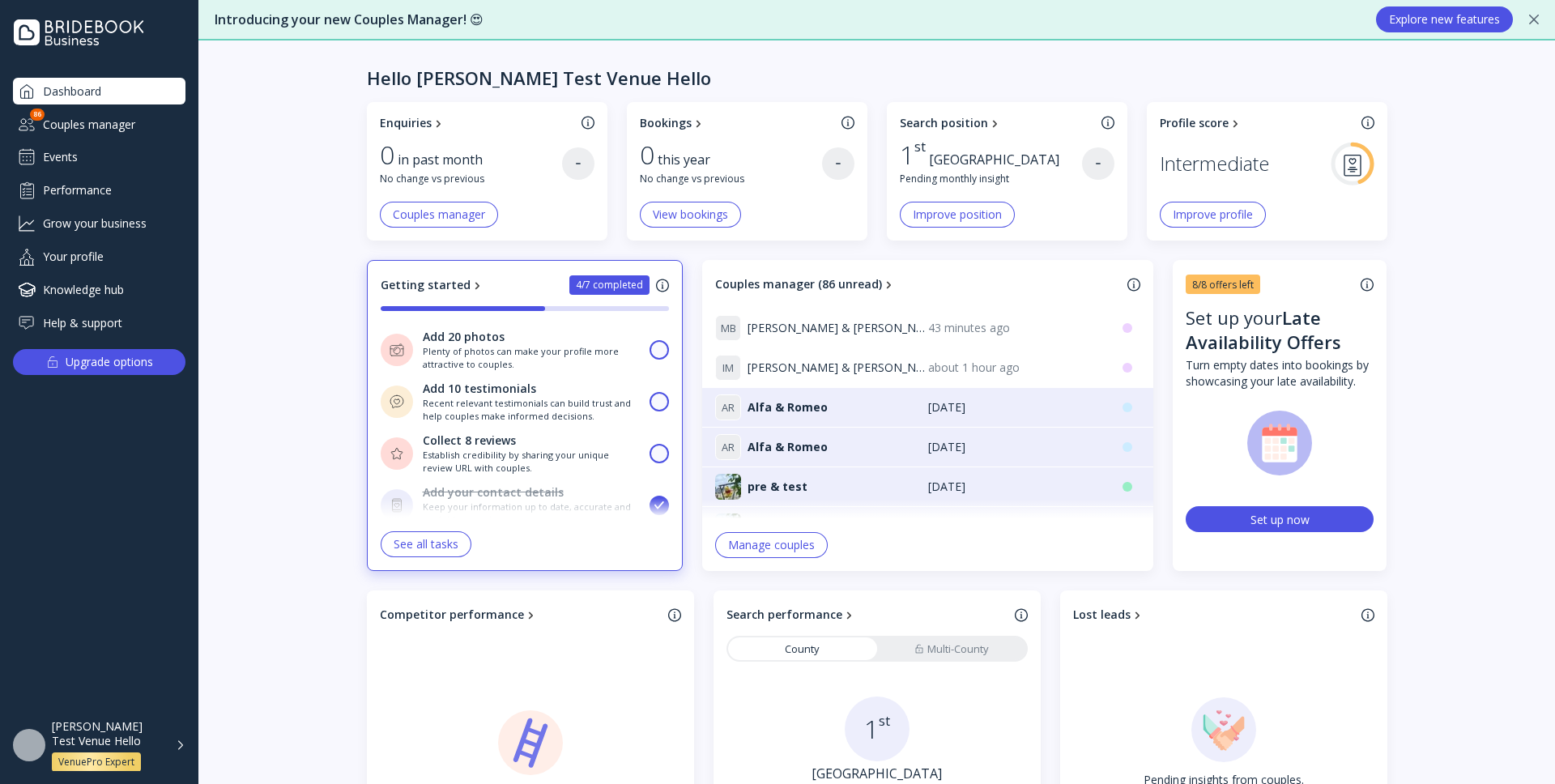
click at [94, 161] on div "Events" at bounding box center [99, 157] width 172 height 26
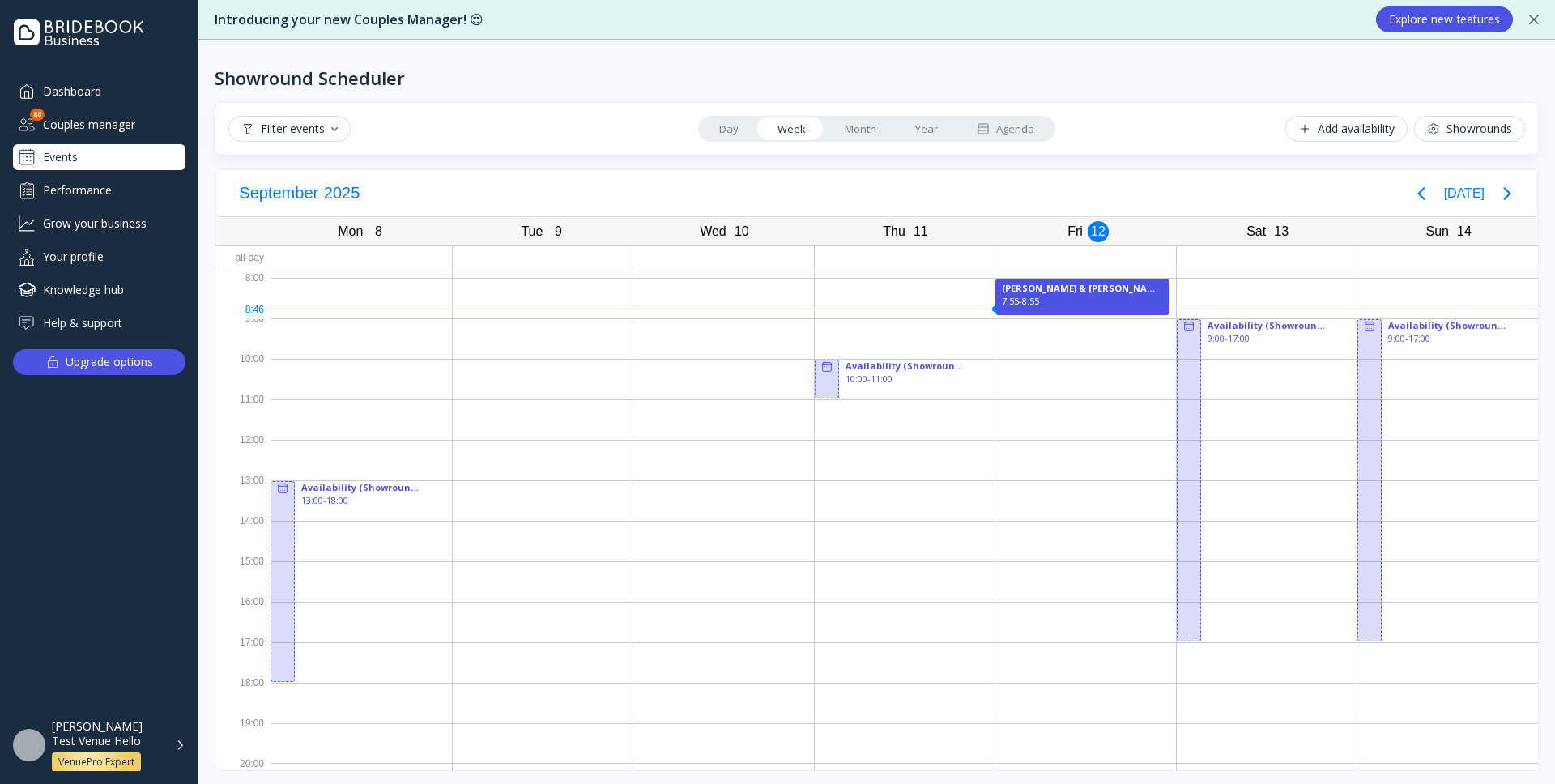
click at [1377, 136] on button "Add availability" at bounding box center [1346, 128] width 122 height 26
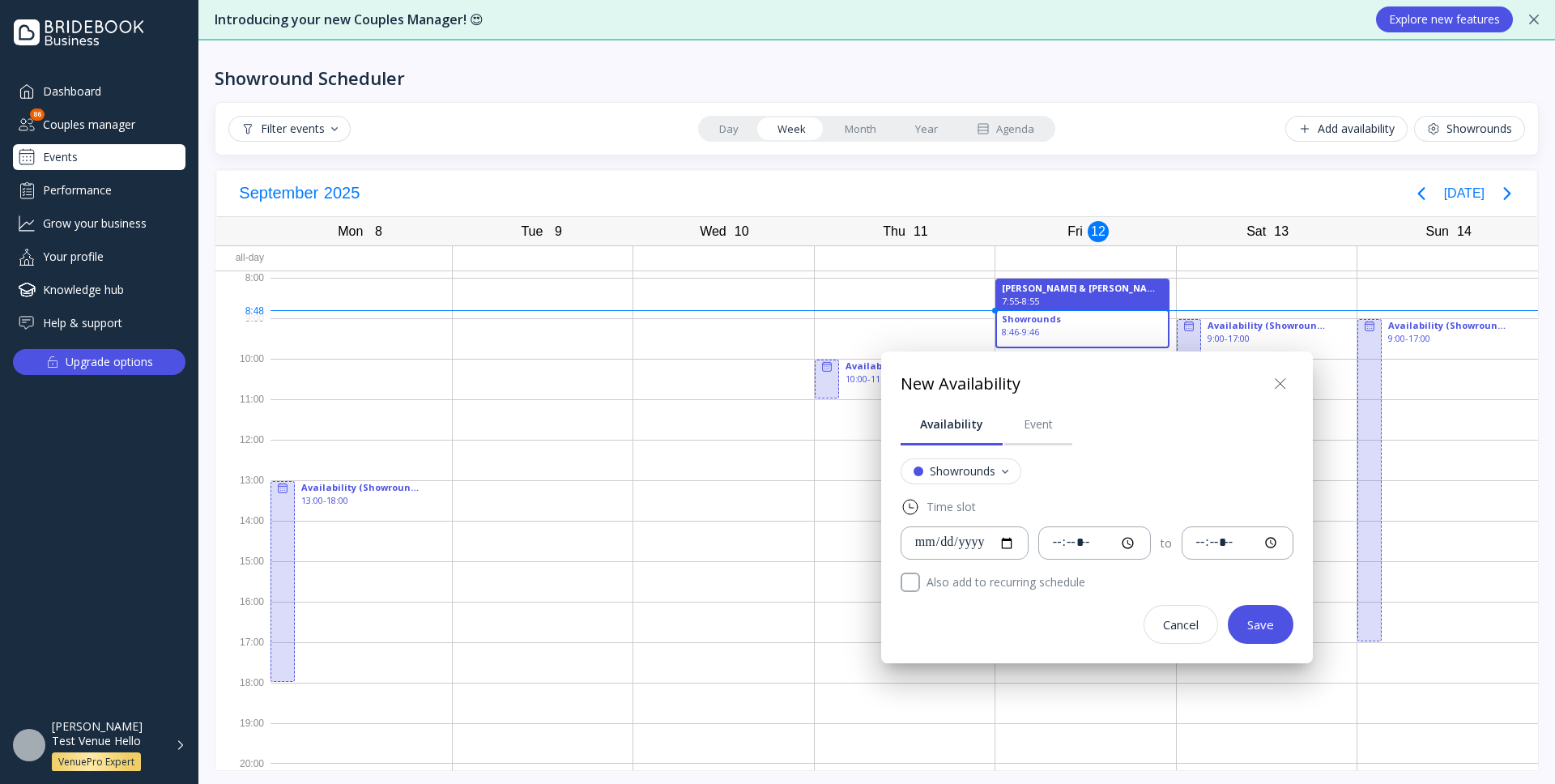
click at [1276, 379] on icon at bounding box center [1281, 383] width 10 height 10
click at [1255, 379] on div at bounding box center [1267, 379] width 181 height 40
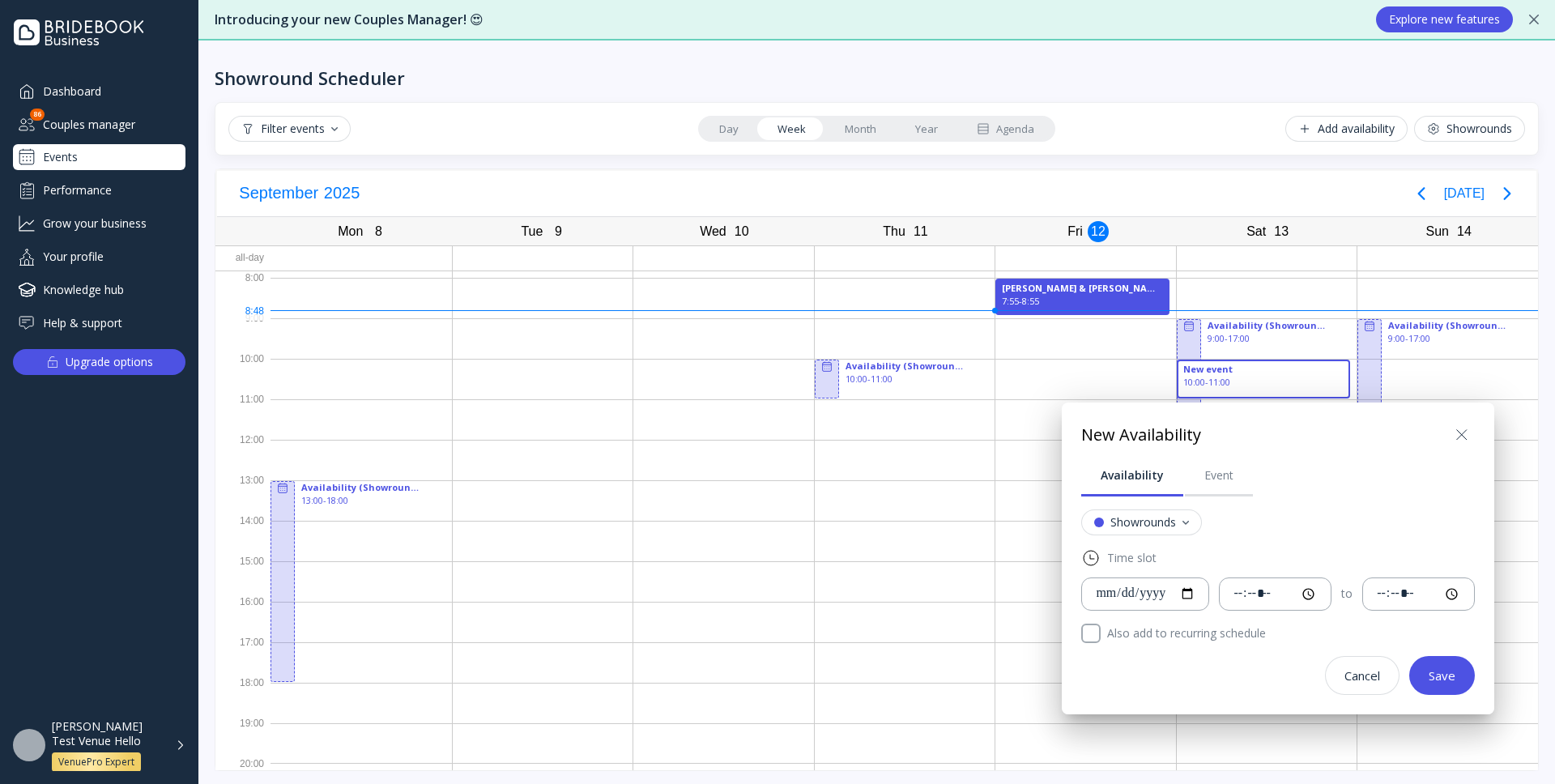
click at [1452, 428] on icon at bounding box center [1461, 435] width 19 height 19
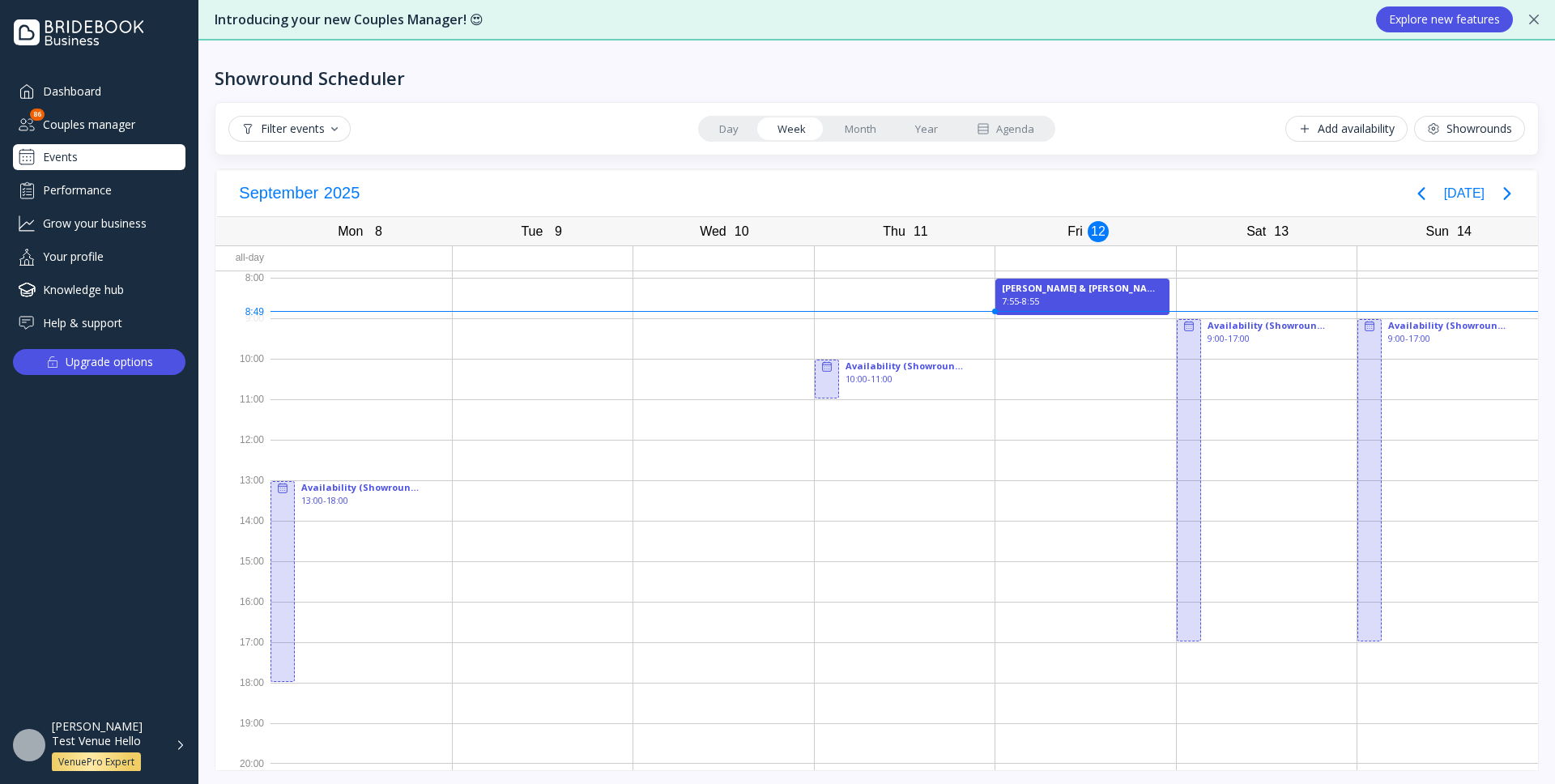
click at [1012, 133] on div "Agenda" at bounding box center [1005, 128] width 58 height 16
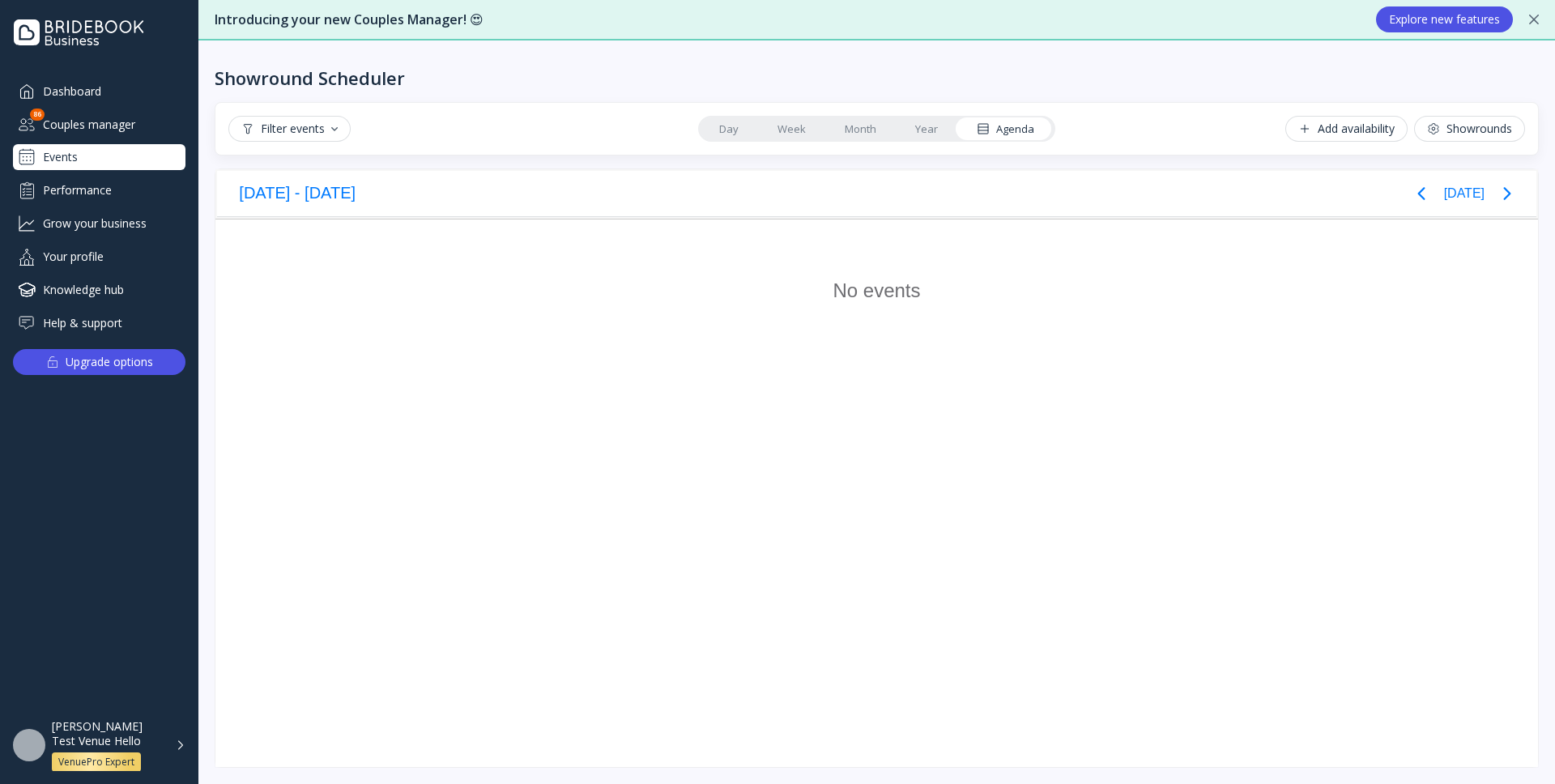
click at [800, 131] on link "Week" at bounding box center [791, 128] width 67 height 23
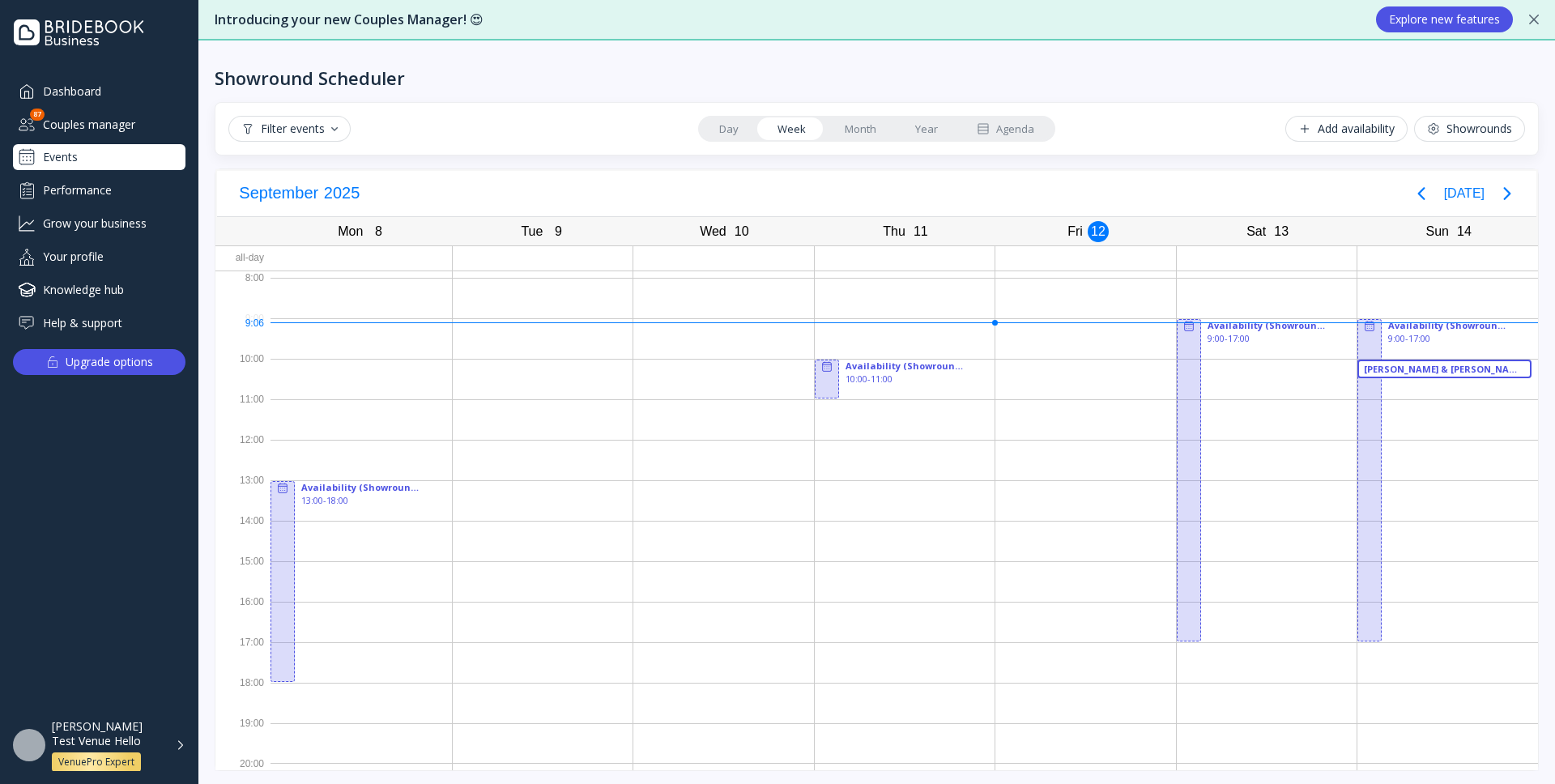
click at [336, 131] on div "Filter events" at bounding box center [289, 128] width 96 height 13
click at [318, 176] on div "Pending" at bounding box center [337, 171] width 203 height 28
click at [308, 231] on div "Cancelled" at bounding box center [294, 229] width 54 height 15
click at [308, 202] on div "Confirmed" at bounding box center [295, 200] width 55 height 15
click at [303, 233] on div "Cancelled" at bounding box center [293, 229] width 50 height 15
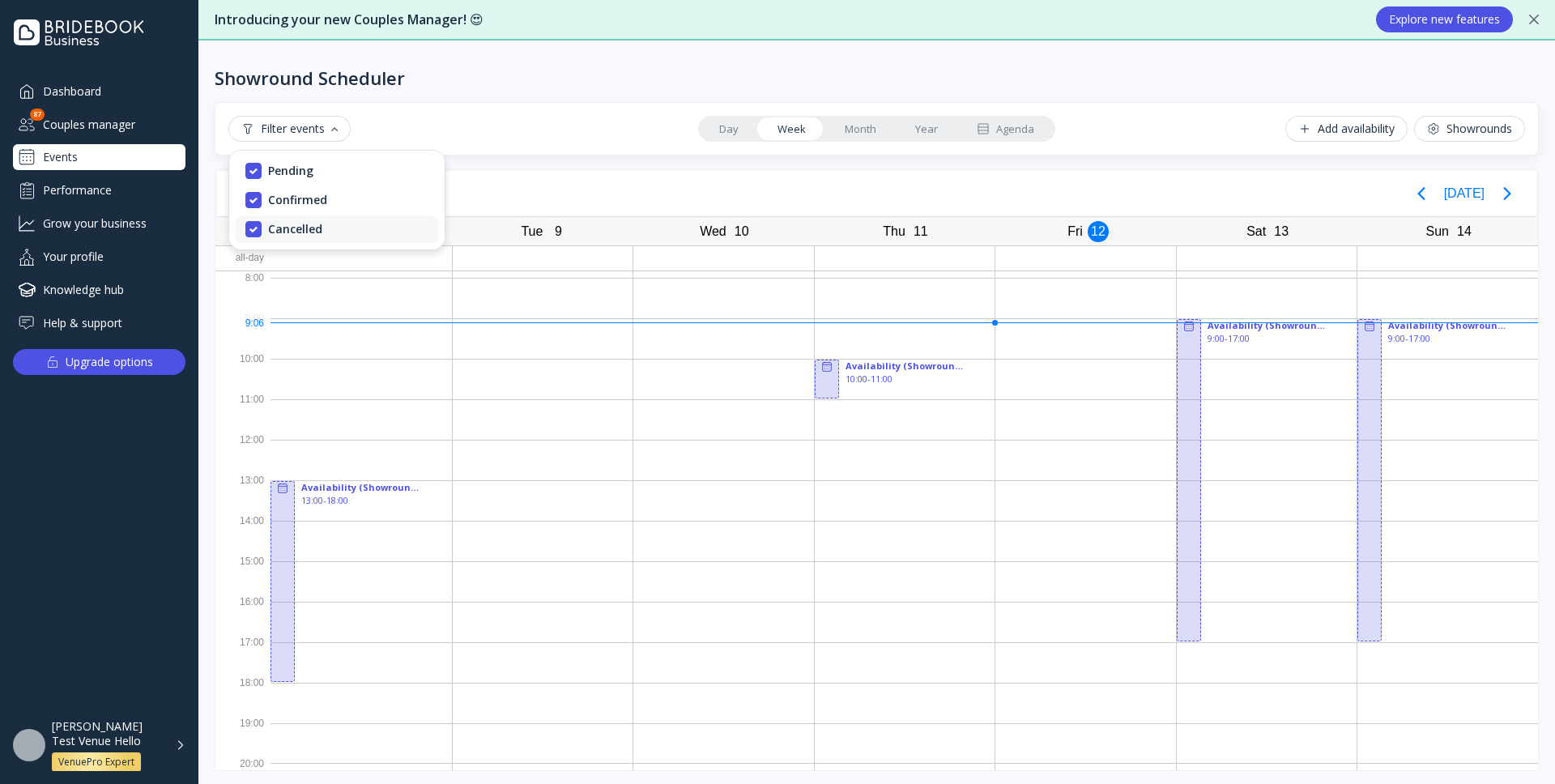
click at [302, 227] on div "Cancelled" at bounding box center [294, 229] width 54 height 15
click at [302, 205] on div "Confirmed" at bounding box center [297, 200] width 59 height 15
click at [296, 175] on div "Pending" at bounding box center [290, 171] width 45 height 15
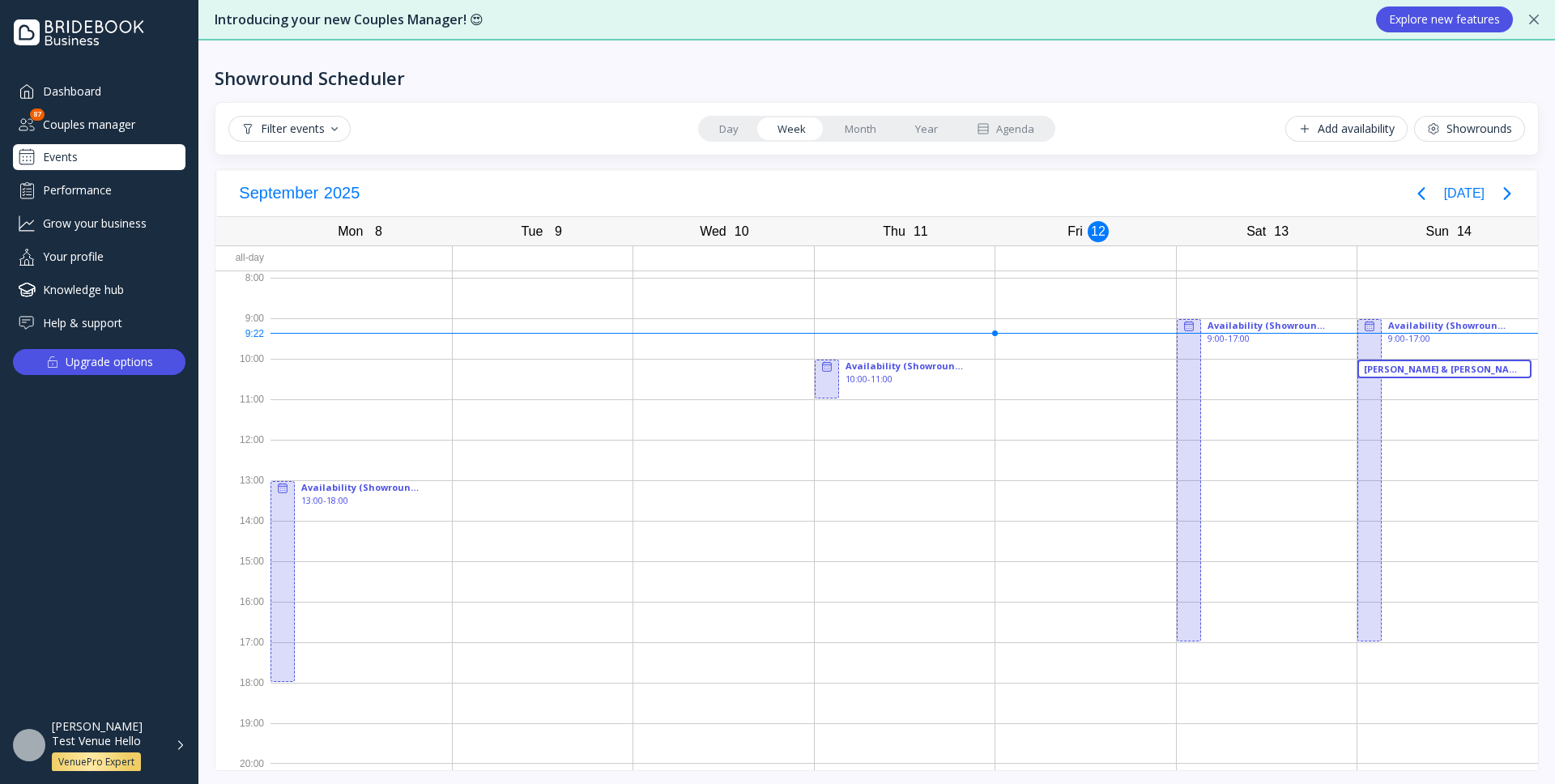
click at [335, 128] on div "button" at bounding box center [334, 129] width 6 height 4
click at [319, 178] on div "Pending" at bounding box center [337, 171] width 203 height 28
click at [313, 200] on div "Confirmed" at bounding box center [295, 200] width 55 height 15
click at [307, 229] on div "Cancelled" at bounding box center [293, 229] width 50 height 15
click at [845, 127] on link "Month" at bounding box center [861, 128] width 71 height 23
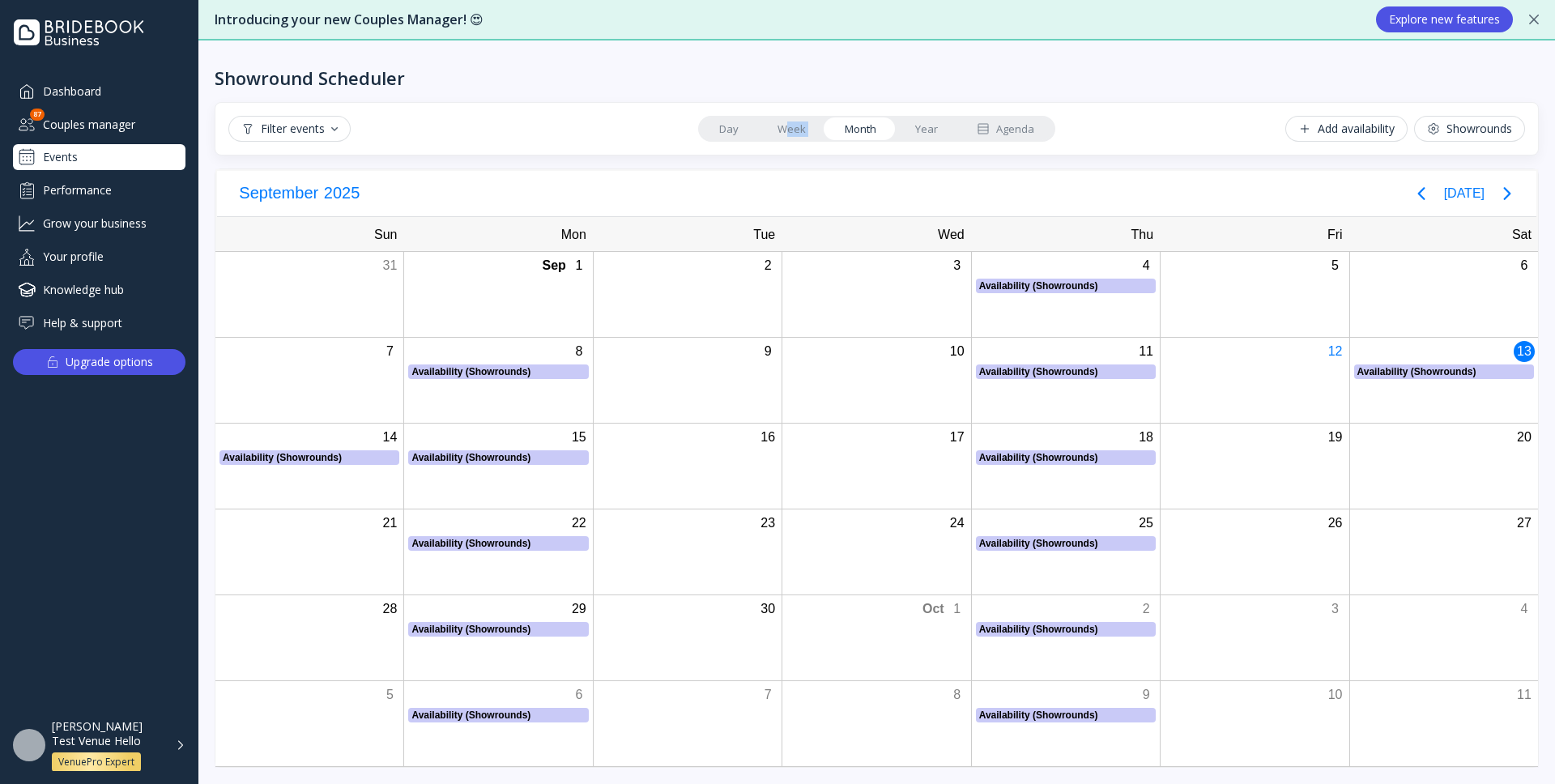
drag, startPoint x: 845, startPoint y: 127, endPoint x: 787, endPoint y: 127, distance: 58.0
click at [787, 127] on div "Day Week Month Year Agenda" at bounding box center [876, 128] width 357 height 26
click at [852, 96] on div "Showround Scheduler Filter events Day Week Month Year Agenda Add availability S…" at bounding box center [876, 412] width 1357 height 743
click at [794, 129] on link "Week" at bounding box center [791, 128] width 67 height 23
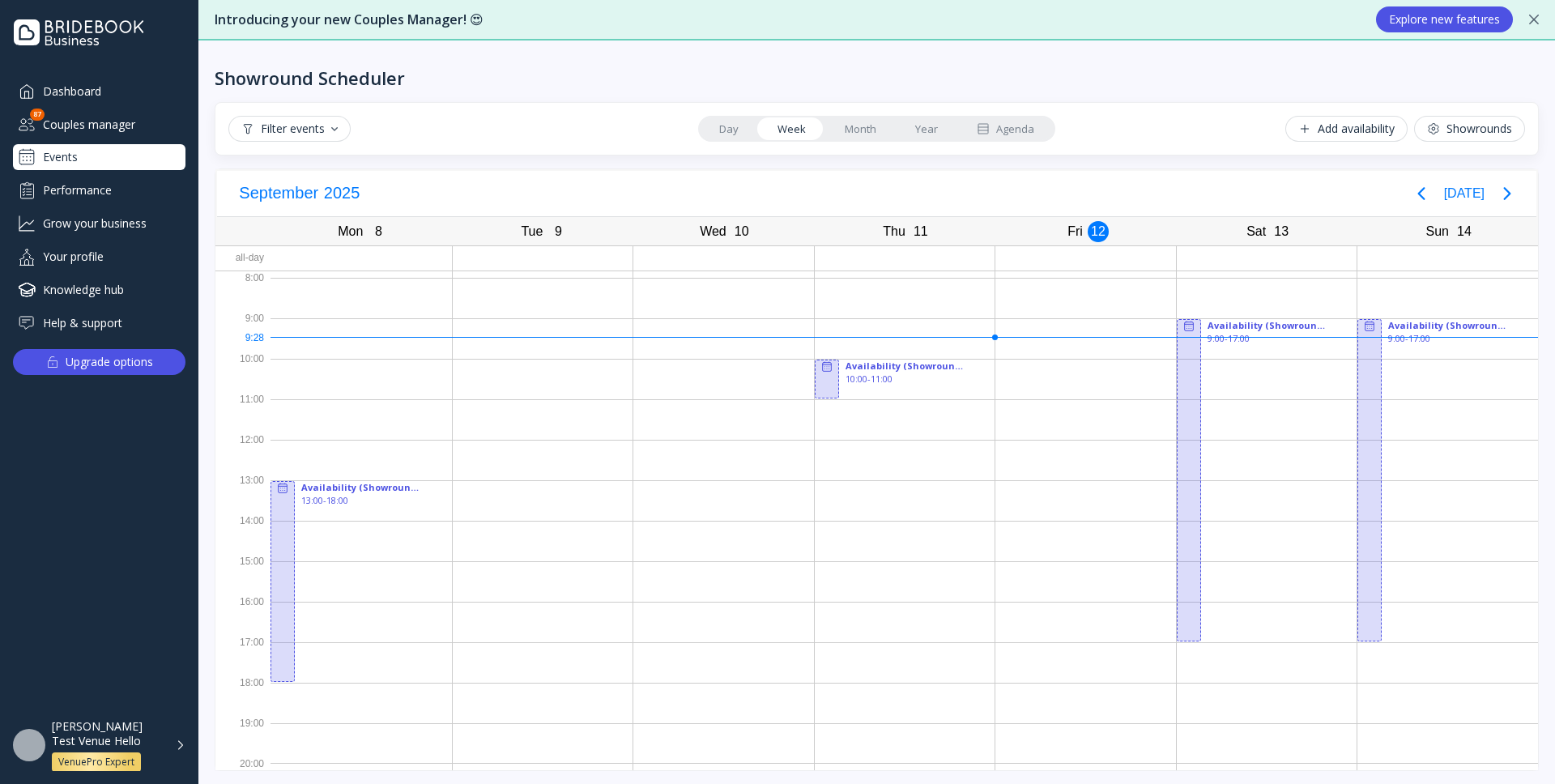
click at [736, 228] on div "10" at bounding box center [741, 231] width 21 height 21
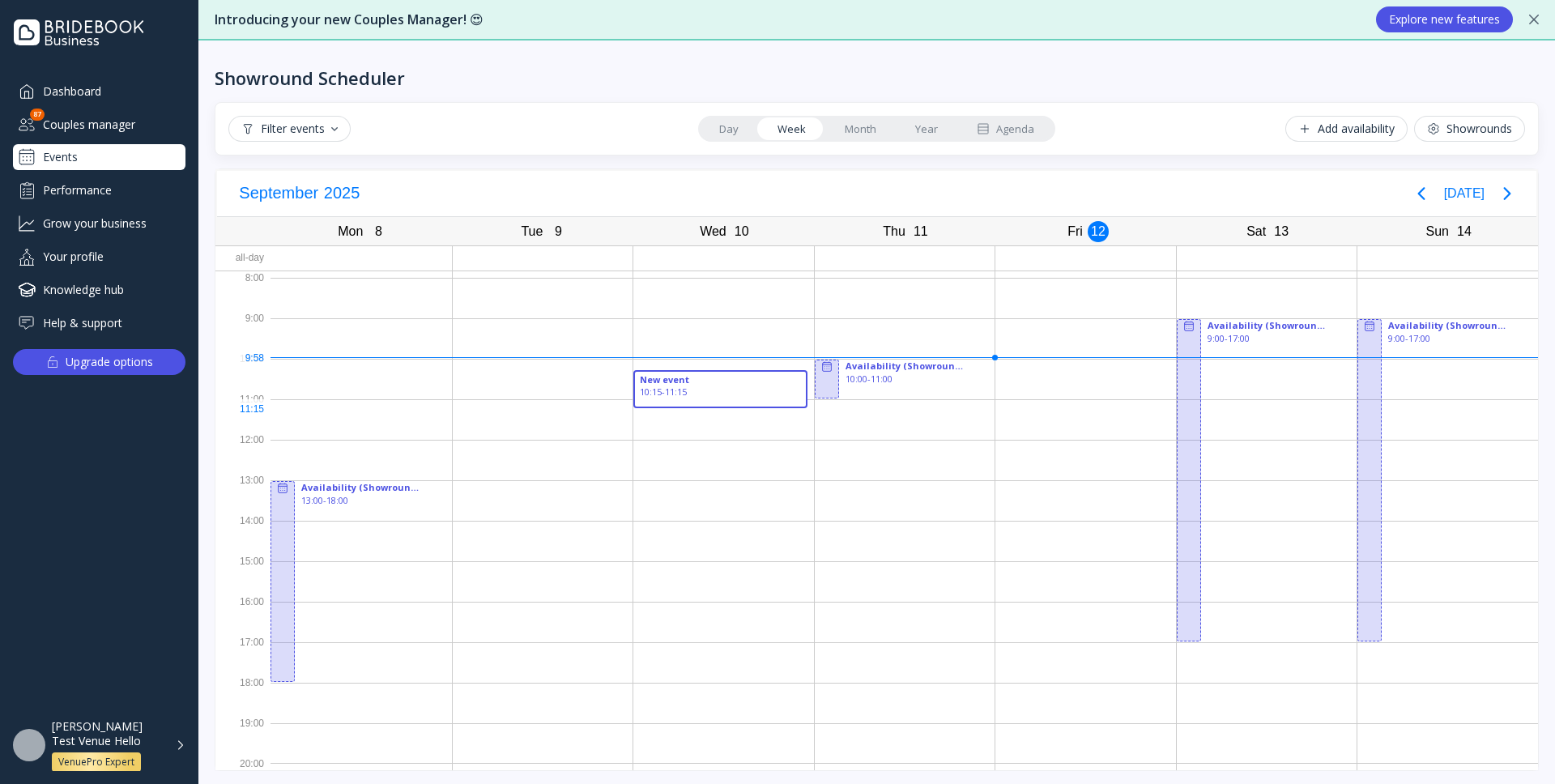
drag, startPoint x: 703, startPoint y: 373, endPoint x: 703, endPoint y: 399, distance: 26.0
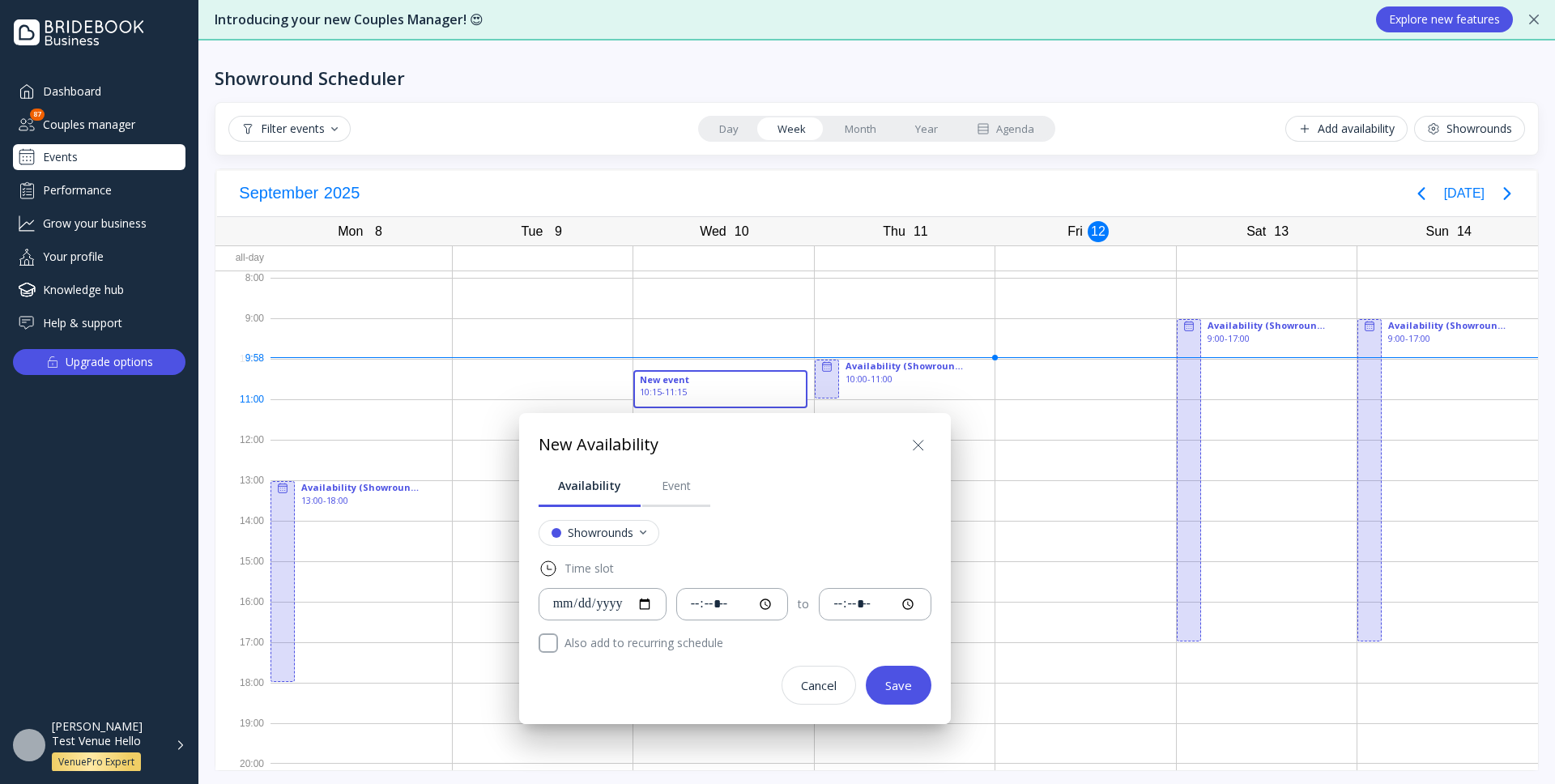
click at [909, 444] on icon at bounding box center [918, 445] width 19 height 19
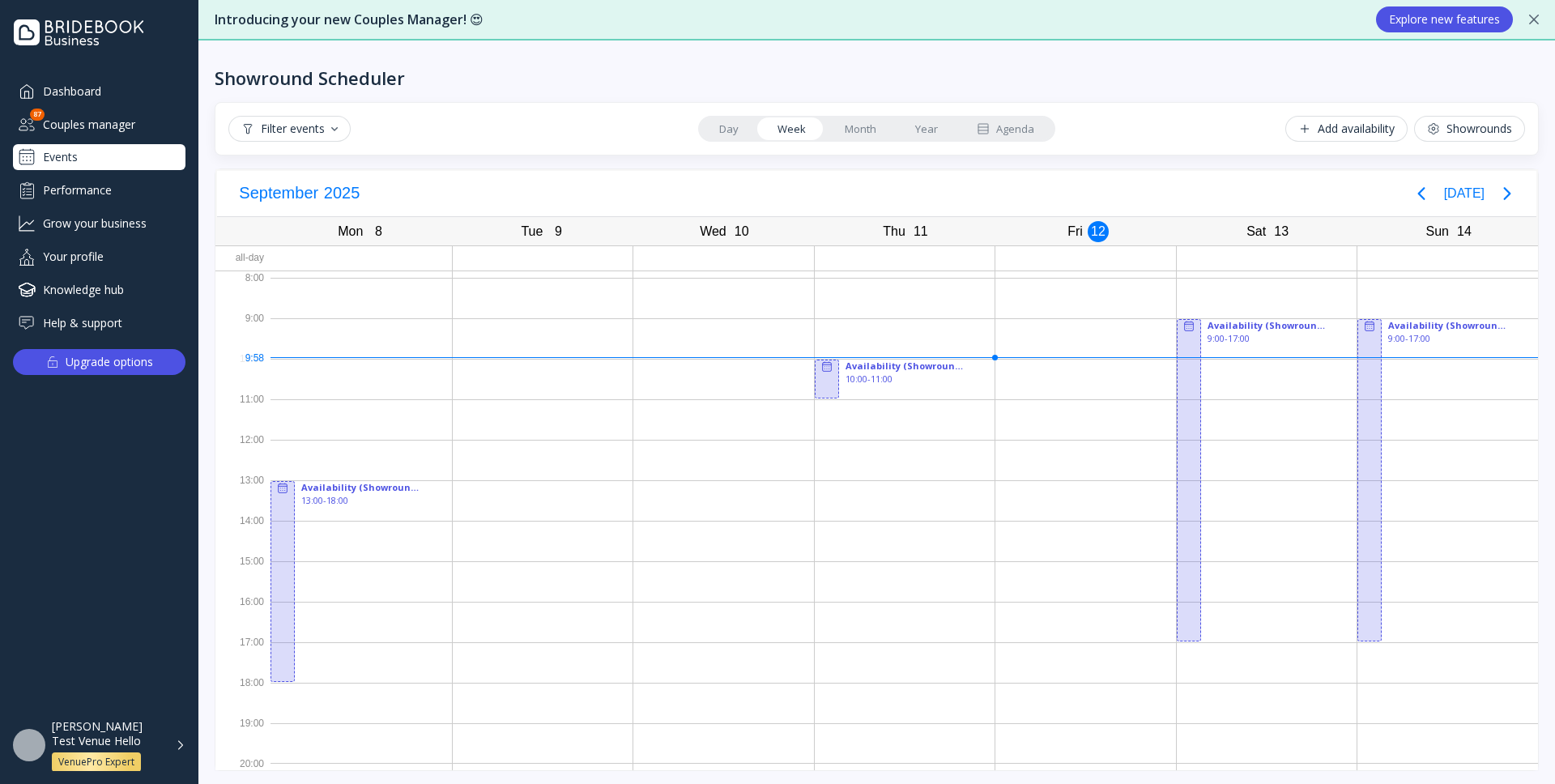
click at [1466, 126] on div "Showrounds" at bounding box center [1470, 128] width 85 height 13
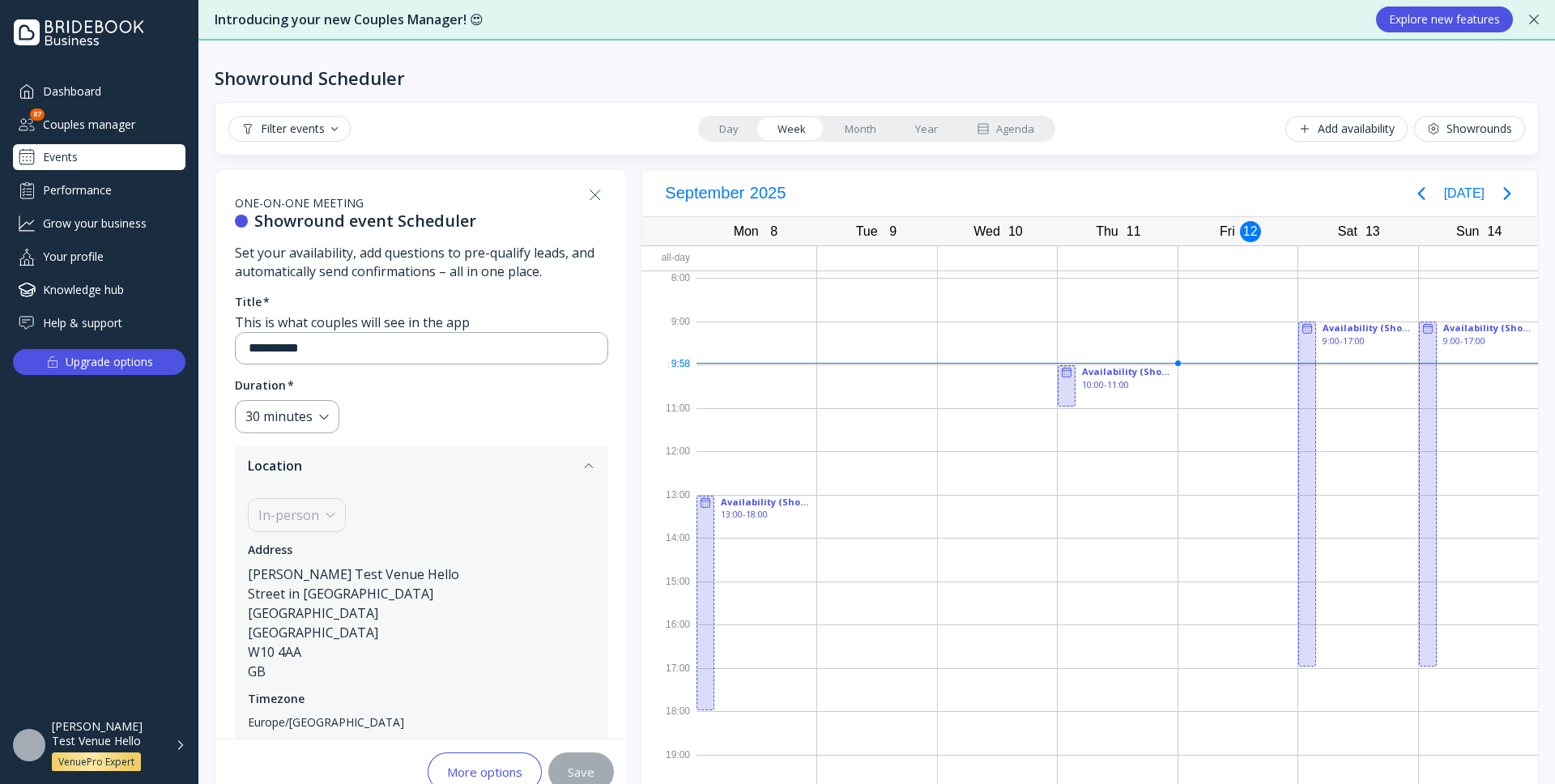
scroll to position [59, 0]
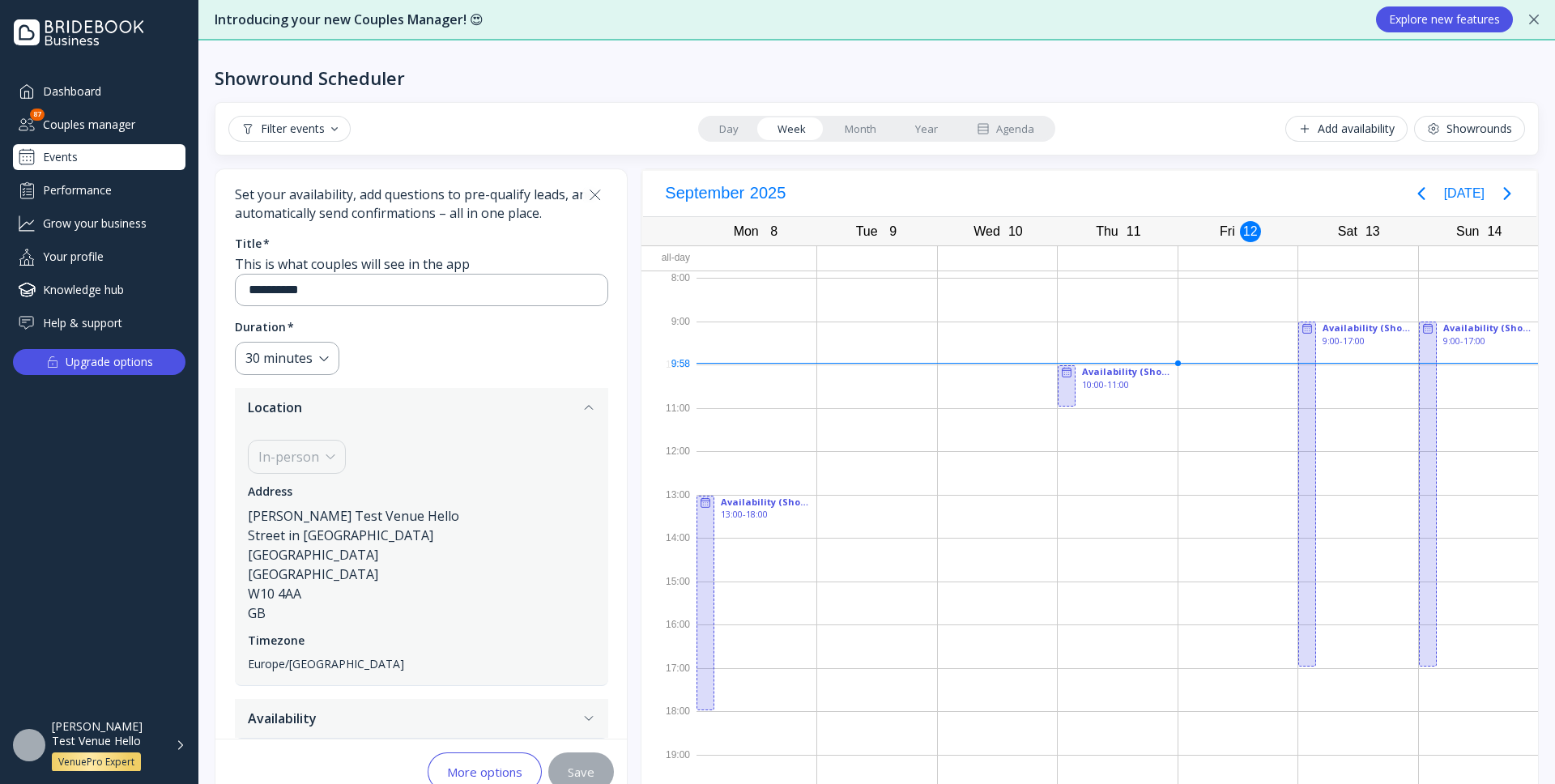
click at [1349, 127] on div "Add availability" at bounding box center [1346, 128] width 96 height 13
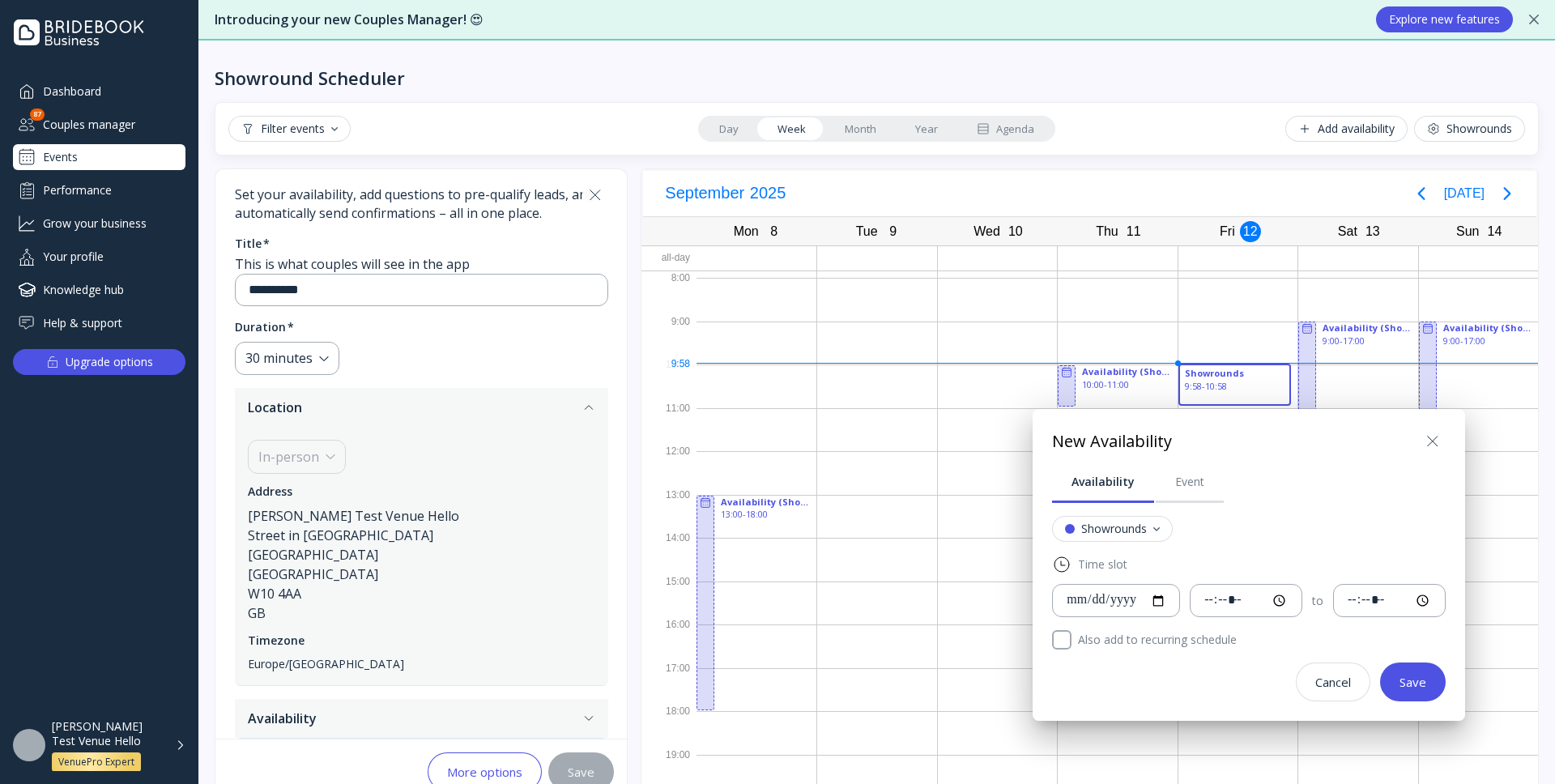
click at [1423, 443] on icon at bounding box center [1432, 441] width 19 height 19
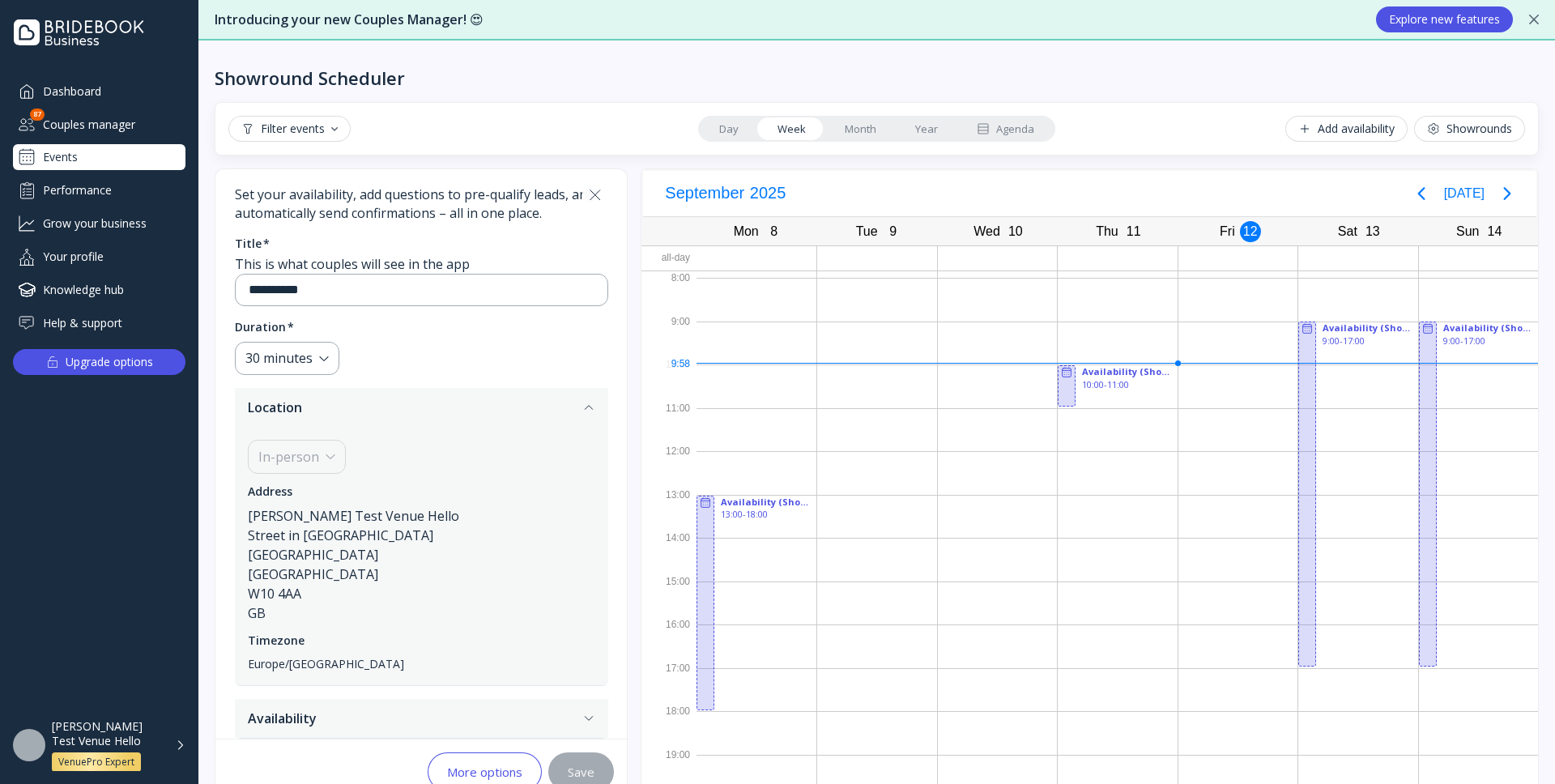
scroll to position [38, 0]
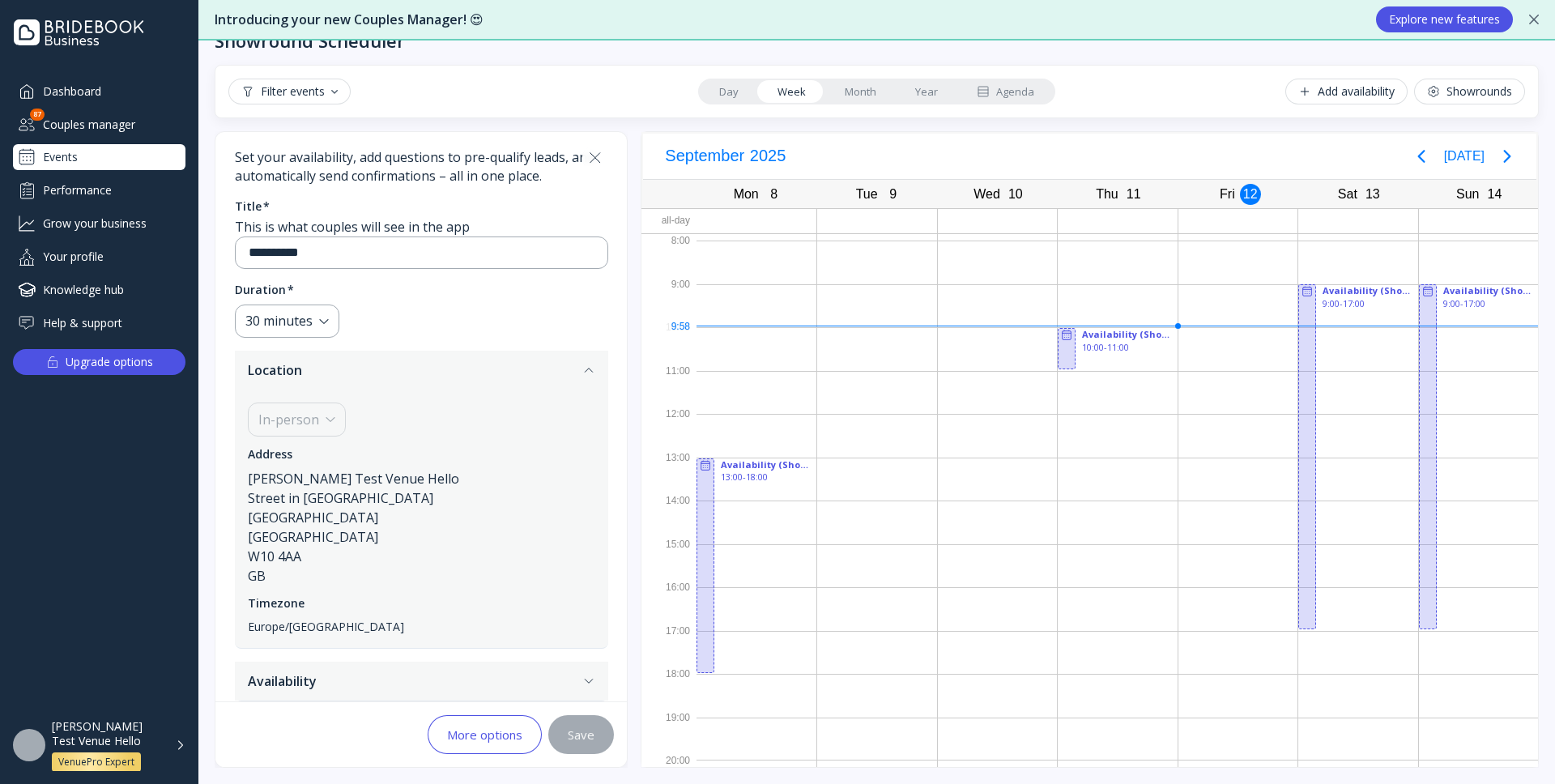
click at [596, 688] on button "Availability" at bounding box center [421, 680] width 373 height 39
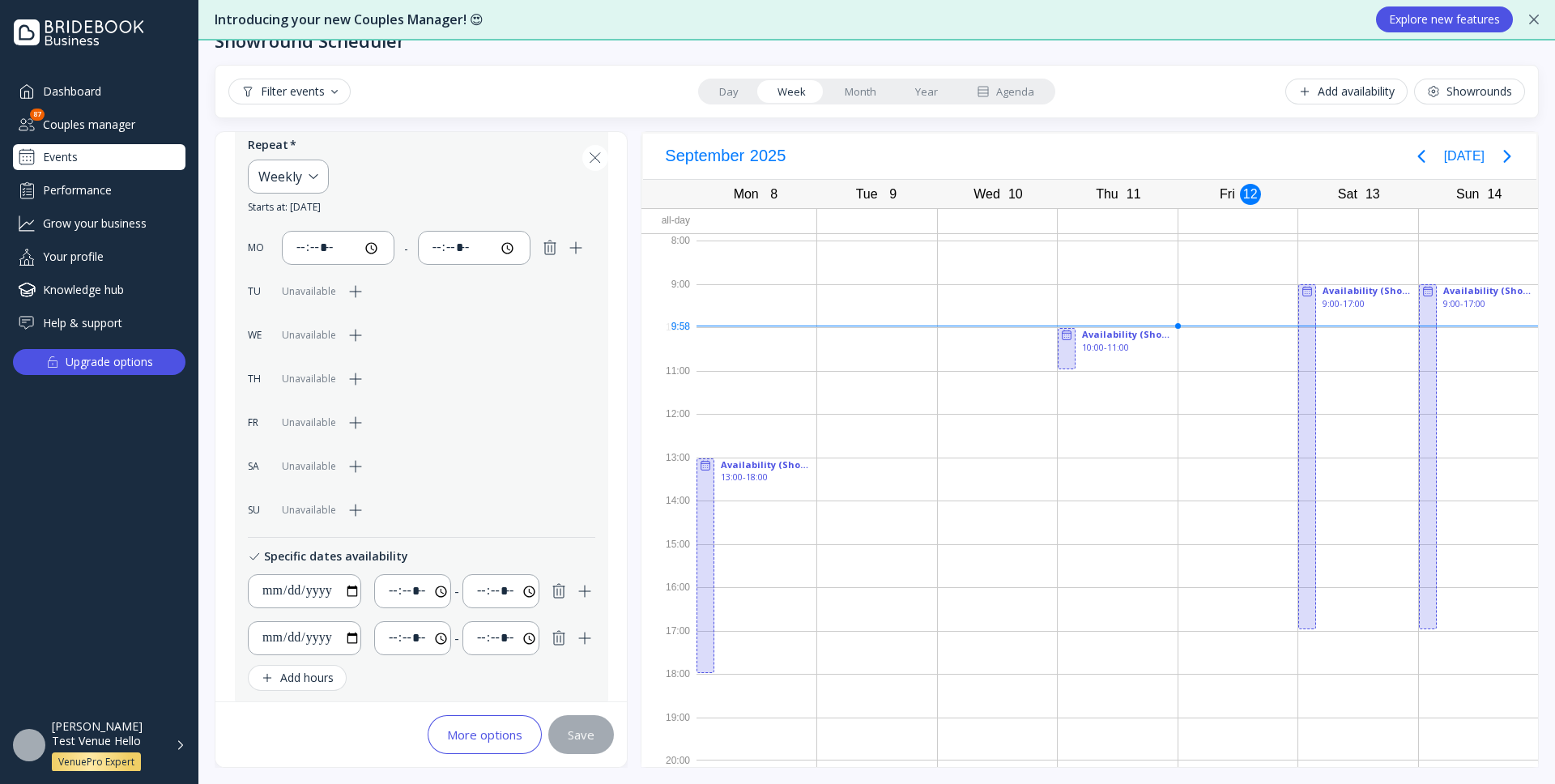
scroll to position [432, 0]
click at [326, 676] on div "Add hours" at bounding box center [296, 674] width 72 height 13
click at [421, 682] on input "*****" at bounding box center [419, 681] width 62 height 19
type input "*****"
click at [583, 734] on div "Save" at bounding box center [581, 734] width 27 height 13
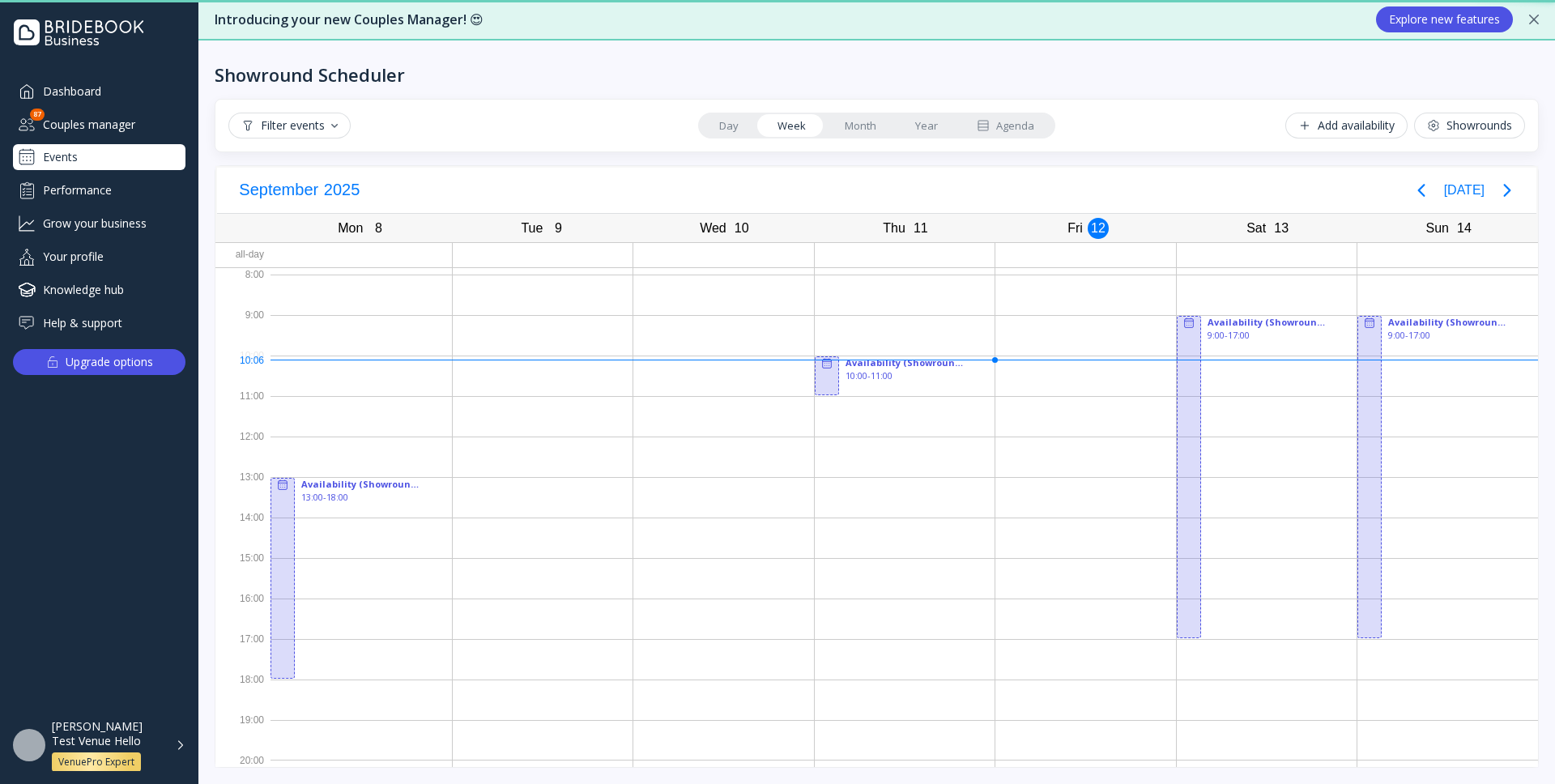
scroll to position [4, 0]
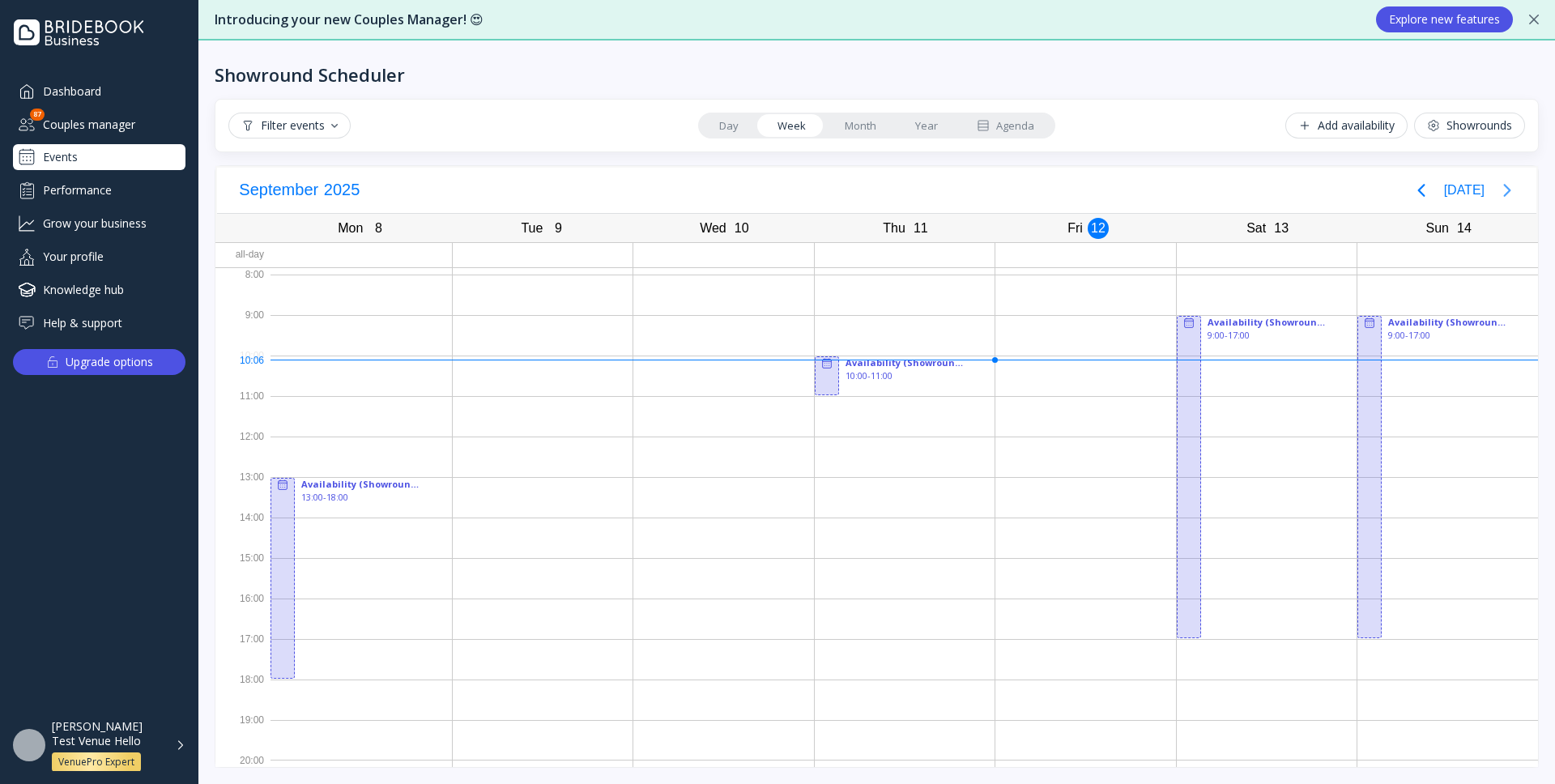
click at [1507, 194] on icon "Next page" at bounding box center [1506, 190] width 19 height 19
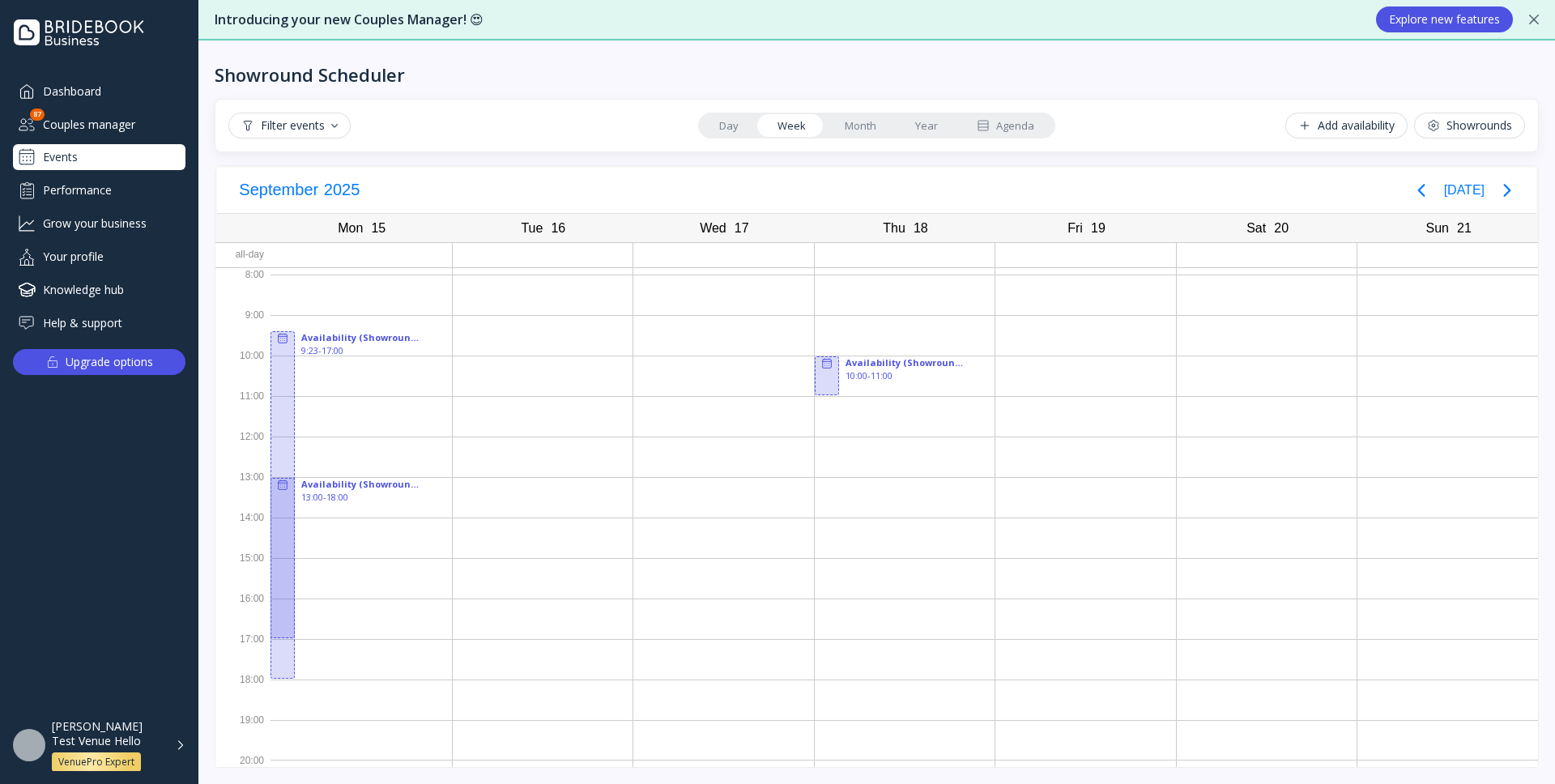
click at [1343, 126] on div "Add availability" at bounding box center [1346, 126] width 96 height 13
click at [1331, 128] on div "Add availability" at bounding box center [1346, 126] width 96 height 13
click at [1325, 124] on div "Add availability" at bounding box center [1346, 126] width 96 height 13
click at [1373, 124] on div "Add availability" at bounding box center [1346, 126] width 96 height 13
click at [1469, 135] on button "Showrounds" at bounding box center [1470, 126] width 111 height 26
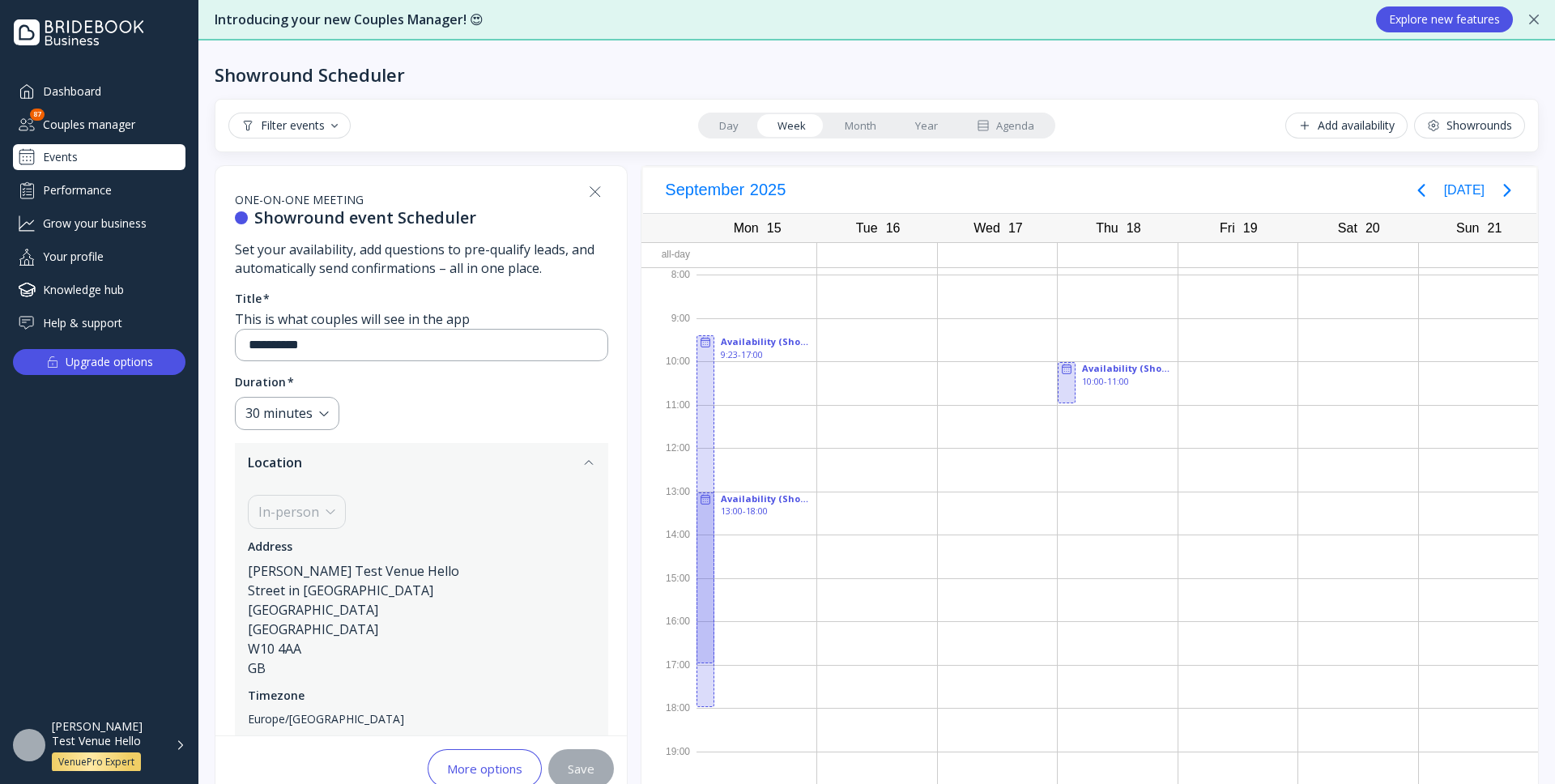
scroll to position [59, 0]
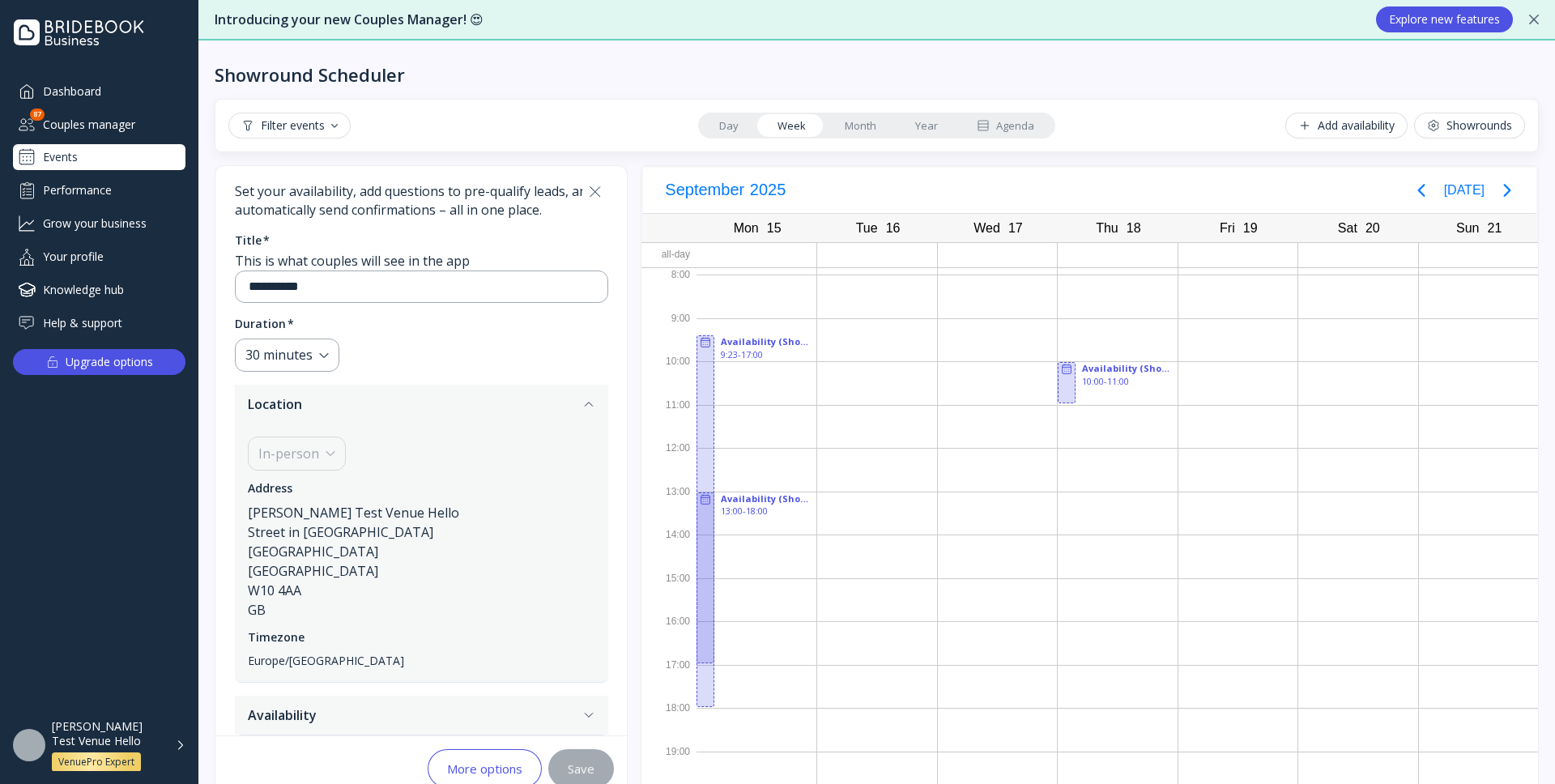
click at [600, 189] on icon at bounding box center [595, 192] width 10 height 10
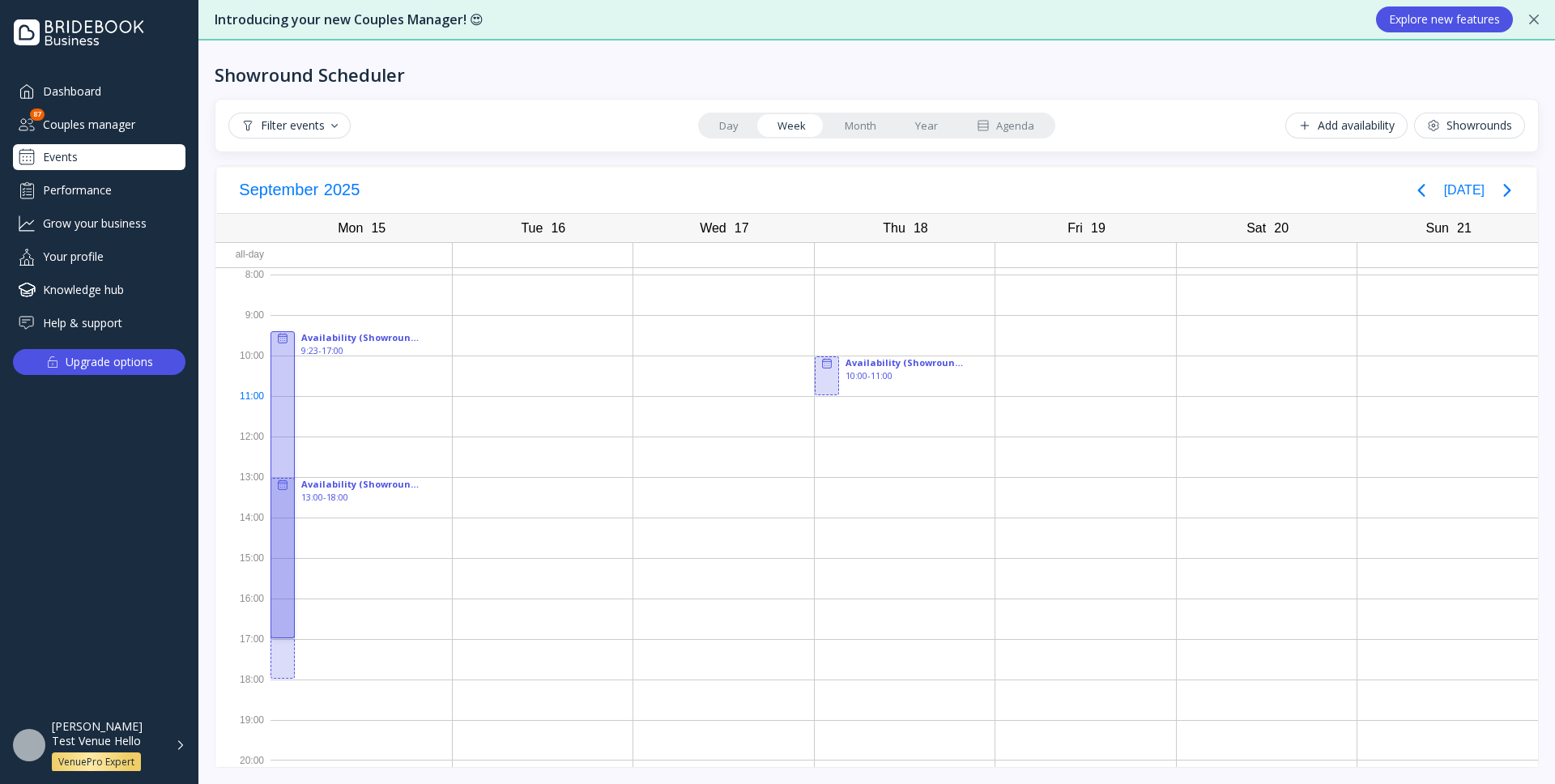
click at [280, 403] on div at bounding box center [283, 484] width 24 height 307
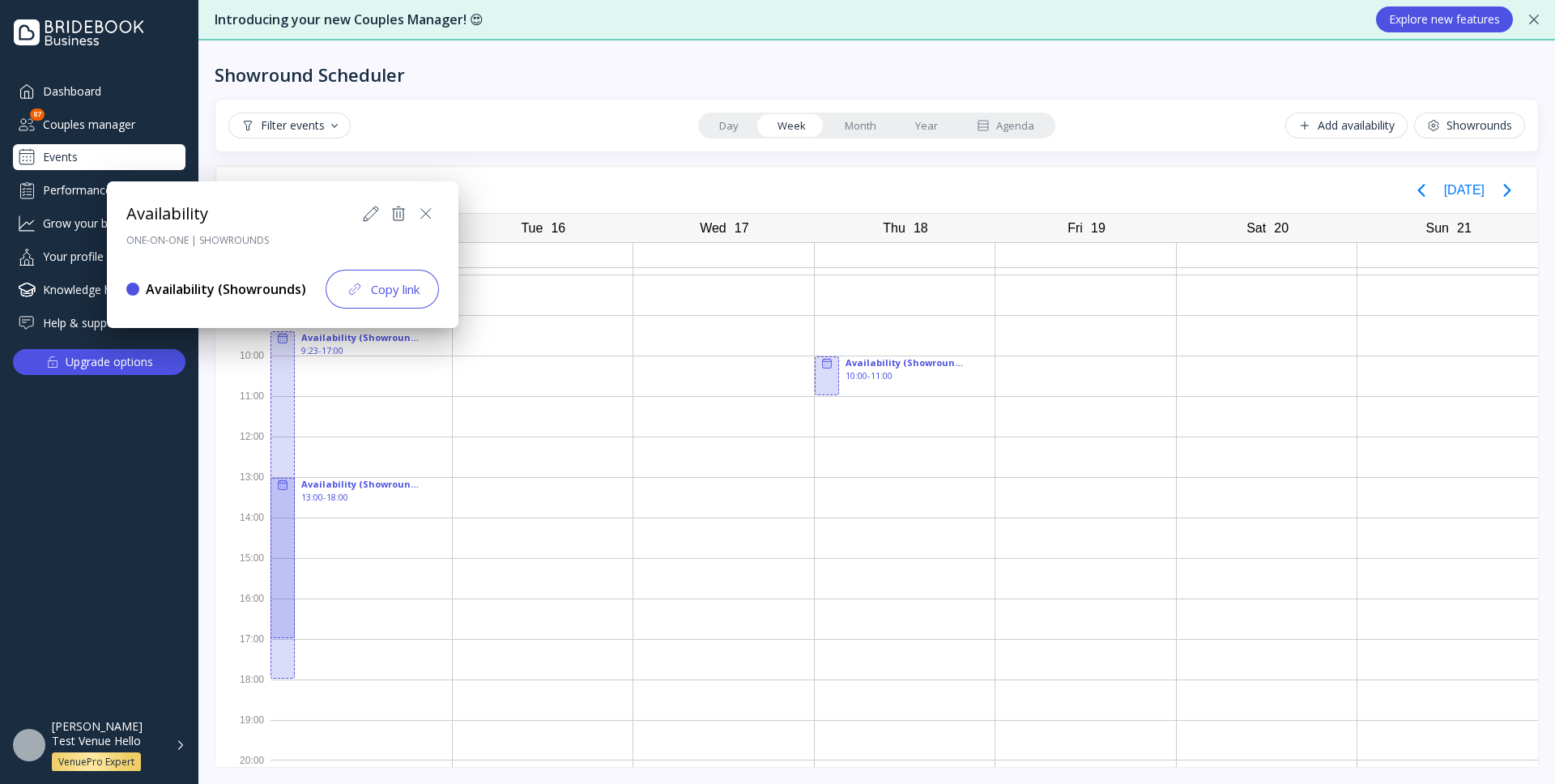
click at [373, 208] on icon at bounding box center [371, 213] width 19 height 19
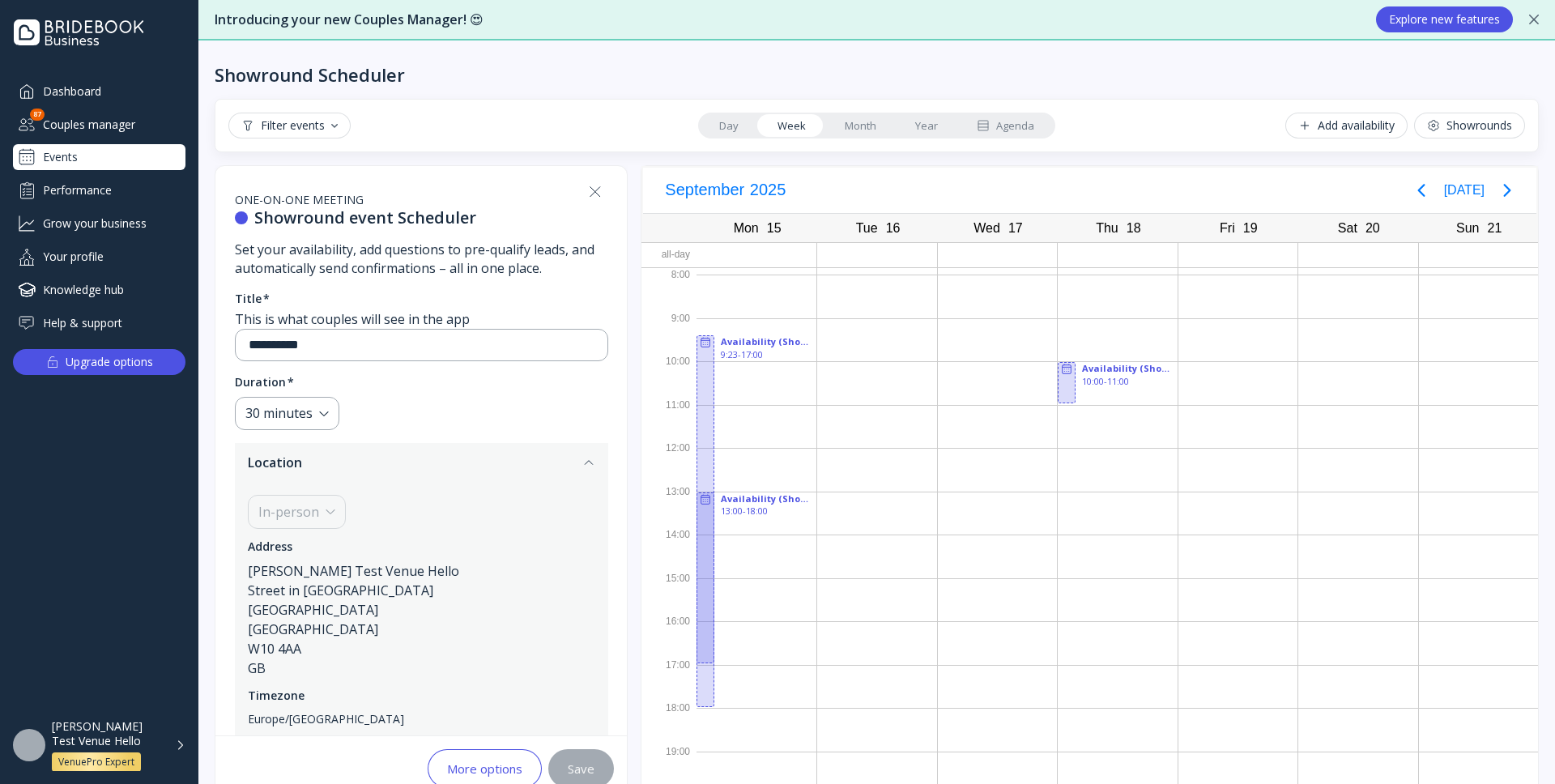
scroll to position [59, 0]
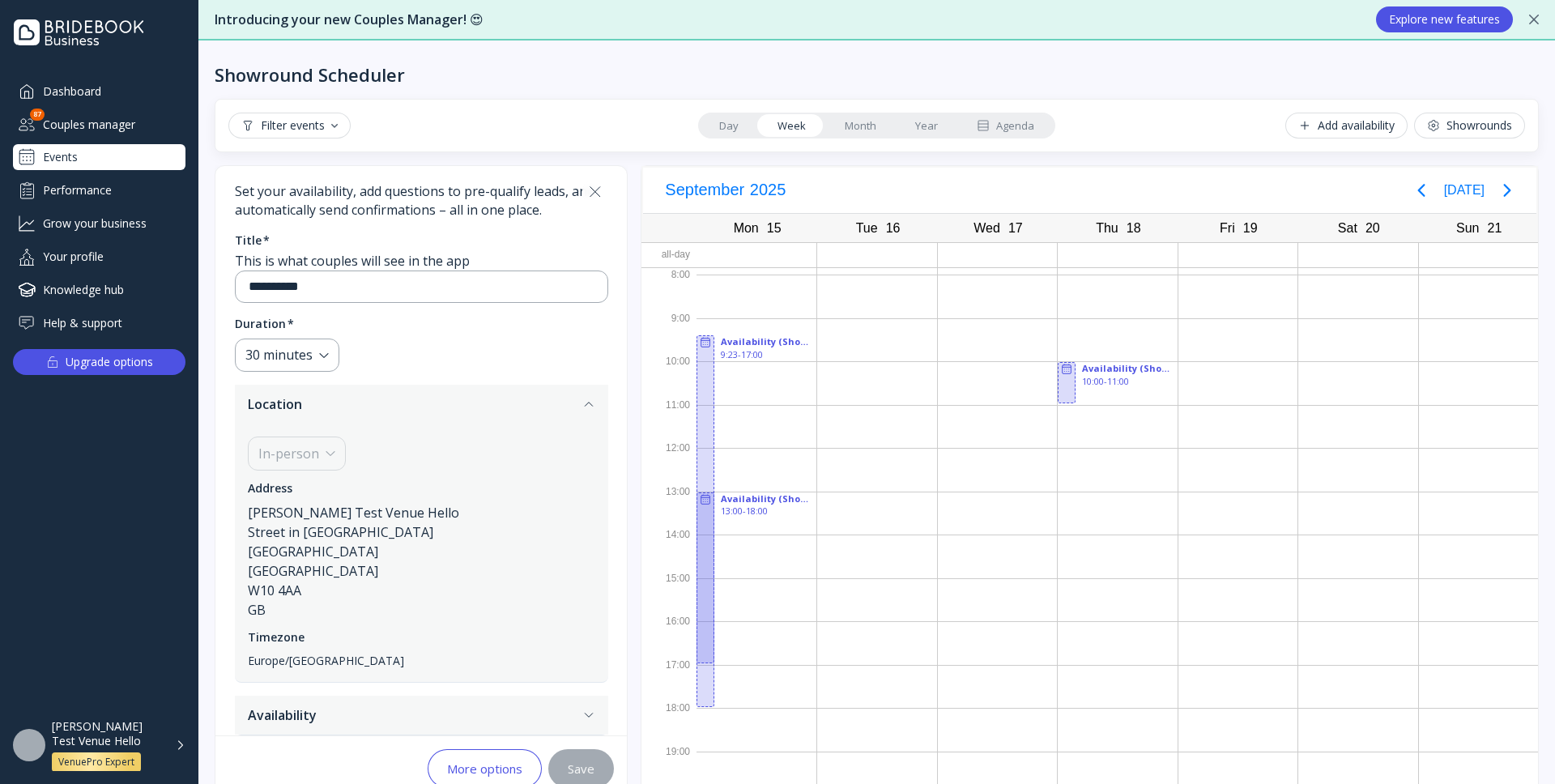
click at [394, 710] on button "Availability" at bounding box center [421, 714] width 373 height 39
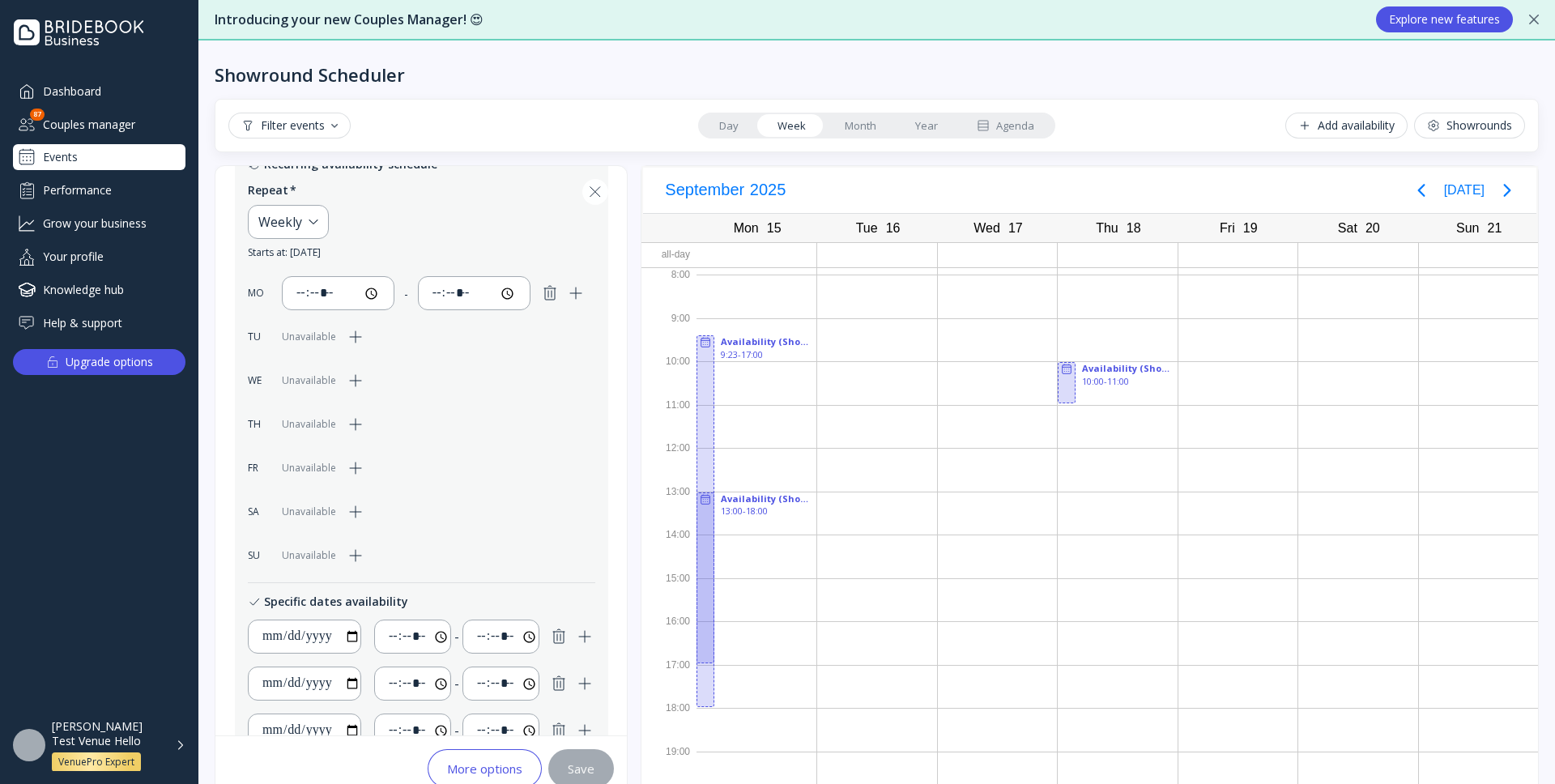
scroll to position [480, 0]
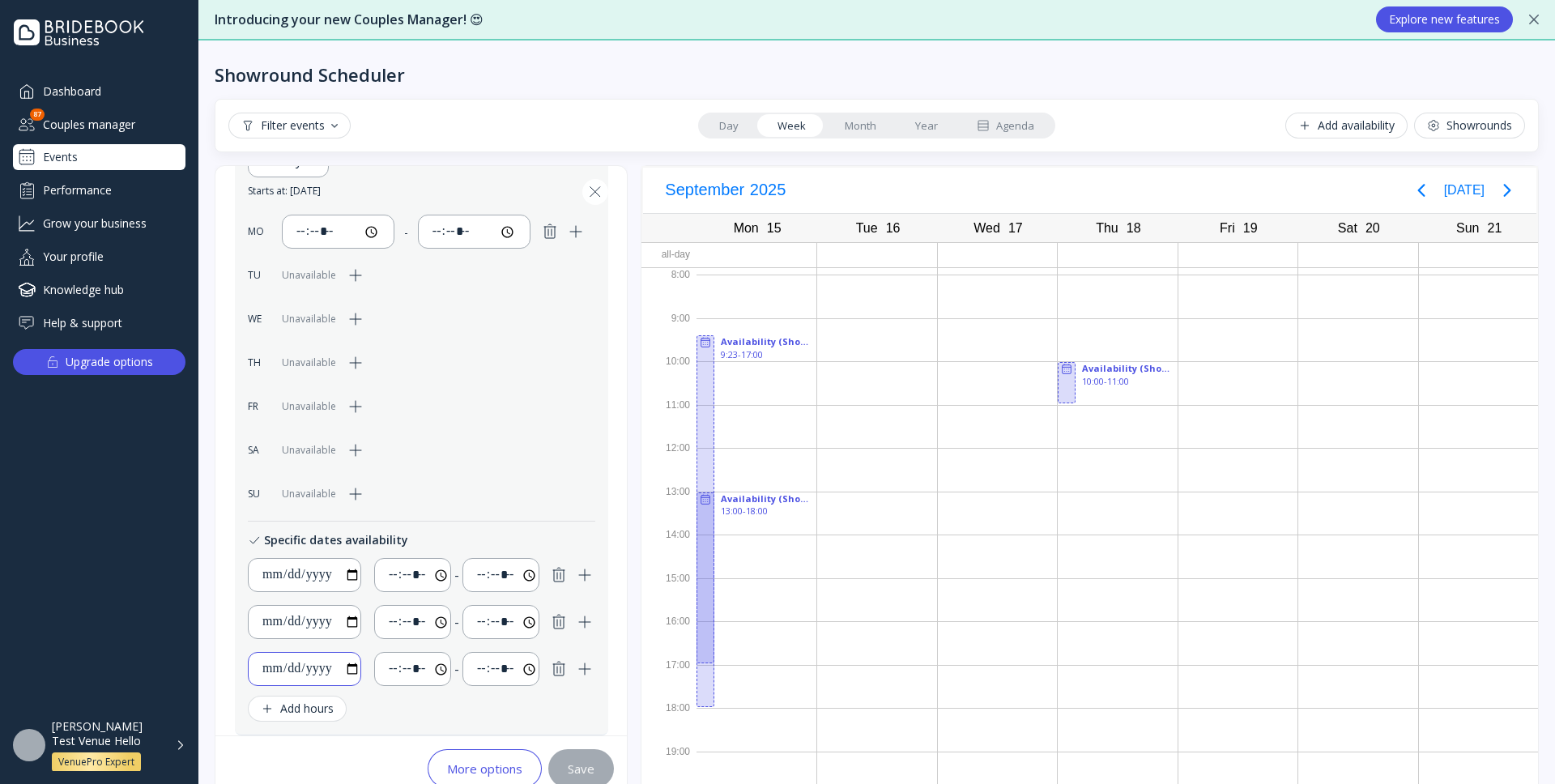
click at [352, 667] on input "**********" at bounding box center [311, 668] width 99 height 19
type input "**********"
click at [427, 625] on input "*****" at bounding box center [419, 621] width 62 height 19
click at [426, 622] on input "*****" at bounding box center [419, 621] width 62 height 19
type input "*****"
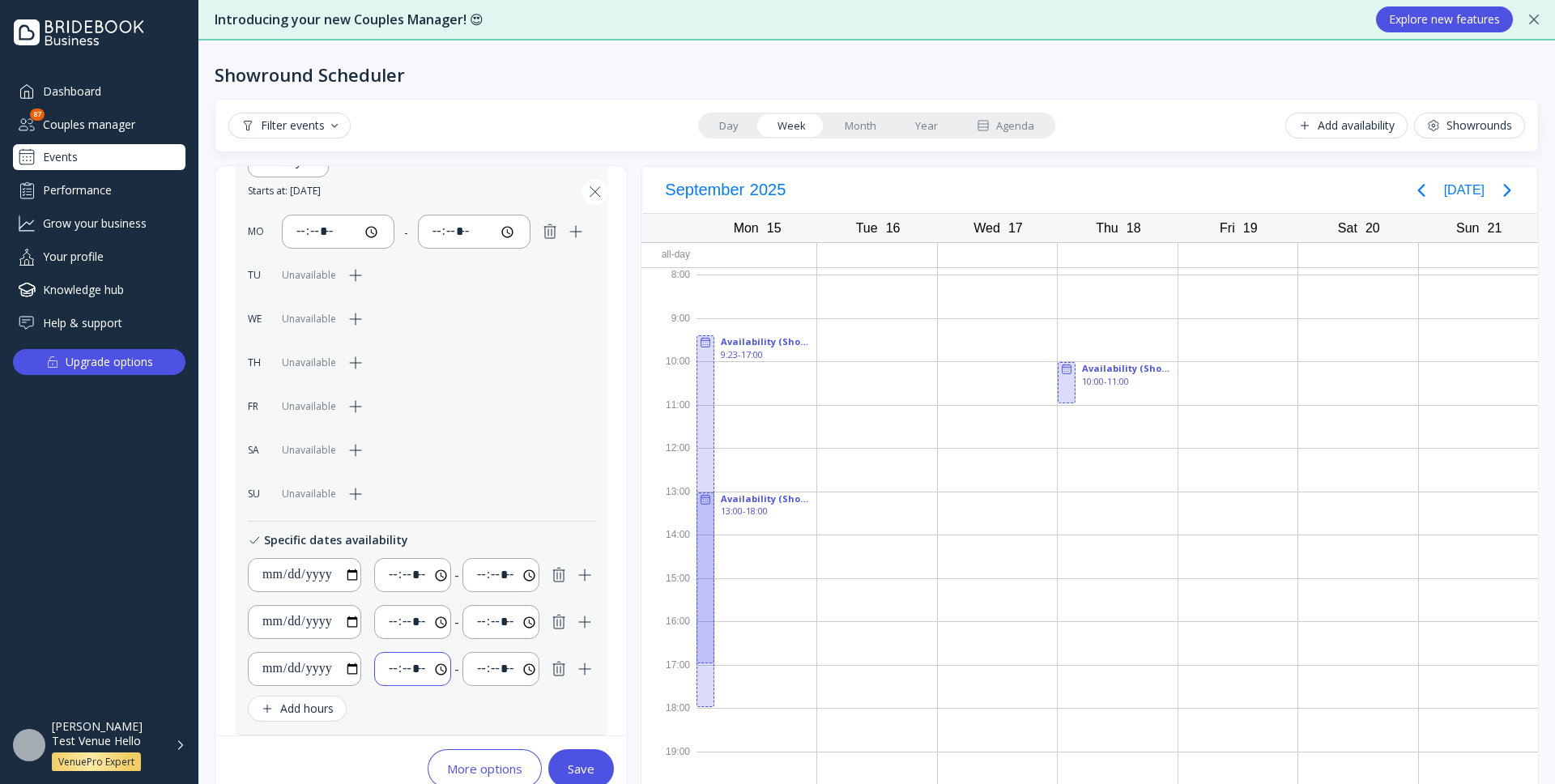
click at [409, 674] on input "*****" at bounding box center [419, 668] width 62 height 19
type input "*****"
click at [570, 766] on div "Save" at bounding box center [581, 768] width 27 height 13
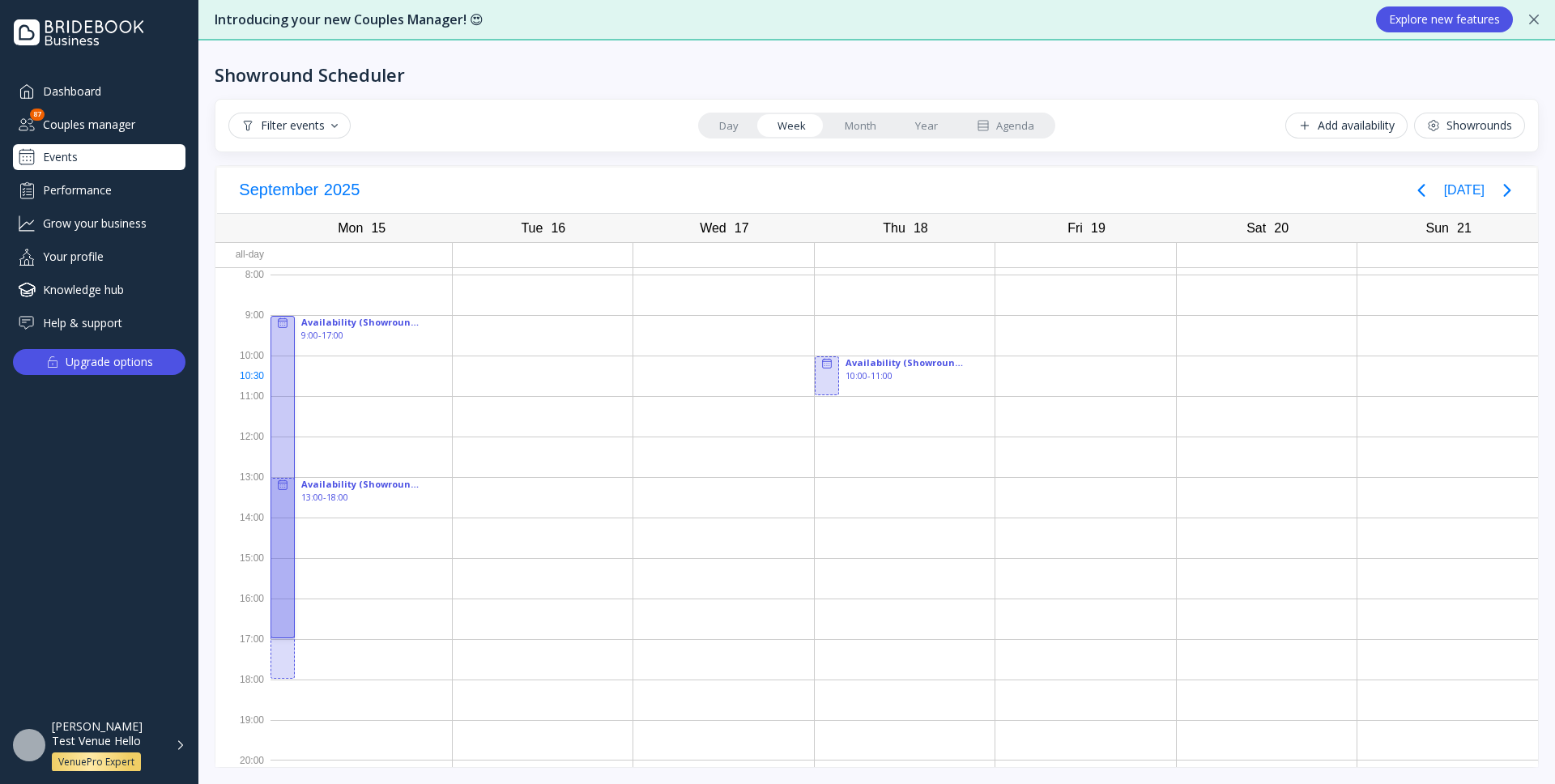
click at [280, 381] on div at bounding box center [283, 476] width 24 height 322
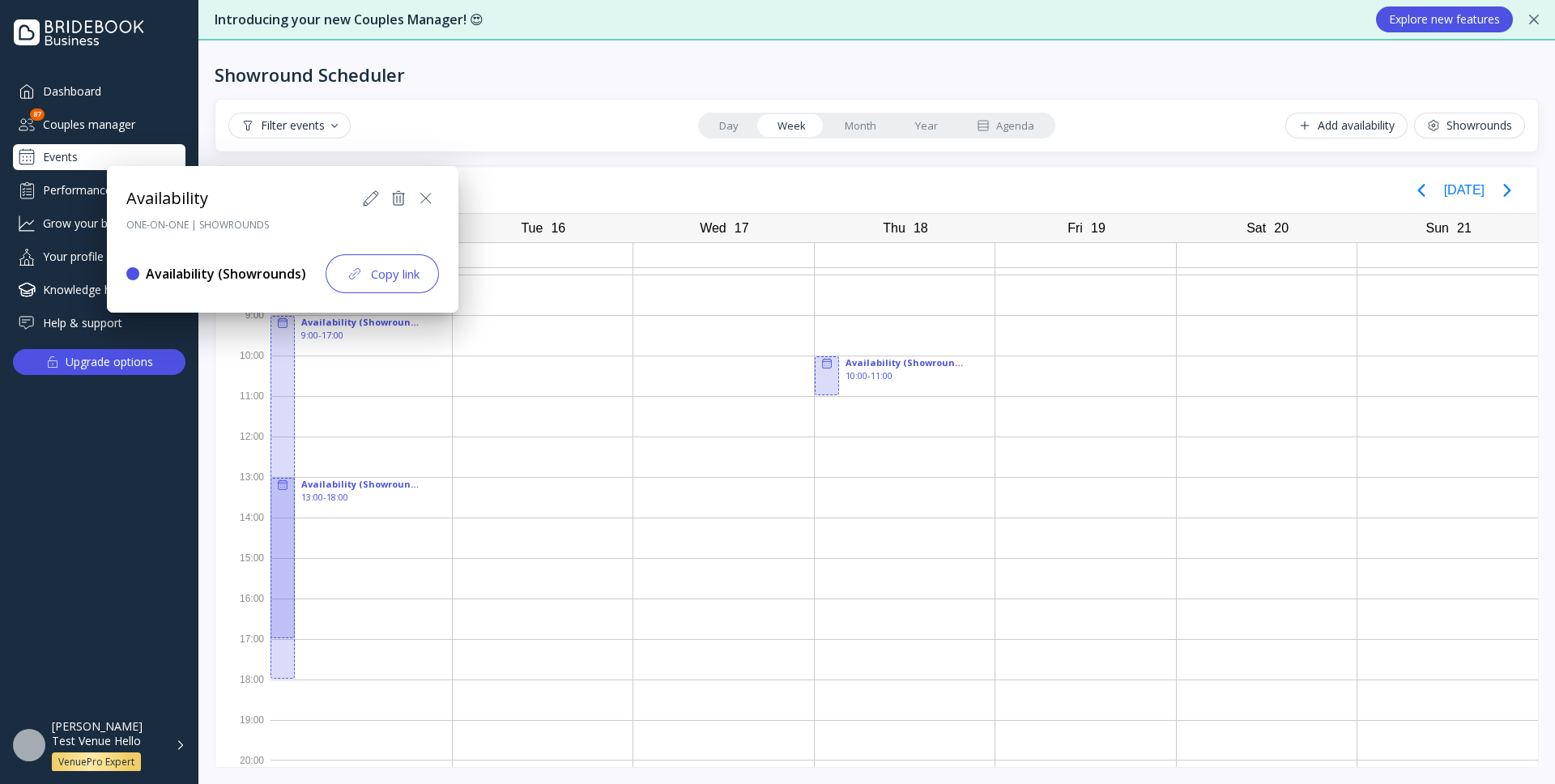
click at [369, 200] on icon at bounding box center [371, 198] width 19 height 19
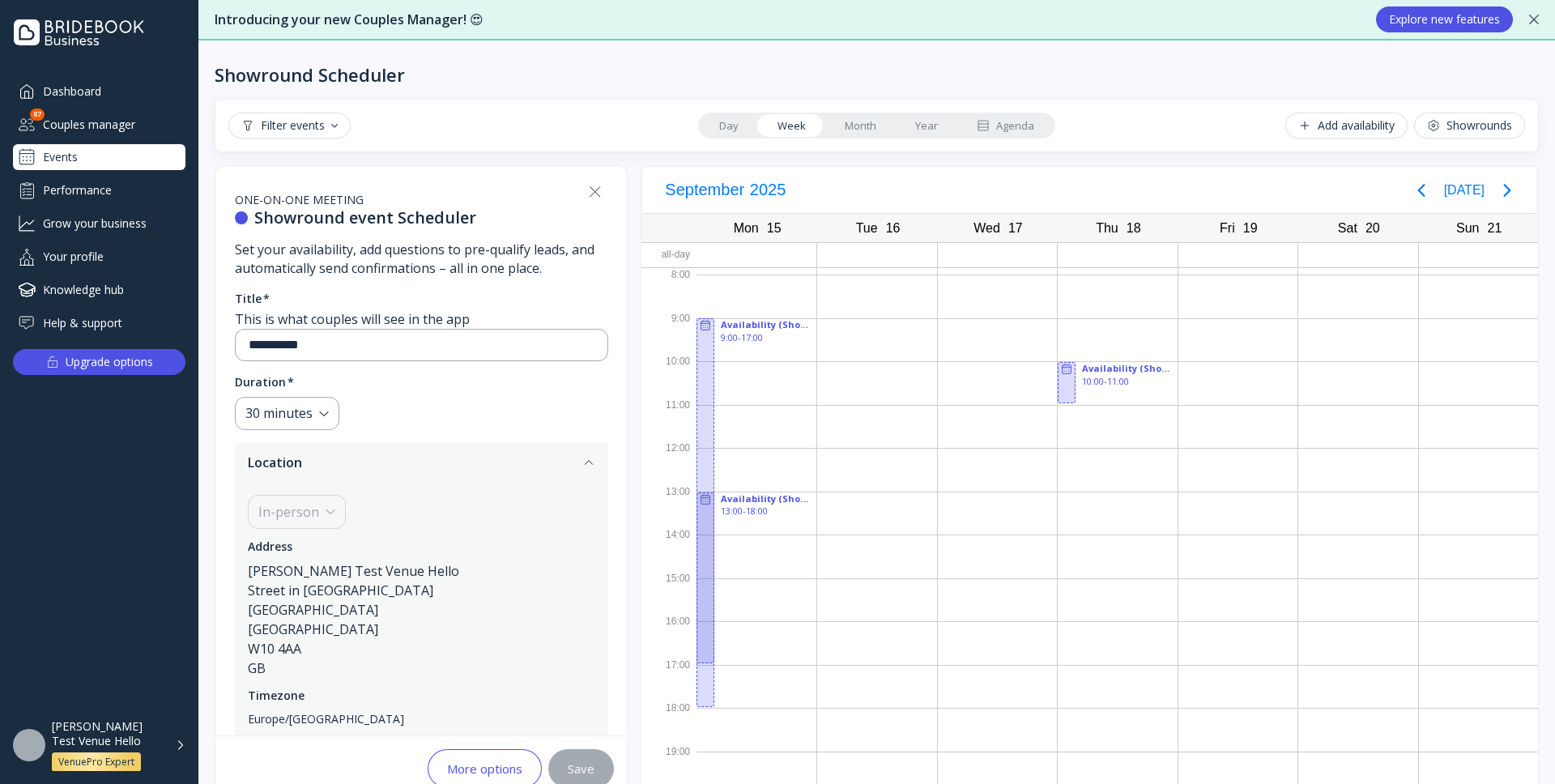
scroll to position [59, 0]
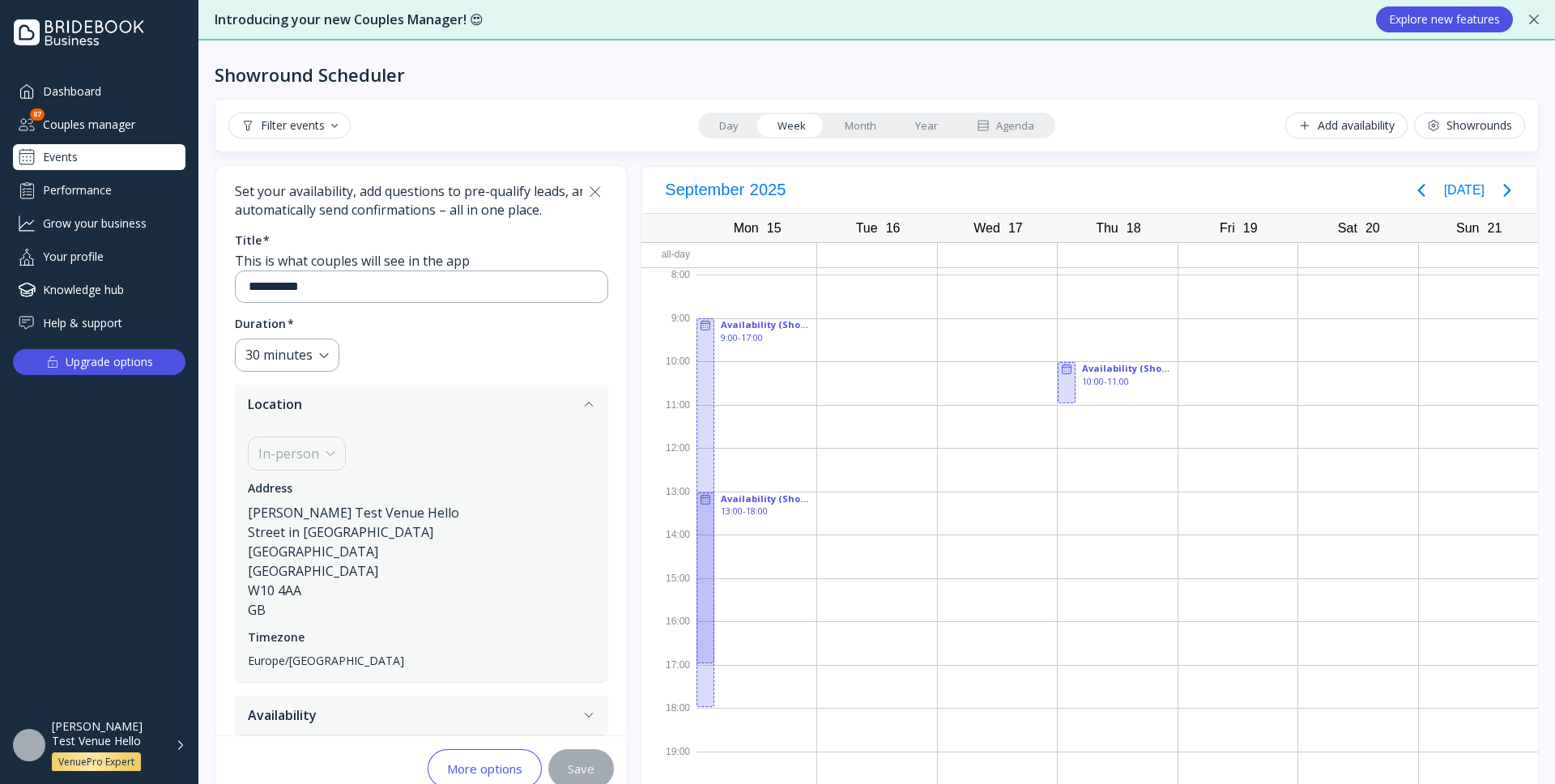
click at [402, 720] on button "Availability" at bounding box center [421, 714] width 373 height 39
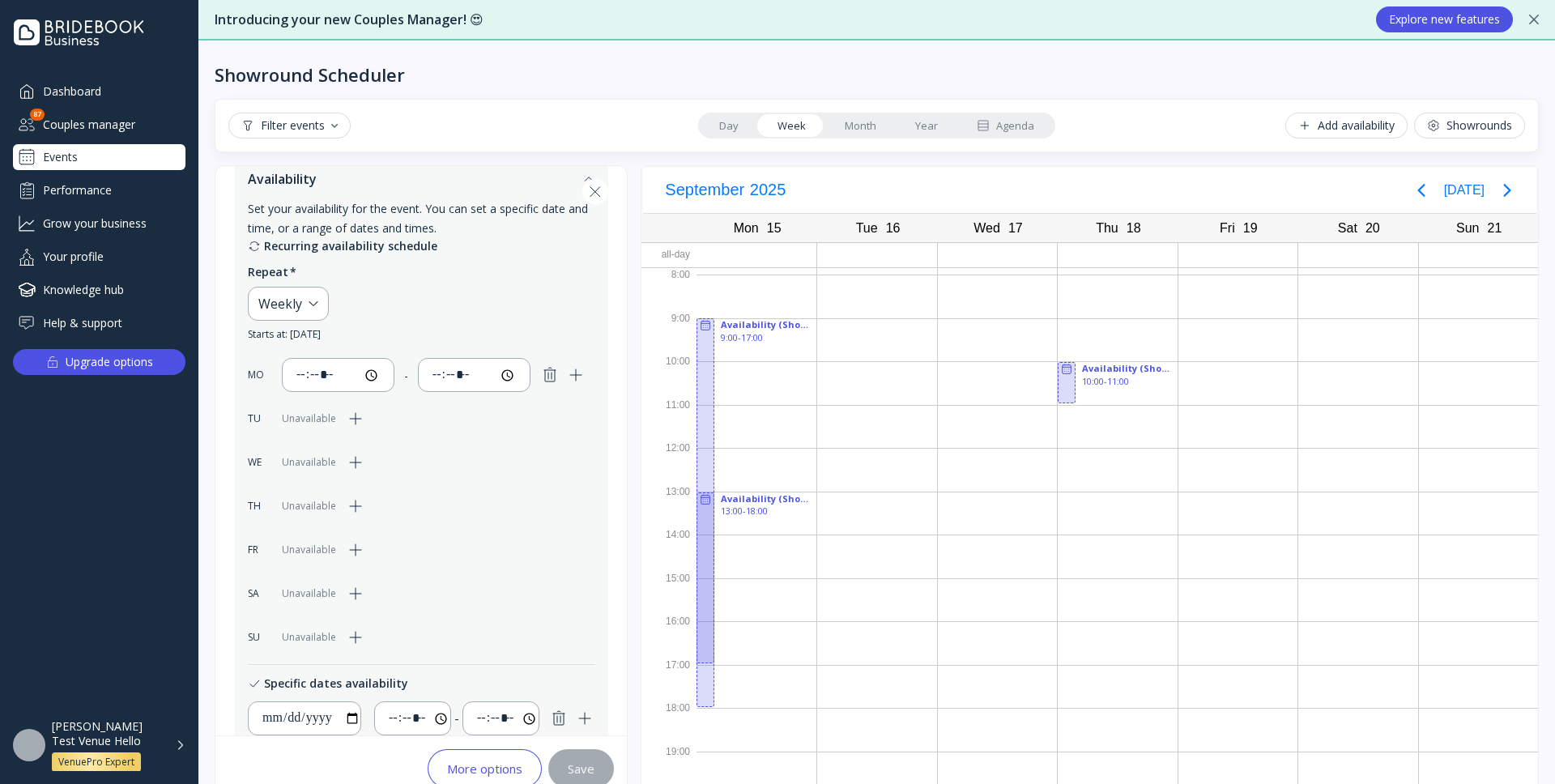
scroll to position [480, 0]
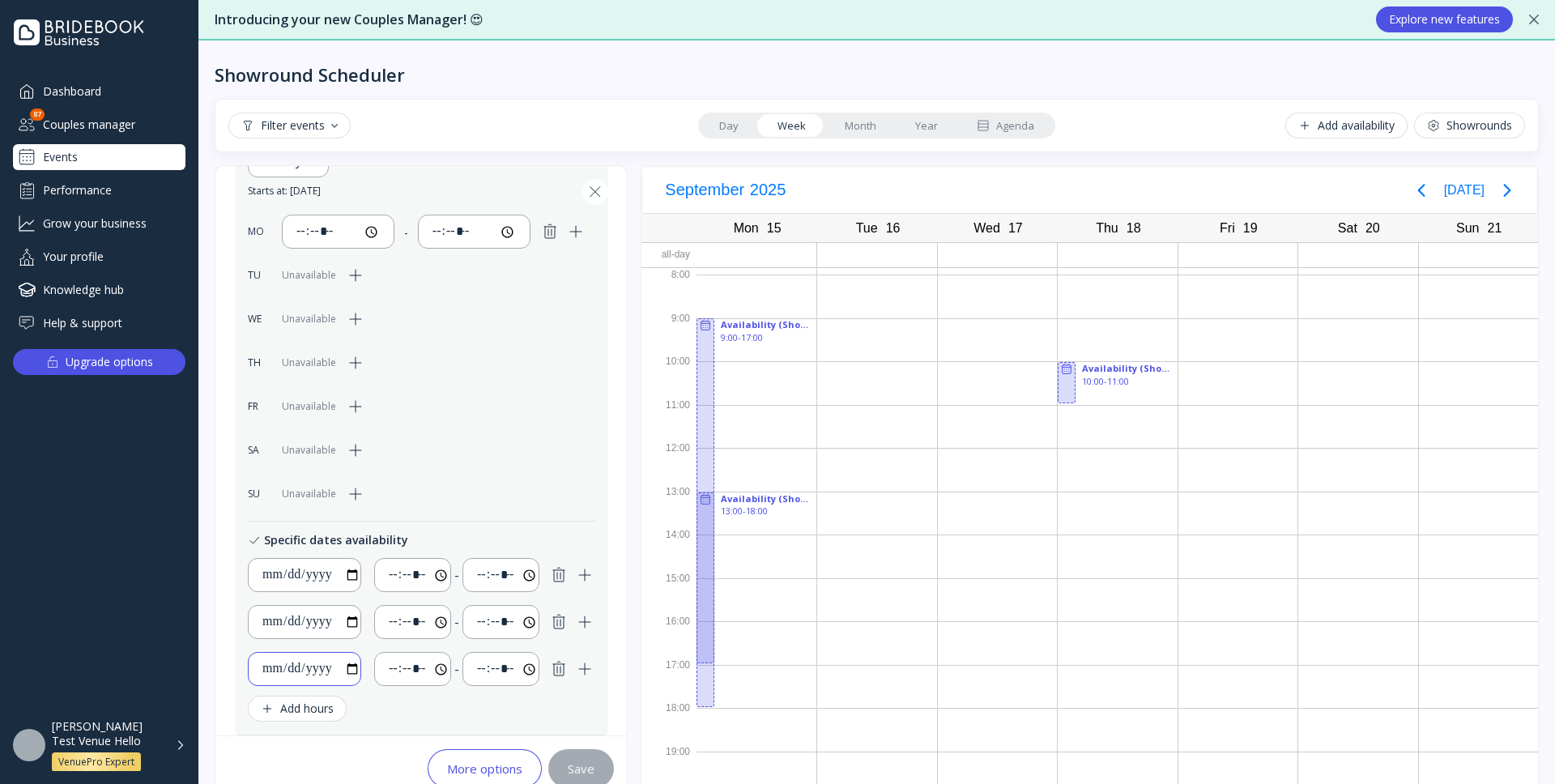
click at [347, 671] on input "**********" at bounding box center [311, 668] width 99 height 19
type input "**********"
click at [573, 764] on div "Save" at bounding box center [581, 768] width 27 height 13
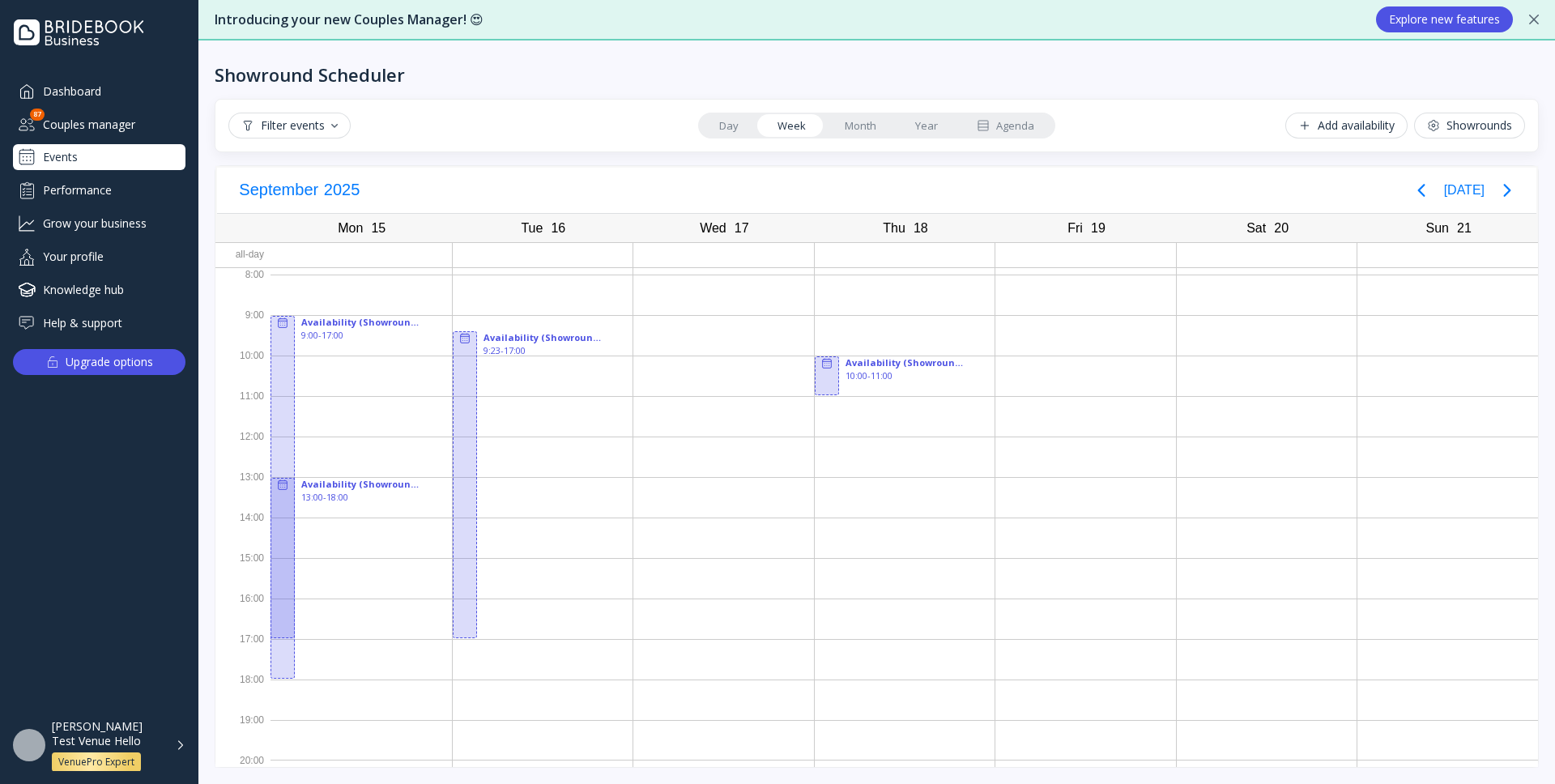
click at [334, 126] on div "button" at bounding box center [334, 126] width 6 height 4
click at [312, 197] on div "Confirmed" at bounding box center [295, 197] width 55 height 15
click at [299, 169] on div "Pending" at bounding box center [290, 168] width 45 height 15
click at [298, 198] on div "Confirmed" at bounding box center [297, 197] width 59 height 15
